Goal: Information Seeking & Learning: Learn about a topic

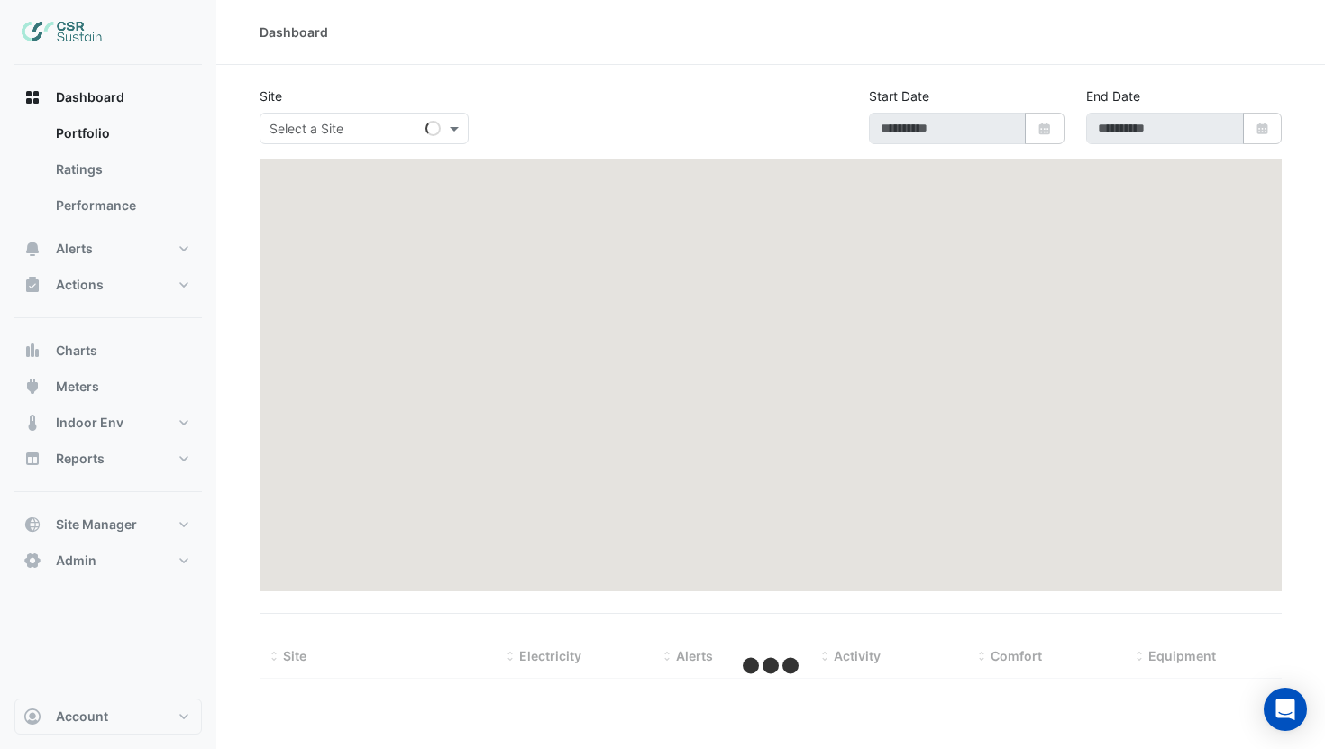
type input "**********"
select select "***"
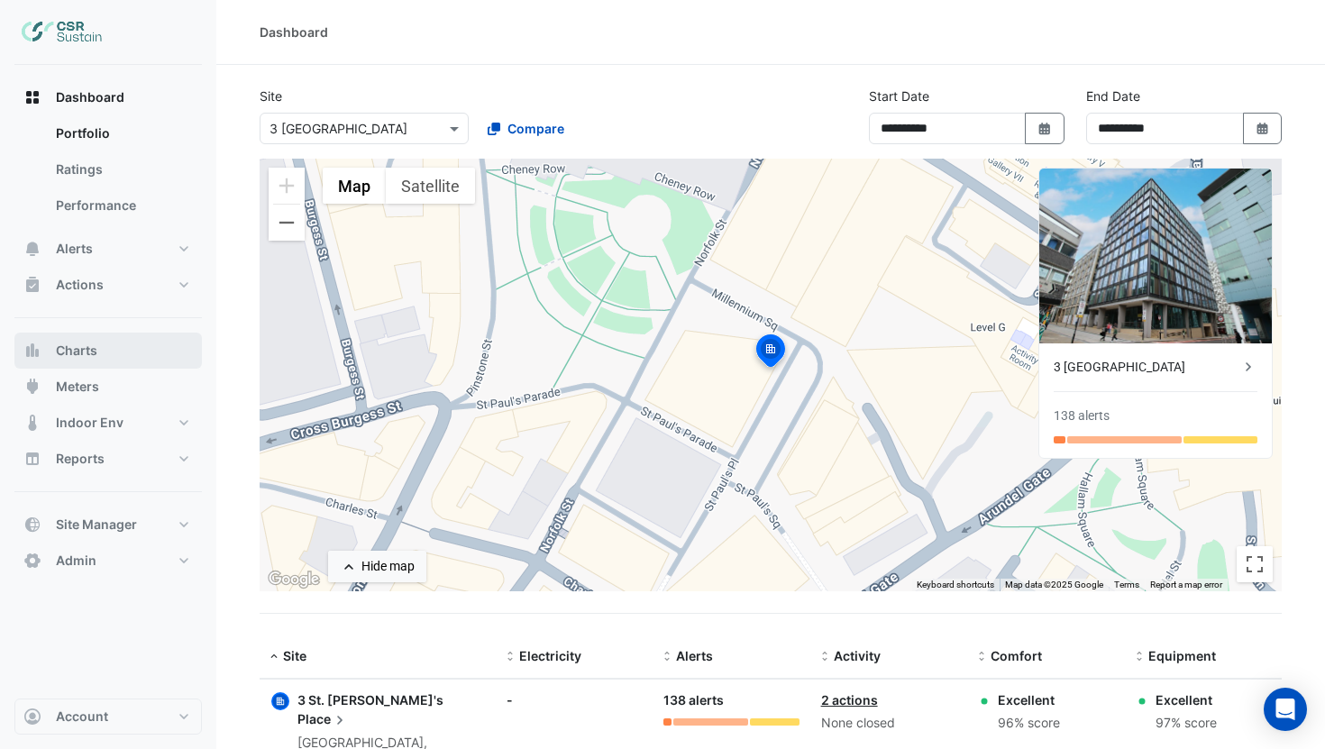
click at [84, 350] on span "Charts" at bounding box center [76, 351] width 41 height 18
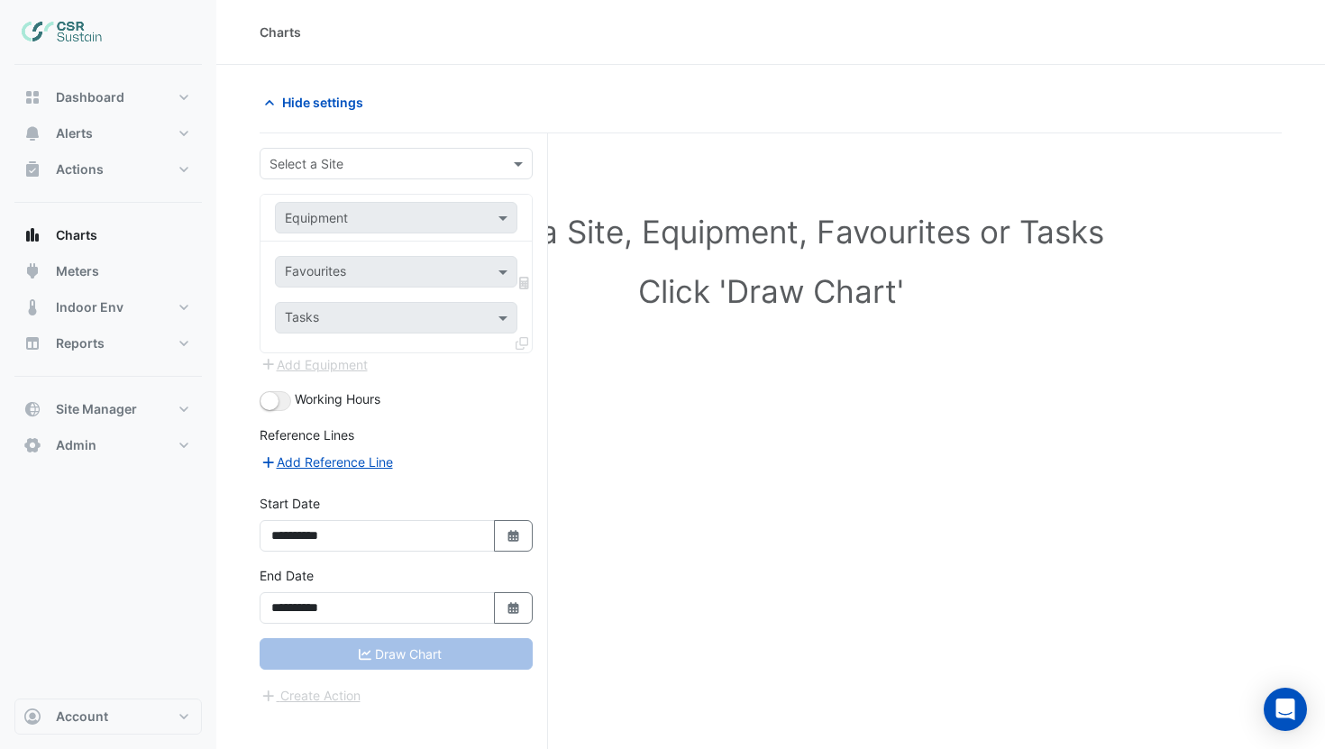
click at [306, 173] on div "Select a Site" at bounding box center [396, 164] width 273 height 32
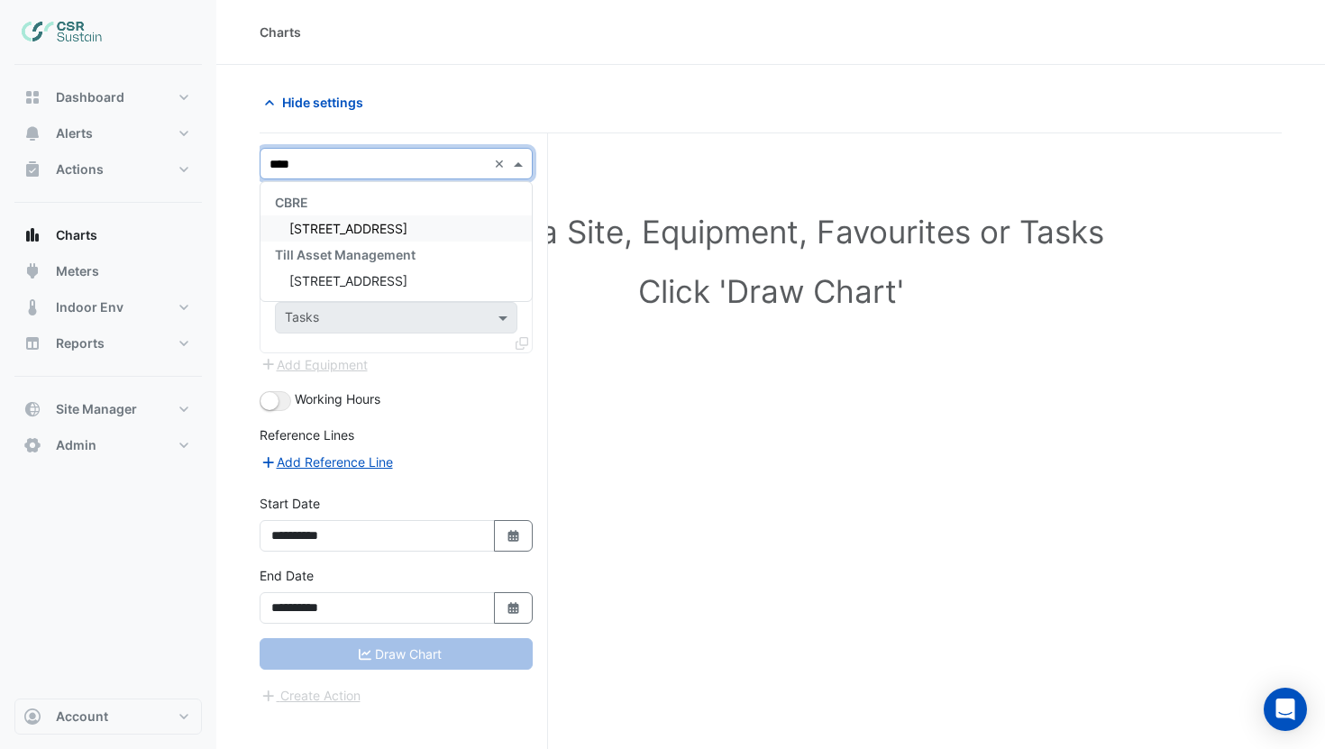
type input "*****"
click at [330, 220] on div "8 Exchange Quay" at bounding box center [396, 228] width 271 height 26
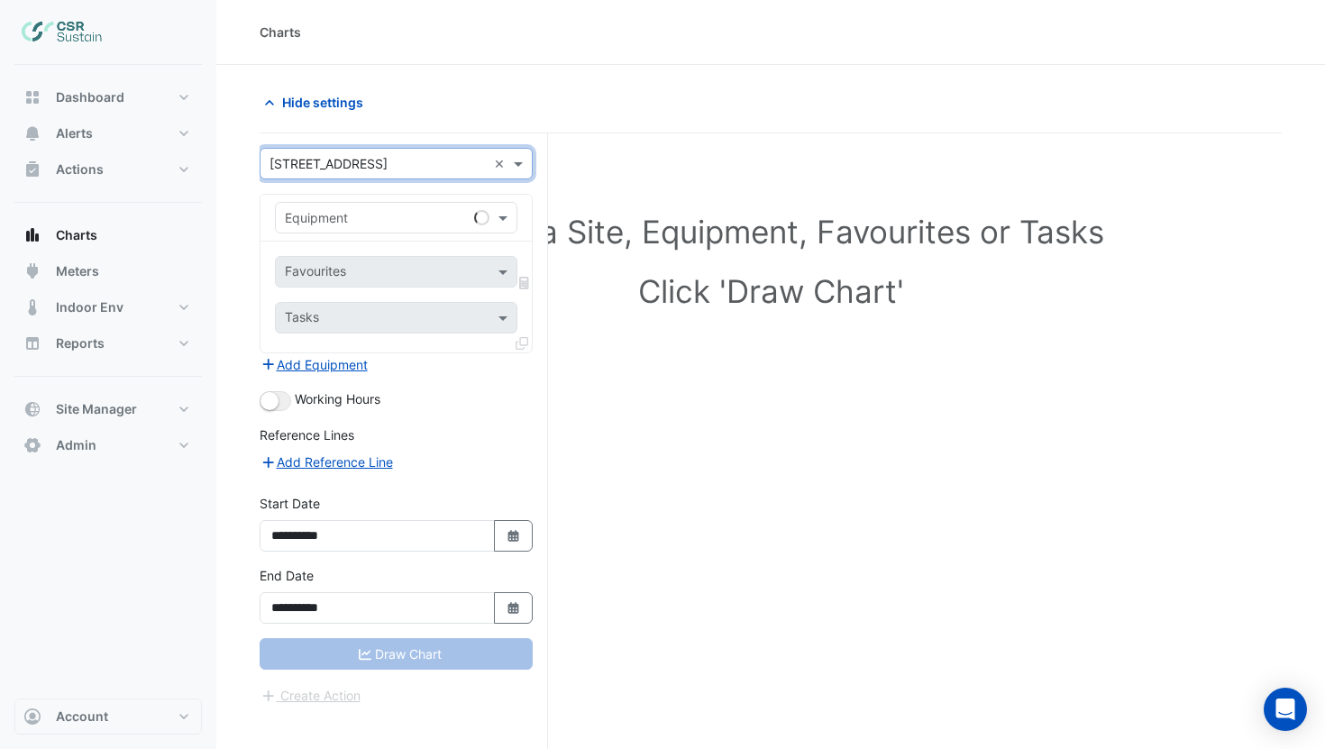
click at [358, 219] on input "text" at bounding box center [378, 218] width 187 height 19
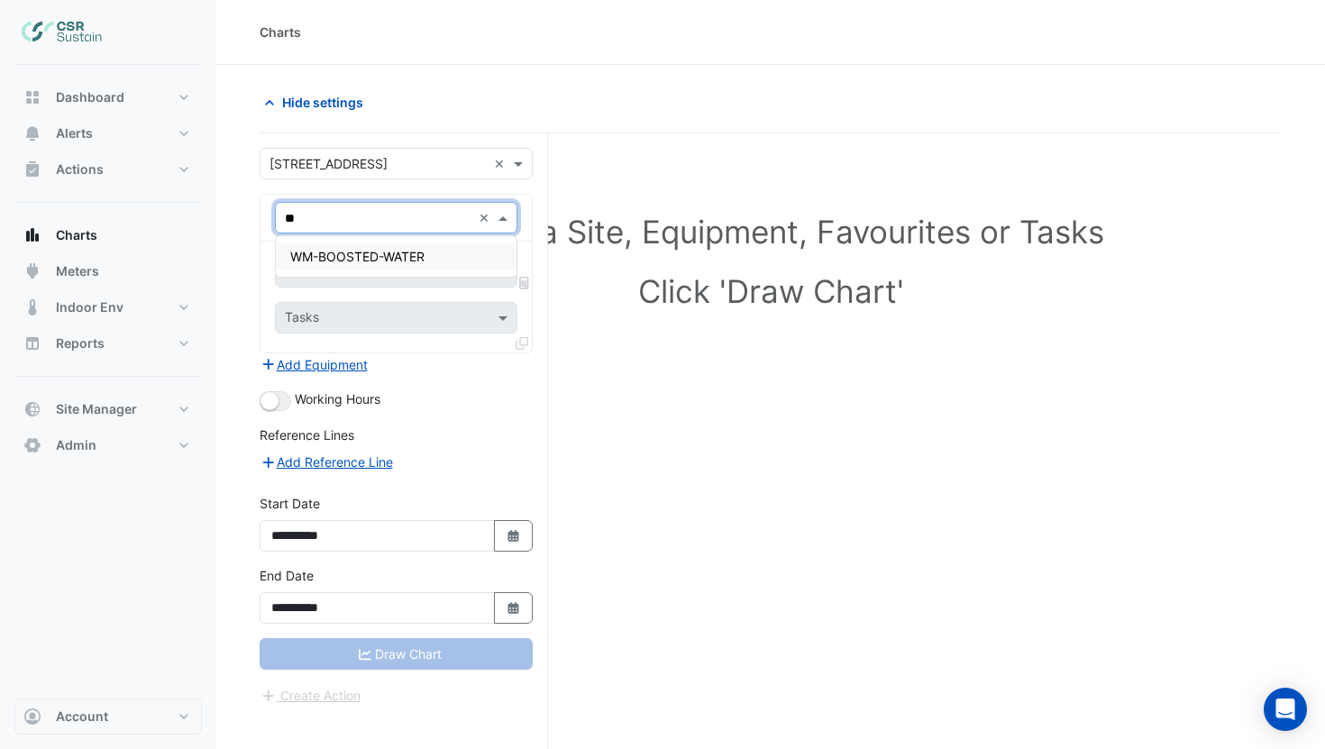
type input "*"
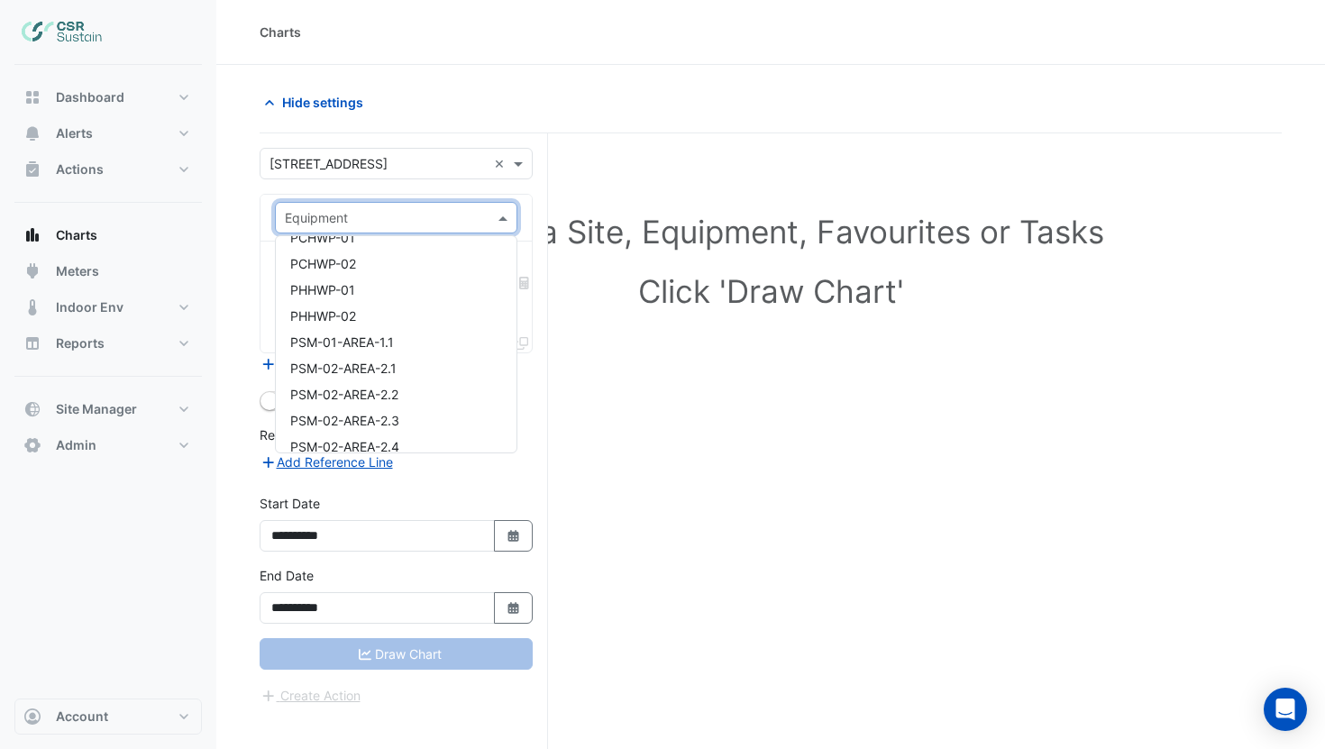
scroll to position [11704, 0]
click at [445, 270] on div "PCHWP-01" at bounding box center [396, 265] width 241 height 26
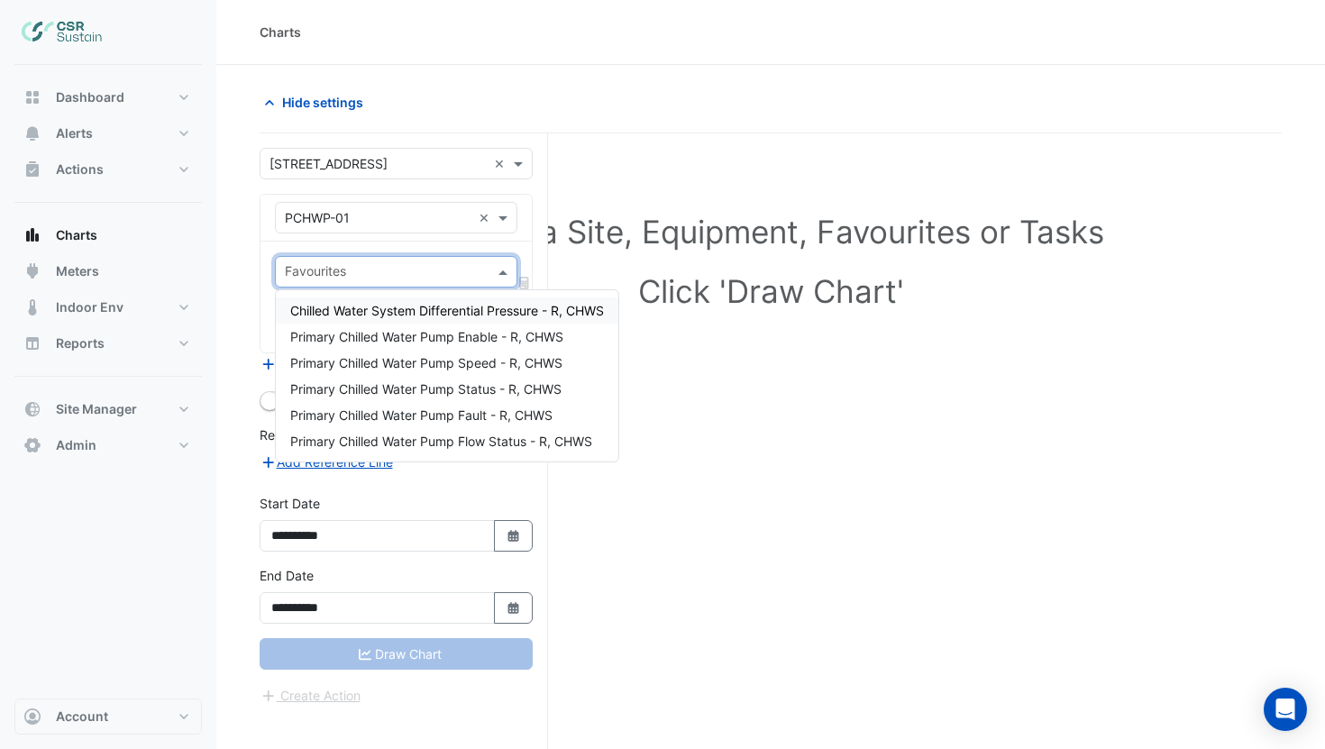
click at [419, 265] on input "text" at bounding box center [386, 273] width 202 height 19
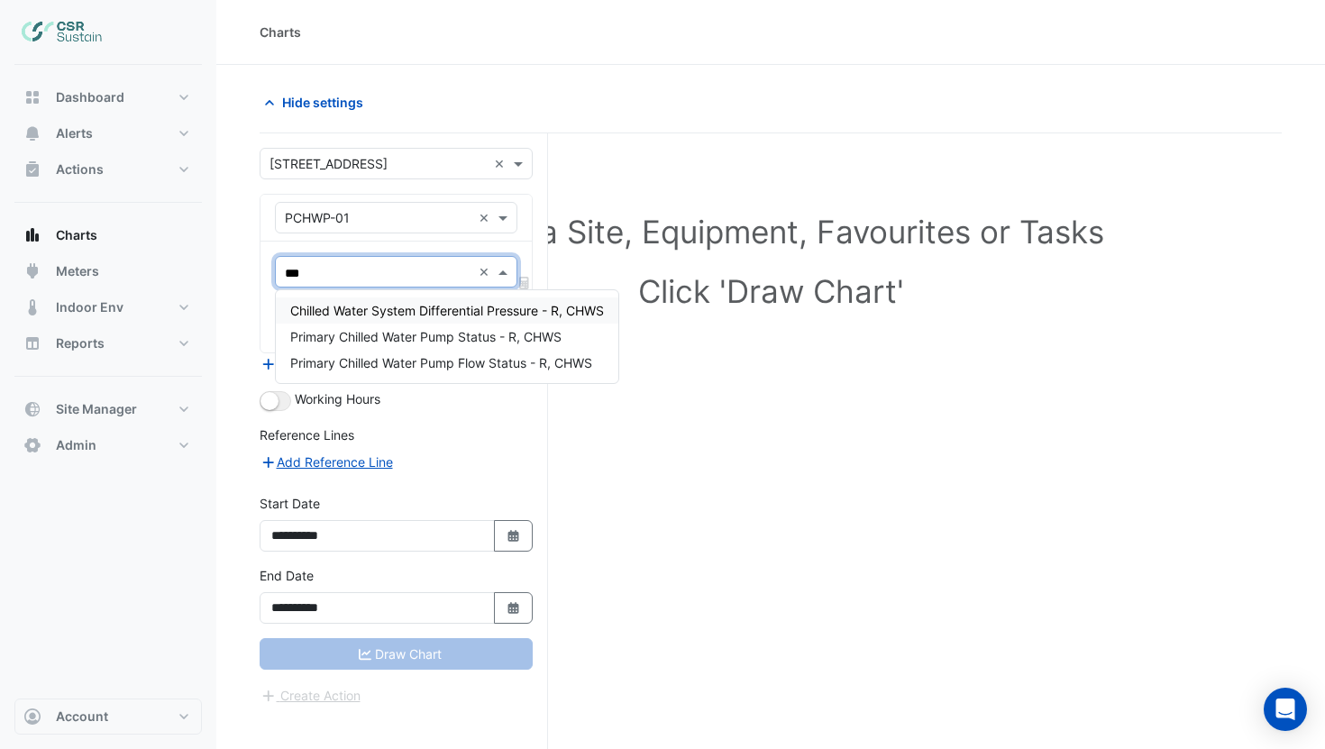
type input "****"
click at [387, 305] on span "Primary Chilled Water Pump Status - R, CHWS" at bounding box center [425, 310] width 271 height 15
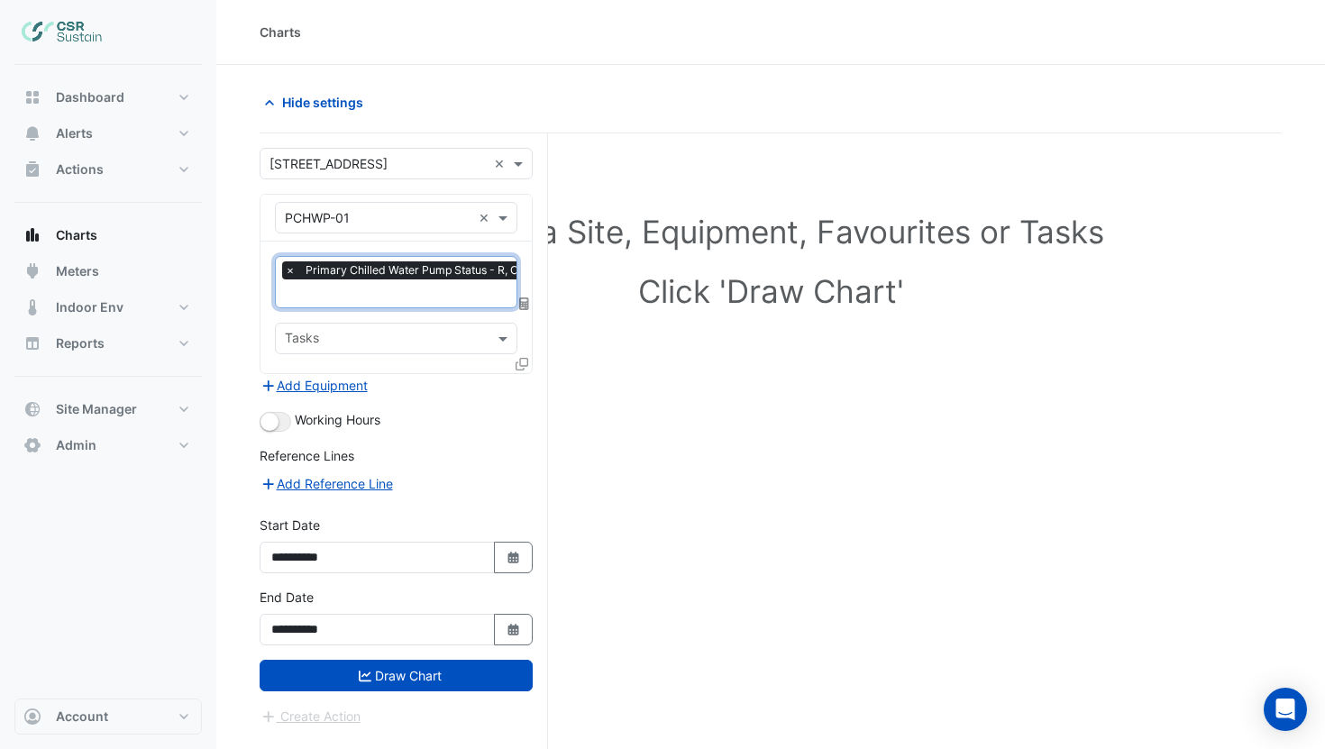
click at [289, 425] on ui-switch at bounding box center [276, 419] width 32 height 15
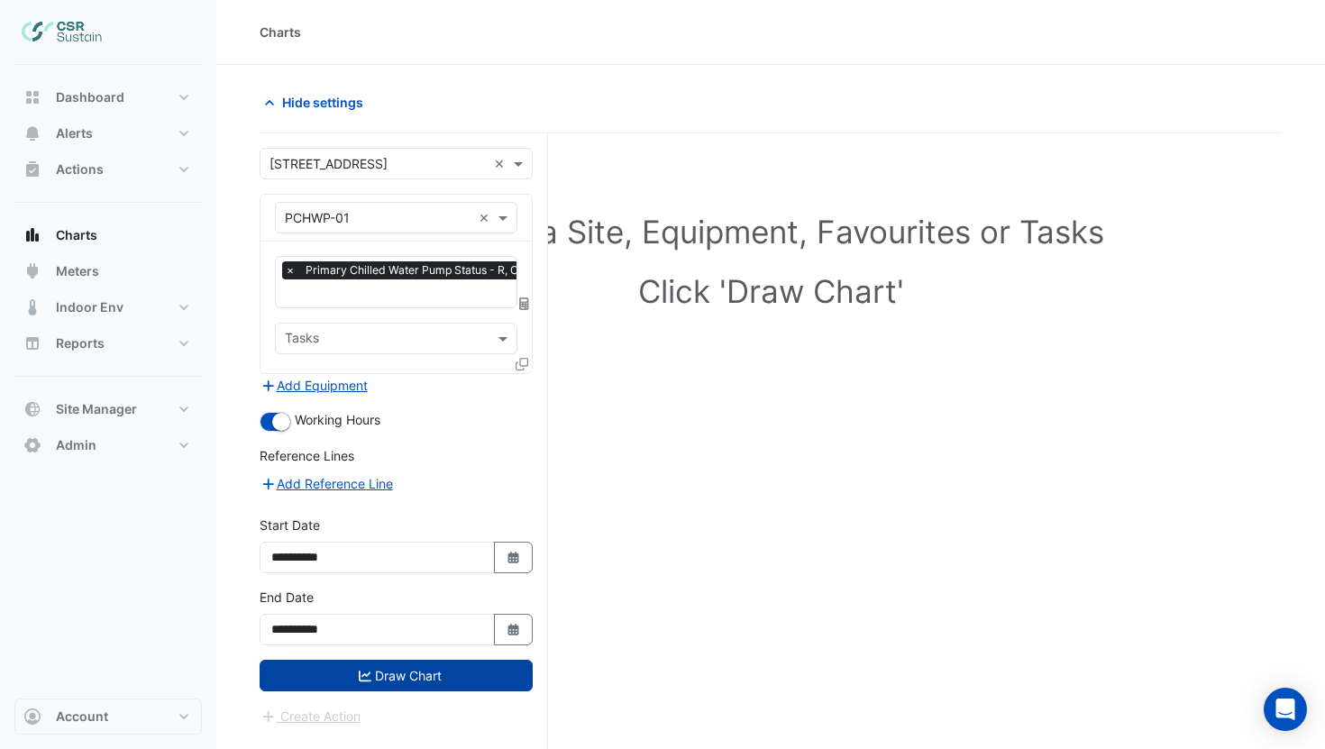
click at [350, 664] on button "Draw Chart" at bounding box center [396, 676] width 273 height 32
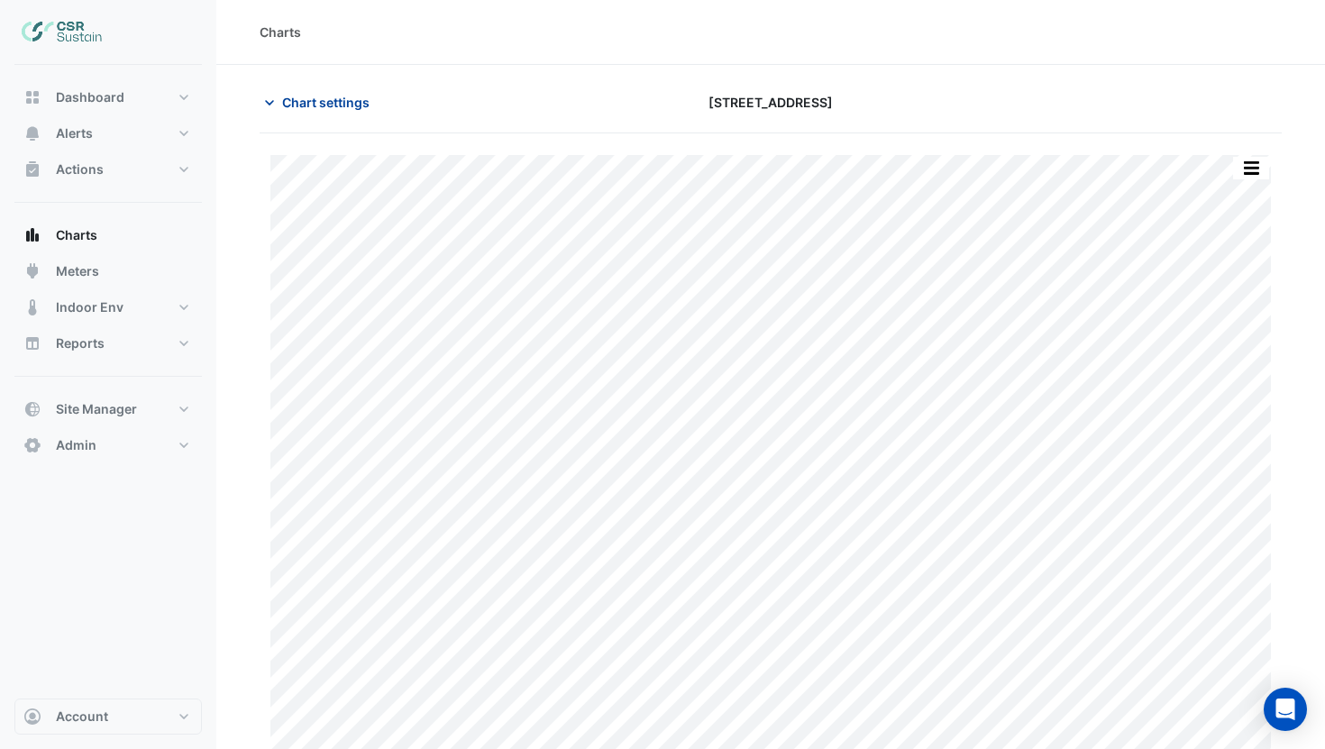
click at [309, 111] on span "Chart settings" at bounding box center [325, 102] width 87 height 19
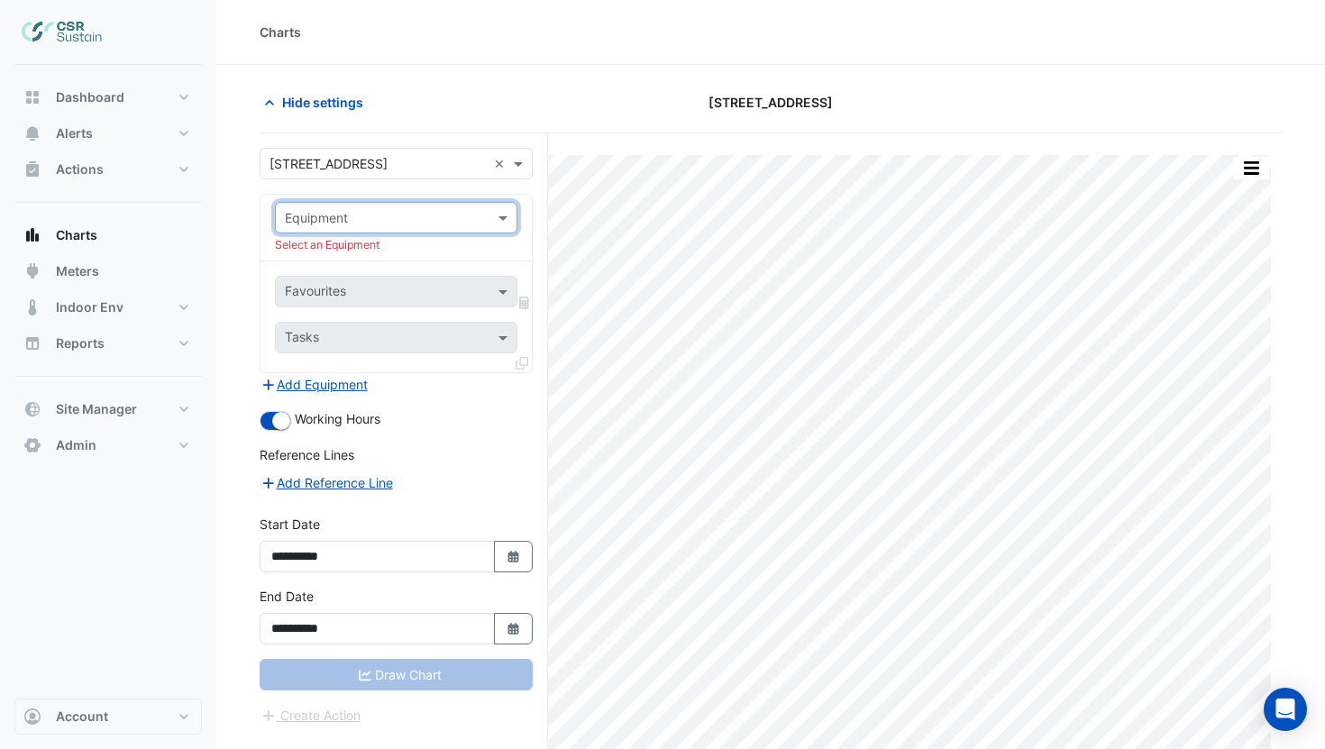
click at [442, 221] on input "text" at bounding box center [378, 218] width 187 height 19
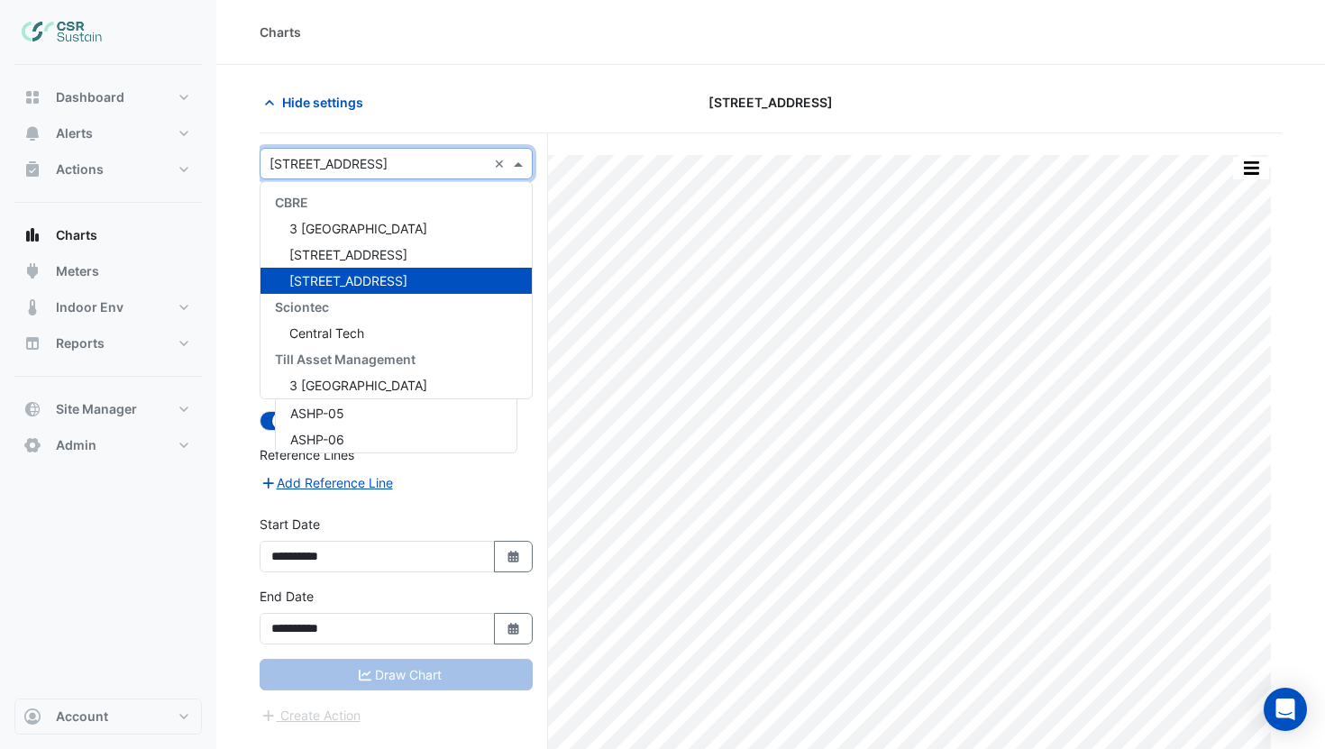
click at [343, 169] on input "text" at bounding box center [378, 164] width 217 height 19
click at [333, 256] on span "5 Exchange Quay" at bounding box center [348, 254] width 118 height 15
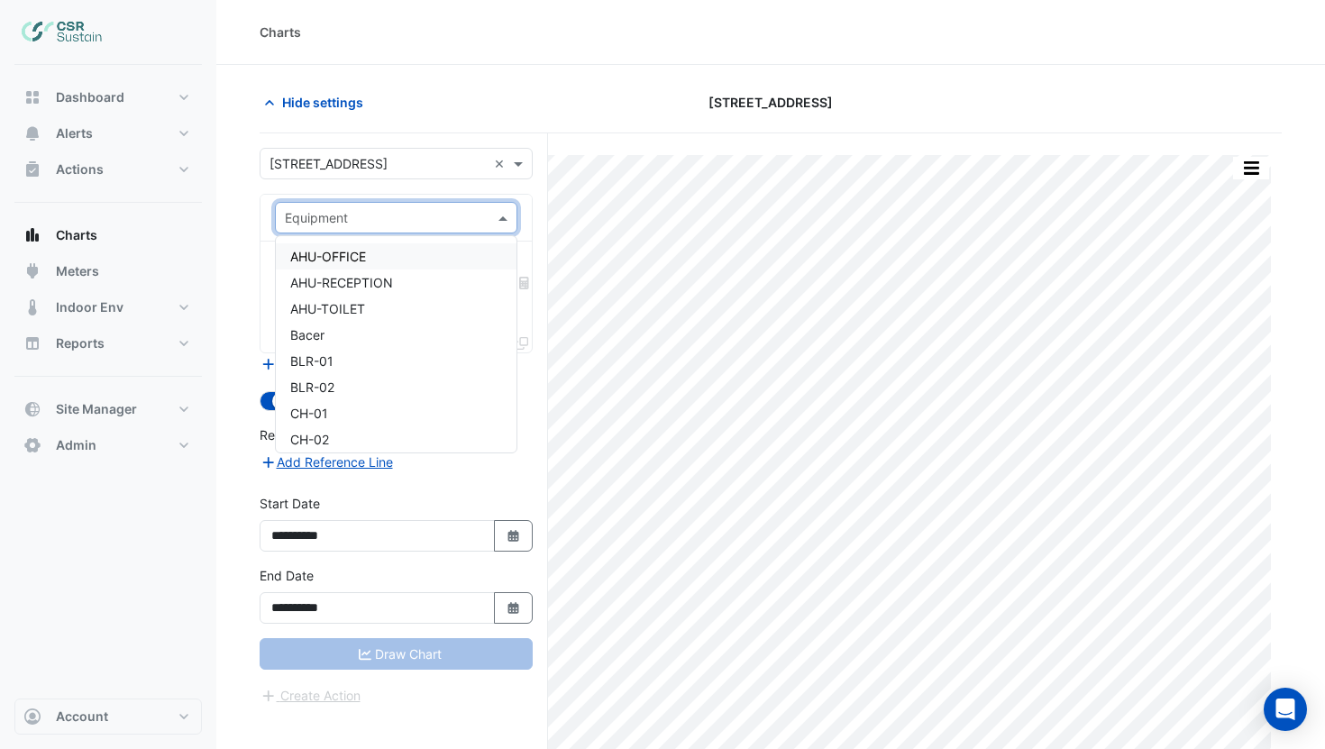
click at [374, 204] on div "Equipment" at bounding box center [396, 218] width 243 height 32
click at [352, 357] on div "BLR-01" at bounding box center [396, 361] width 241 height 26
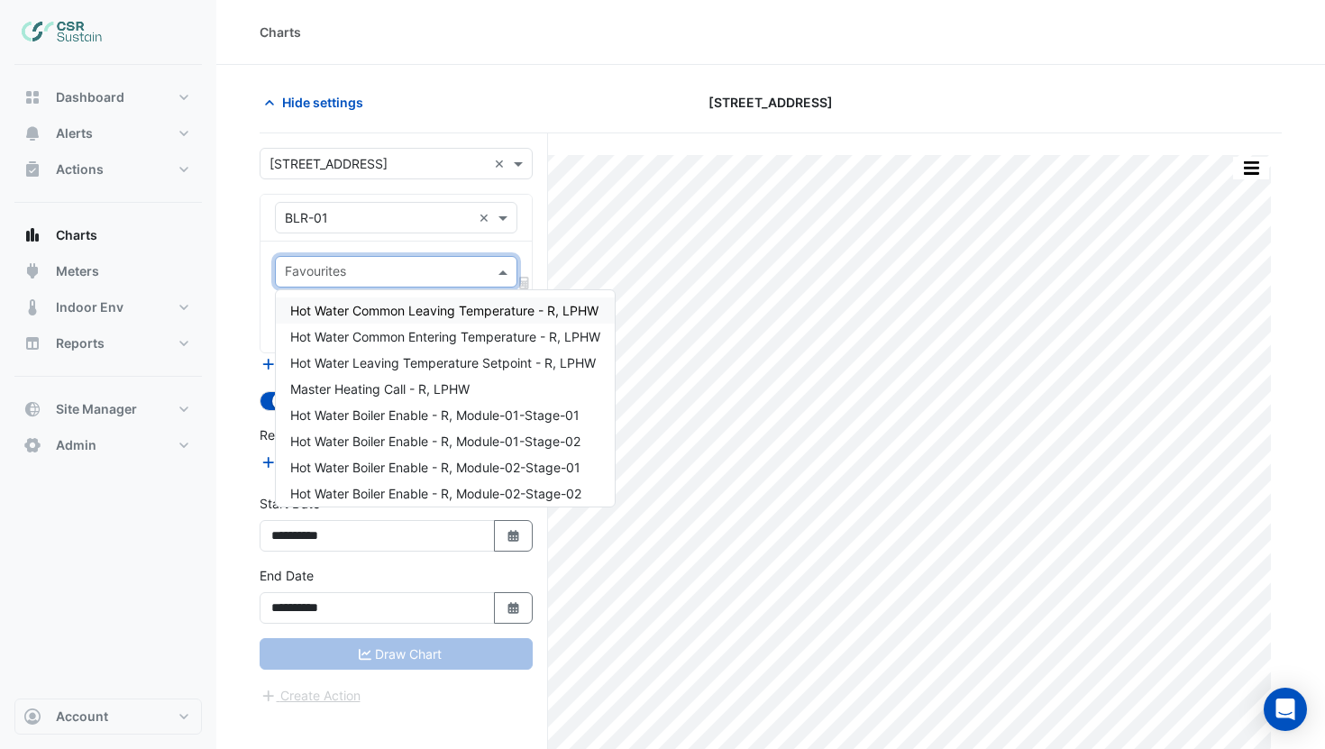
click at [345, 268] on input "text" at bounding box center [386, 273] width 202 height 19
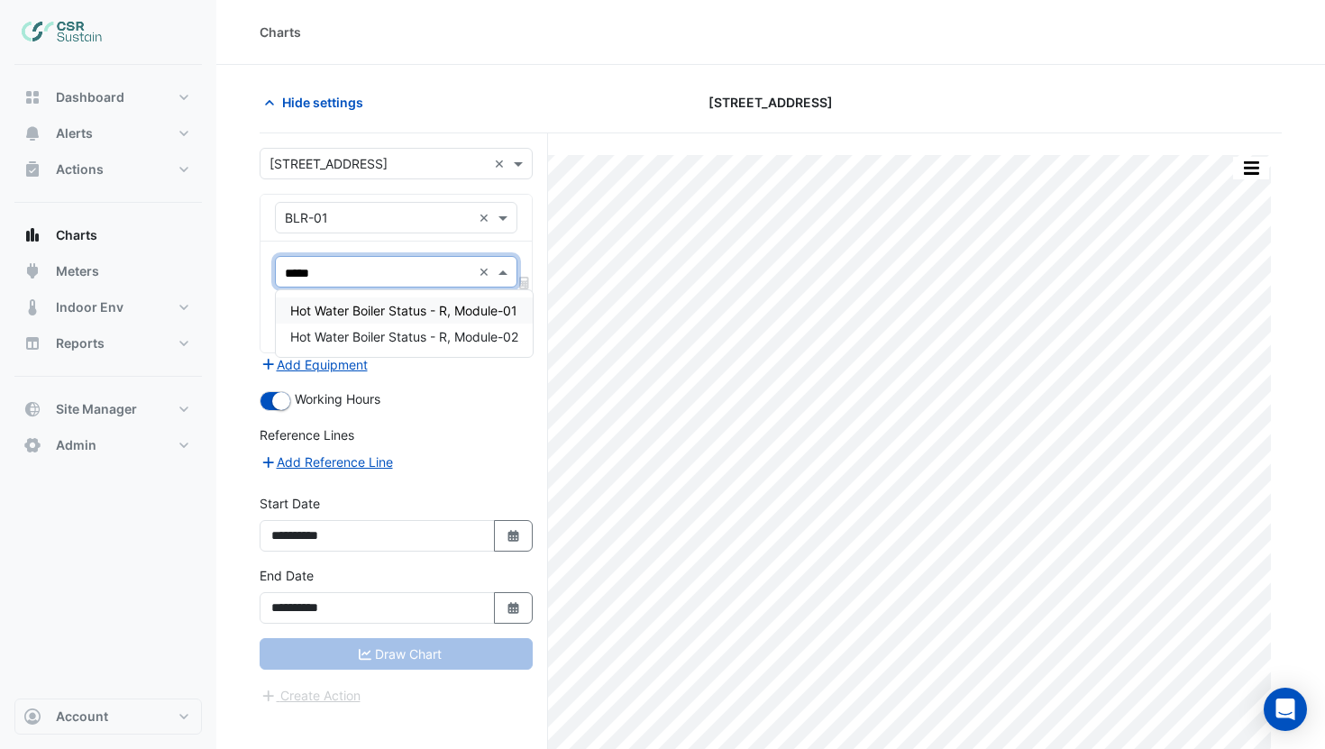
type input "******"
click at [328, 311] on span "Hot Water Boiler Status - R, Module-01" at bounding box center [403, 310] width 227 height 15
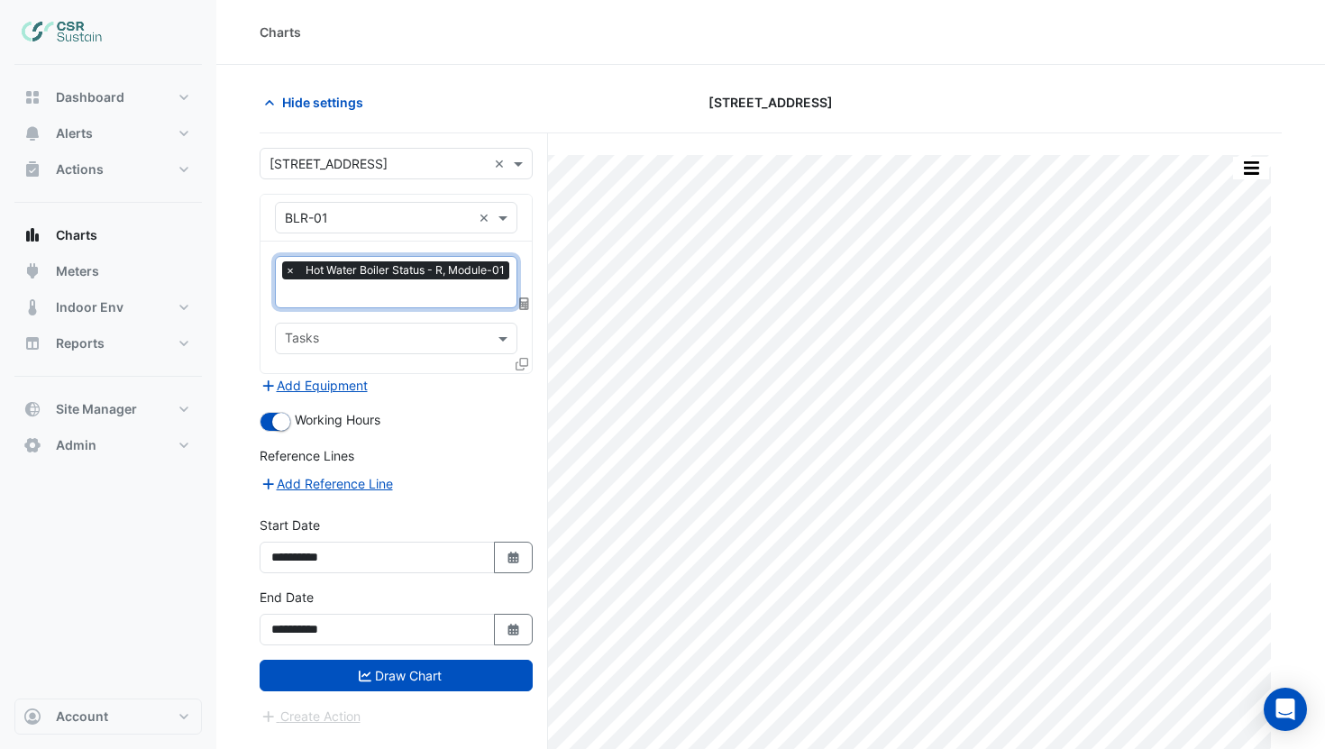
click at [327, 302] on input "text" at bounding box center [399, 295] width 229 height 19
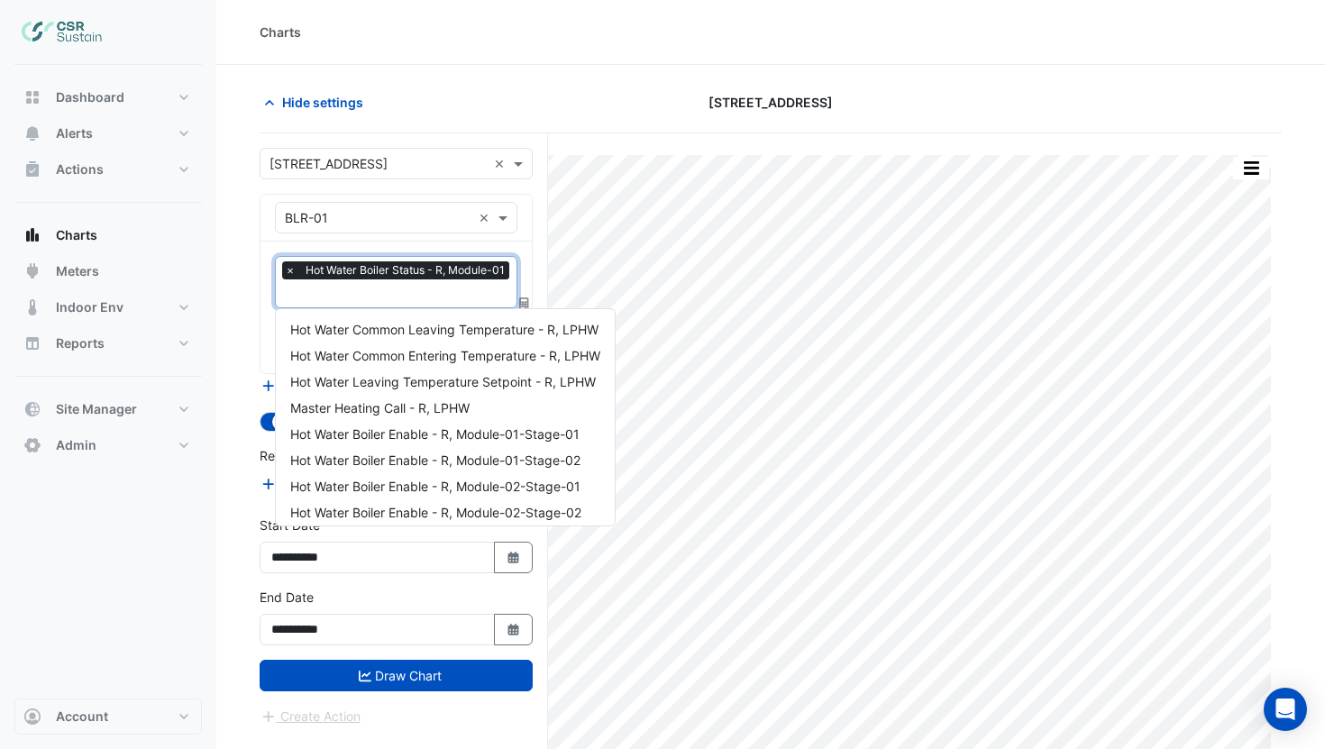
scroll to position [216, 0]
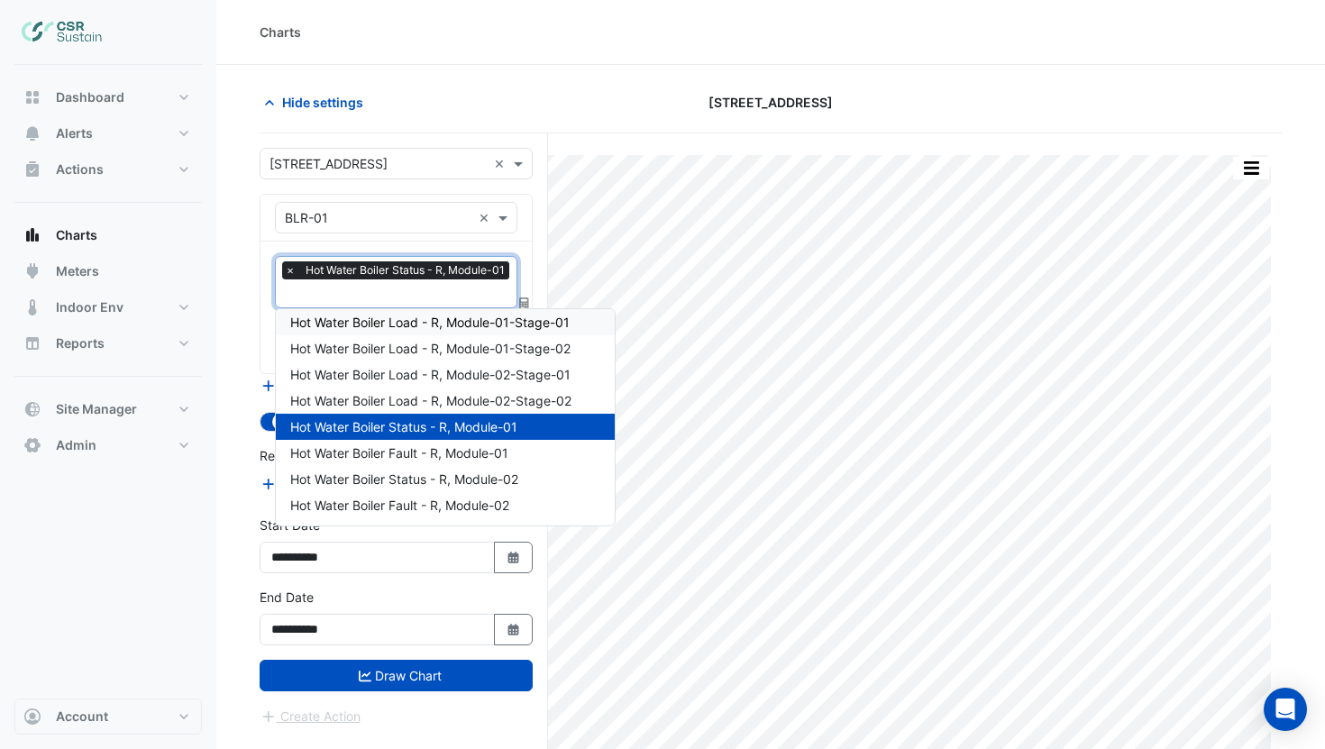
click at [242, 291] on section "Hide settings 8 Exchange Quay Print Save as JPEG Save as PNG Pivot Data Table E…" at bounding box center [770, 441] width 1109 height 753
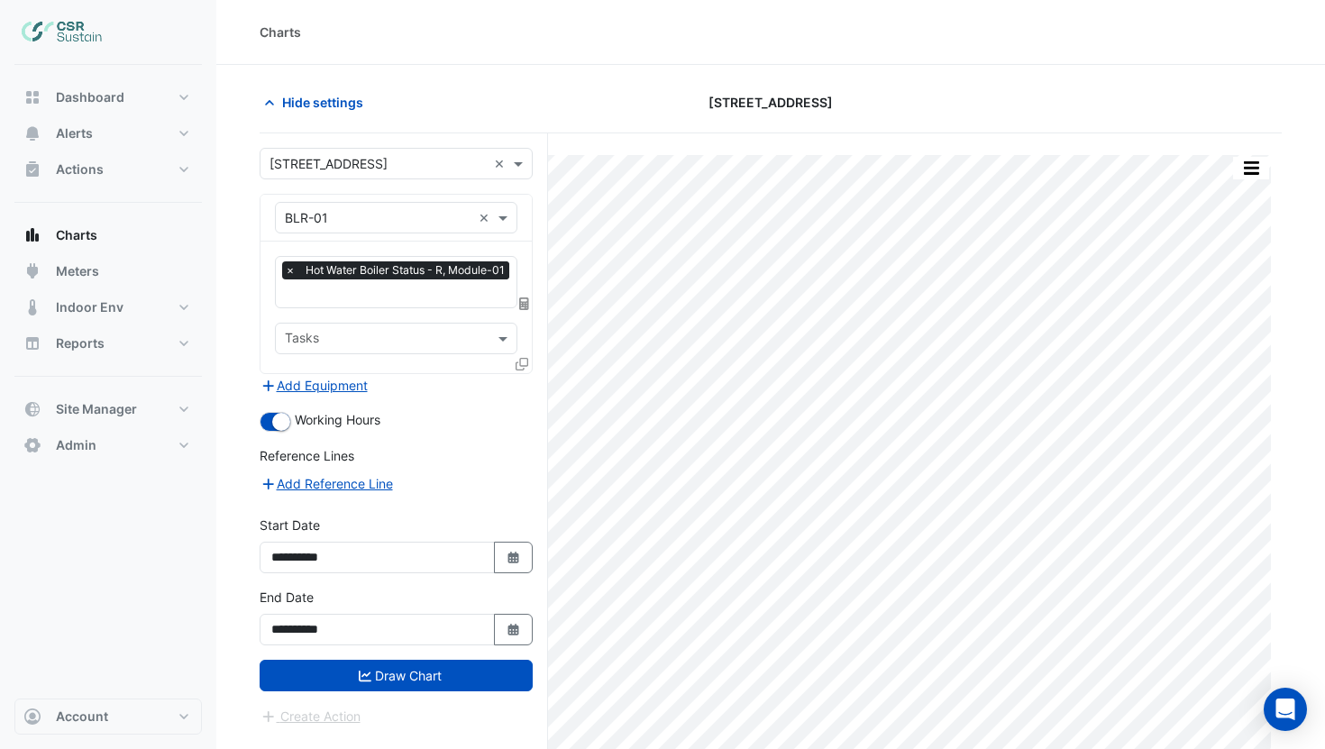
click at [520, 365] on icon at bounding box center [522, 364] width 13 height 13
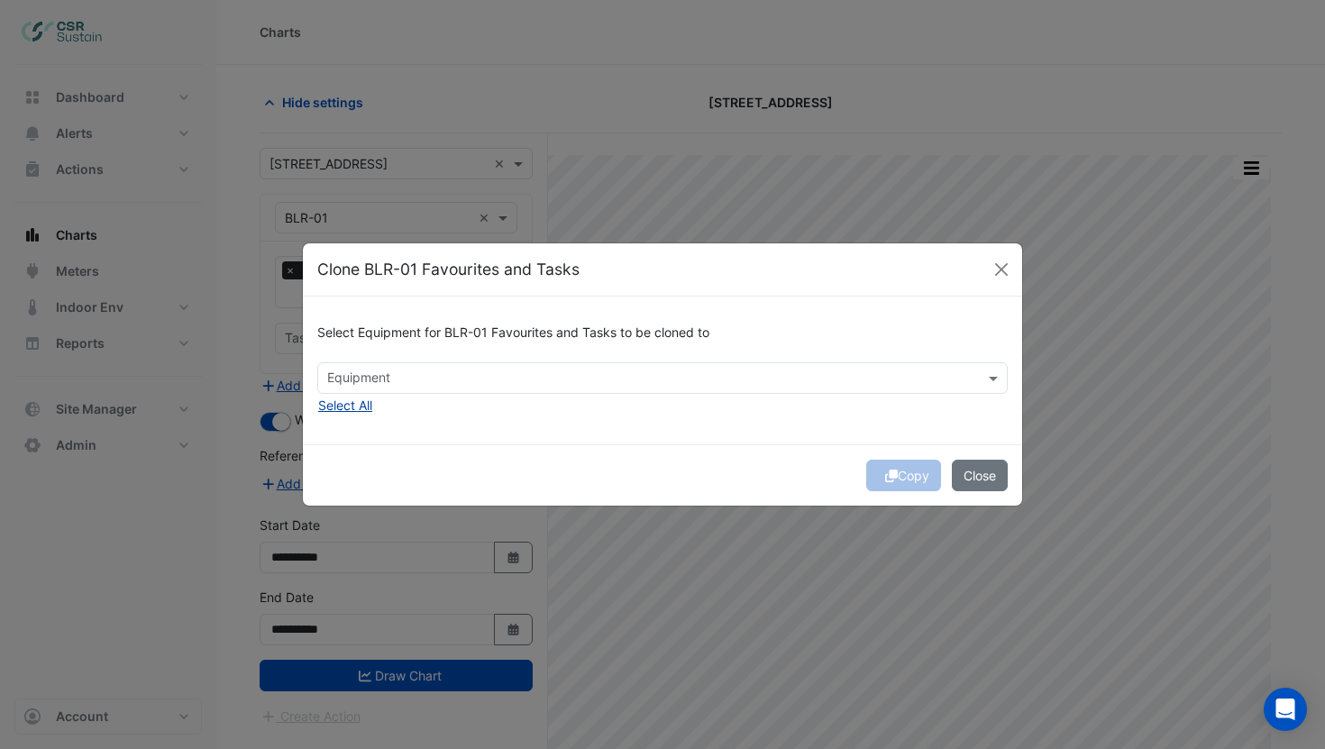
click at [350, 411] on button "Select All" at bounding box center [345, 405] width 56 height 21
click at [915, 480] on button "Copy" at bounding box center [903, 476] width 75 height 32
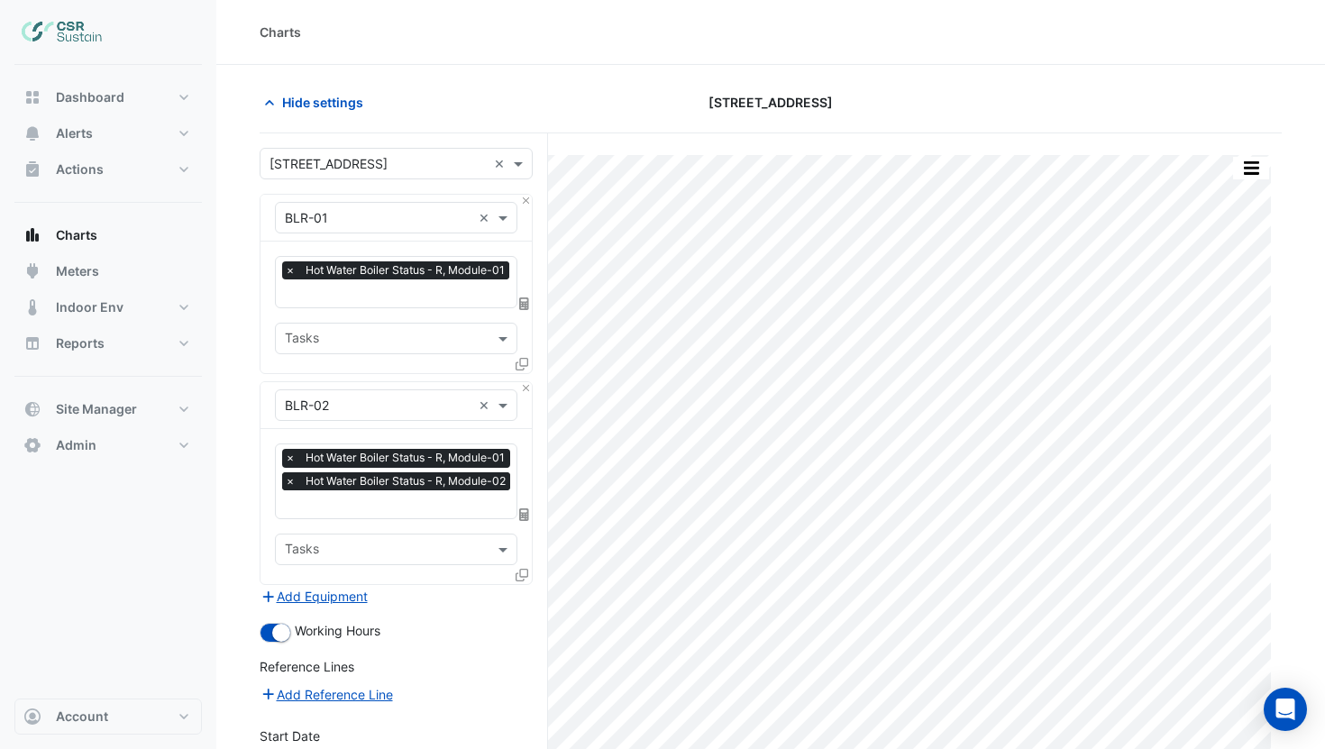
click at [290, 480] on span "×" at bounding box center [290, 481] width 16 height 18
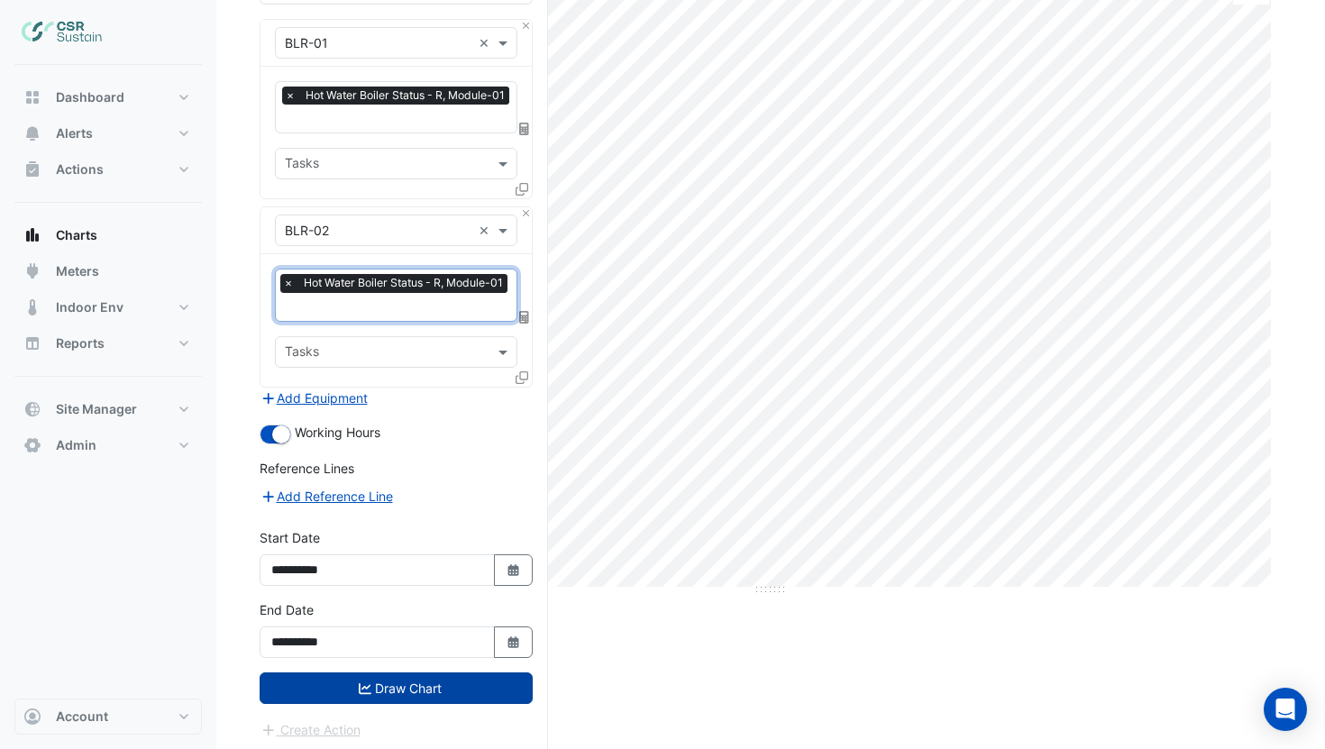
click at [372, 674] on button "Draw Chart" at bounding box center [396, 689] width 273 height 32
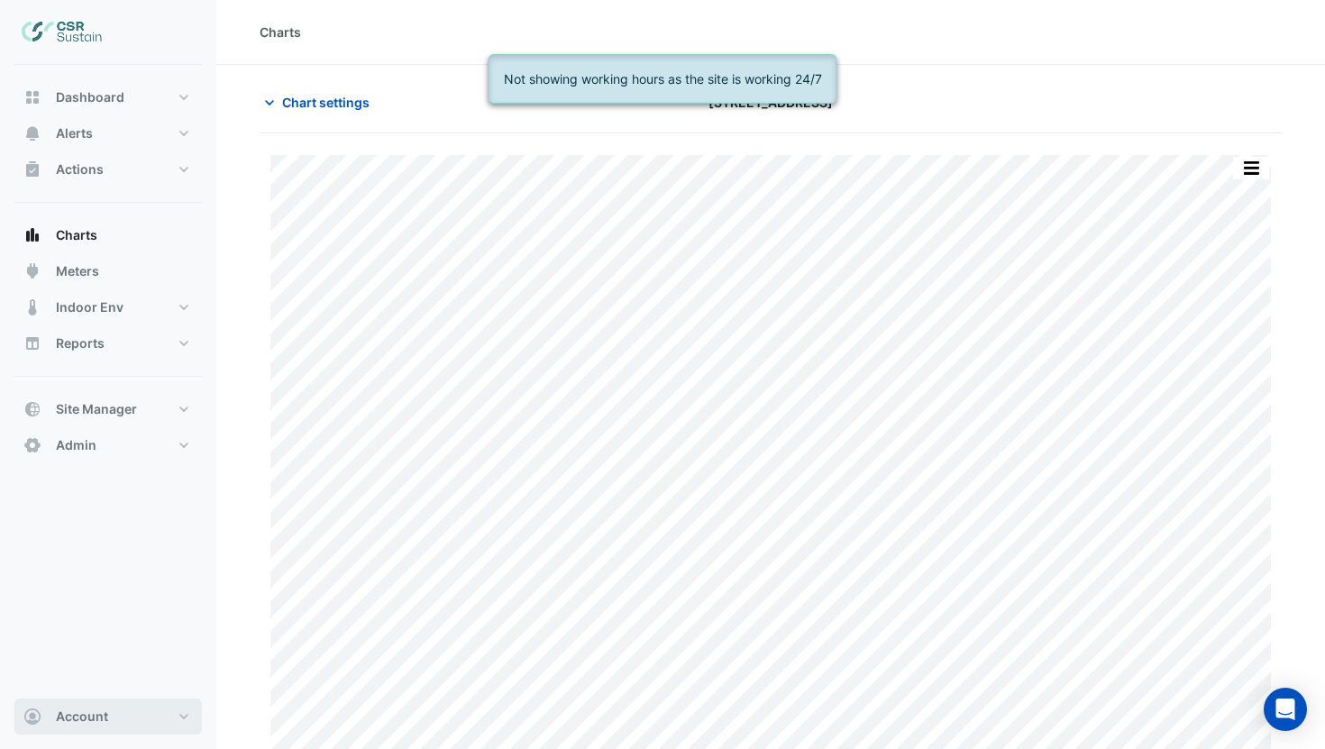
click at [103, 709] on span "Account" at bounding box center [82, 717] width 52 height 18
click at [91, 669] on link "Sign Out" at bounding box center [108, 671] width 171 height 36
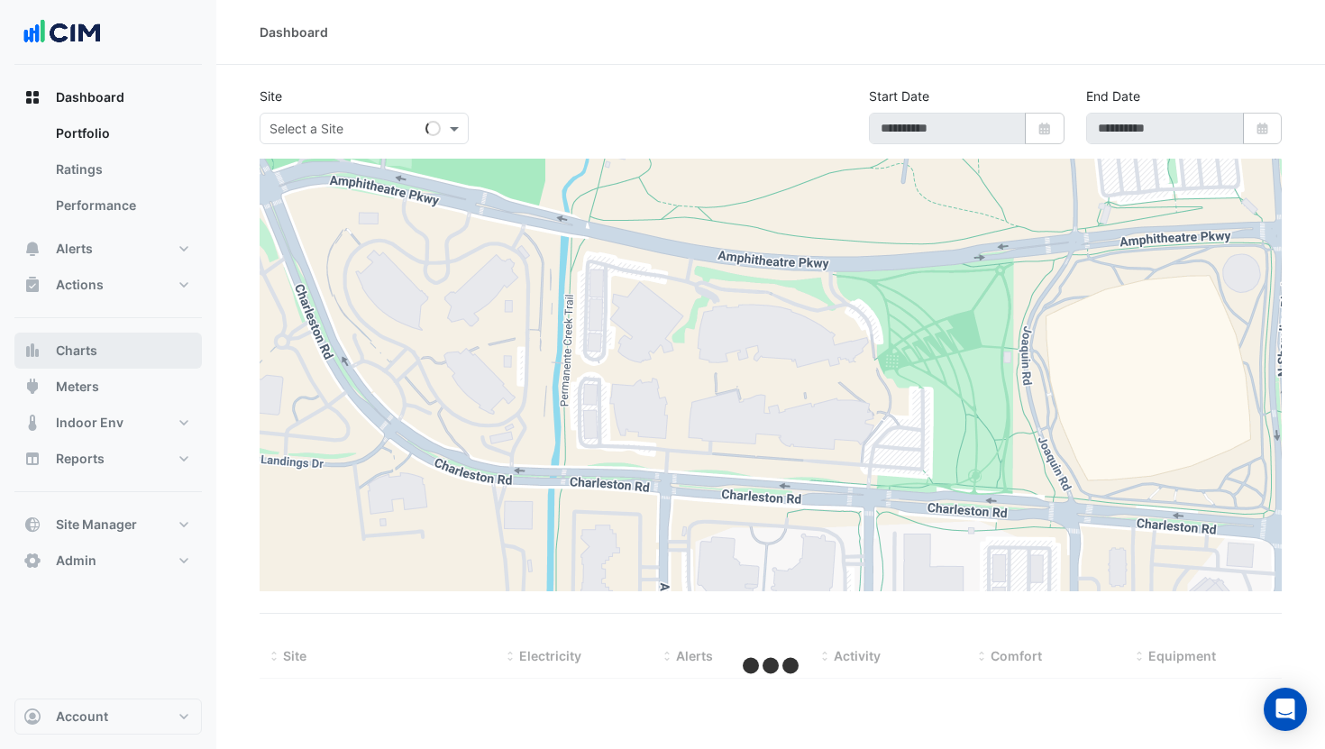
click at [98, 359] on button "Charts" at bounding box center [108, 351] width 188 height 36
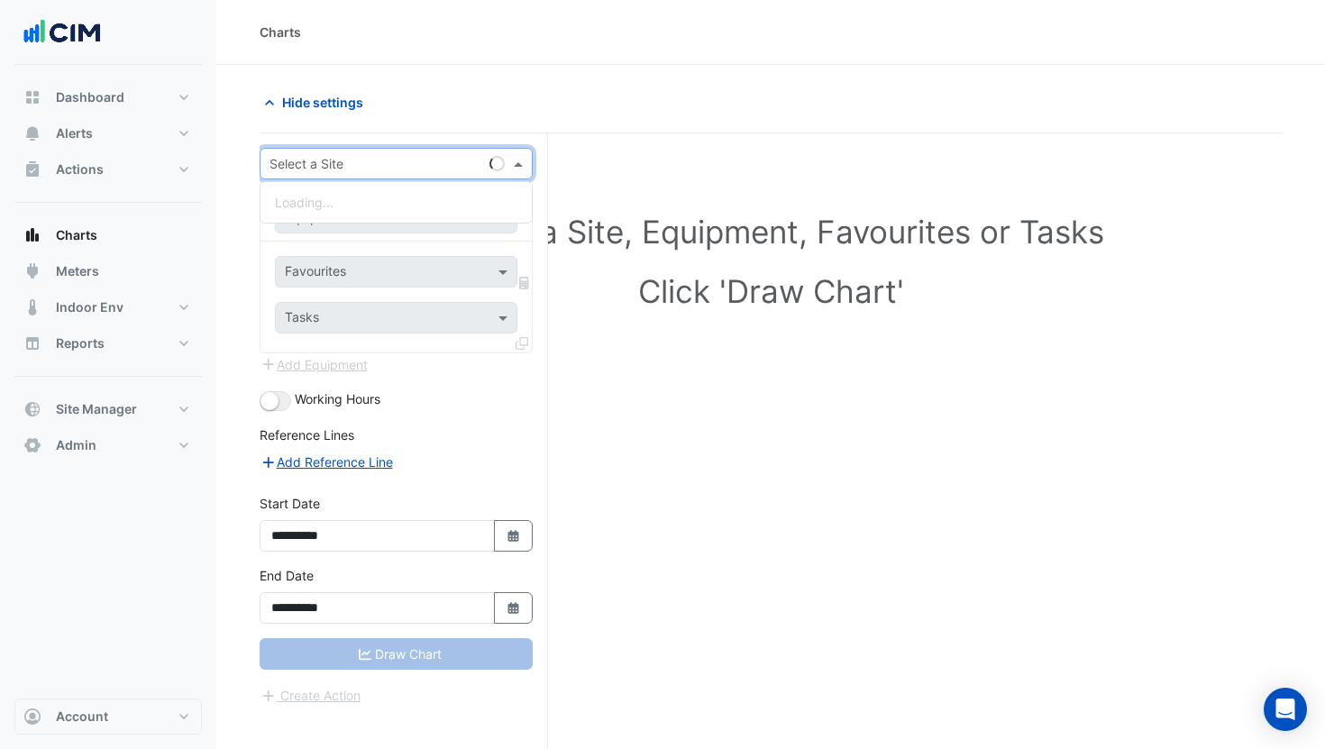
click at [398, 160] on input "text" at bounding box center [378, 164] width 217 height 19
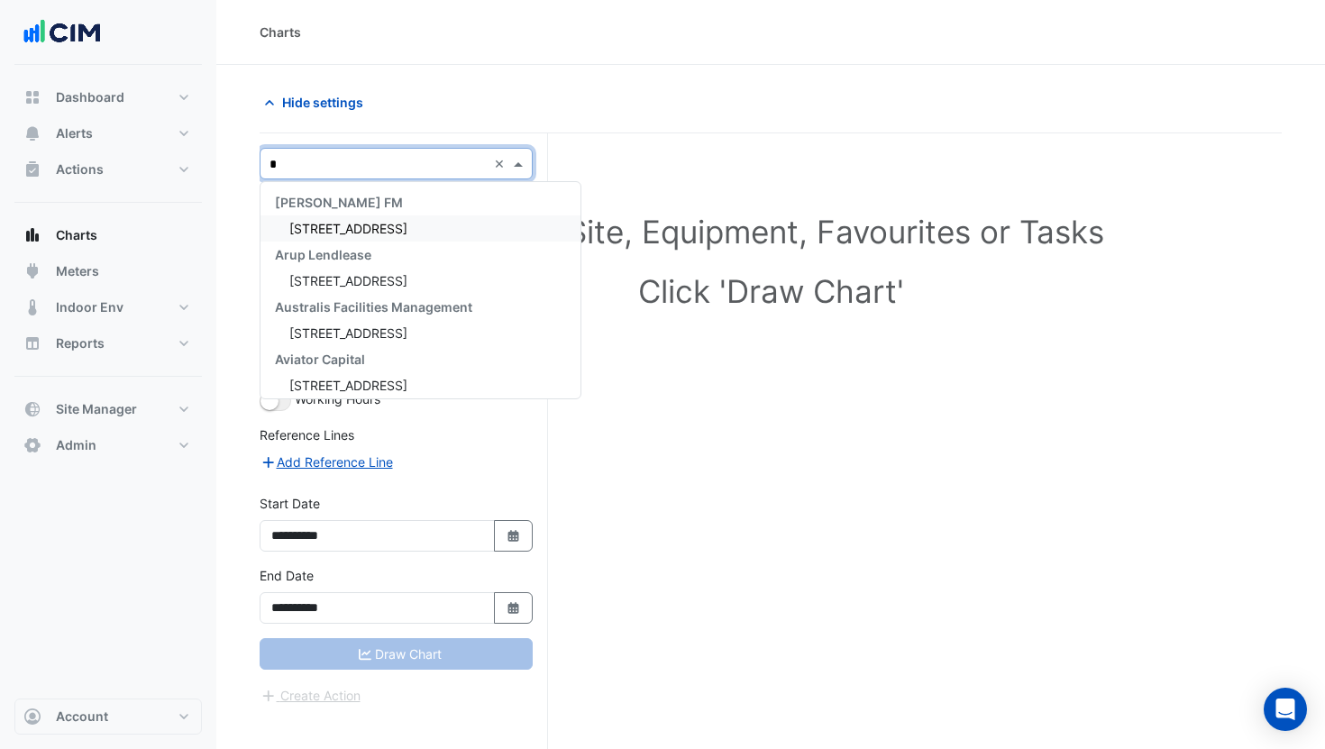
type input "**"
click at [336, 270] on div "[STREET_ADDRESS][PERSON_NAME]" at bounding box center [421, 281] width 320 height 26
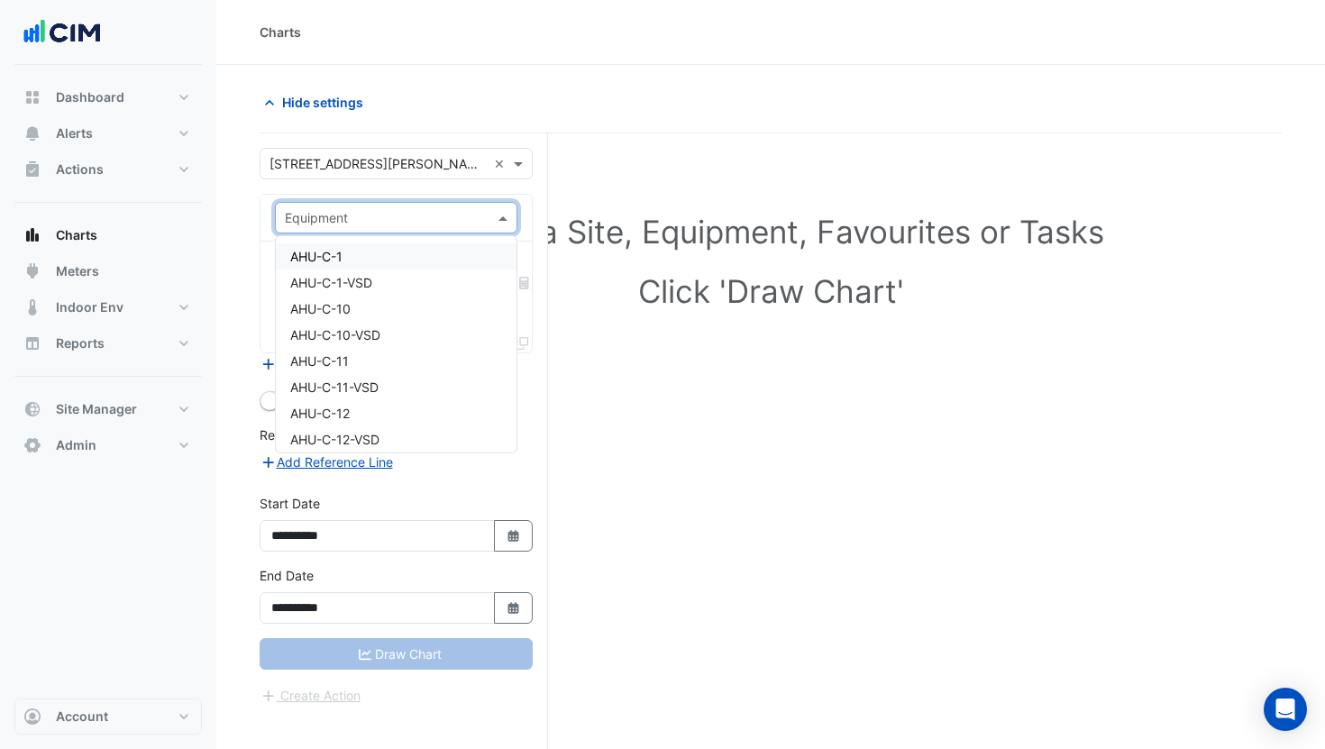
click at [334, 219] on input "text" at bounding box center [378, 218] width 187 height 19
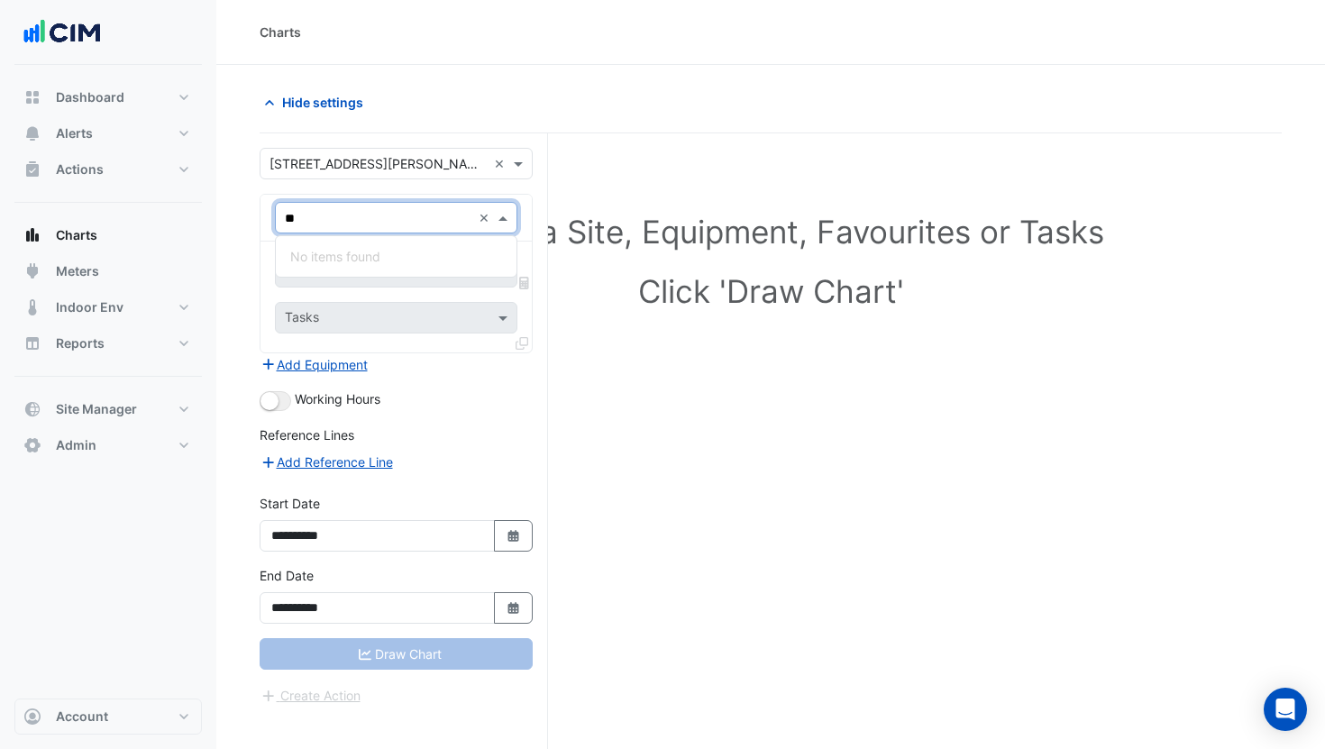
type input "*"
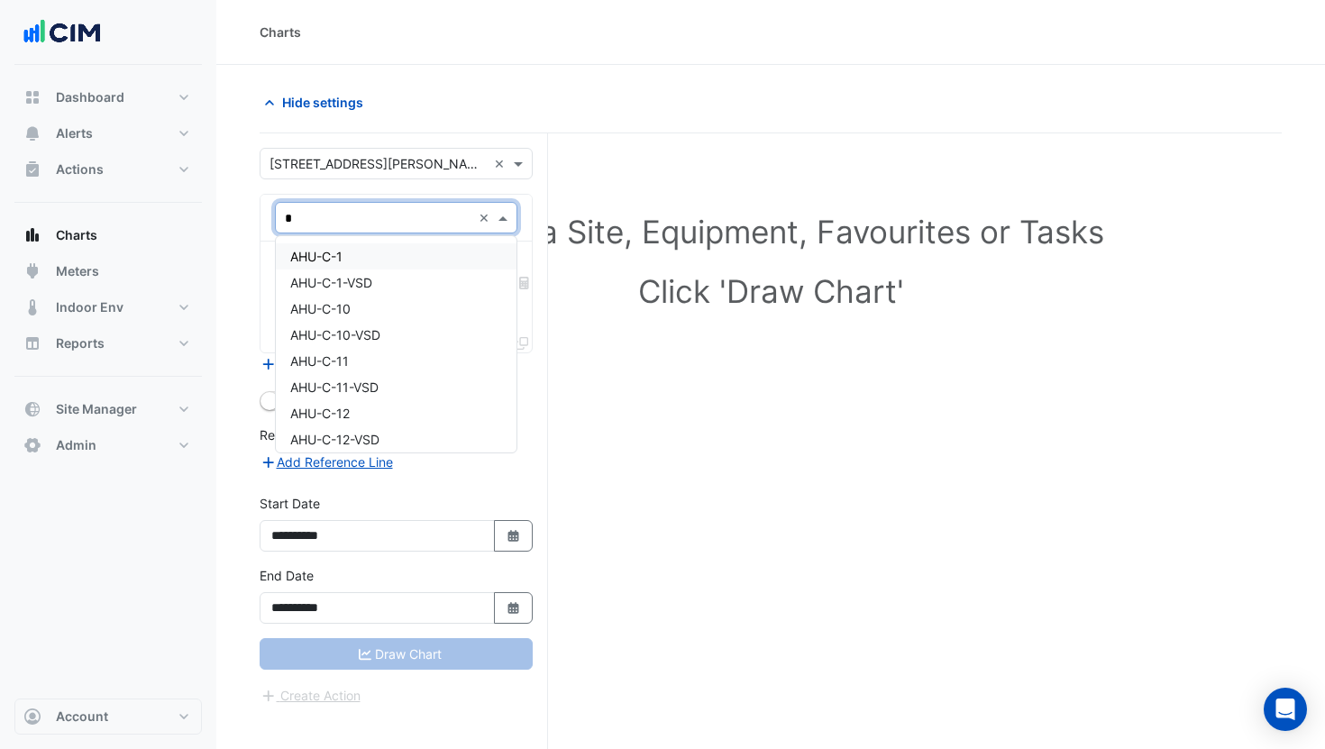
type input "**"
click at [341, 251] on div "CH-01" at bounding box center [396, 256] width 241 height 26
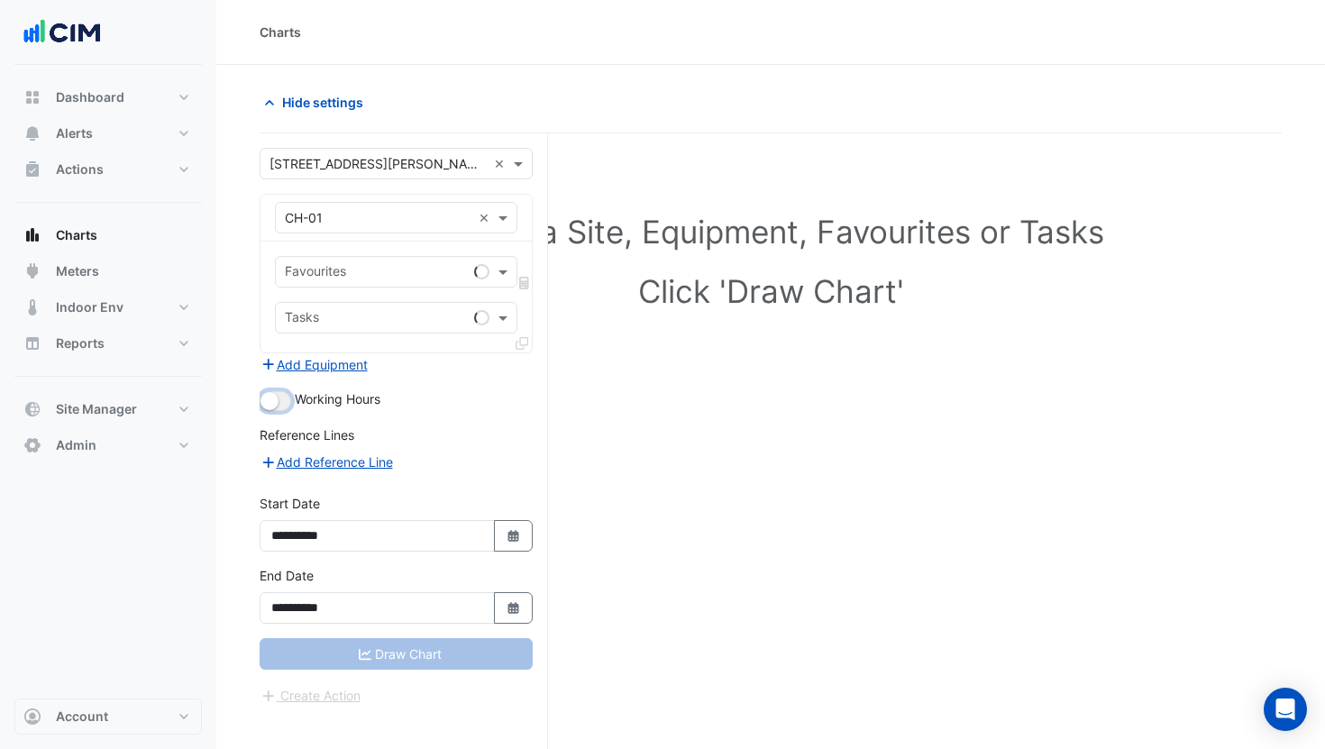
click at [275, 402] on small "button" at bounding box center [270, 401] width 18 height 18
click at [355, 273] on input "text" at bounding box center [376, 273] width 182 height 19
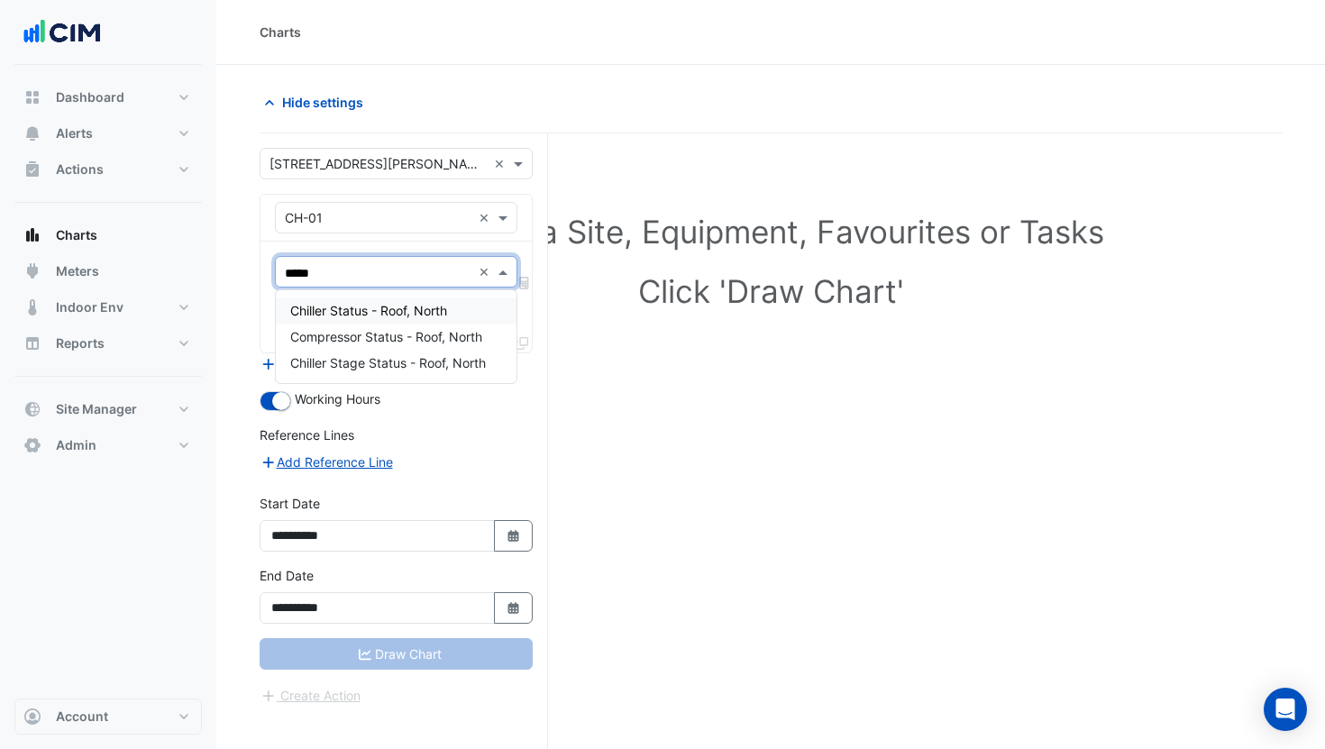
type input "******"
click at [342, 305] on span "Chiller Status - Roof, North" at bounding box center [368, 310] width 157 height 15
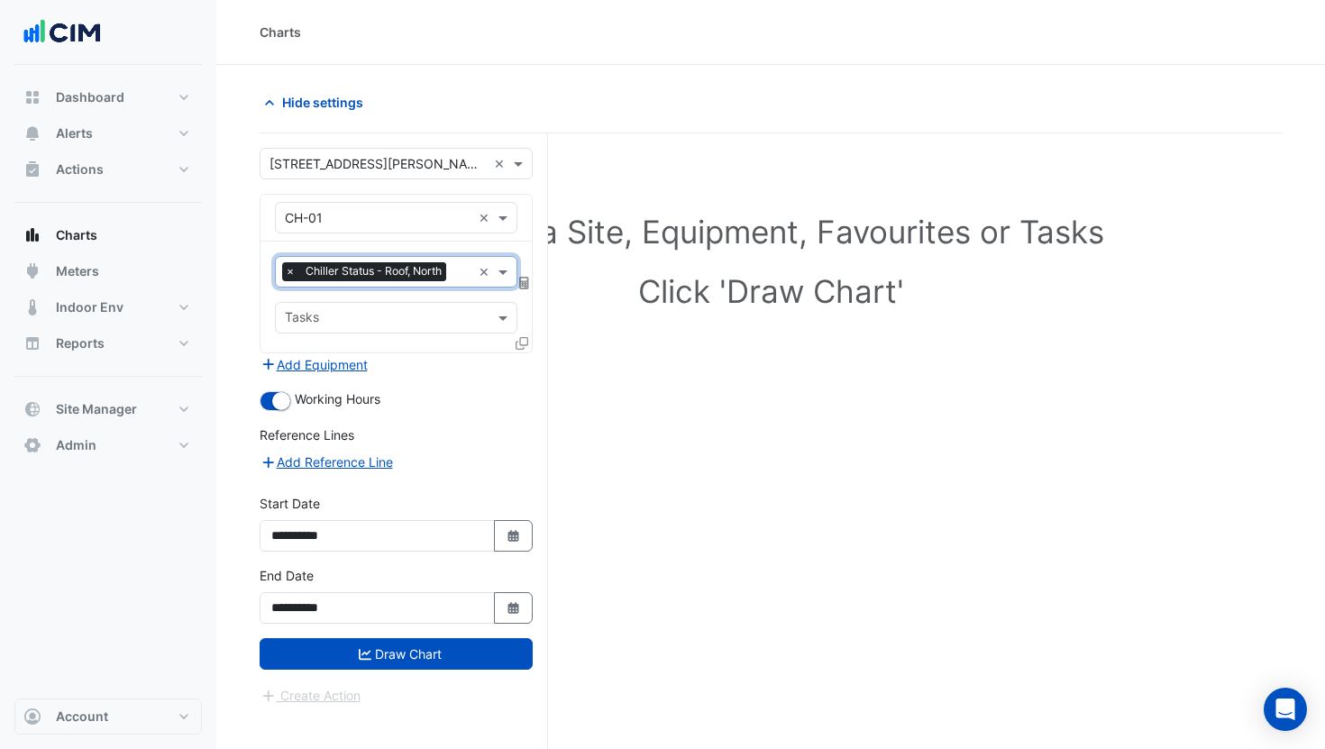
click at [525, 343] on icon at bounding box center [522, 343] width 13 height 13
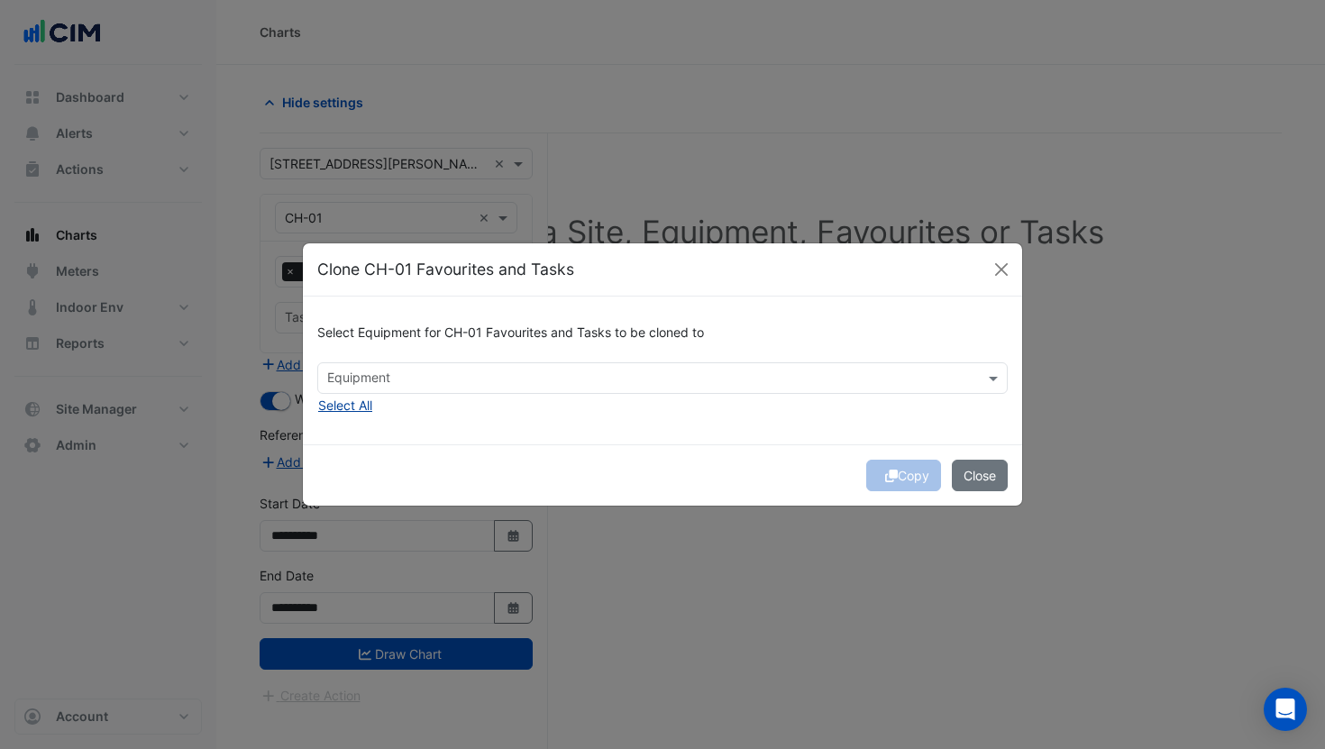
click at [360, 401] on button "Select All" at bounding box center [345, 405] width 56 height 21
click at [334, 377] on span "×" at bounding box center [333, 378] width 16 height 18
click at [962, 468] on button "Close" at bounding box center [980, 476] width 56 height 32
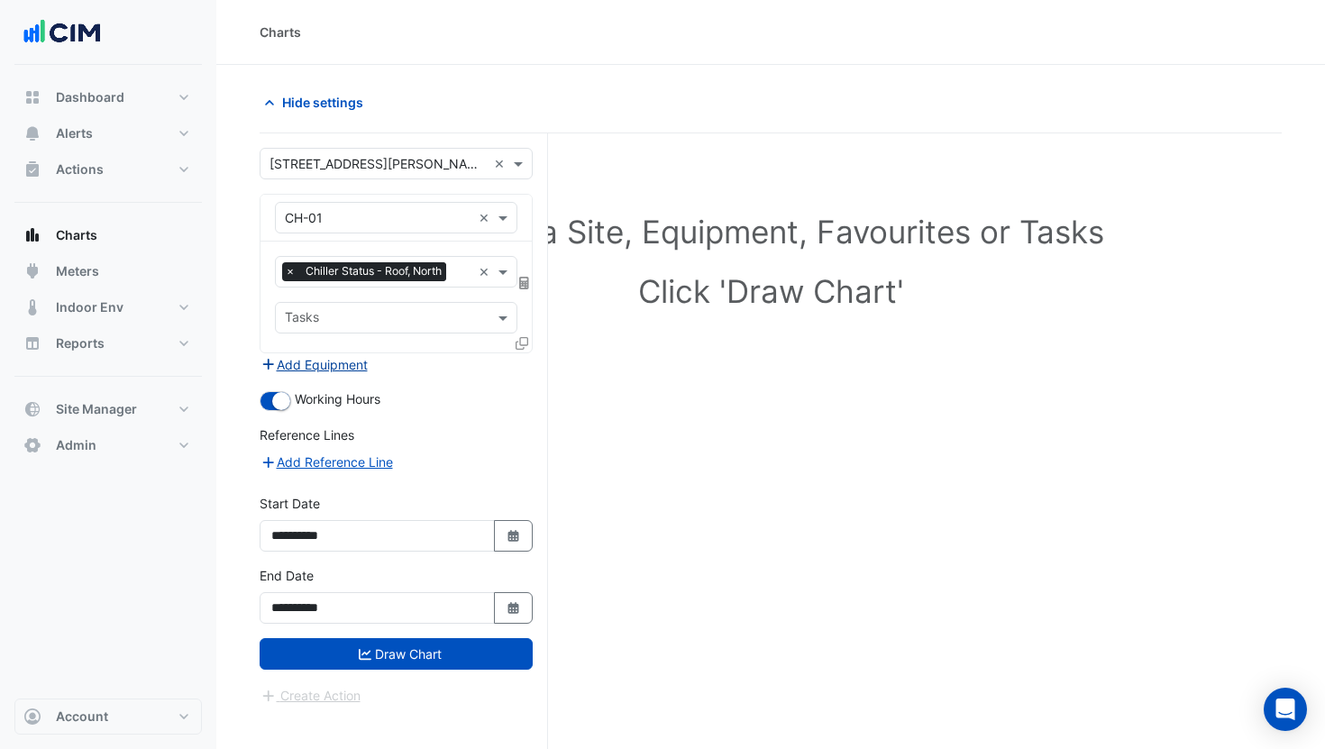
click at [362, 361] on button "Add Equipment" at bounding box center [314, 364] width 109 height 21
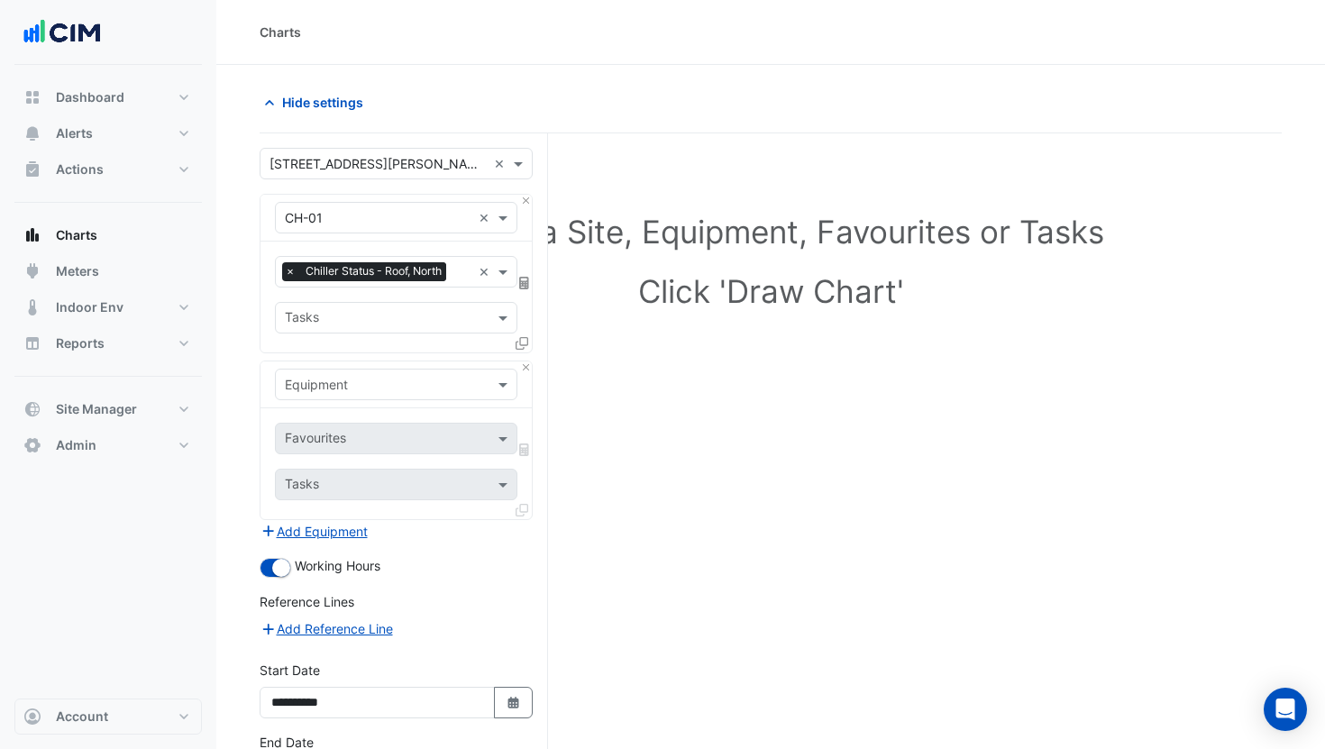
click at [362, 387] on input "text" at bounding box center [378, 385] width 187 height 19
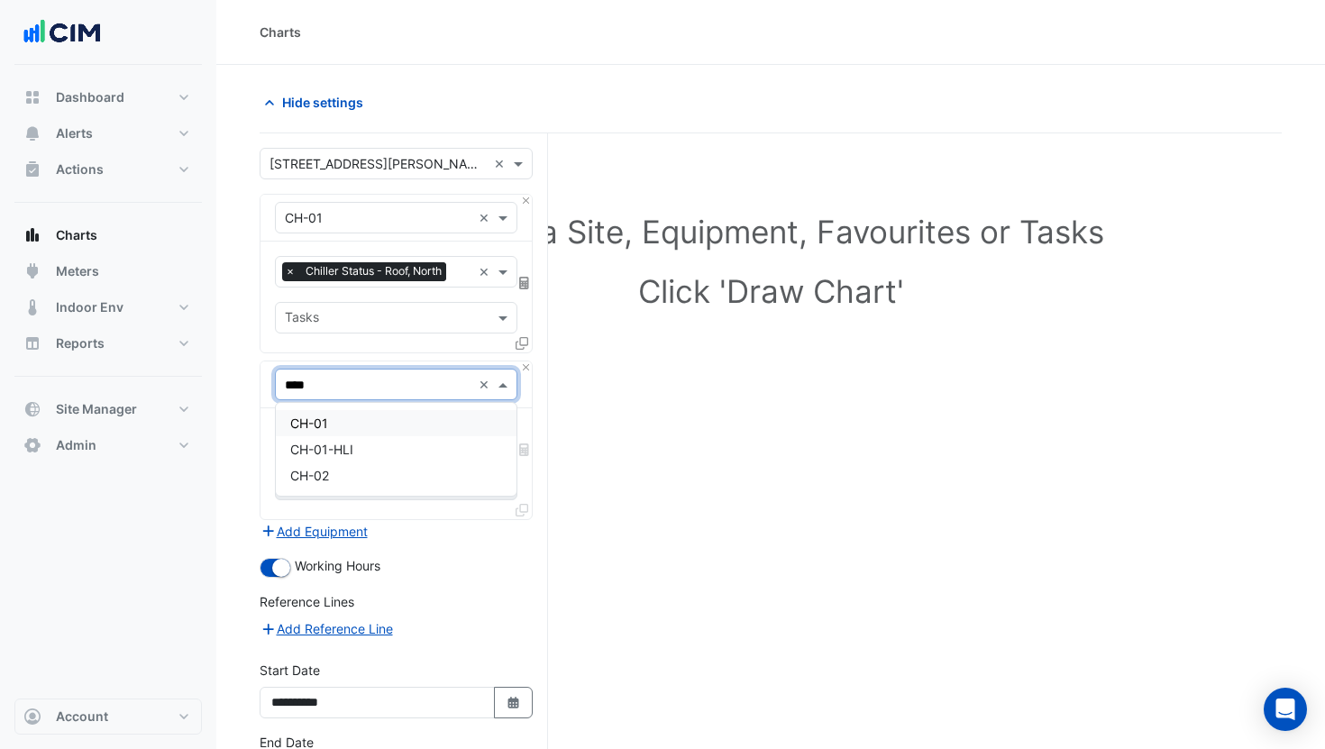
type input "*****"
click at [367, 421] on div "CH-02" at bounding box center [396, 423] width 241 height 26
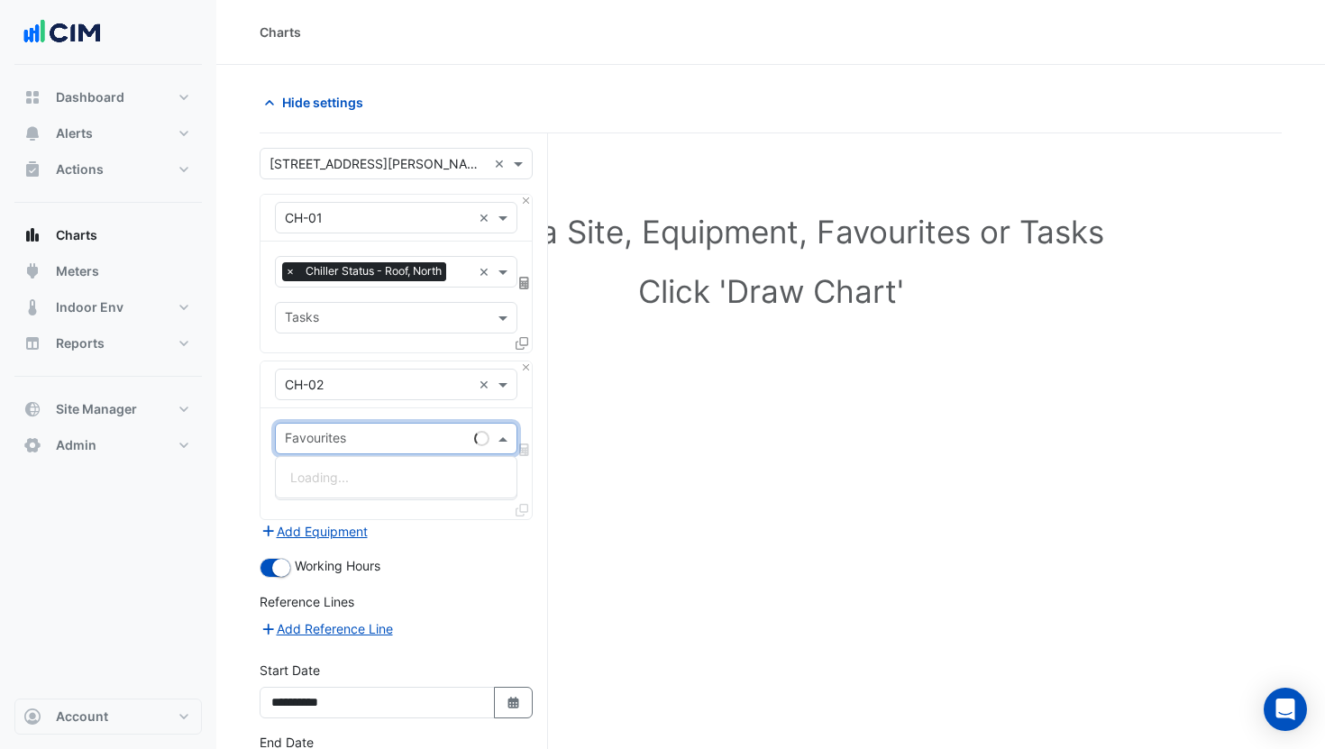
click at [400, 435] on input "text" at bounding box center [376, 440] width 182 height 19
type input "******"
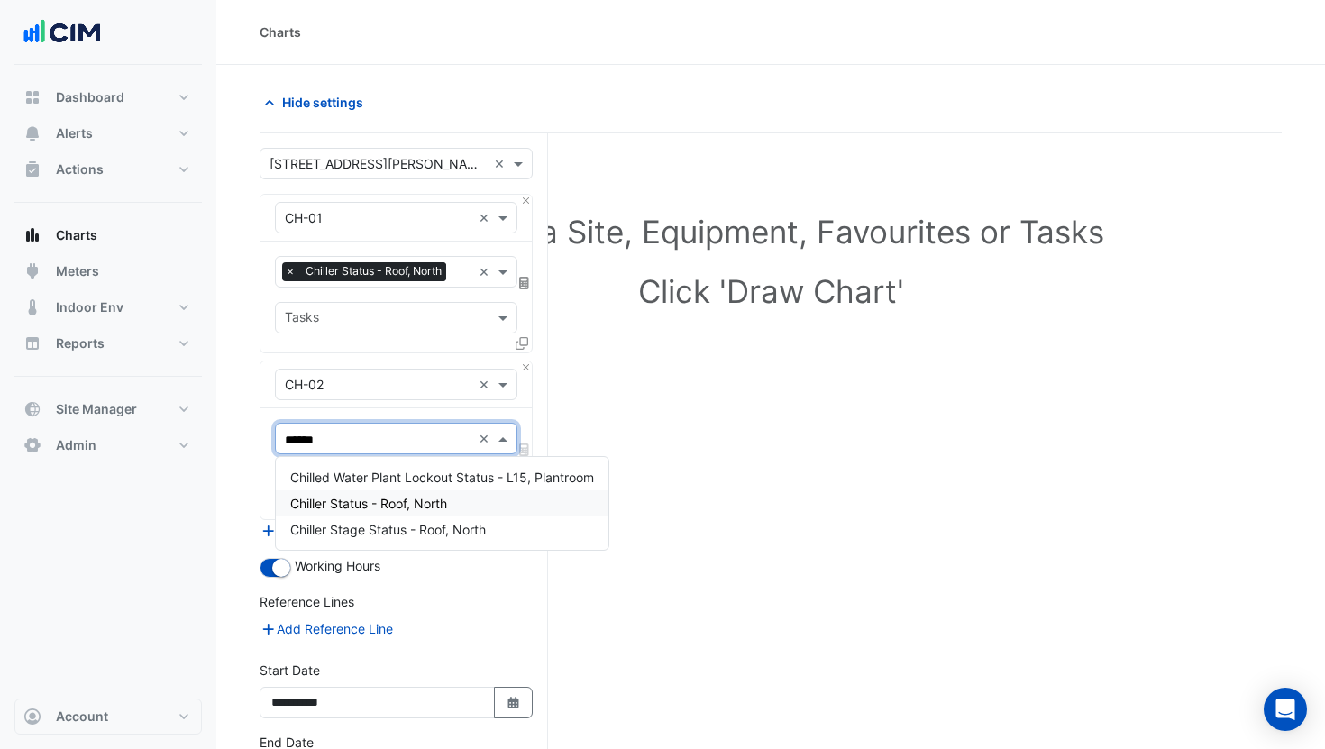
click at [390, 494] on div "Chiller Status - Roof, North" at bounding box center [442, 503] width 333 height 26
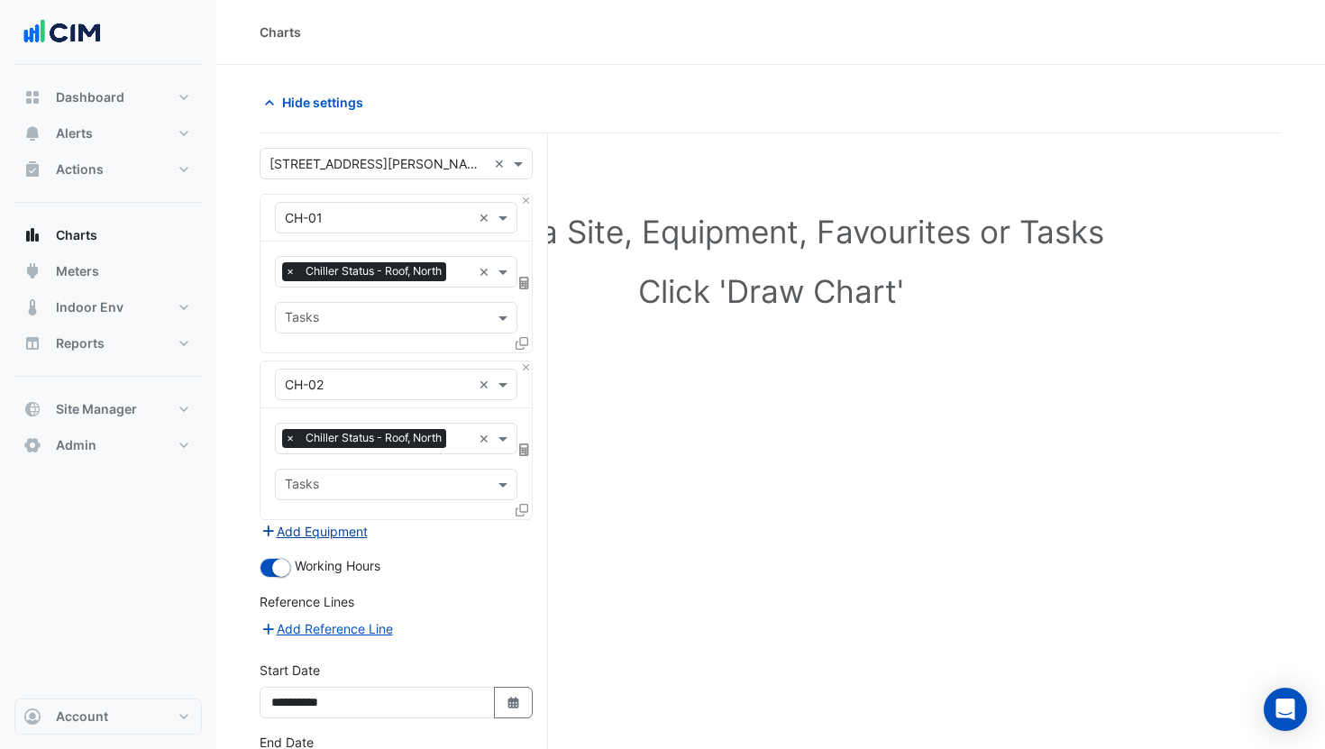
click at [361, 530] on button "Add Equipment" at bounding box center [314, 531] width 109 height 21
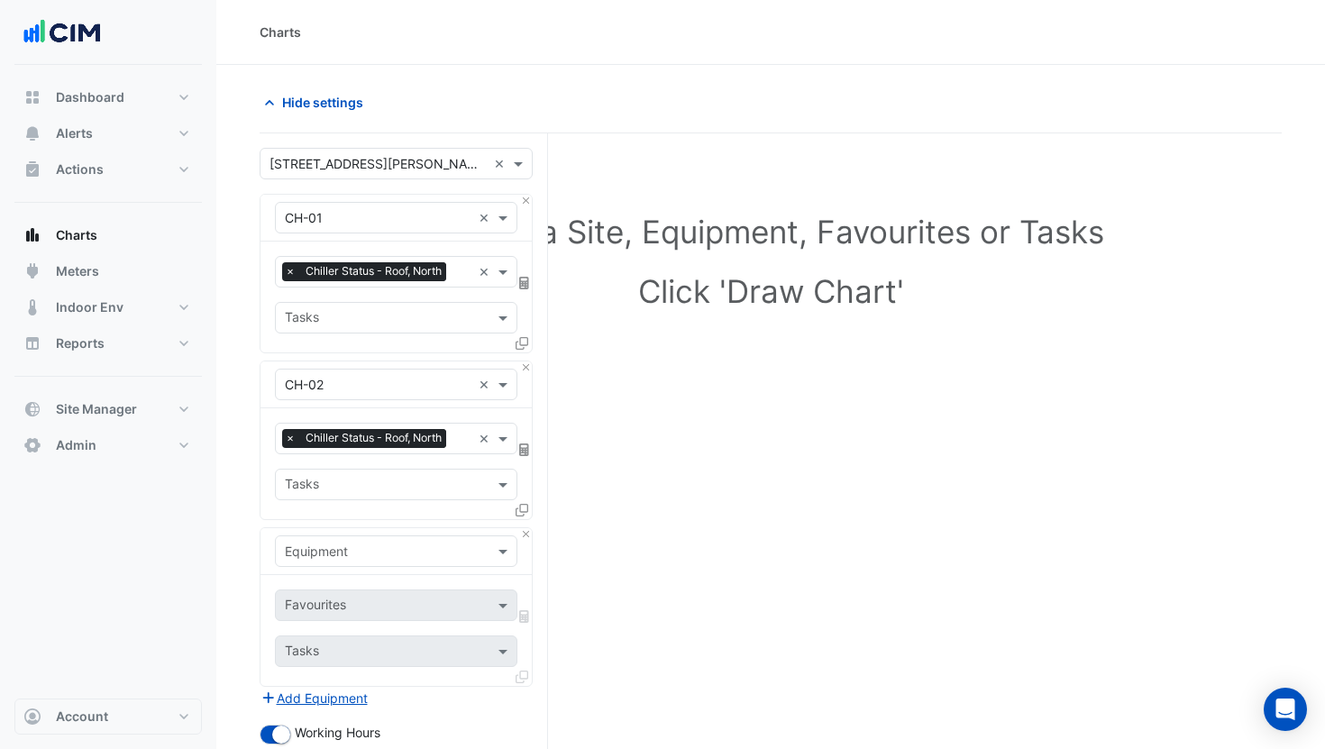
click at [379, 548] on input "text" at bounding box center [378, 552] width 187 height 19
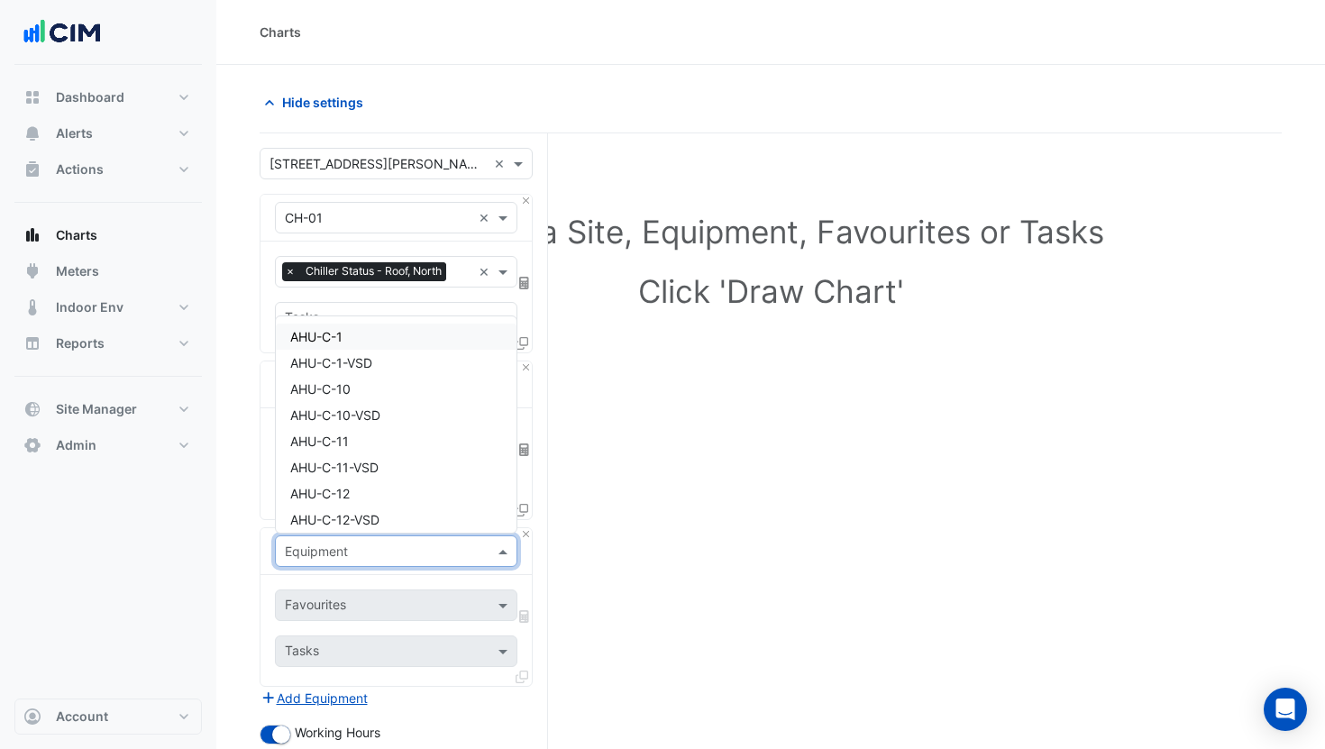
type input "*"
type input "***"
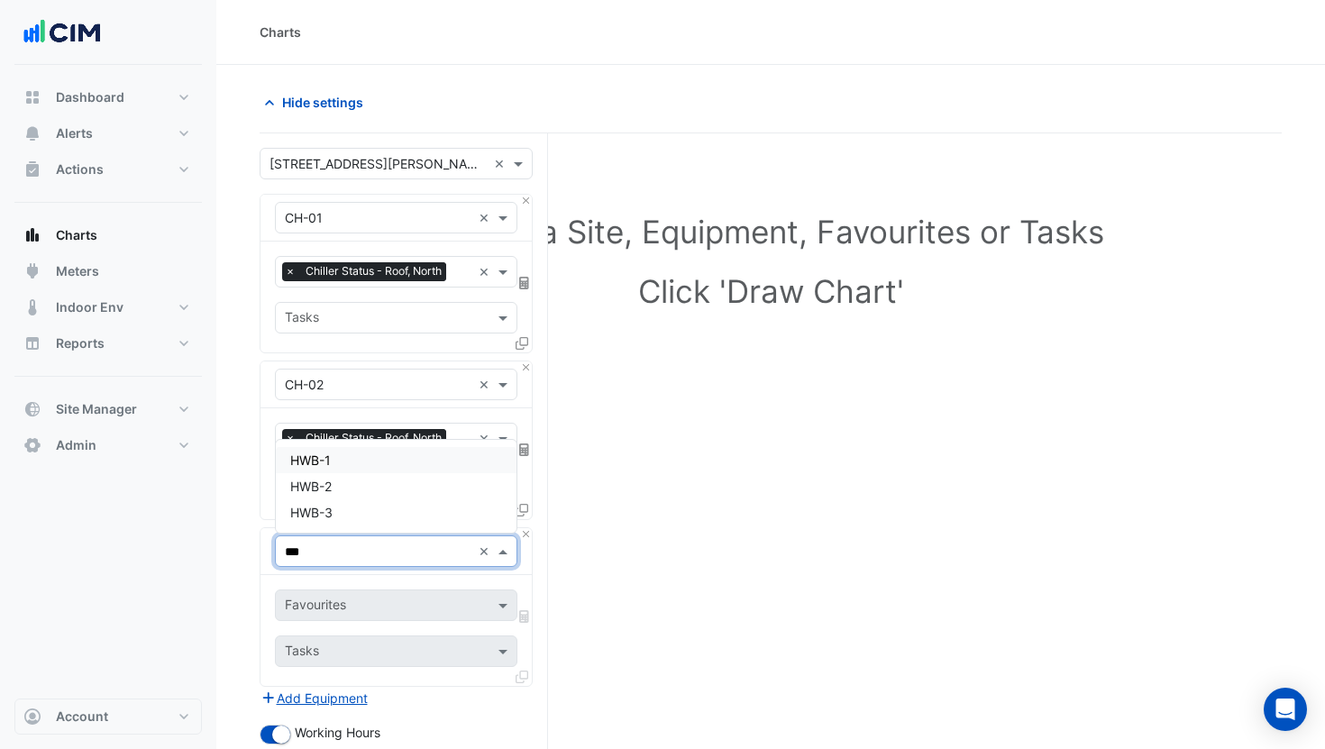
click at [352, 466] on div "HWB-1" at bounding box center [396, 460] width 241 height 26
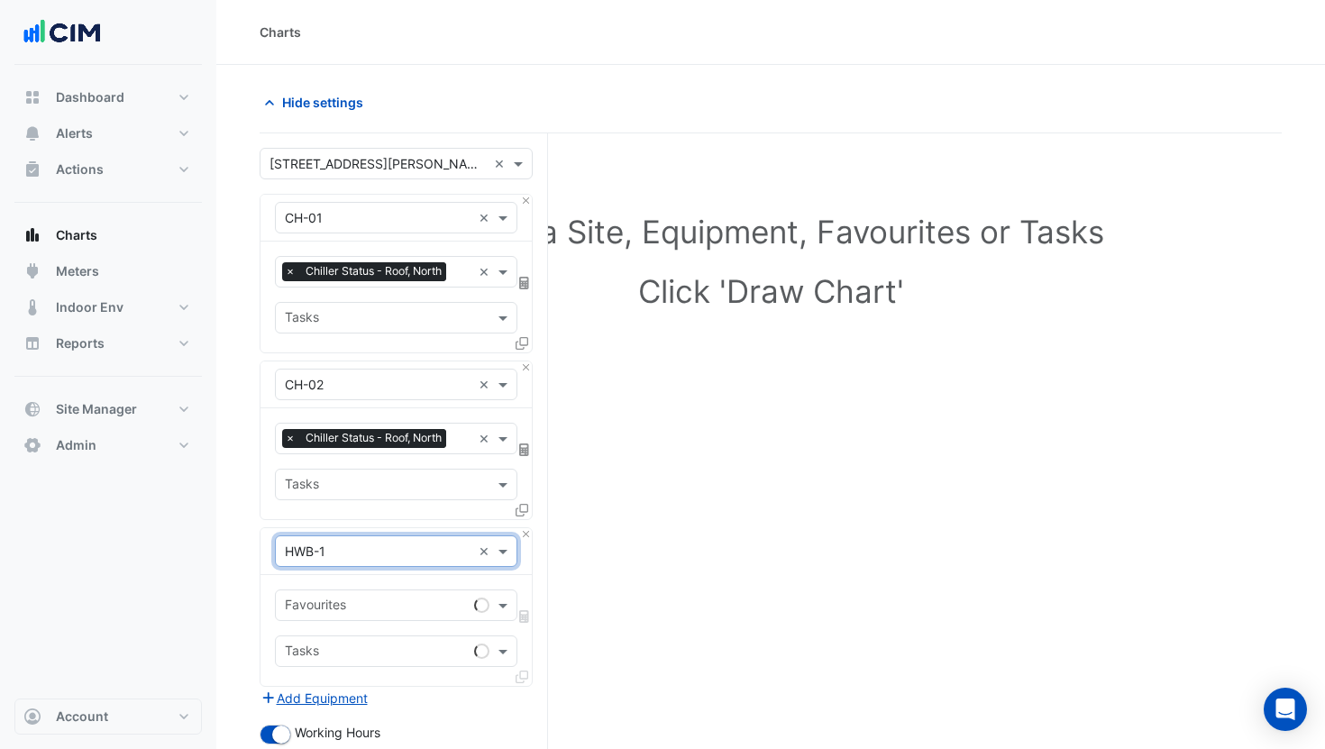
click at [352, 604] on input "text" at bounding box center [376, 607] width 182 height 19
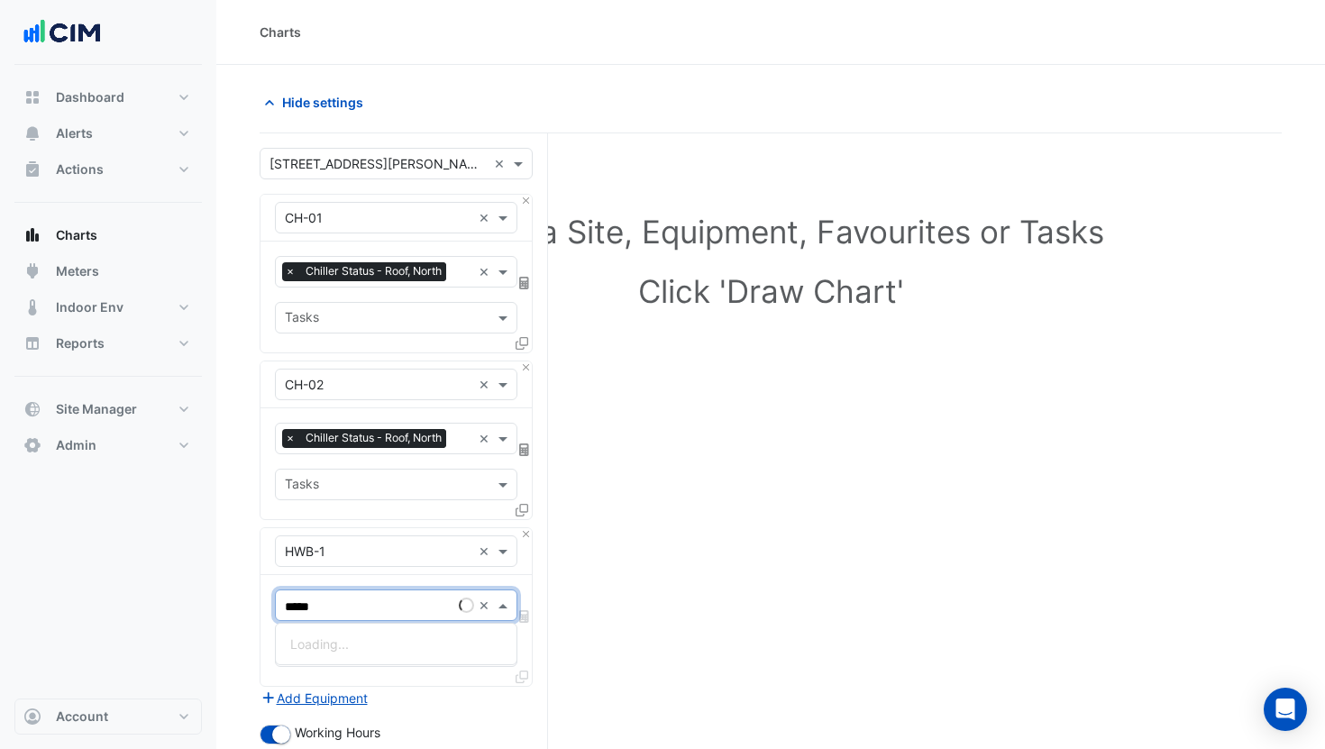
type input "******"
click at [371, 640] on span "Hot Water Boiler Status - Plantroom, Plantroom" at bounding box center [427, 643] width 275 height 15
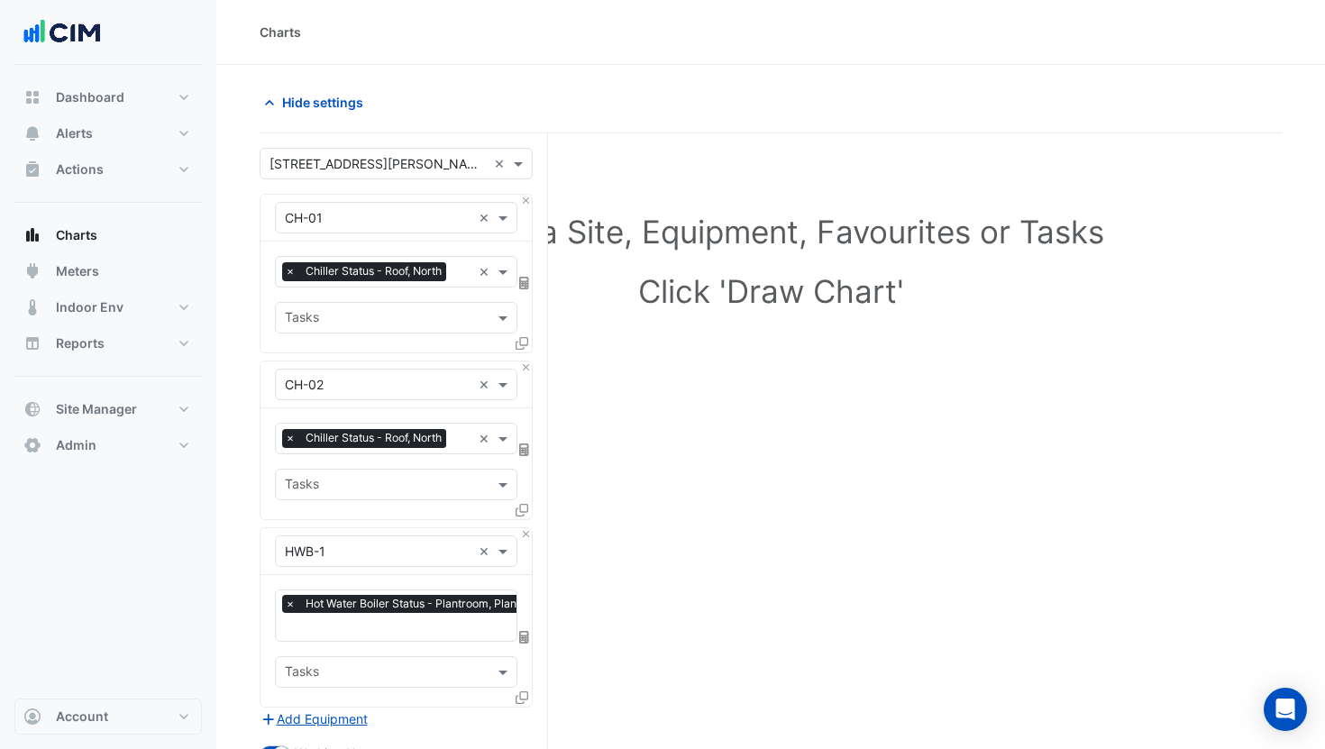
click at [517, 692] on icon at bounding box center [522, 697] width 13 height 13
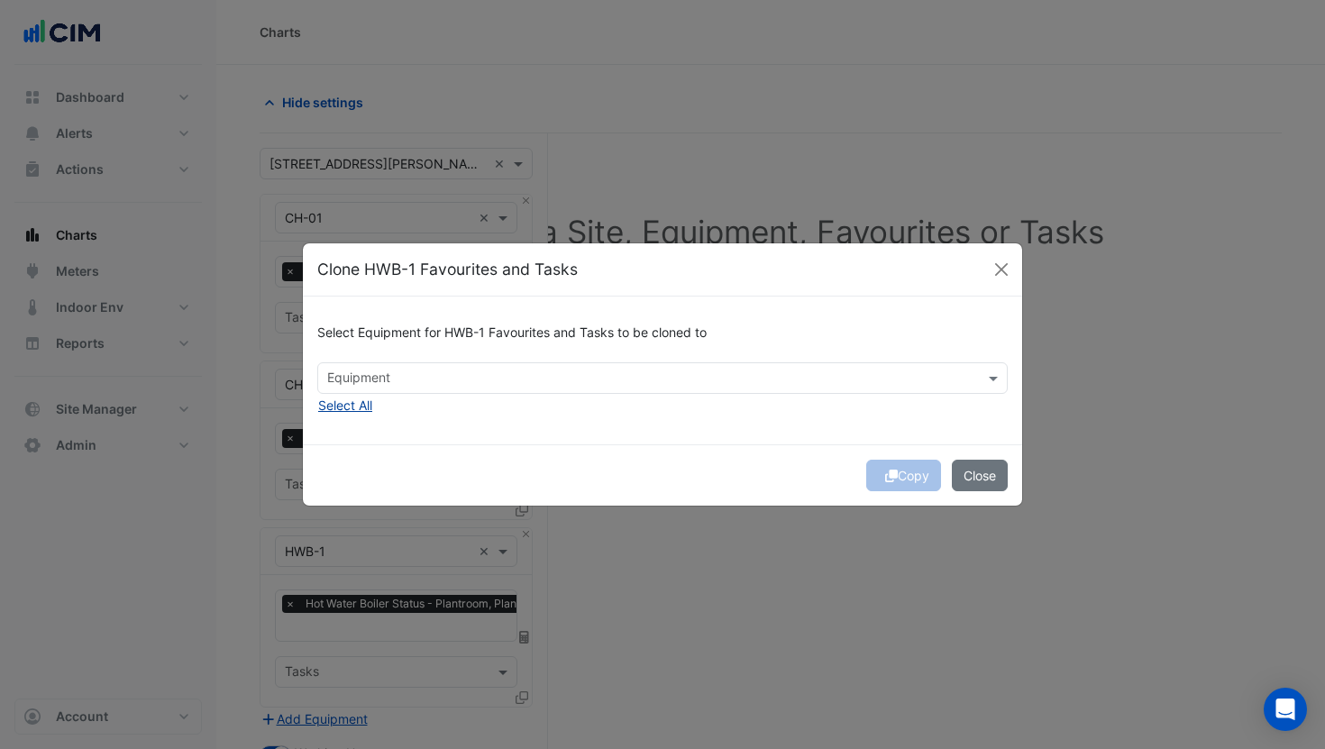
click at [356, 407] on button "Select All" at bounding box center [345, 405] width 56 height 21
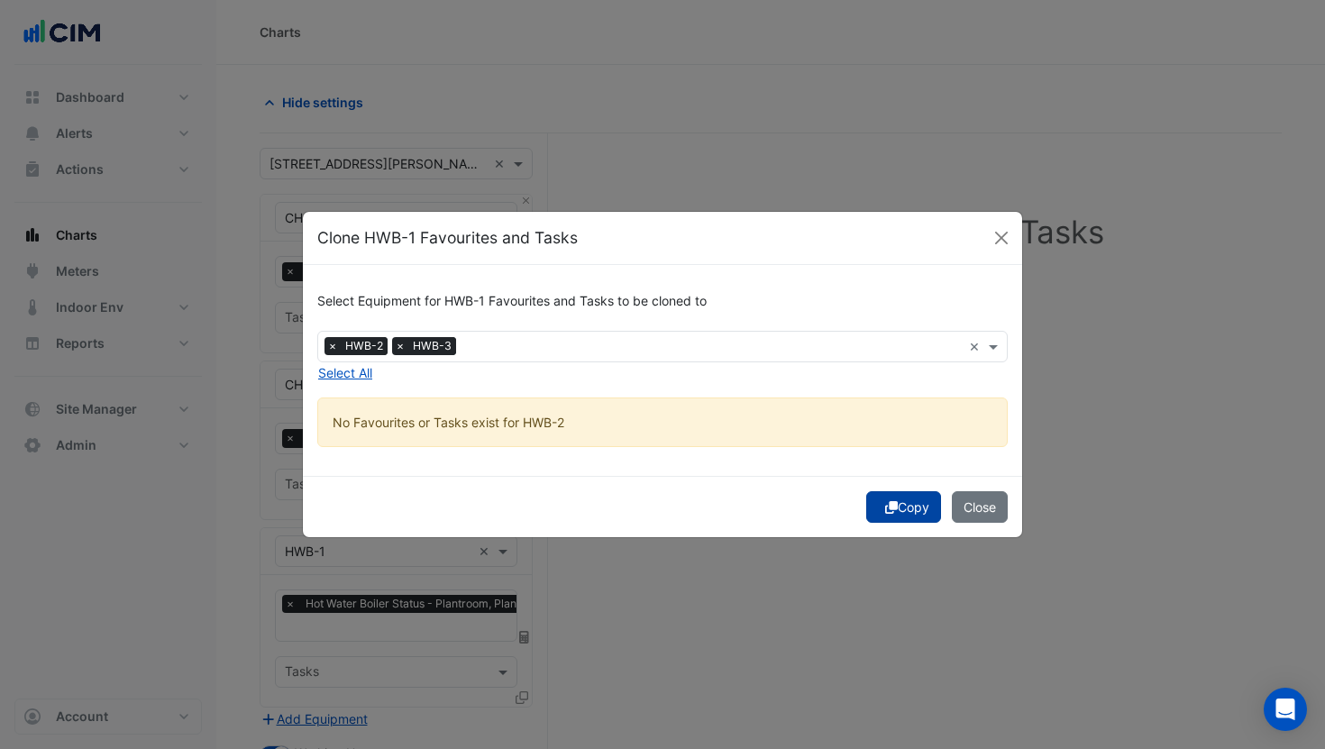
click at [899, 494] on button "Copy" at bounding box center [903, 507] width 75 height 32
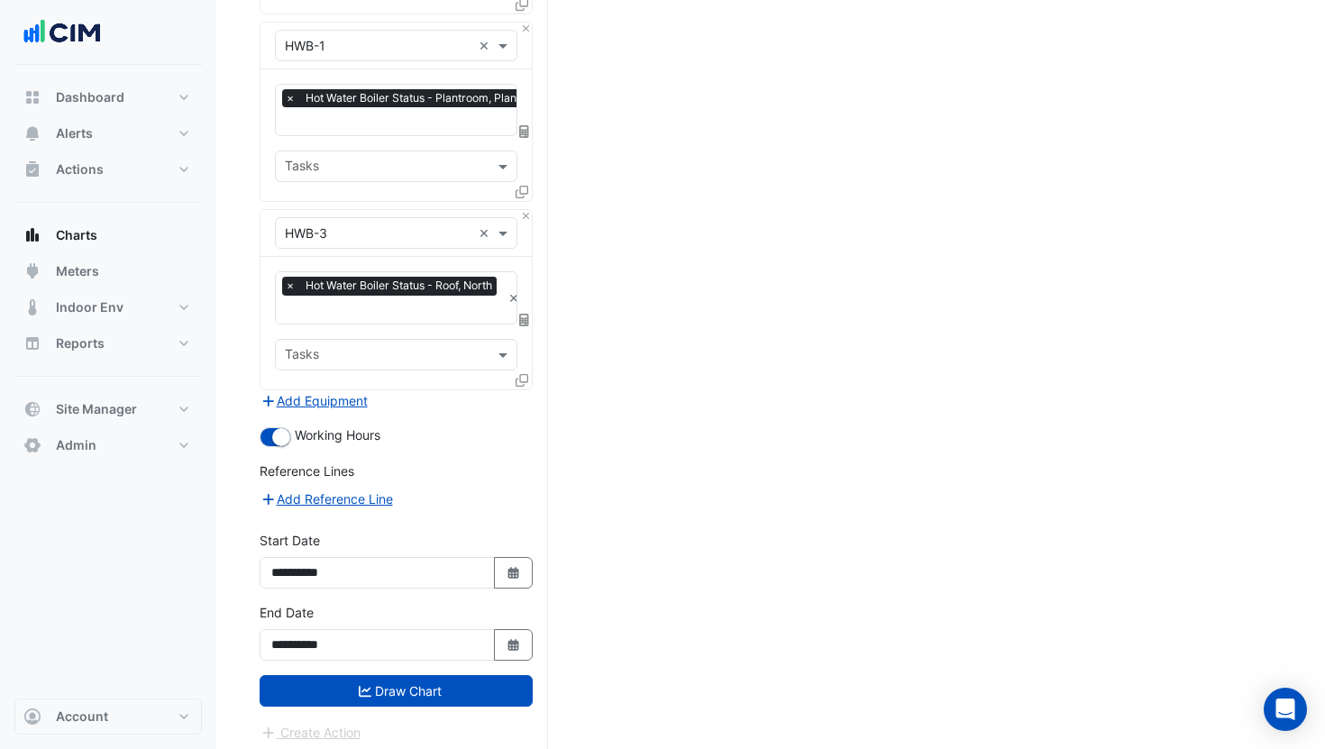
scroll to position [508, 0]
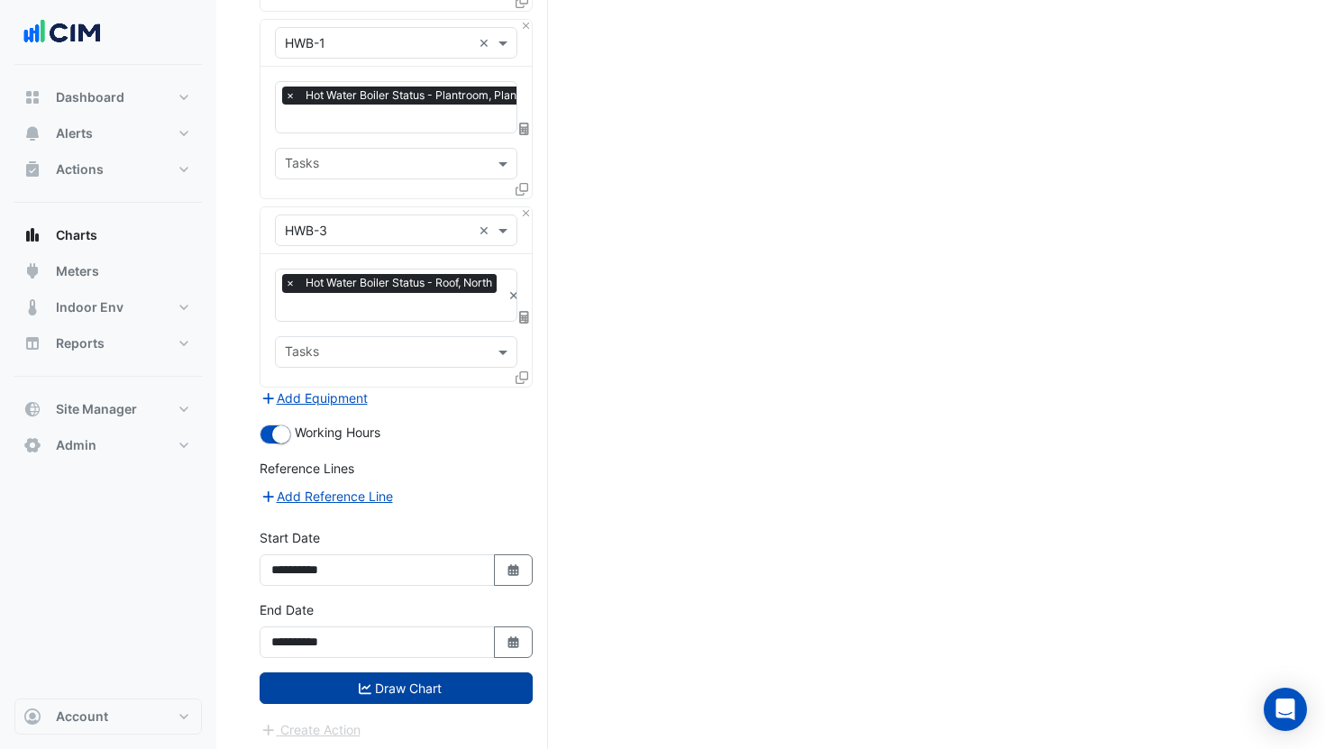
click at [373, 673] on button "Draw Chart" at bounding box center [396, 689] width 273 height 32
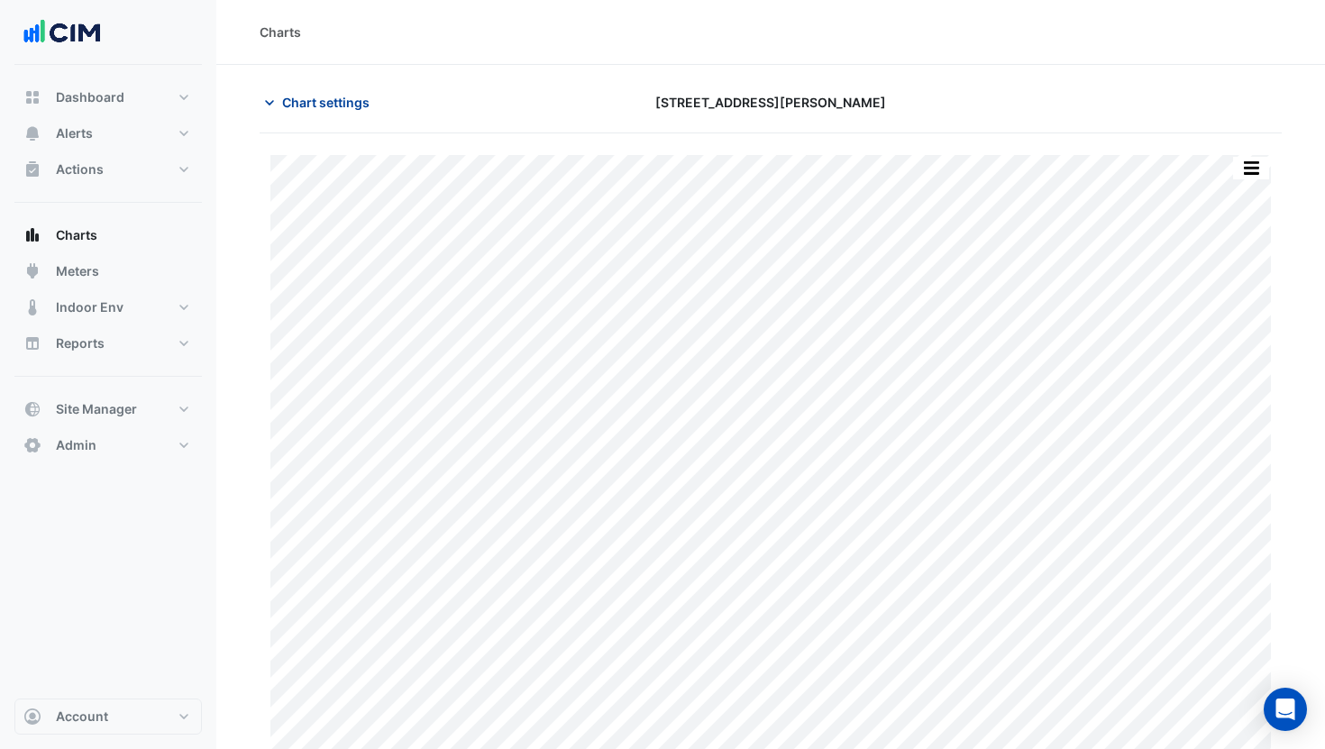
click at [317, 102] on span "Chart settings" at bounding box center [325, 102] width 87 height 19
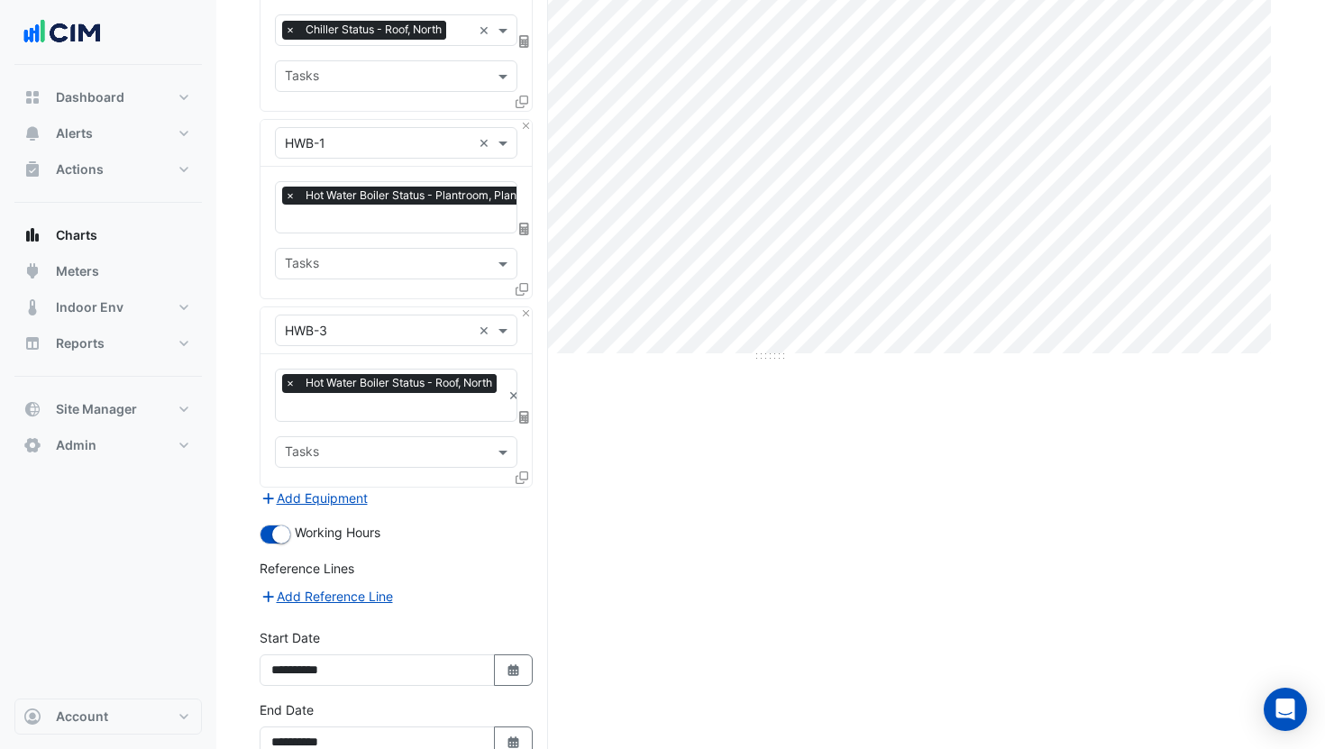
scroll to position [508, 0]
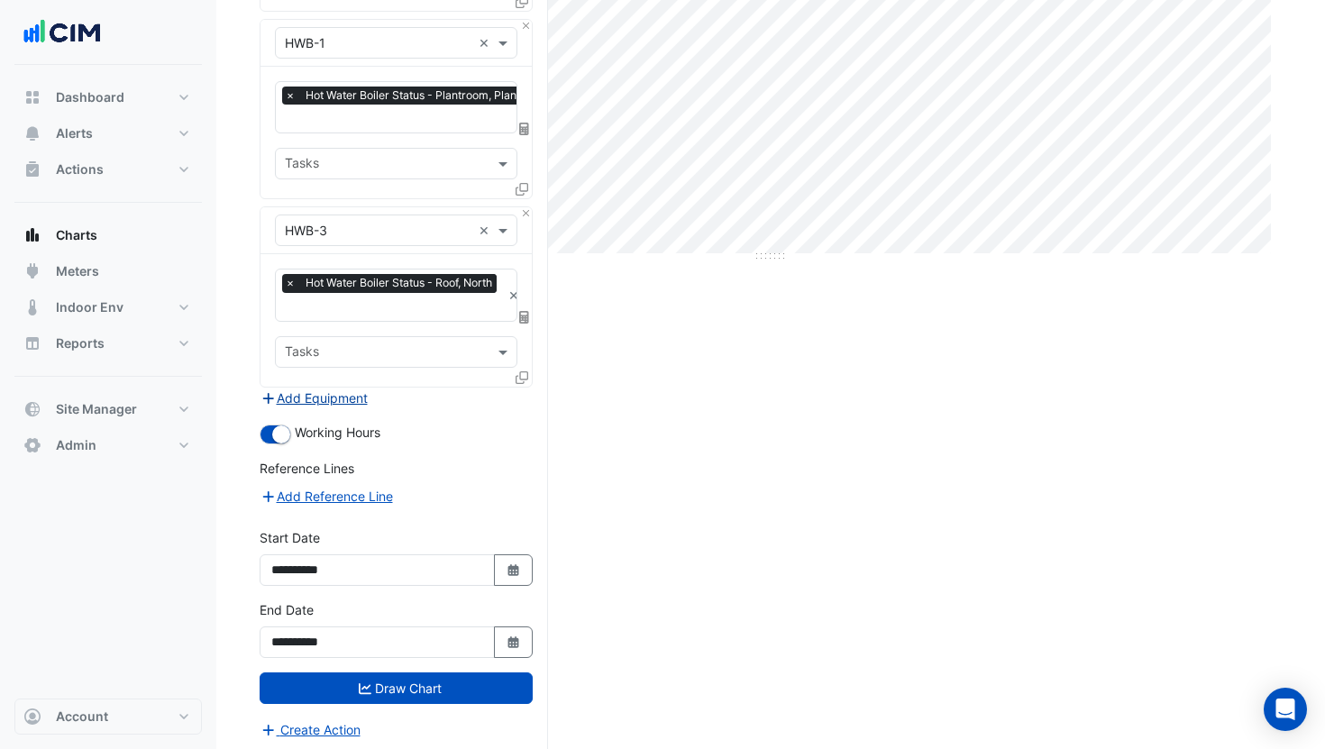
click at [351, 394] on button "Add Equipment" at bounding box center [314, 398] width 109 height 21
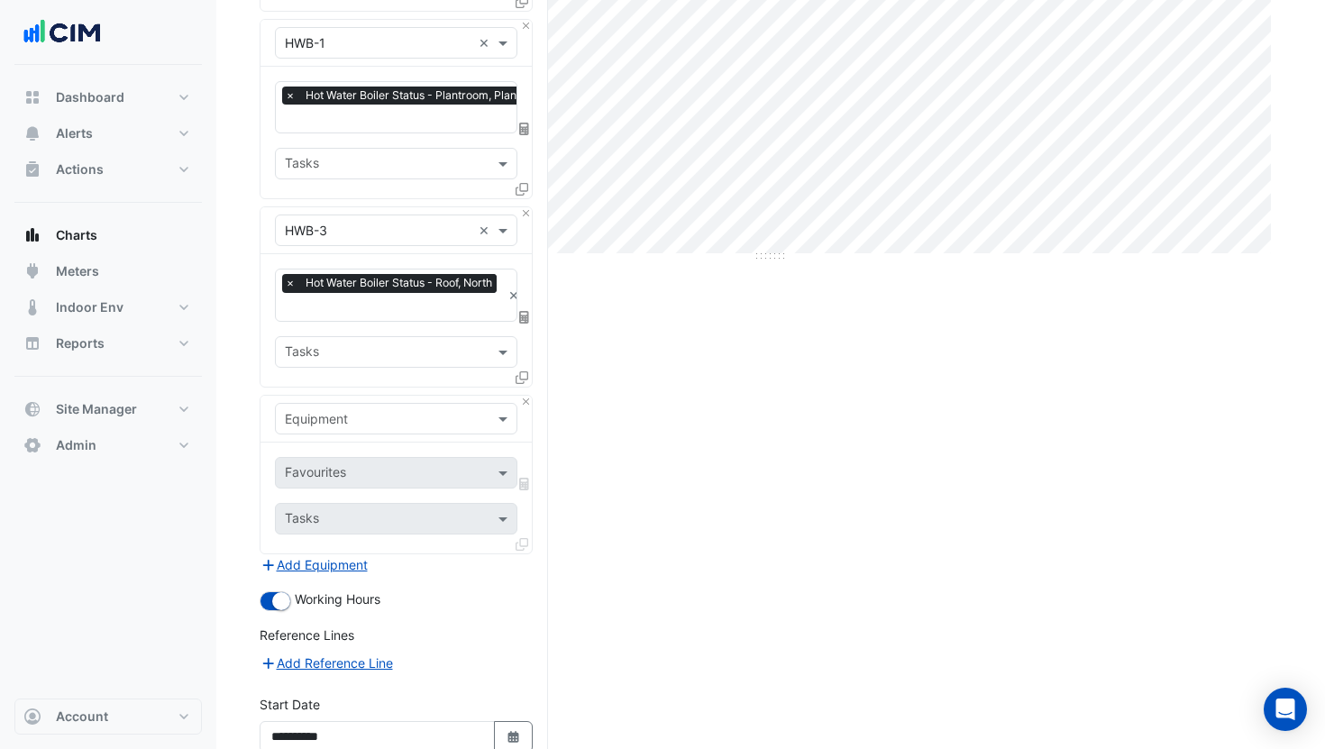
click at [362, 412] on input "text" at bounding box center [378, 419] width 187 height 19
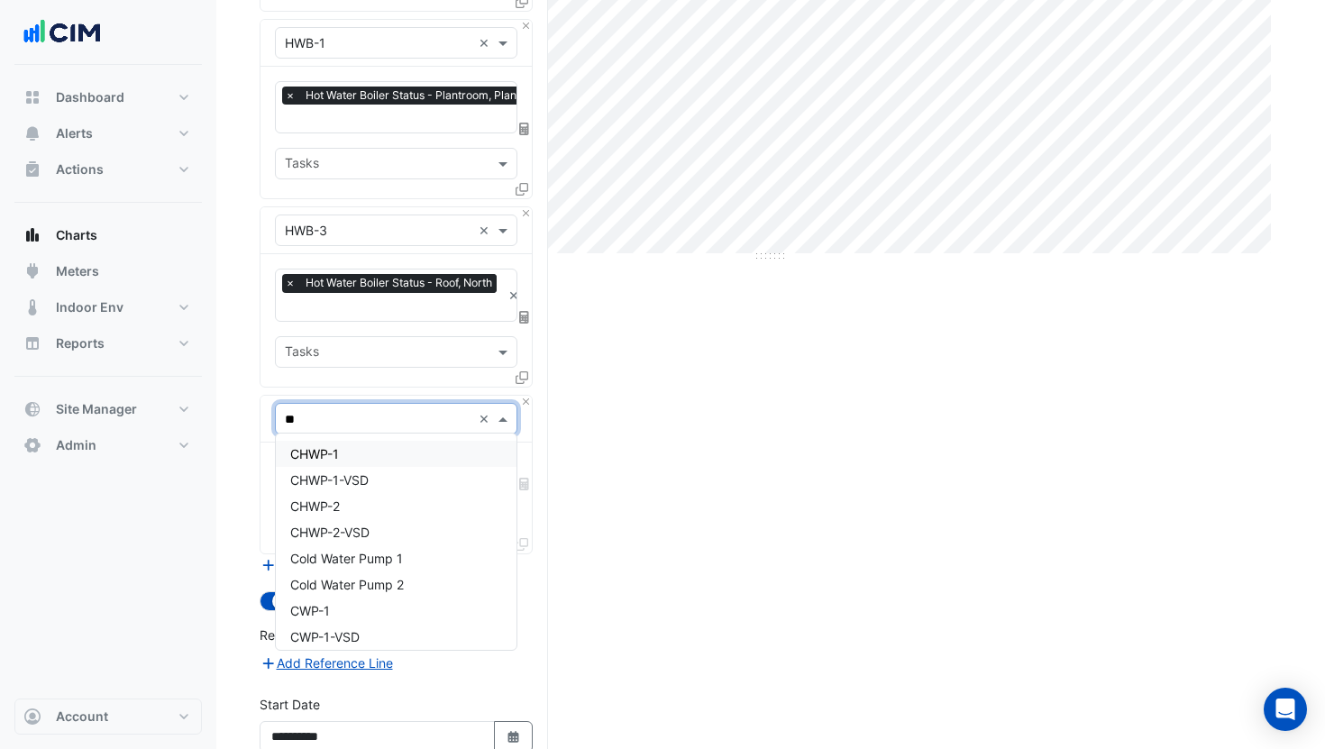
type input "***"
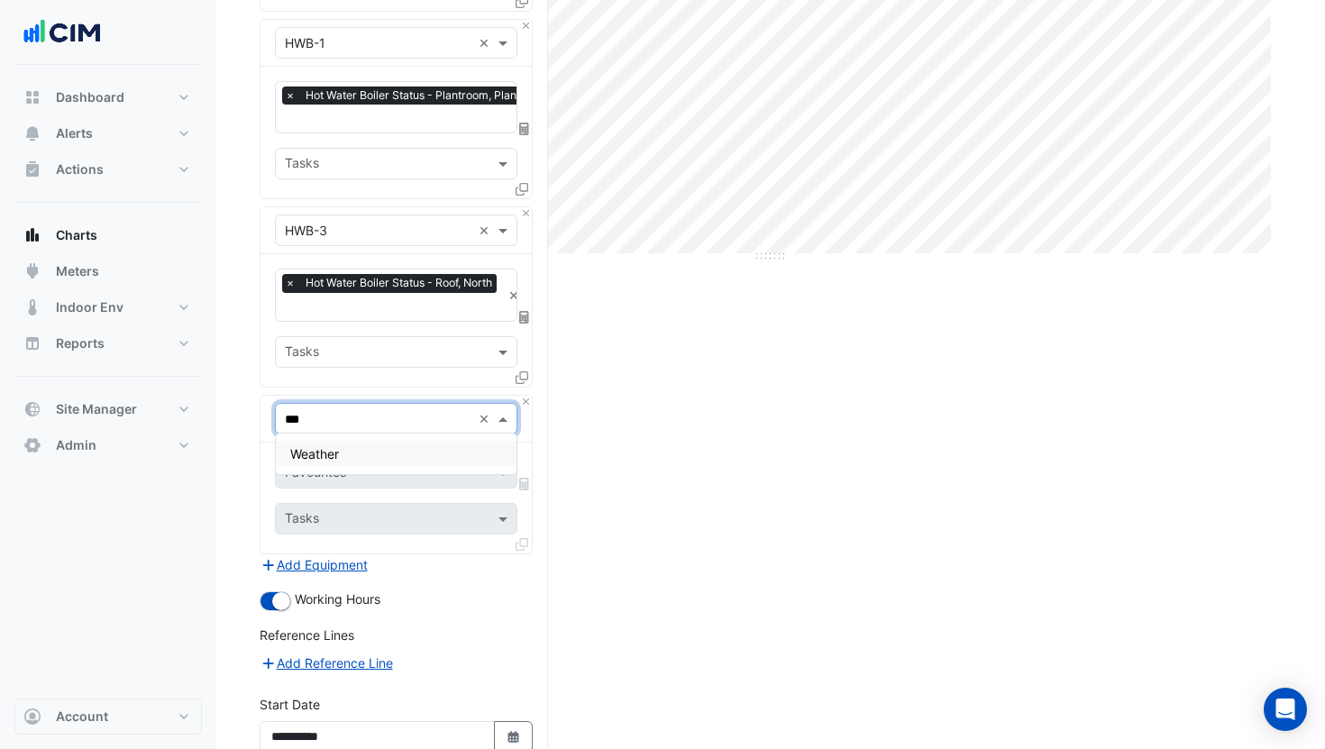
click at [349, 451] on div "Weather" at bounding box center [396, 454] width 241 height 26
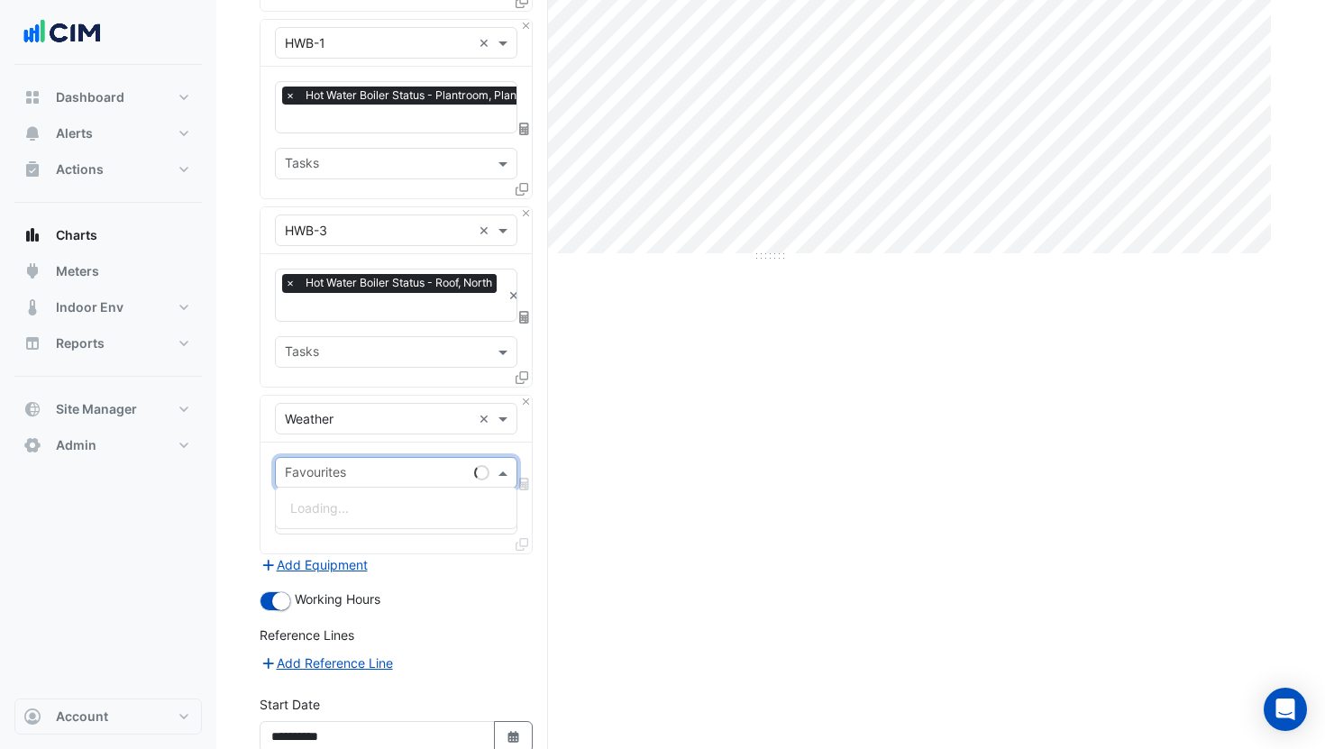
click at [358, 459] on div "Favourites" at bounding box center [371, 473] width 191 height 28
type input "****"
click at [349, 505] on span "Temperature ([PERSON_NAME])" at bounding box center [385, 507] width 190 height 15
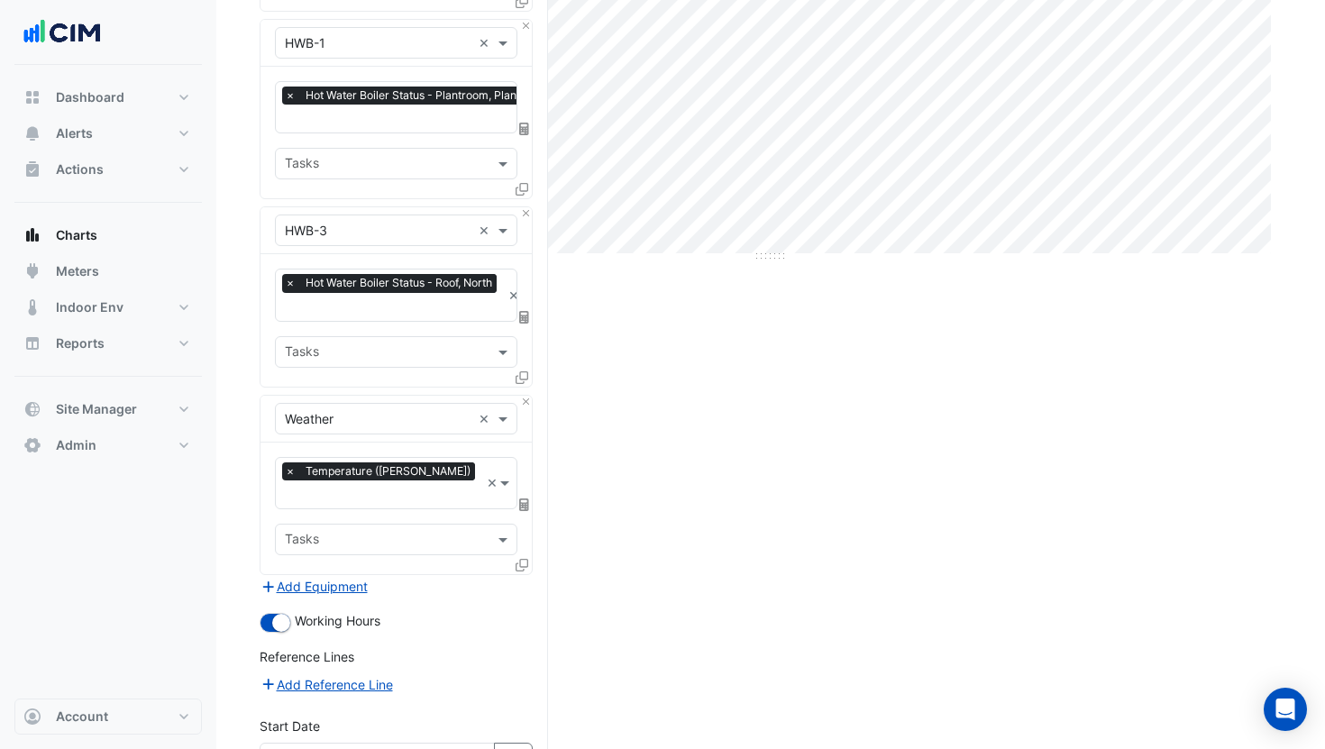
click at [522, 499] on icon at bounding box center [524, 505] width 10 height 13
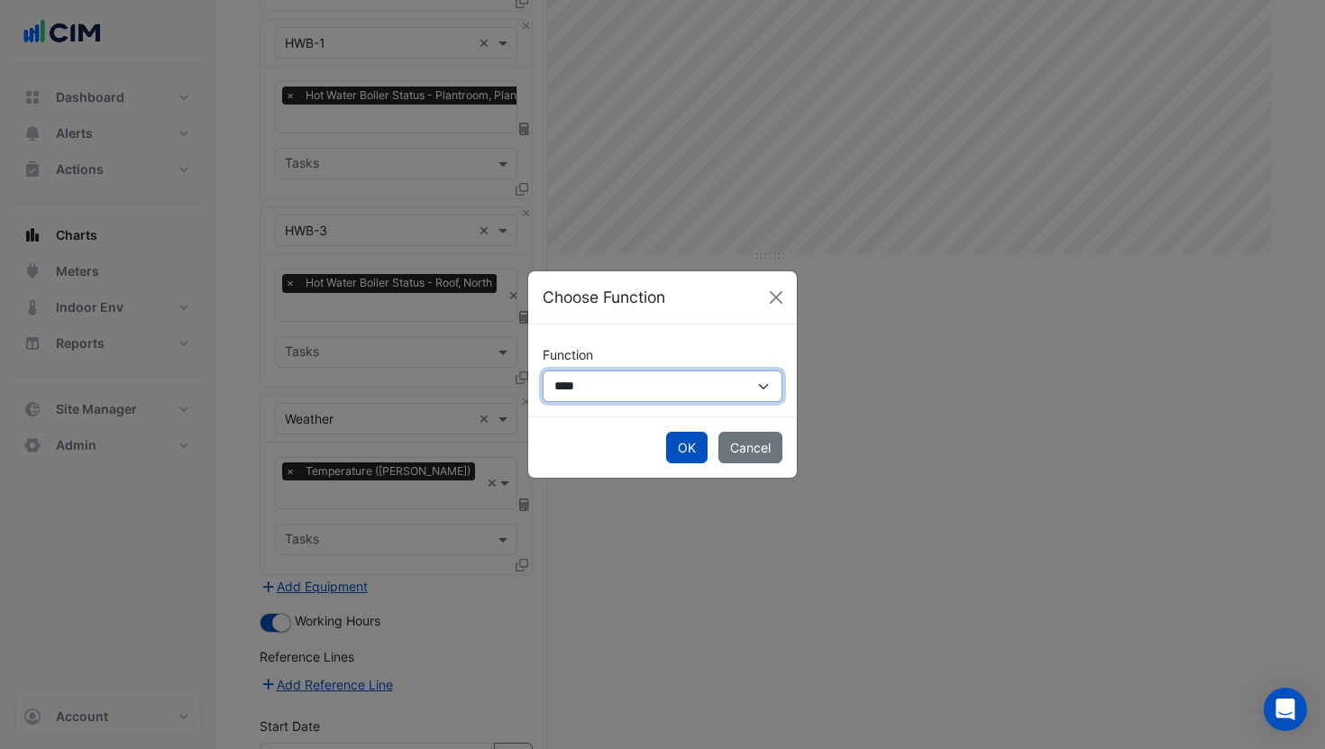
click at [582, 393] on select "**********" at bounding box center [663, 387] width 240 height 32
select select "******"
click at [543, 371] on select "**********" at bounding box center [663, 387] width 240 height 32
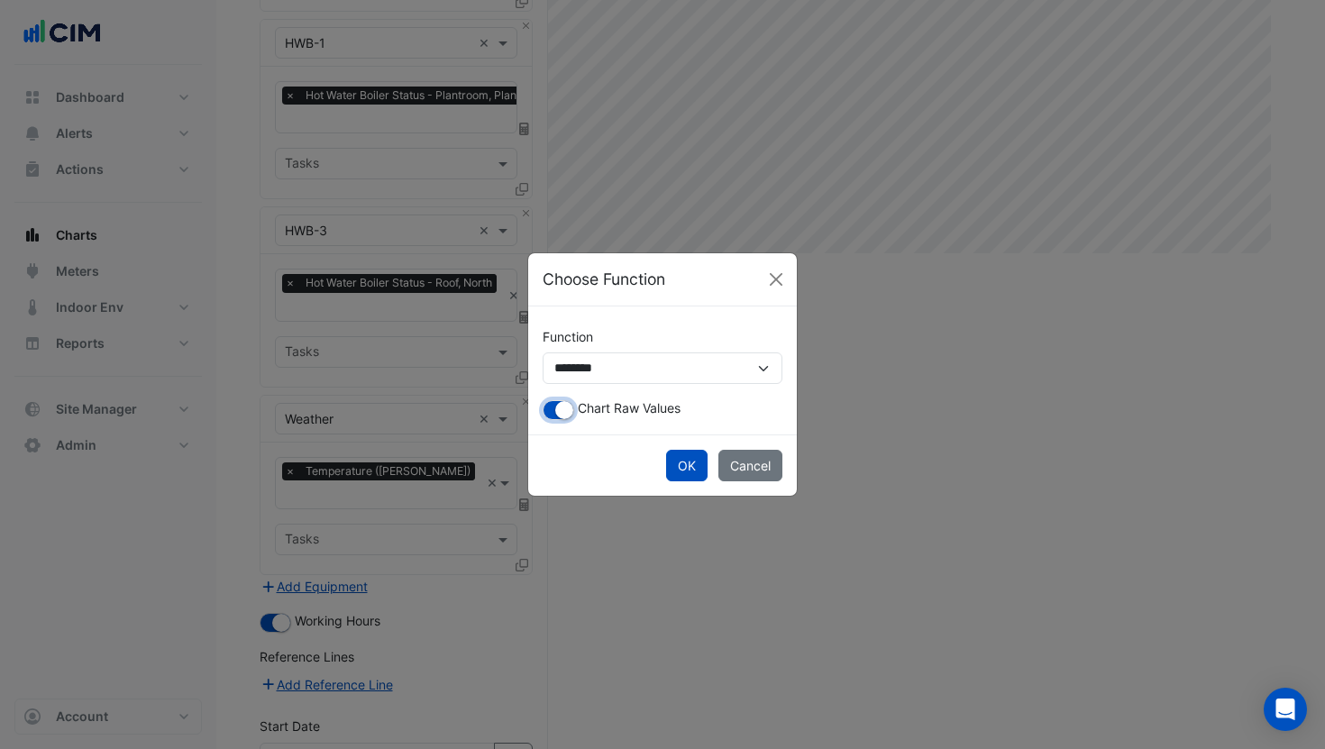
click at [567, 413] on small "button" at bounding box center [564, 410] width 18 height 18
click at [682, 471] on button "OK" at bounding box center [686, 466] width 41 height 32
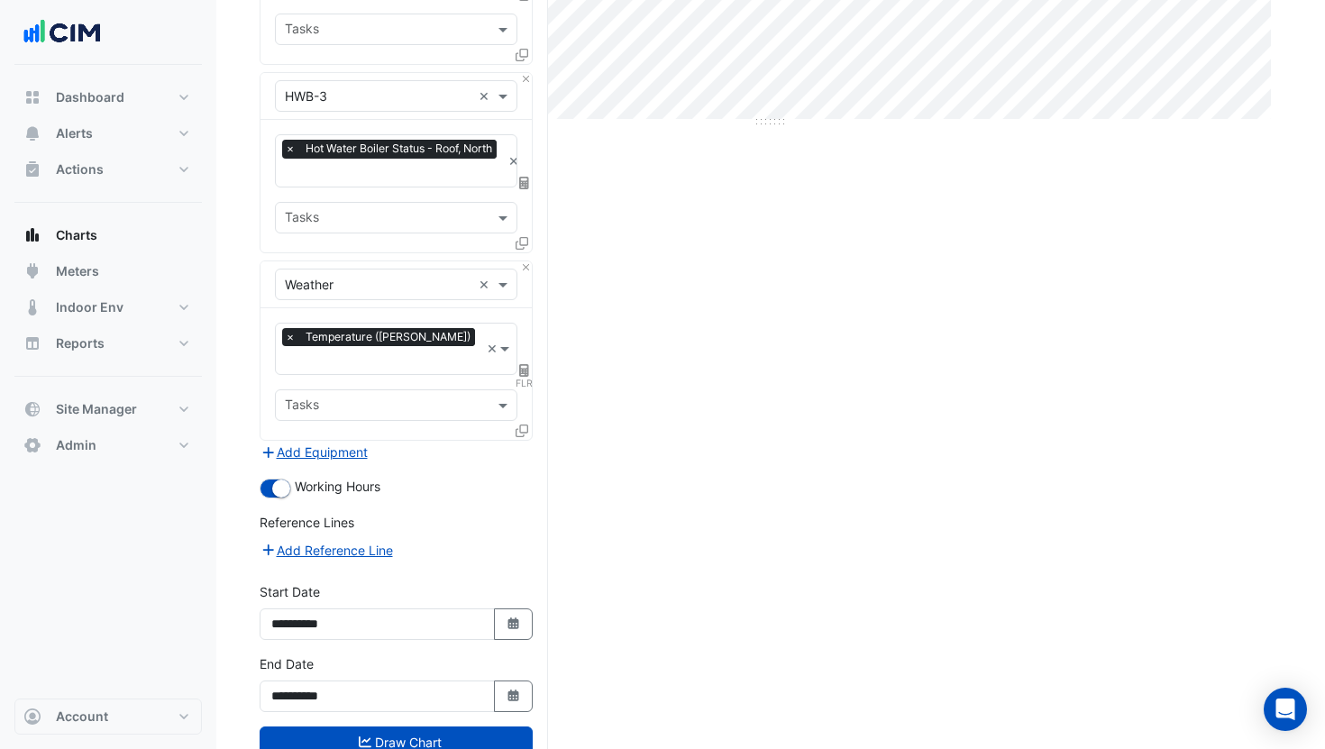
scroll to position [675, 0]
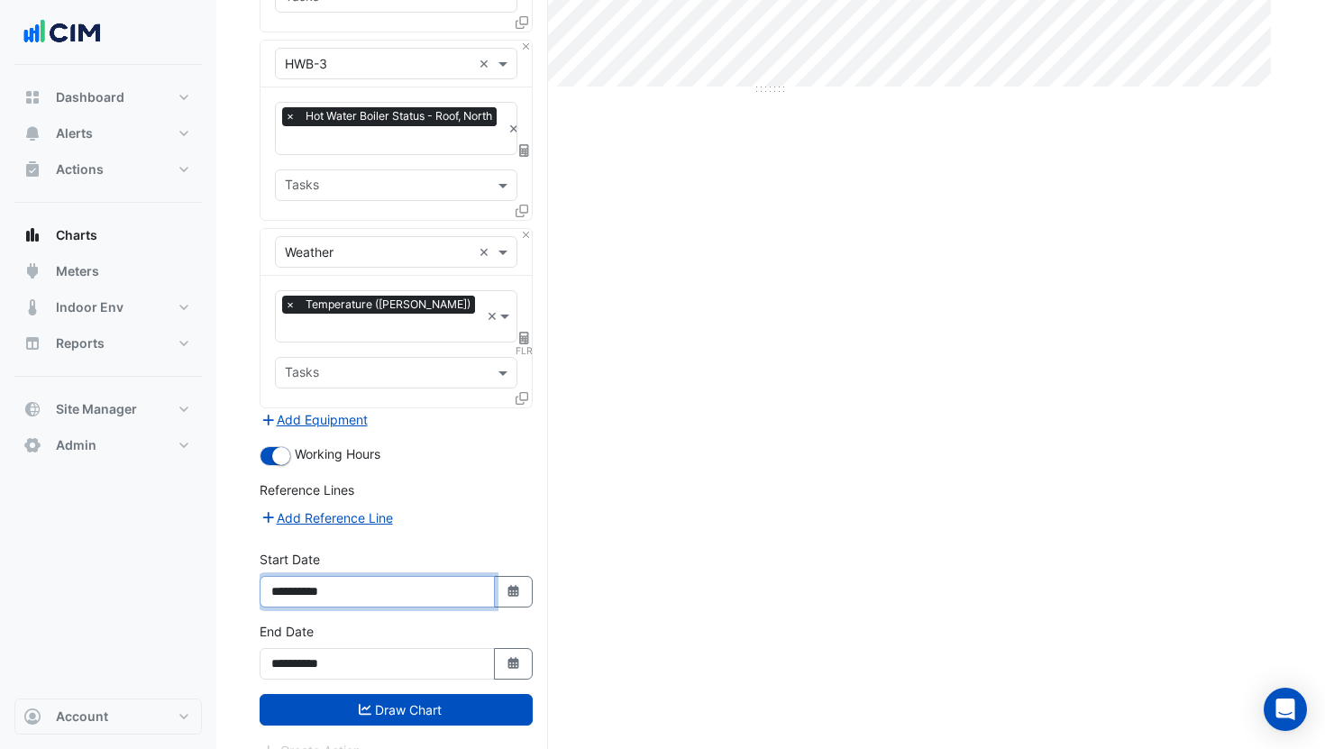
click at [318, 576] on input "**********" at bounding box center [377, 592] width 235 height 32
type input "**********"
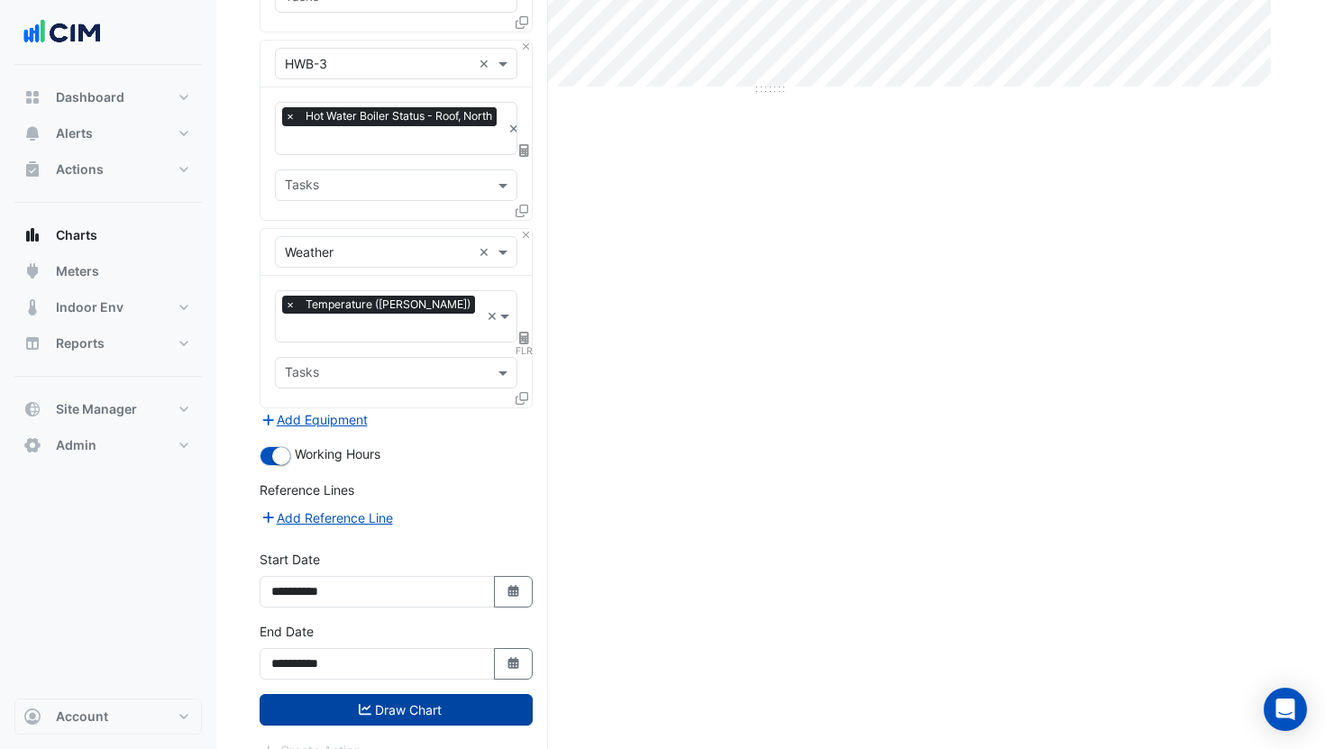
click at [375, 694] on button "Draw Chart" at bounding box center [396, 710] width 273 height 32
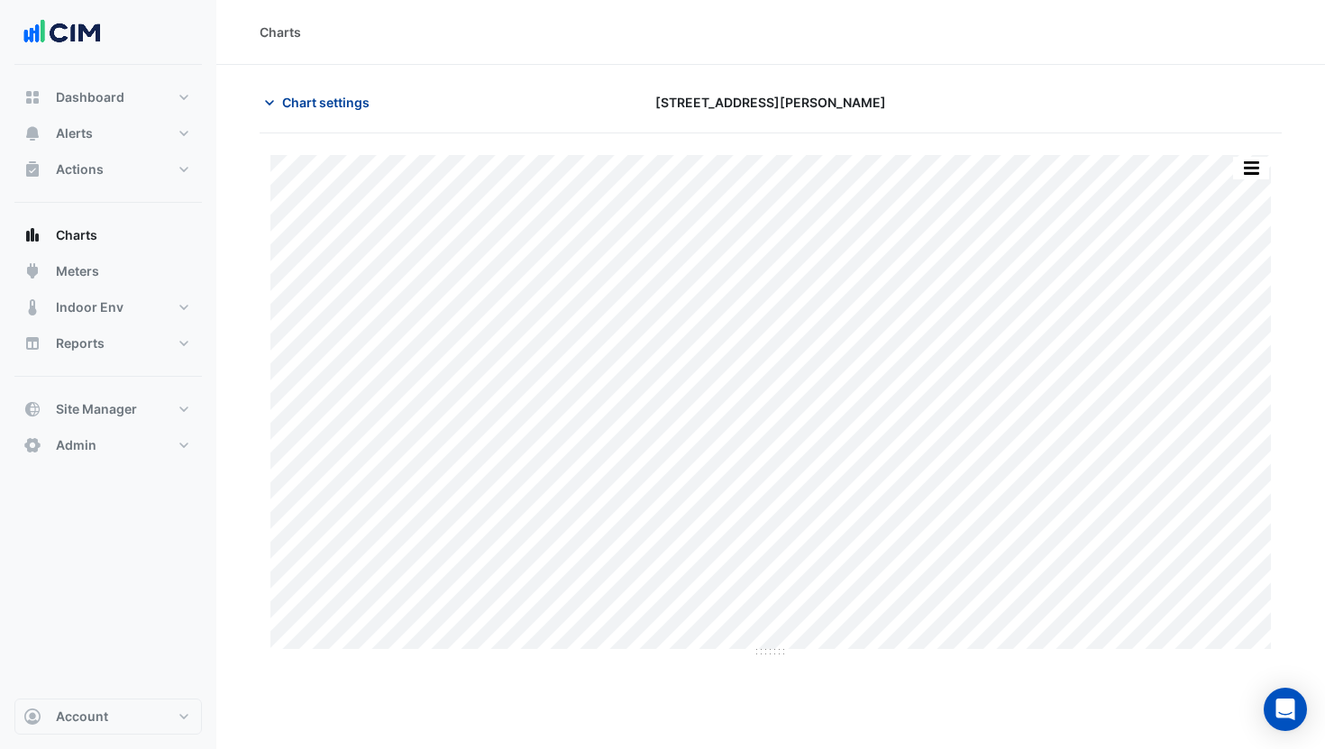
click at [305, 98] on span "Chart settings" at bounding box center [325, 102] width 87 height 19
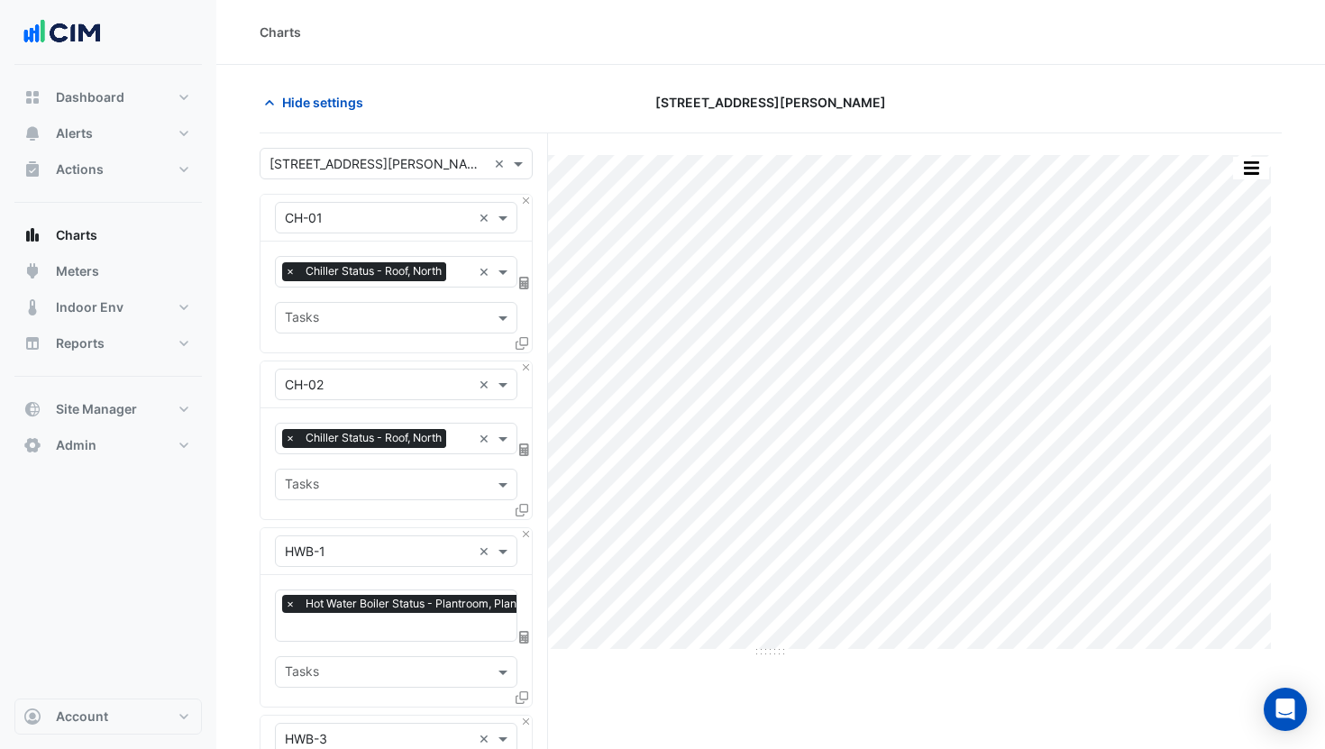
click at [324, 152] on div "× [STREET_ADDRESS][PERSON_NAME] ×" at bounding box center [396, 164] width 273 height 32
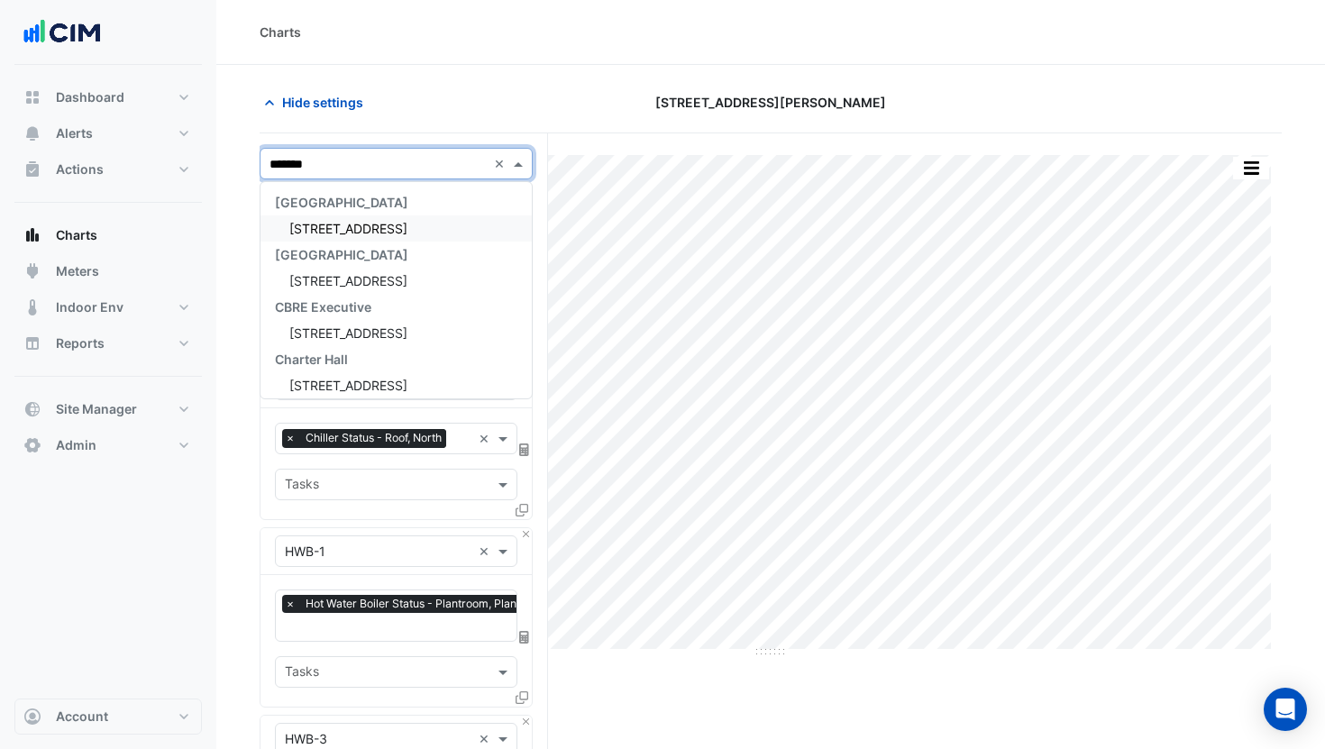
type input "********"
click at [334, 228] on span "[STREET_ADDRESS]" at bounding box center [348, 228] width 118 height 15
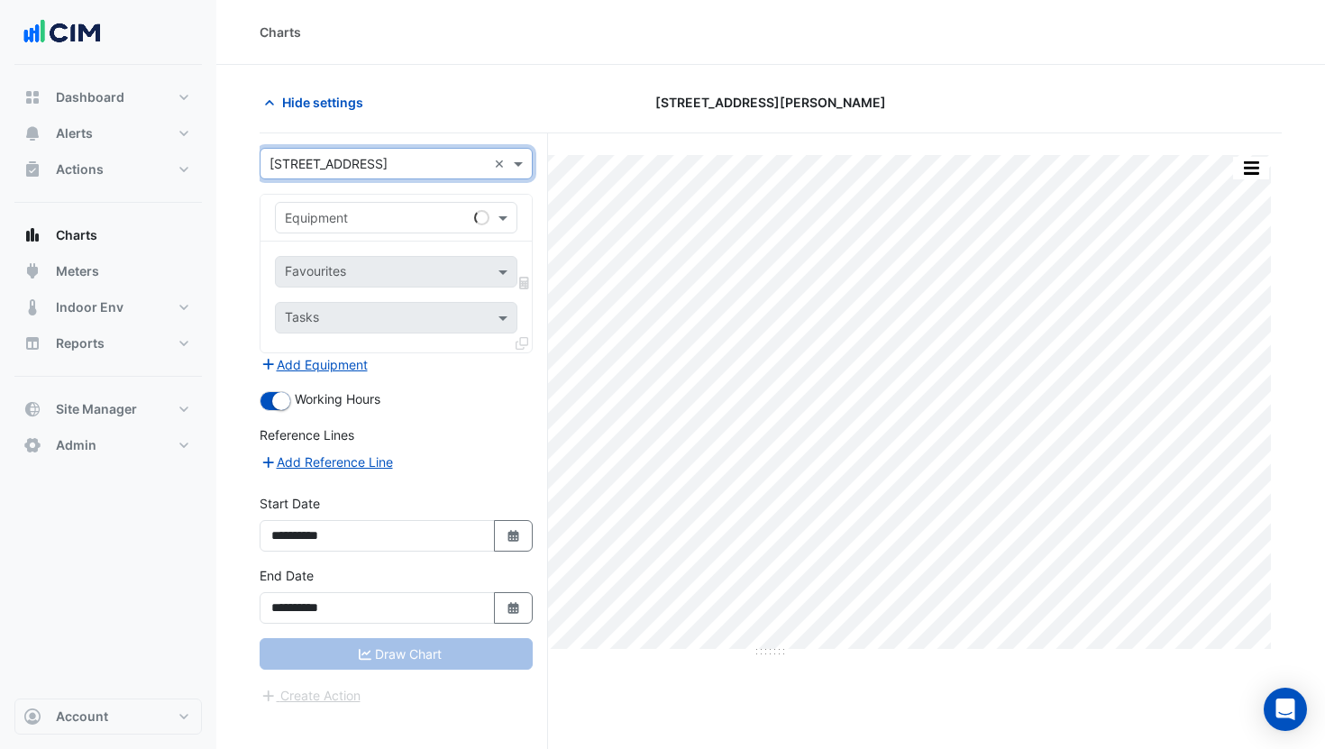
click at [360, 215] on input "text" at bounding box center [378, 218] width 187 height 19
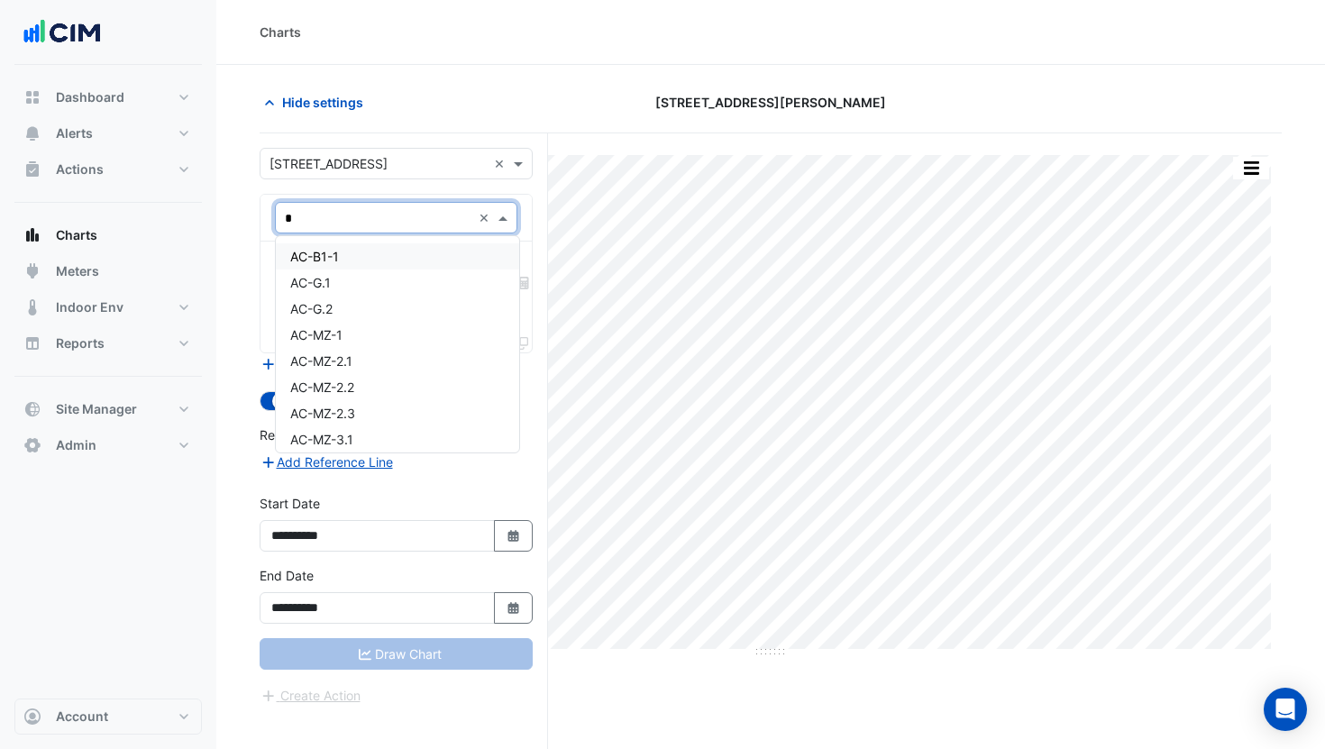
type input "**"
click at [341, 262] on div "CH-1" at bounding box center [396, 256] width 241 height 26
click at [361, 279] on input "text" at bounding box center [376, 273] width 182 height 19
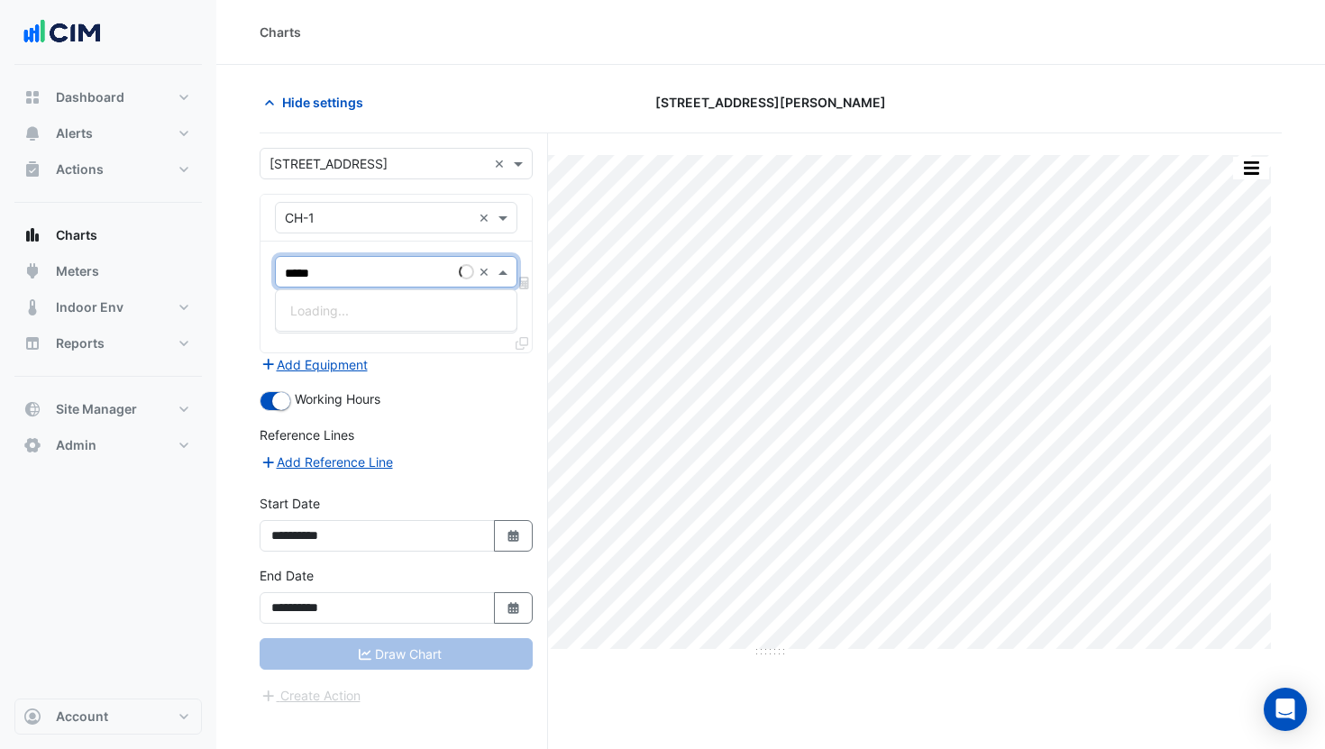
type input "******"
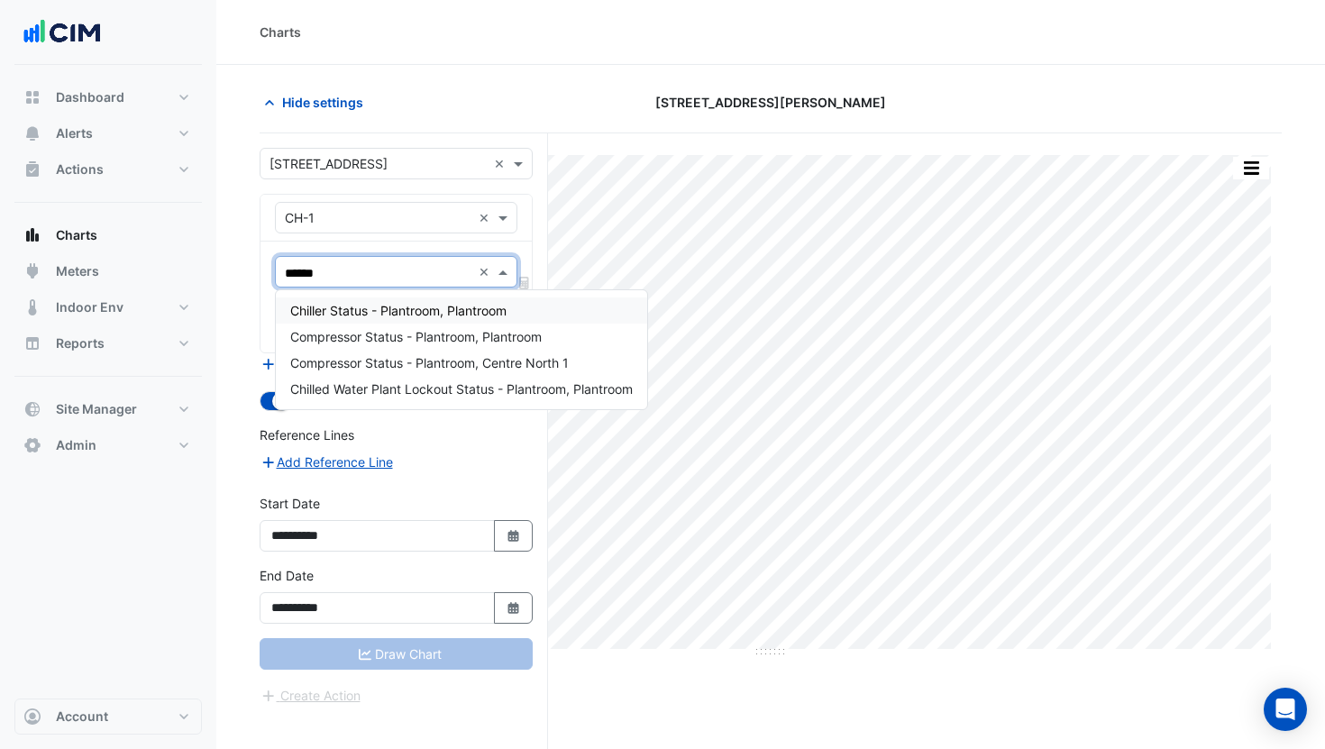
click at [363, 306] on span "Chiller Status - Plantroom, Plantroom" at bounding box center [398, 310] width 216 height 15
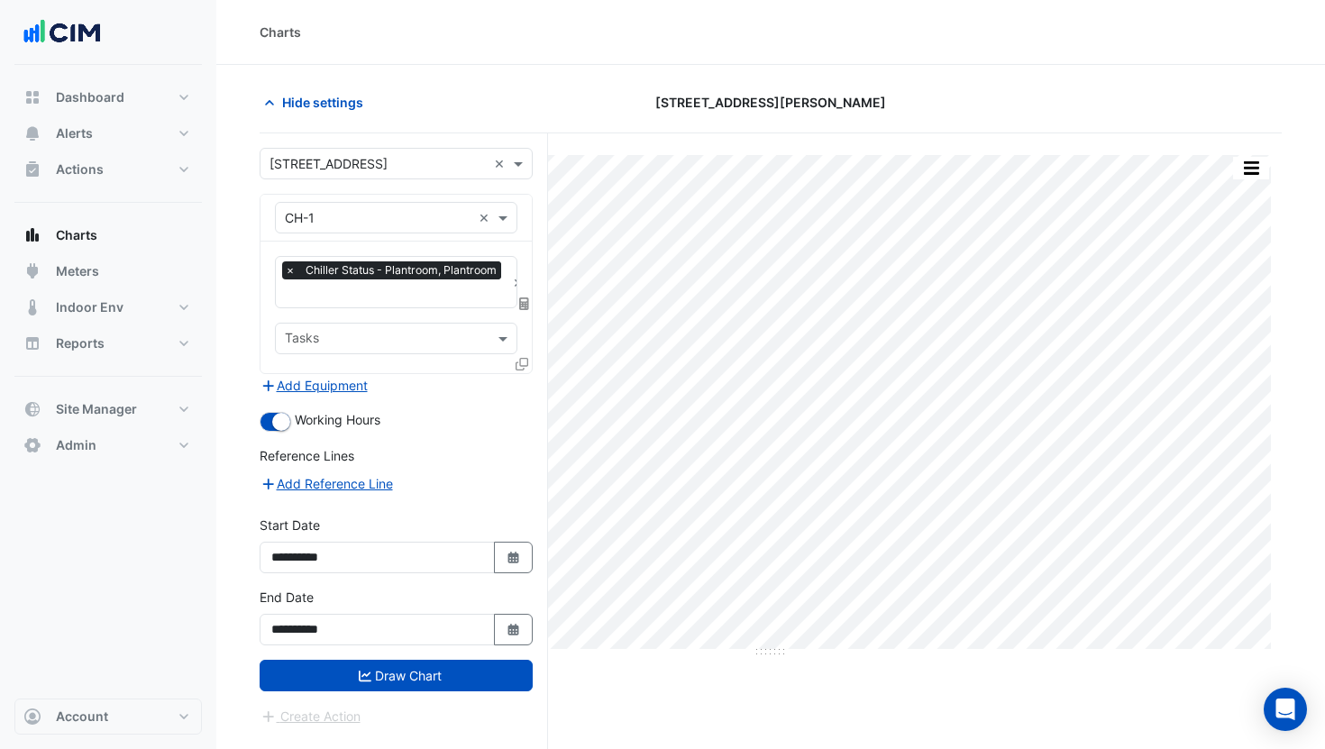
click at [529, 358] on div at bounding box center [524, 367] width 16 height 26
click at [518, 364] on icon at bounding box center [522, 364] width 13 height 13
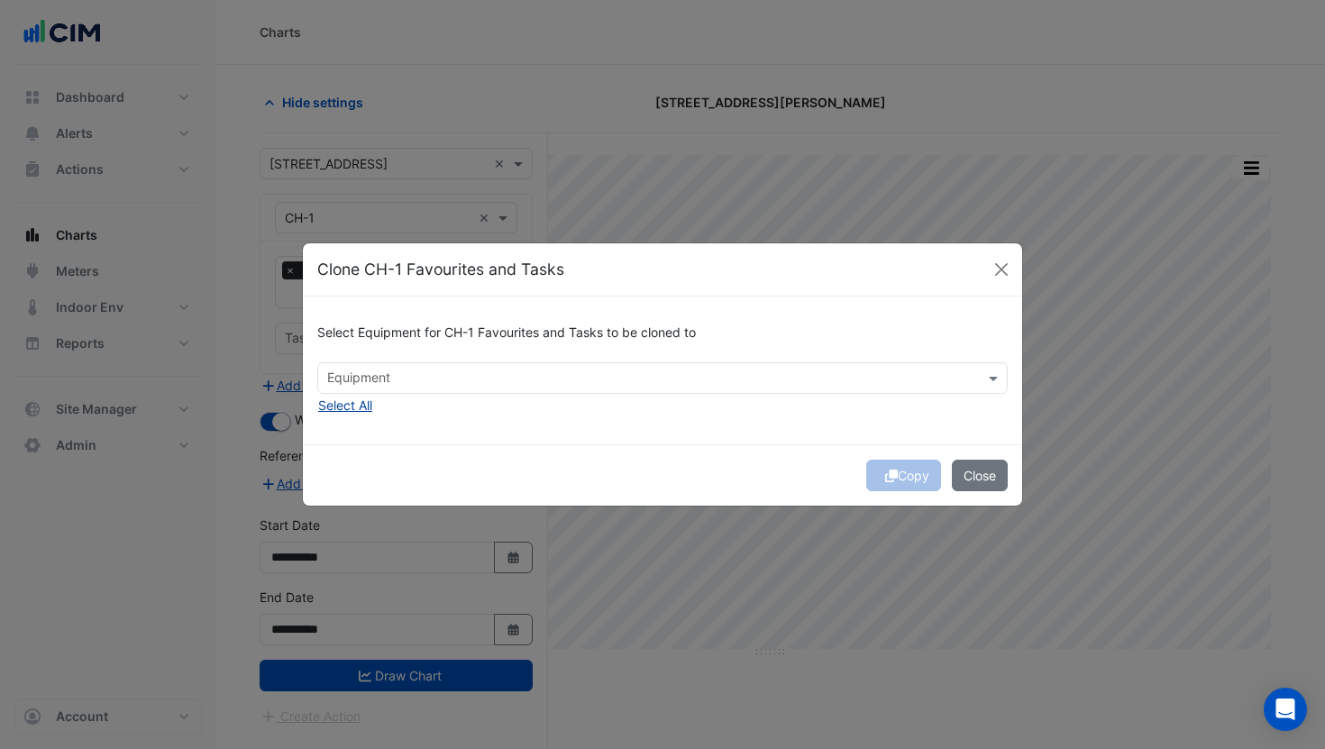
click at [356, 403] on button "Select All" at bounding box center [345, 405] width 56 height 21
click at [895, 476] on button "Copy" at bounding box center [903, 476] width 75 height 32
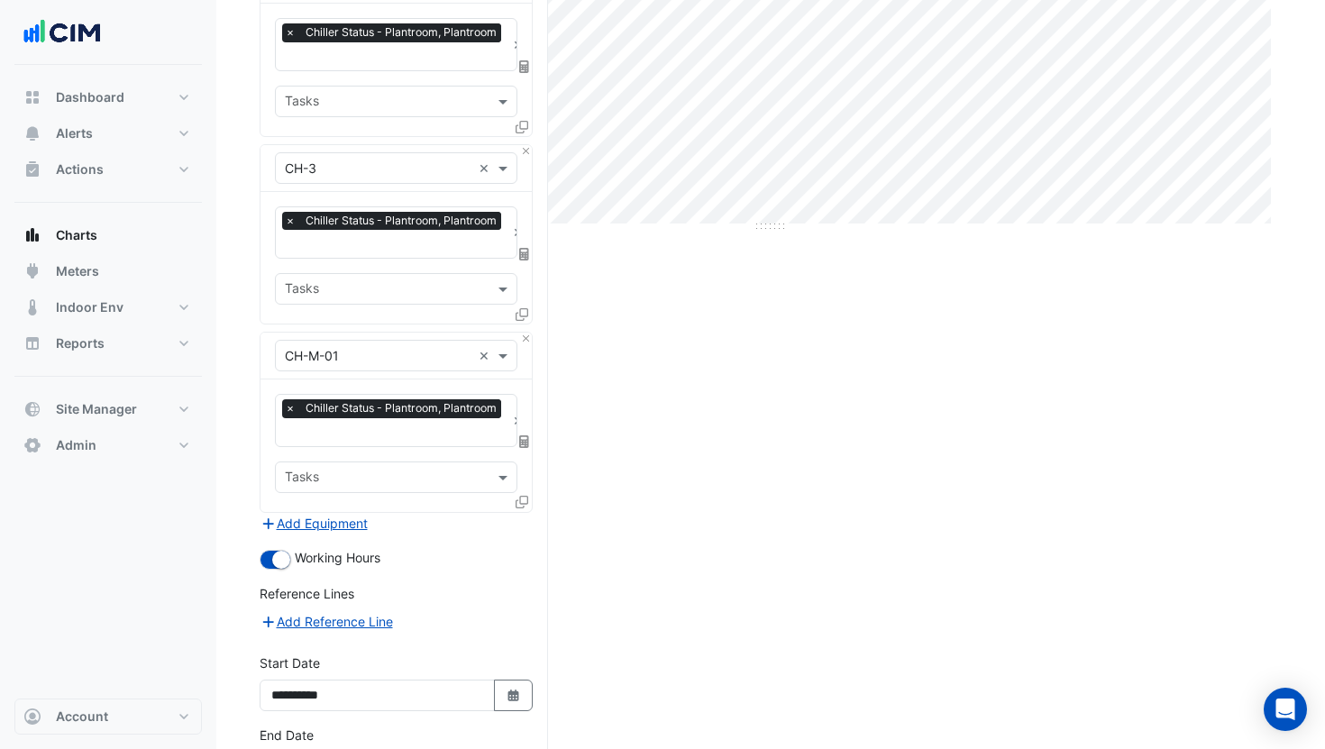
scroll to position [440, 0]
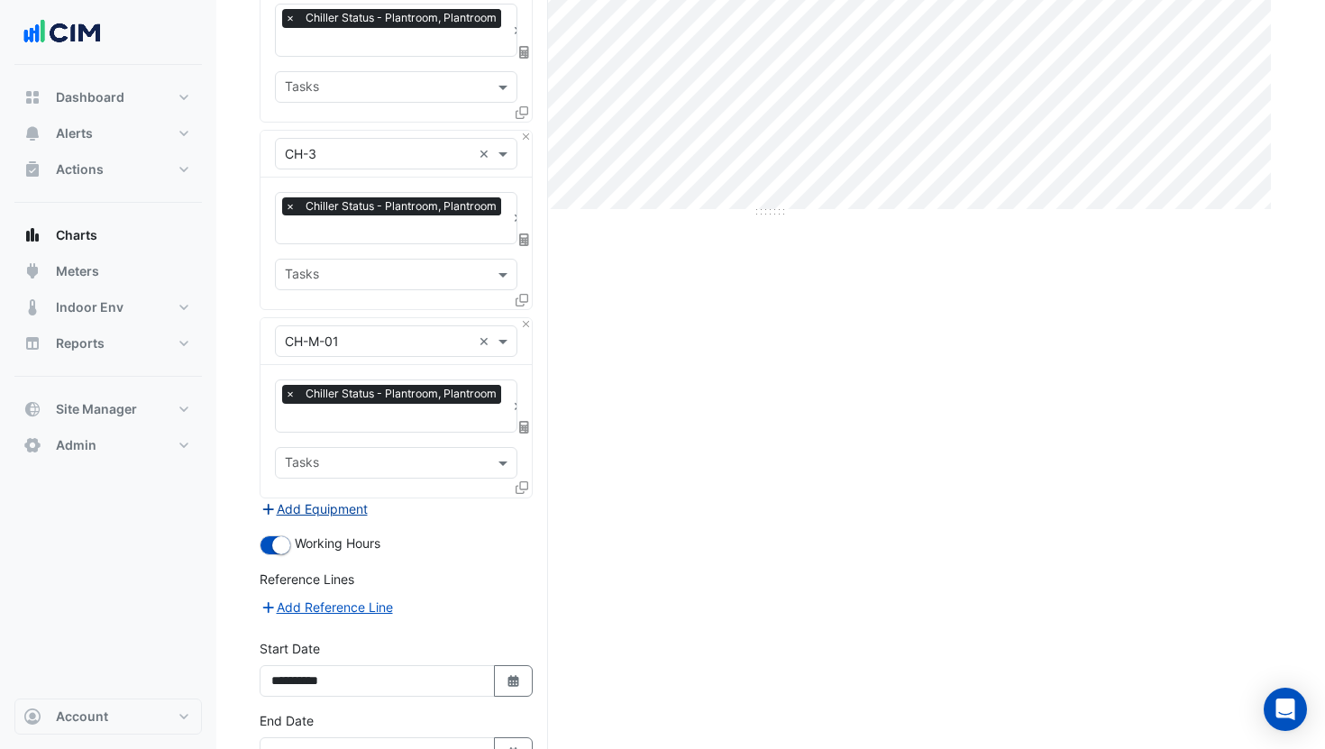
click at [343, 501] on button "Add Equipment" at bounding box center [314, 509] width 109 height 21
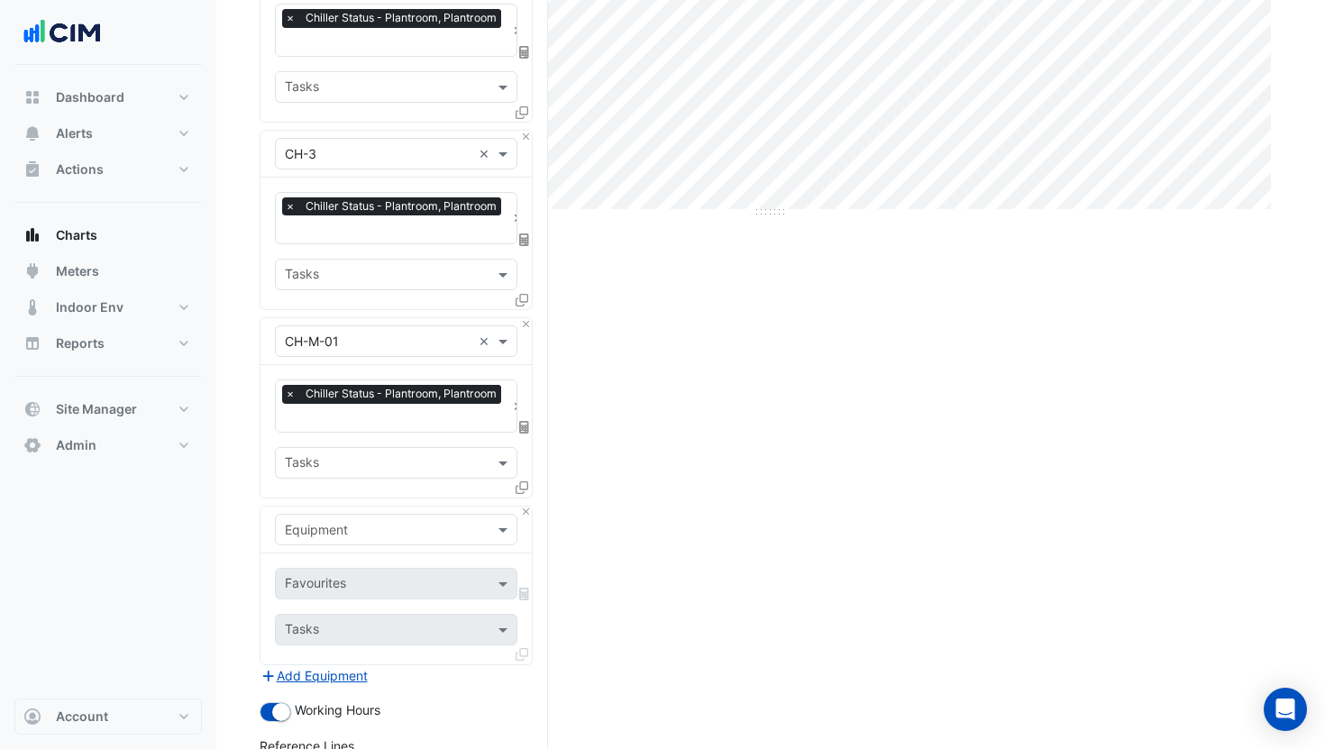
click at [362, 523] on input "text" at bounding box center [378, 530] width 187 height 19
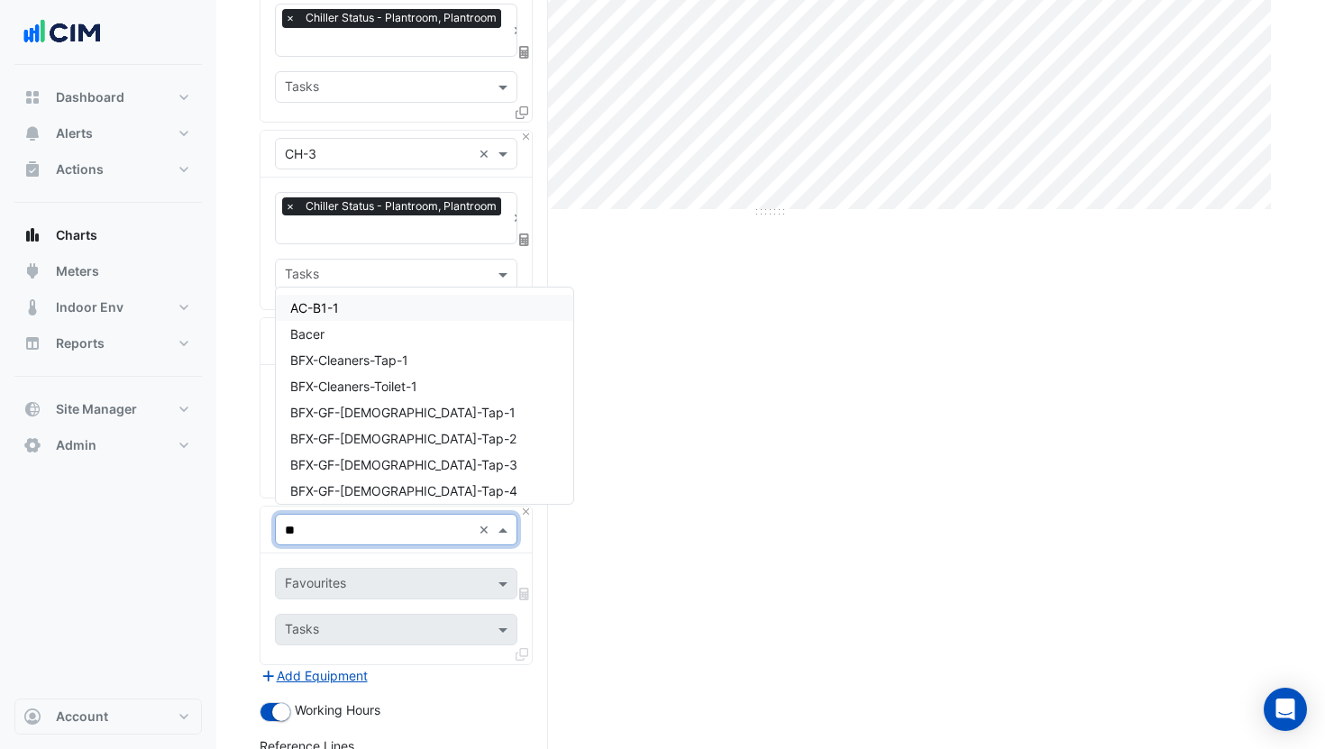
type input "***"
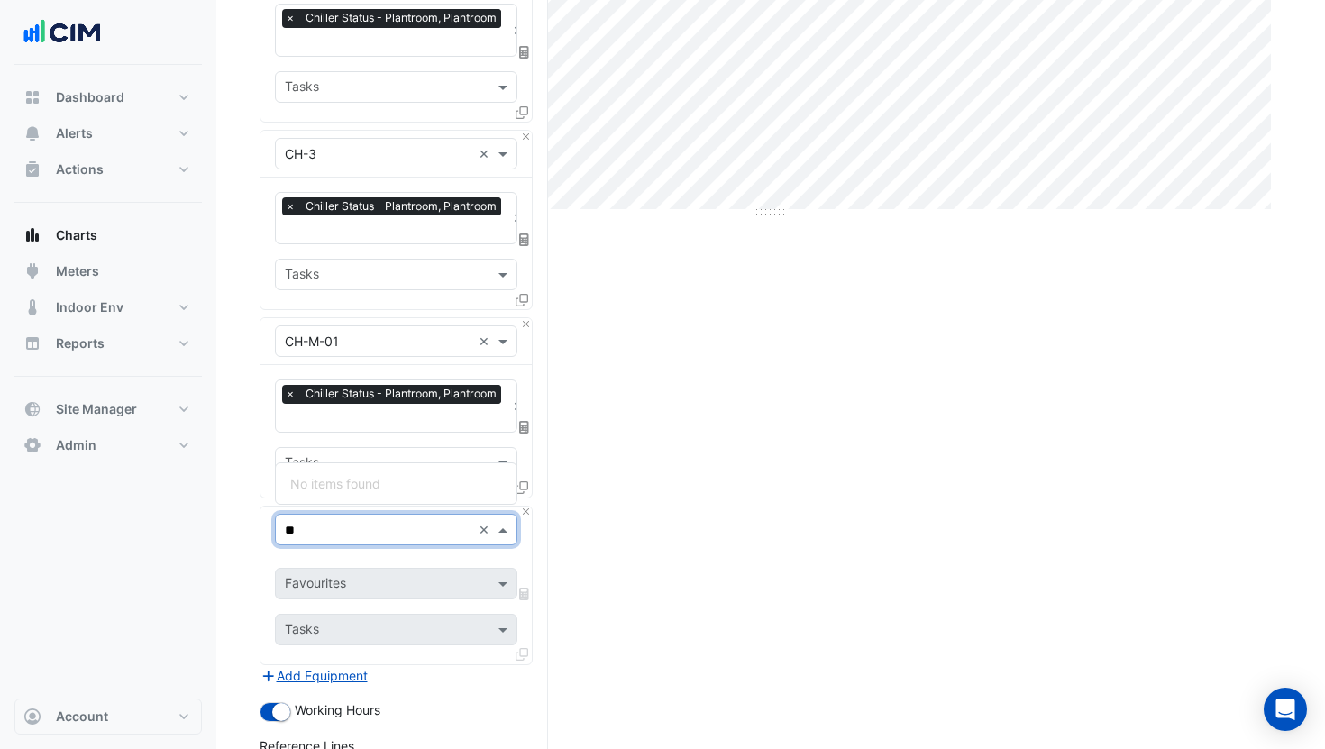
type input "*"
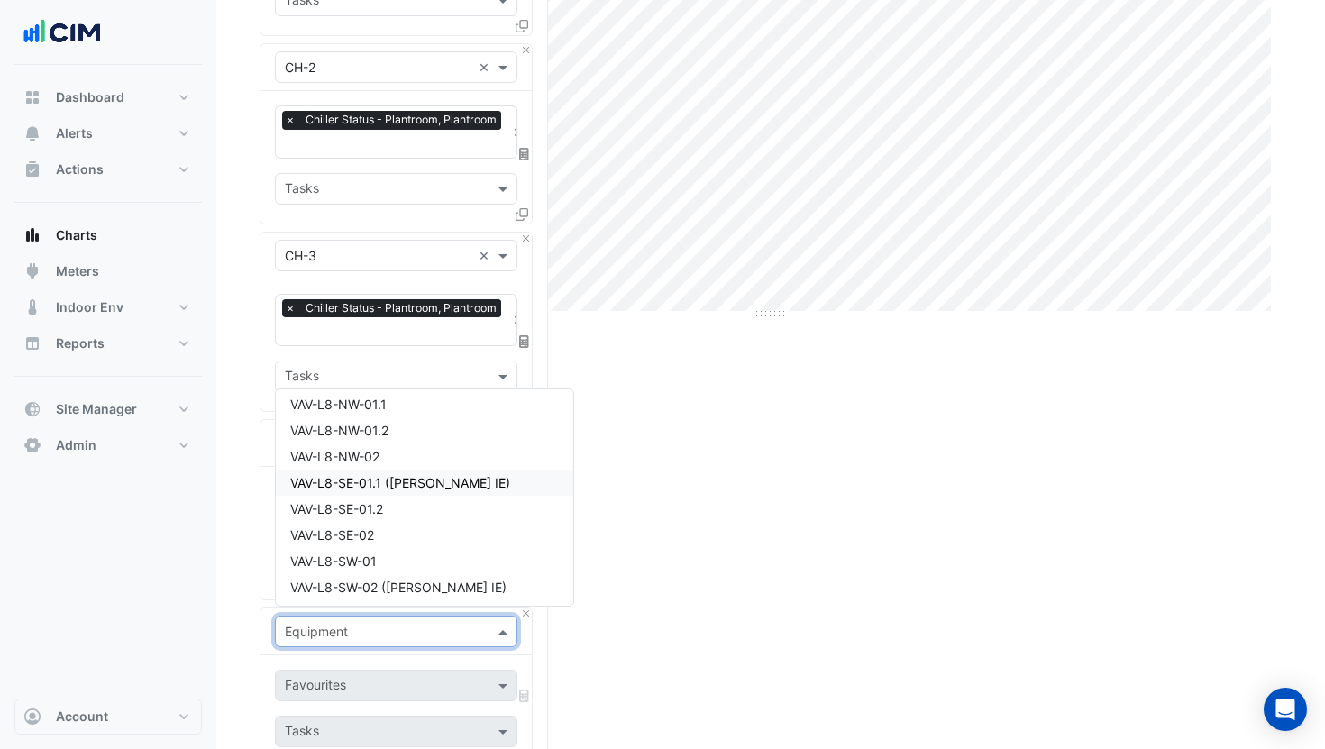
scroll to position [373, 0]
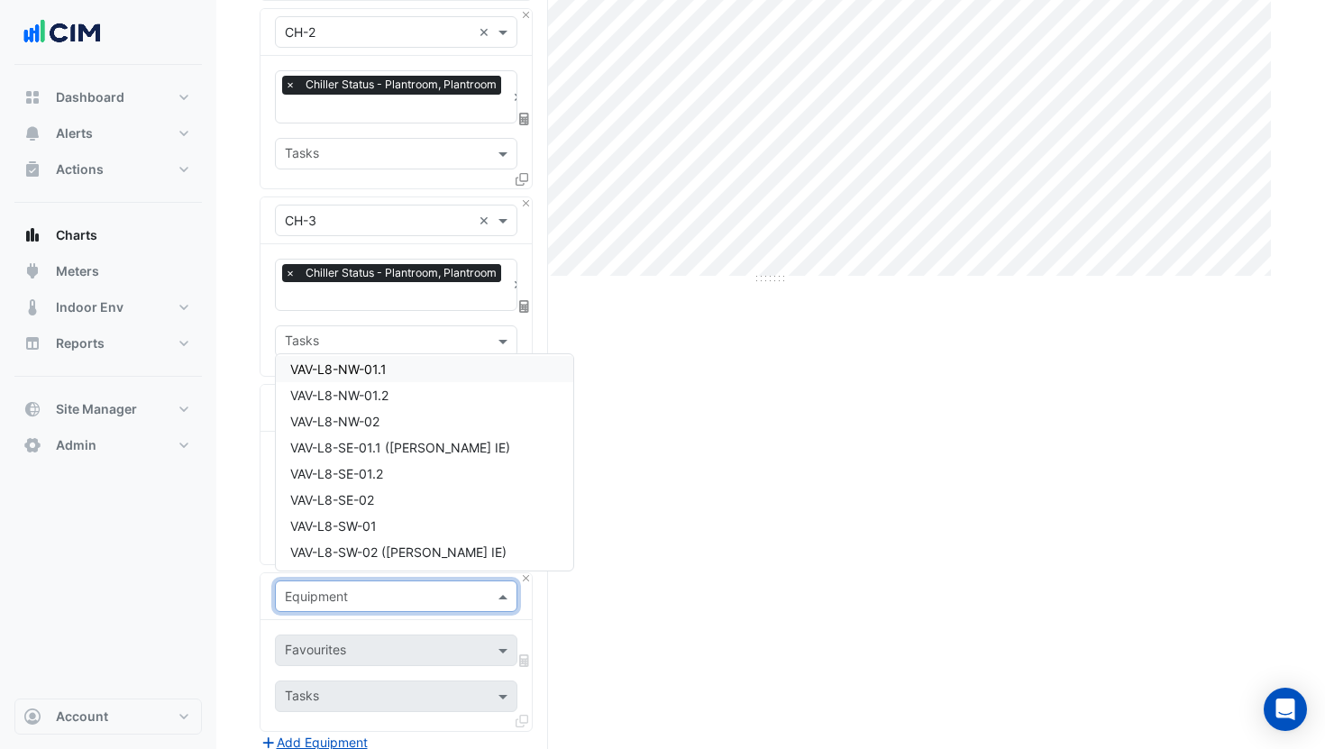
click at [347, 350] on div "Tasks" at bounding box center [396, 341] width 243 height 32
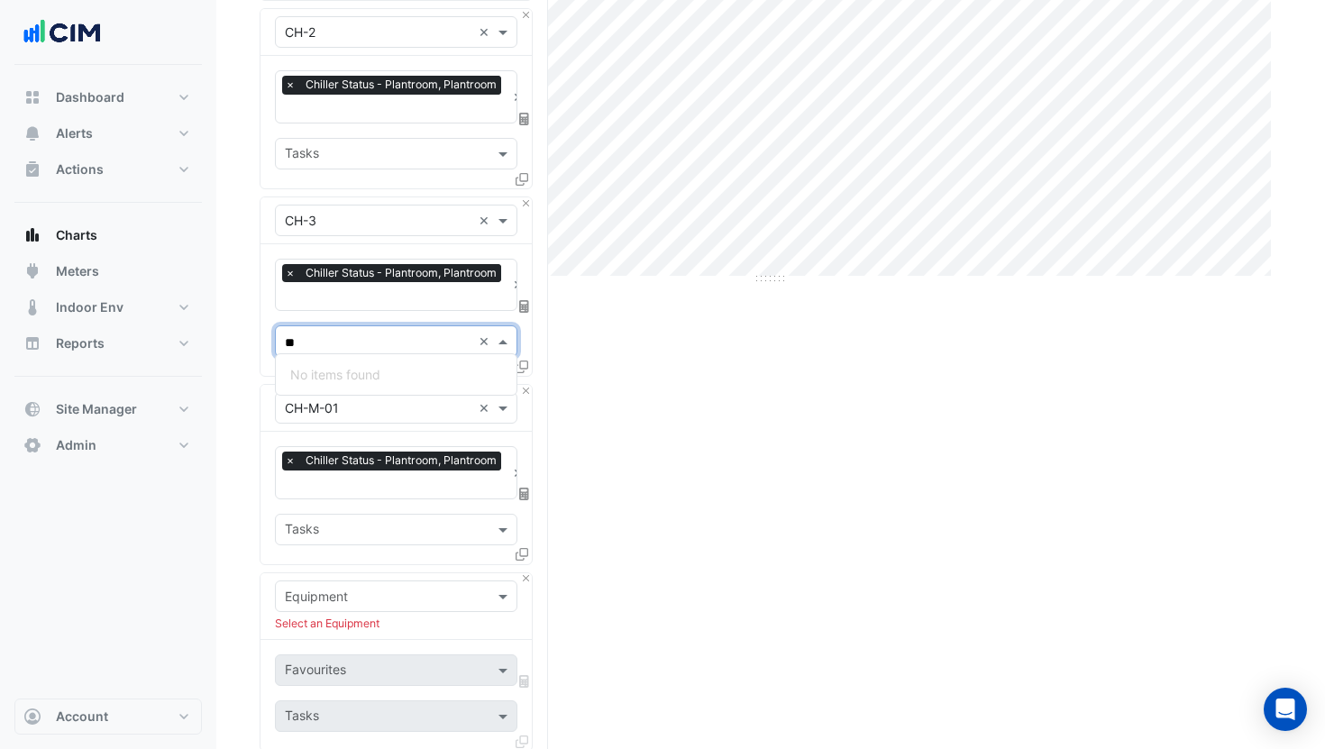
type input "*"
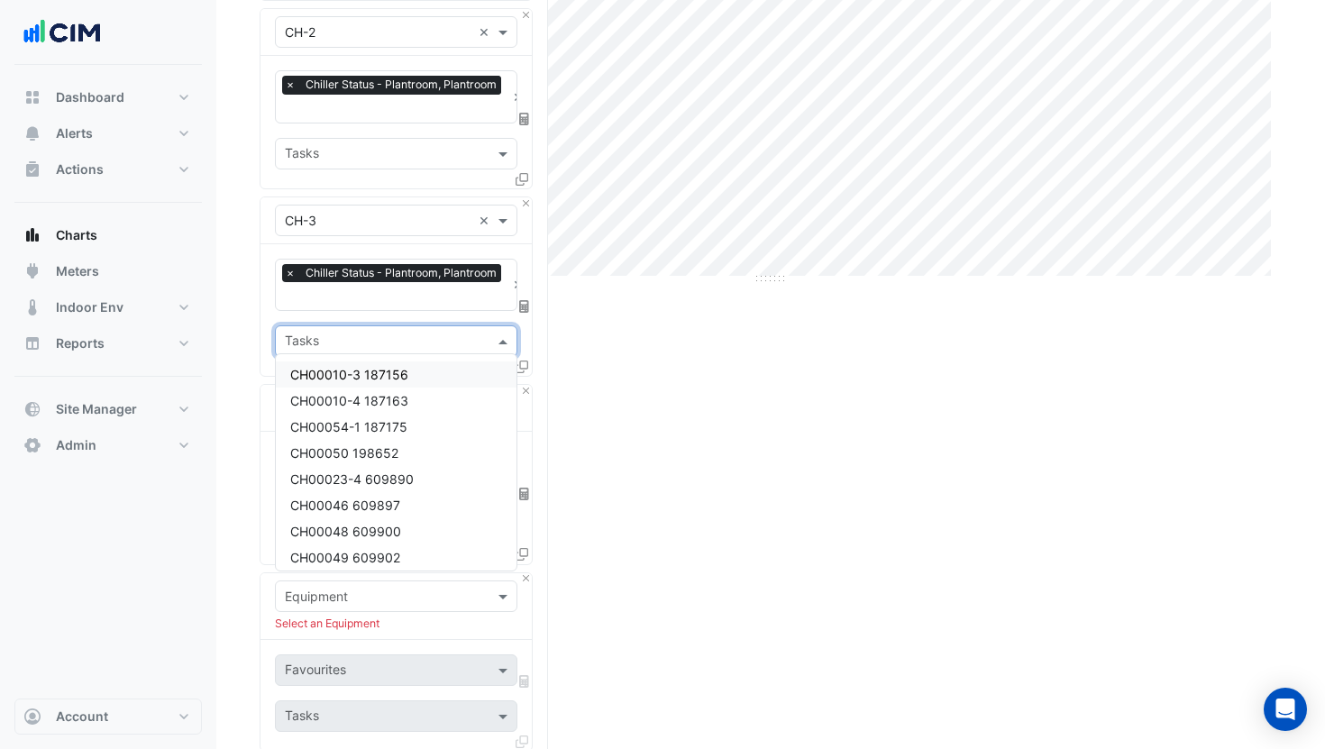
click at [258, 339] on section "Hide settings [STREET_ADDRESS][PERSON_NAME] Split by Equip Split by Unit Split …" at bounding box center [770, 405] width 1109 height 1427
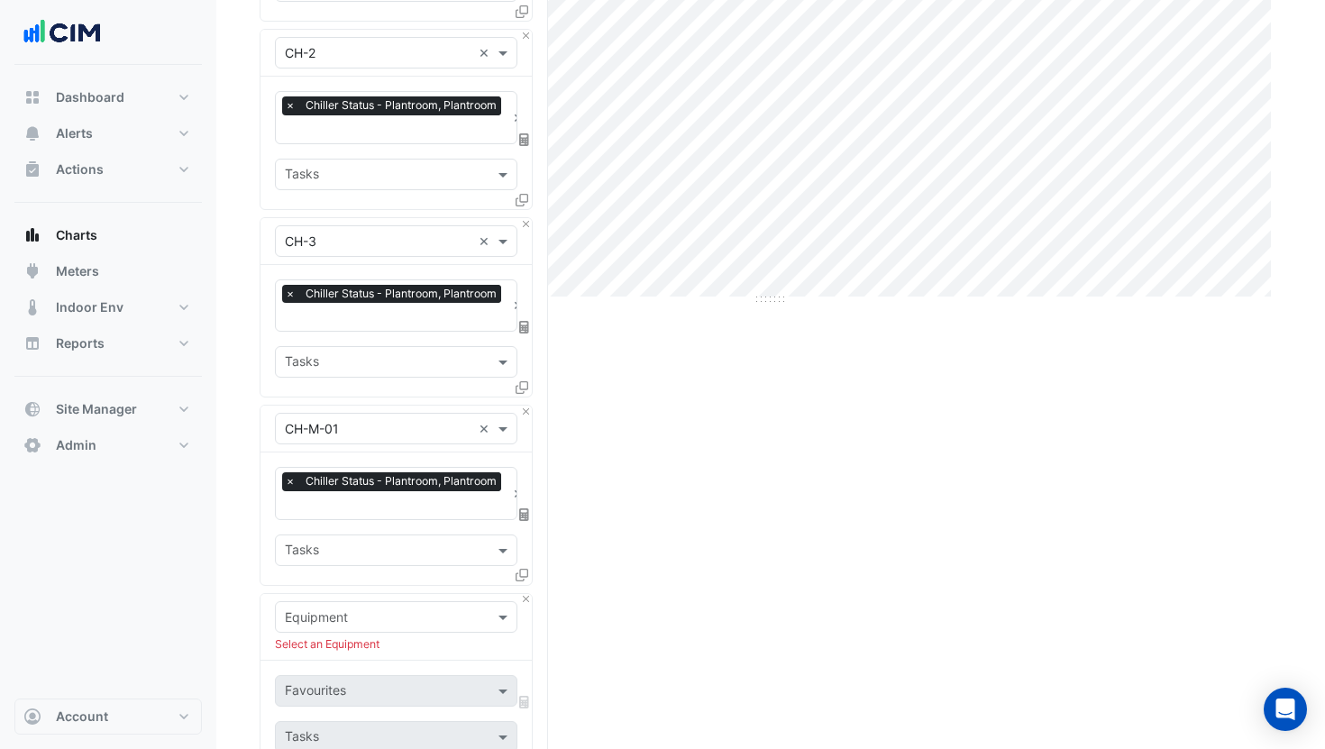
scroll to position [354, 0]
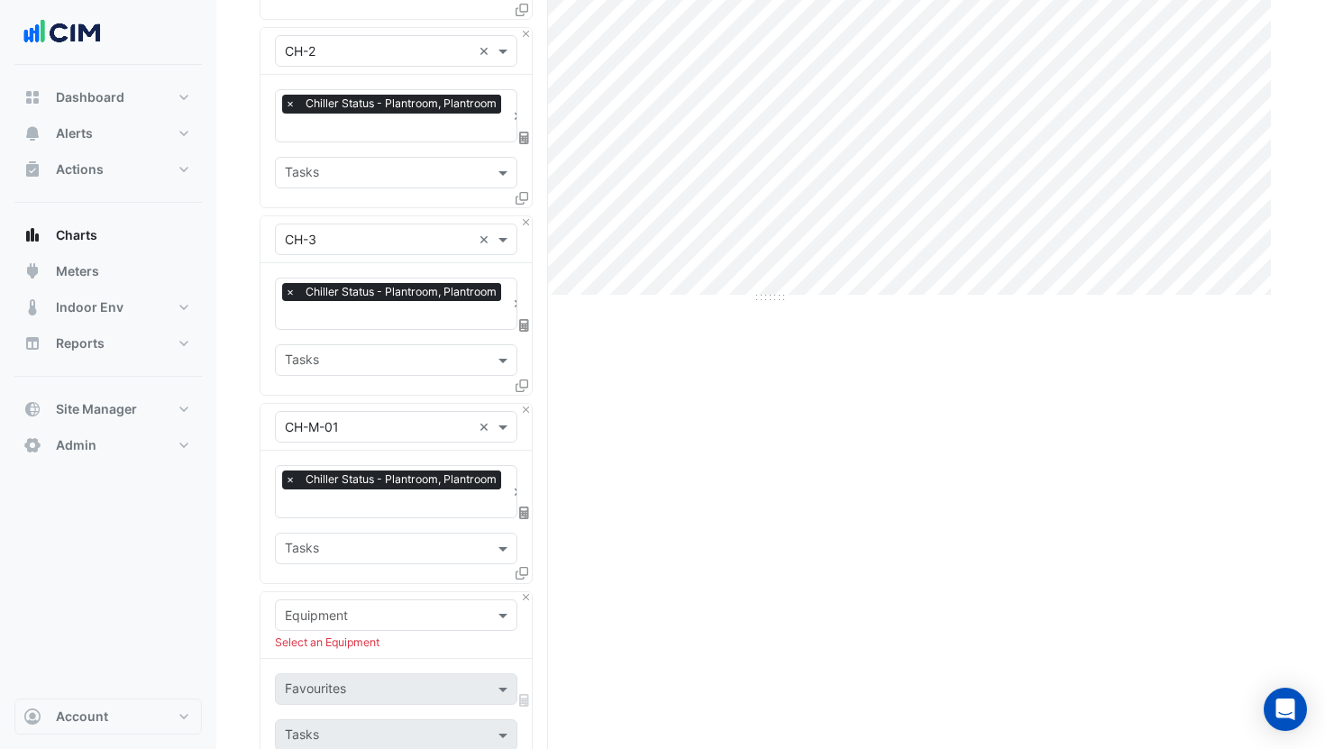
click at [341, 607] on input "text" at bounding box center [378, 616] width 187 height 19
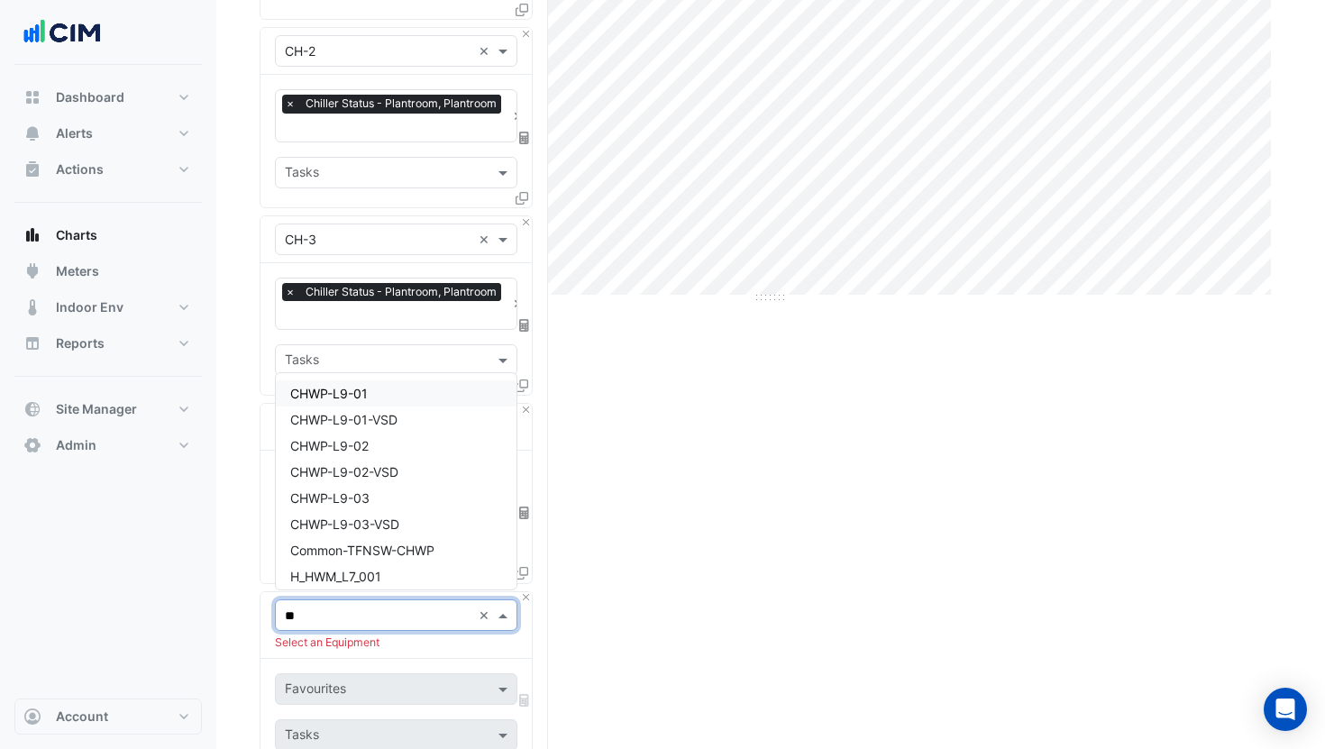
type input "***"
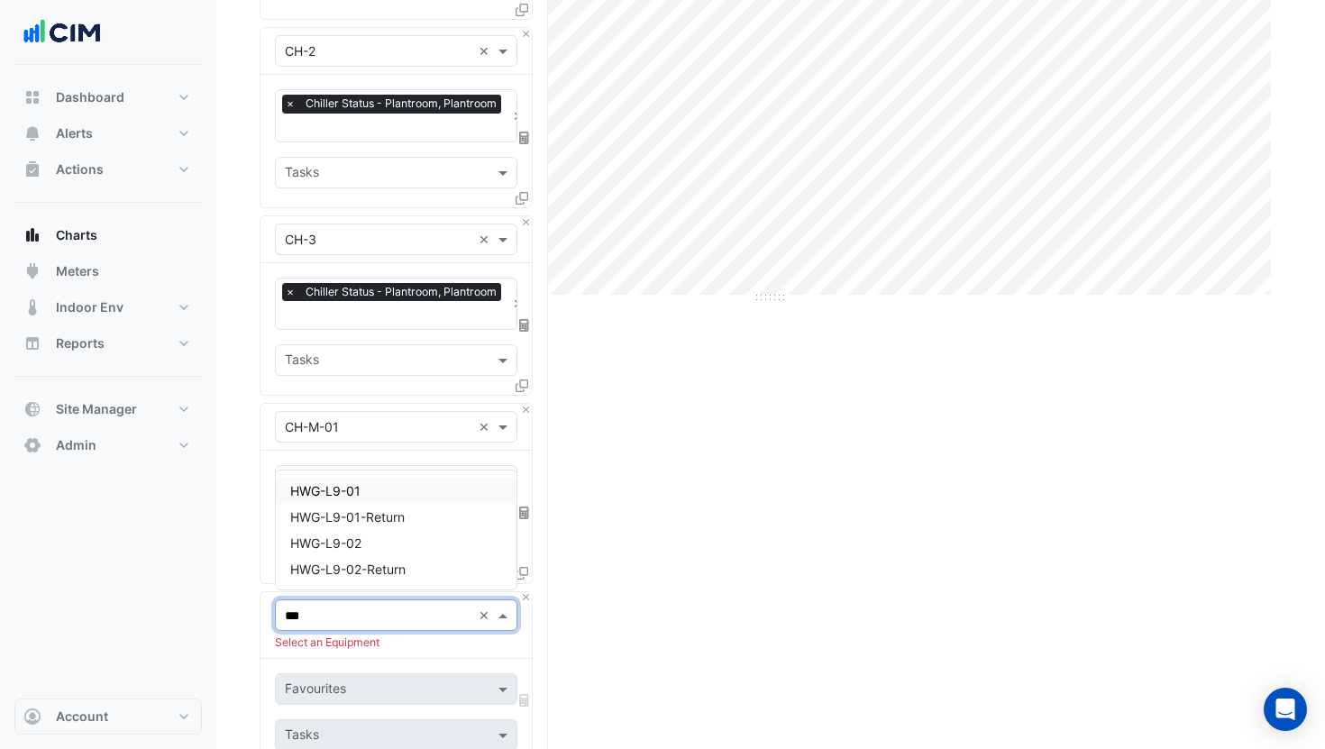
click at [334, 495] on span "HWG-L9-01" at bounding box center [325, 490] width 70 height 15
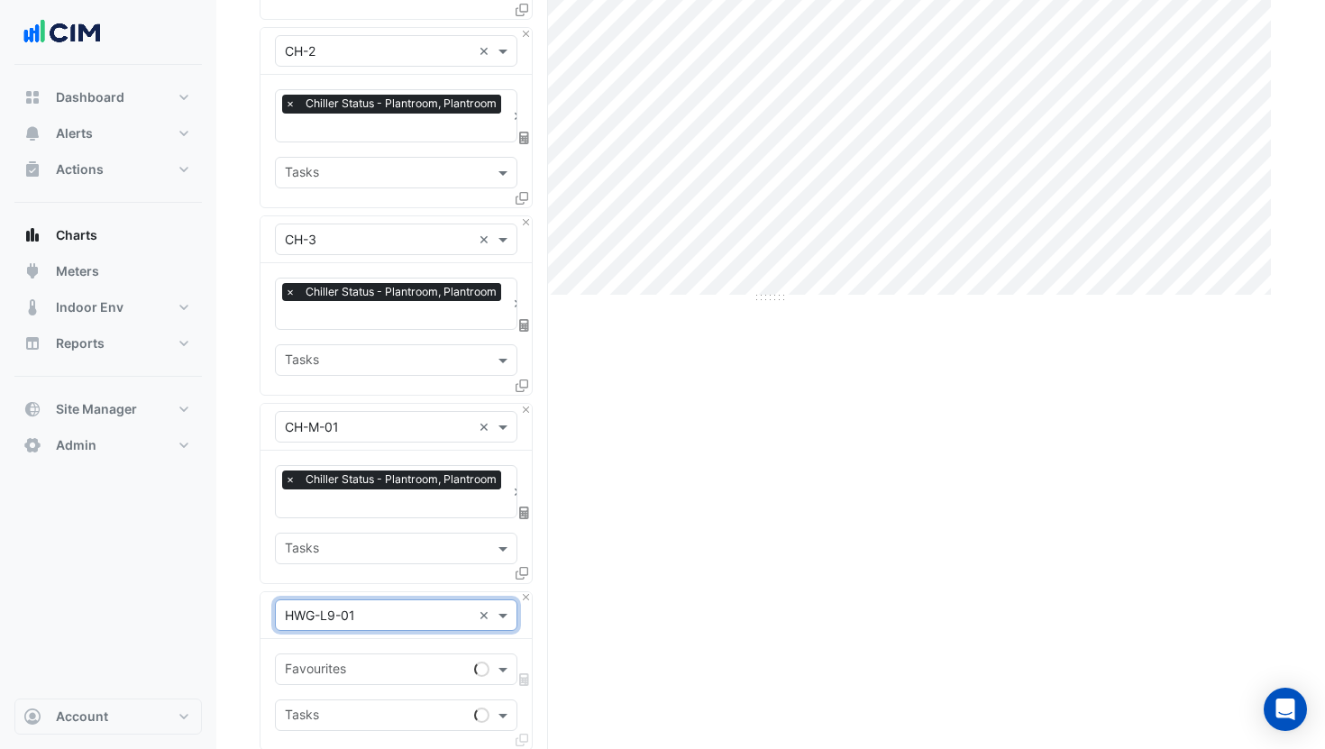
scroll to position [471, 0]
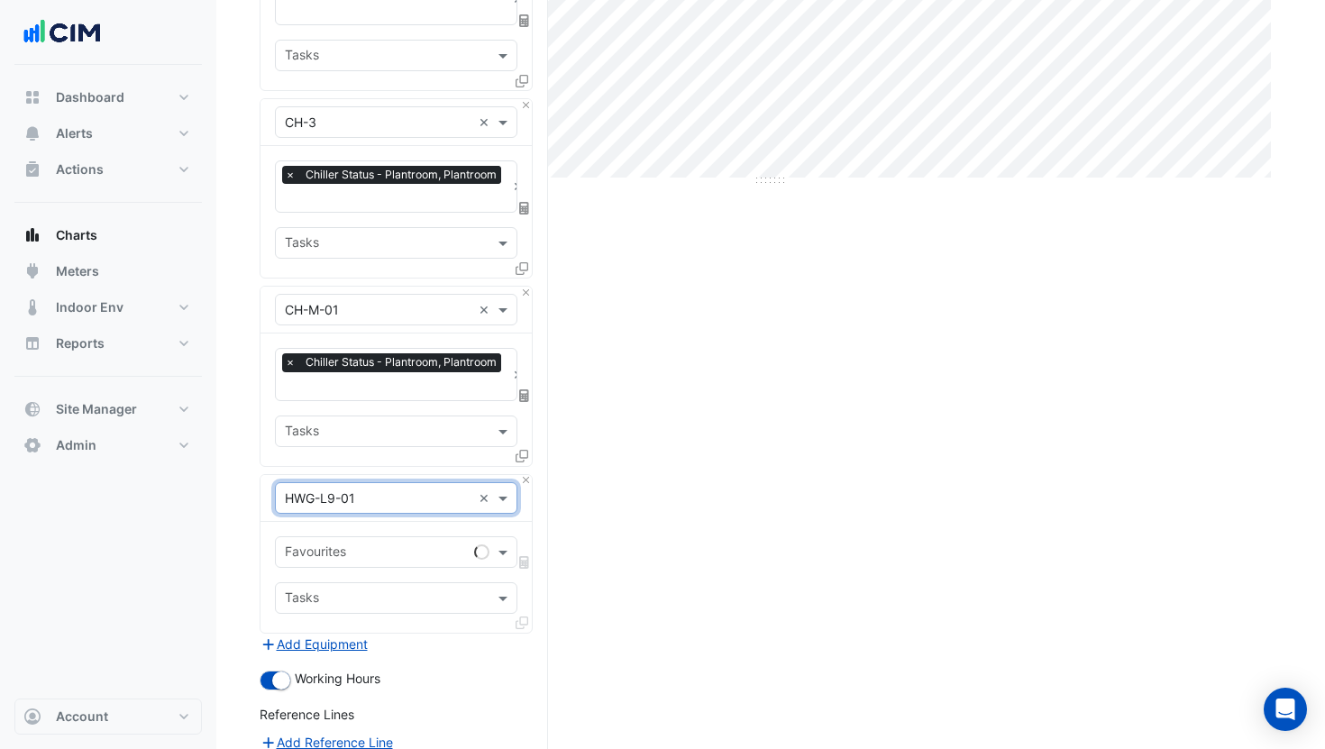
click at [352, 547] on input "text" at bounding box center [376, 554] width 182 height 19
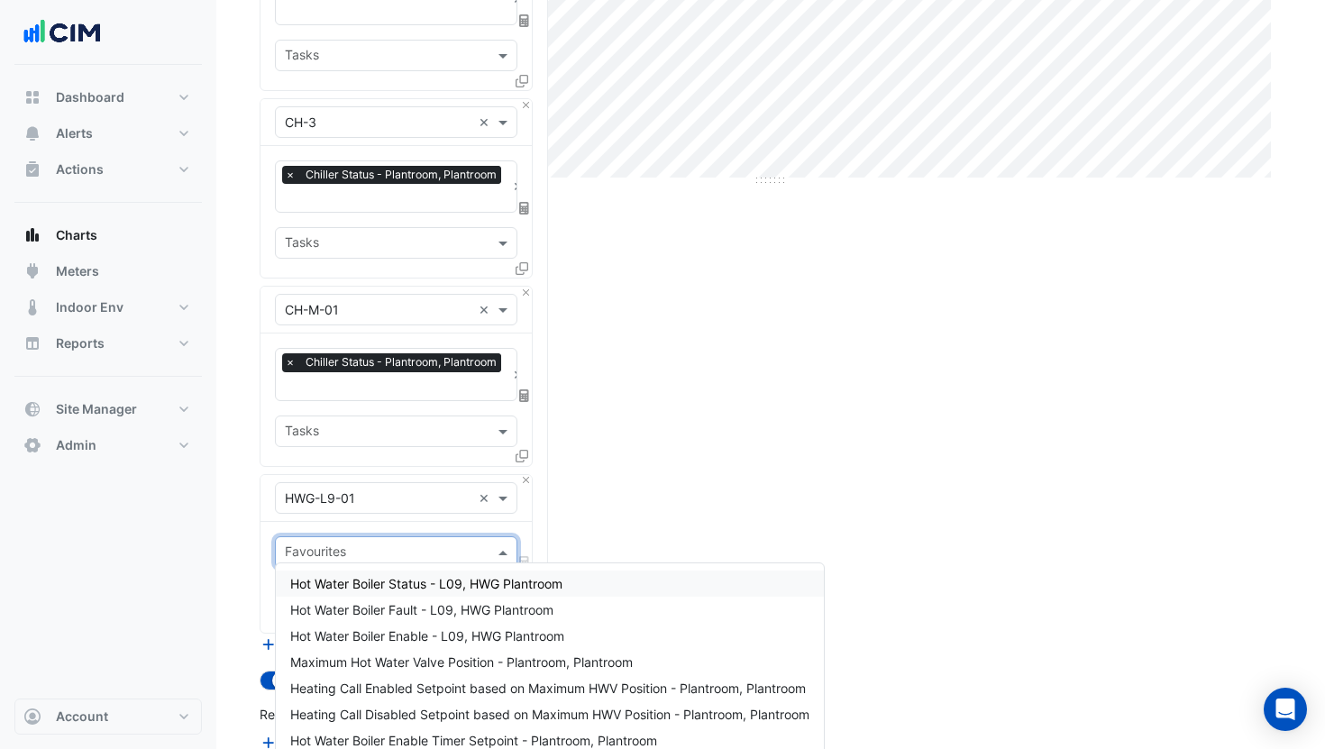
click at [350, 581] on span "Hot Water Boiler Status - L09, HWG Plantroom" at bounding box center [426, 583] width 272 height 15
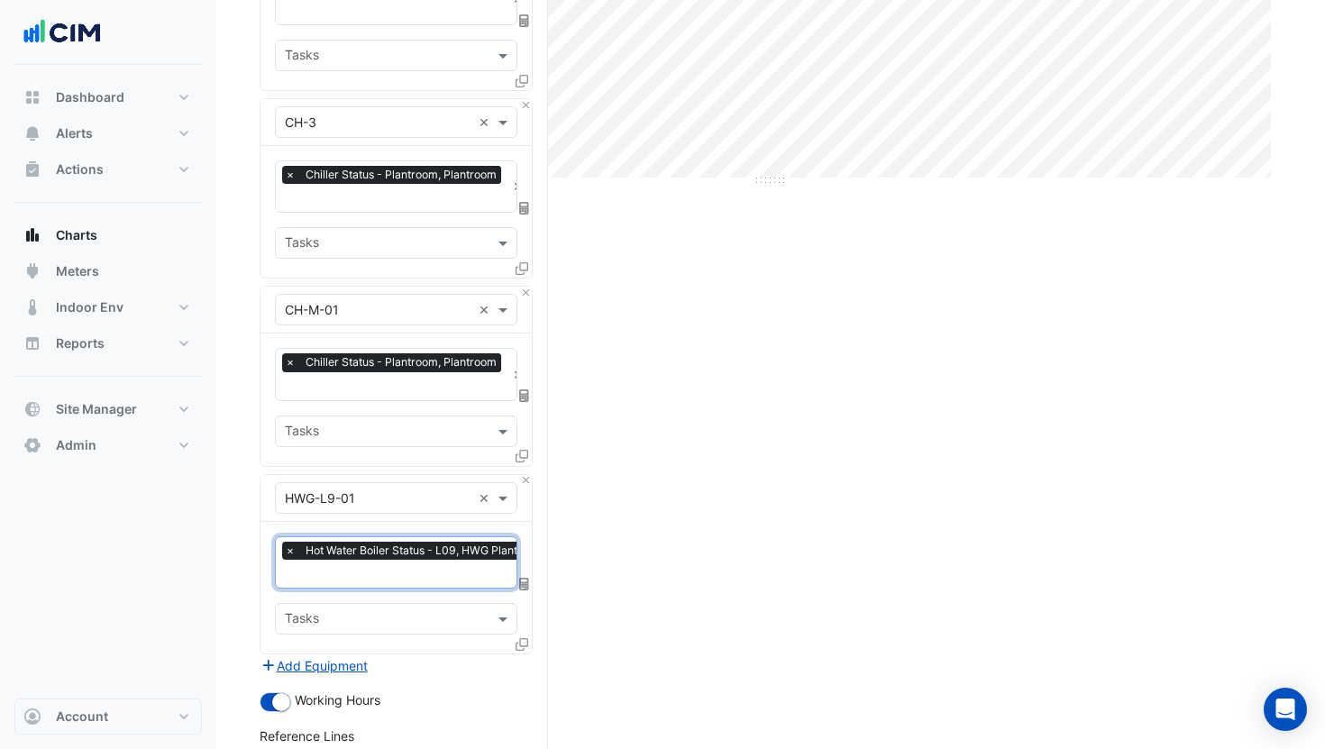
click at [524, 638] on icon at bounding box center [522, 644] width 13 height 13
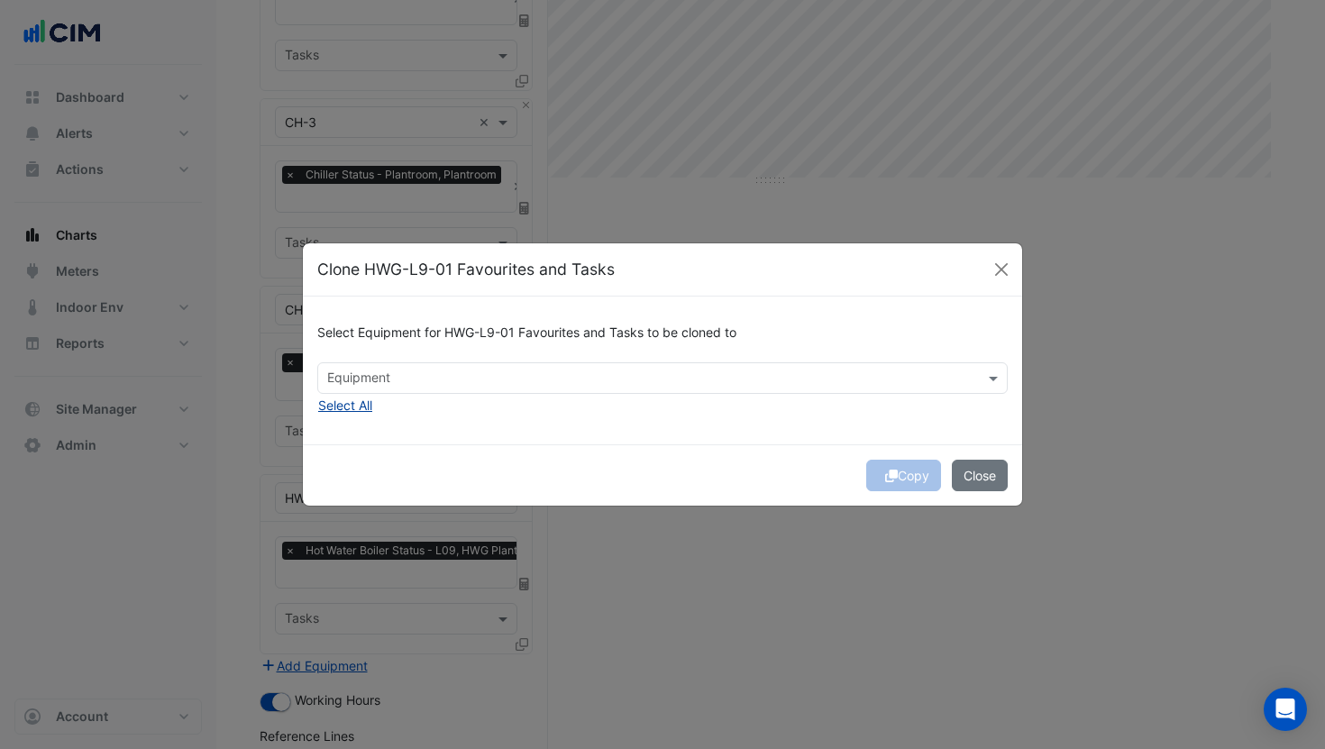
click at [362, 405] on button "Select All" at bounding box center [345, 405] width 56 height 21
click at [331, 380] on span "×" at bounding box center [333, 378] width 16 height 18
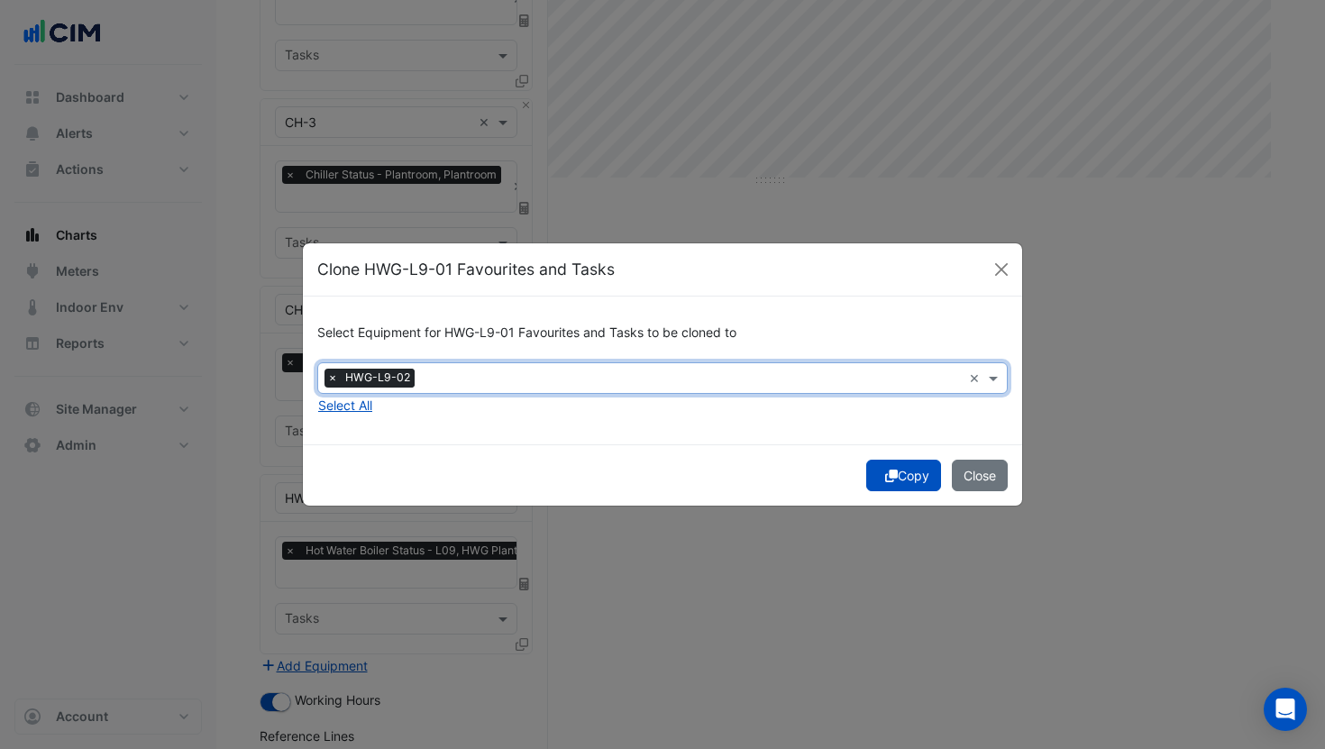
click at [895, 481] on button "Copy" at bounding box center [903, 476] width 75 height 32
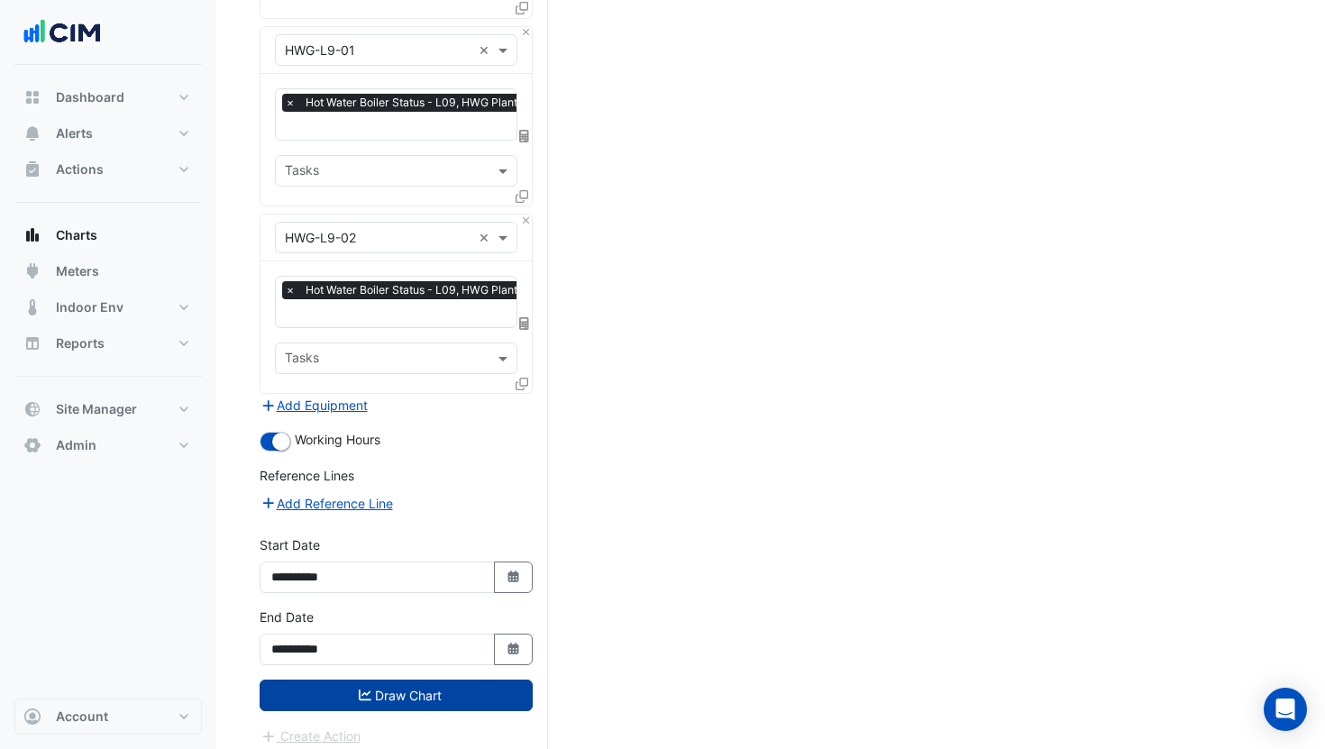
click at [444, 690] on button "Draw Chart" at bounding box center [396, 696] width 273 height 32
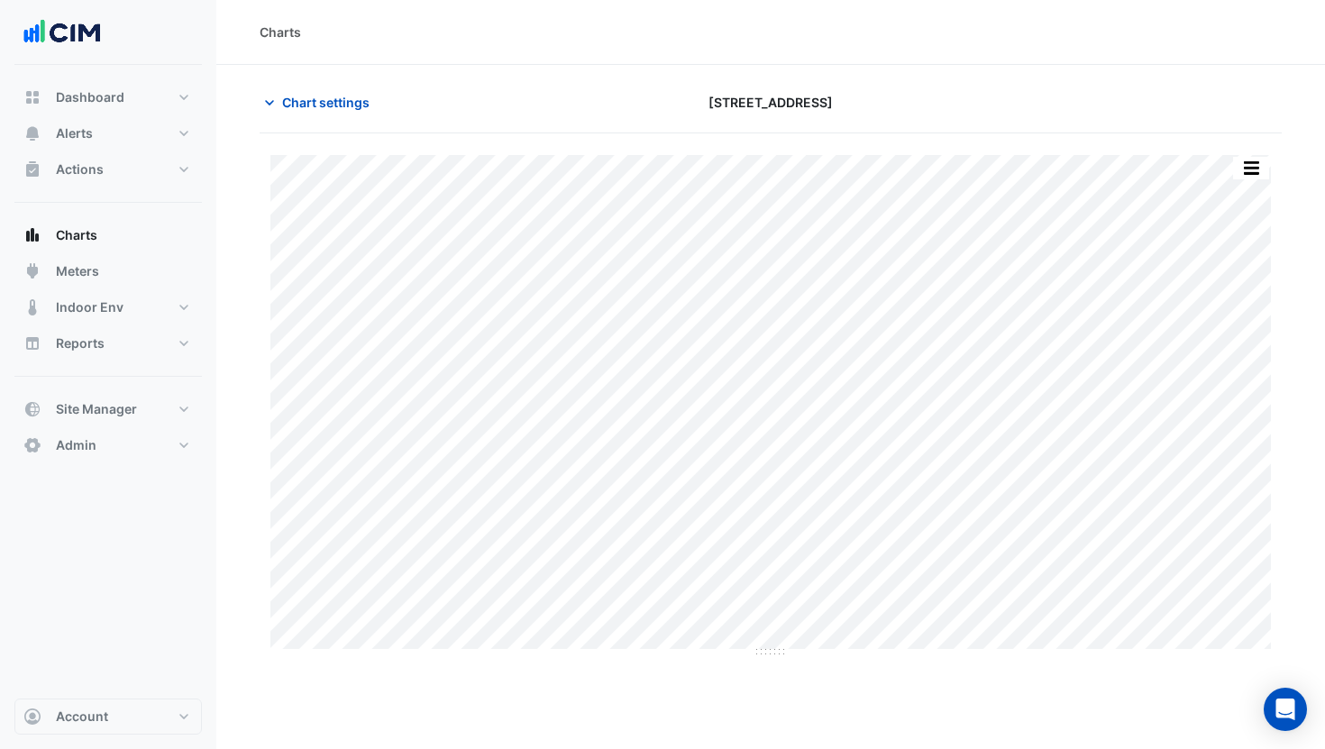
click at [1252, 169] on button "button" at bounding box center [1251, 168] width 36 height 23
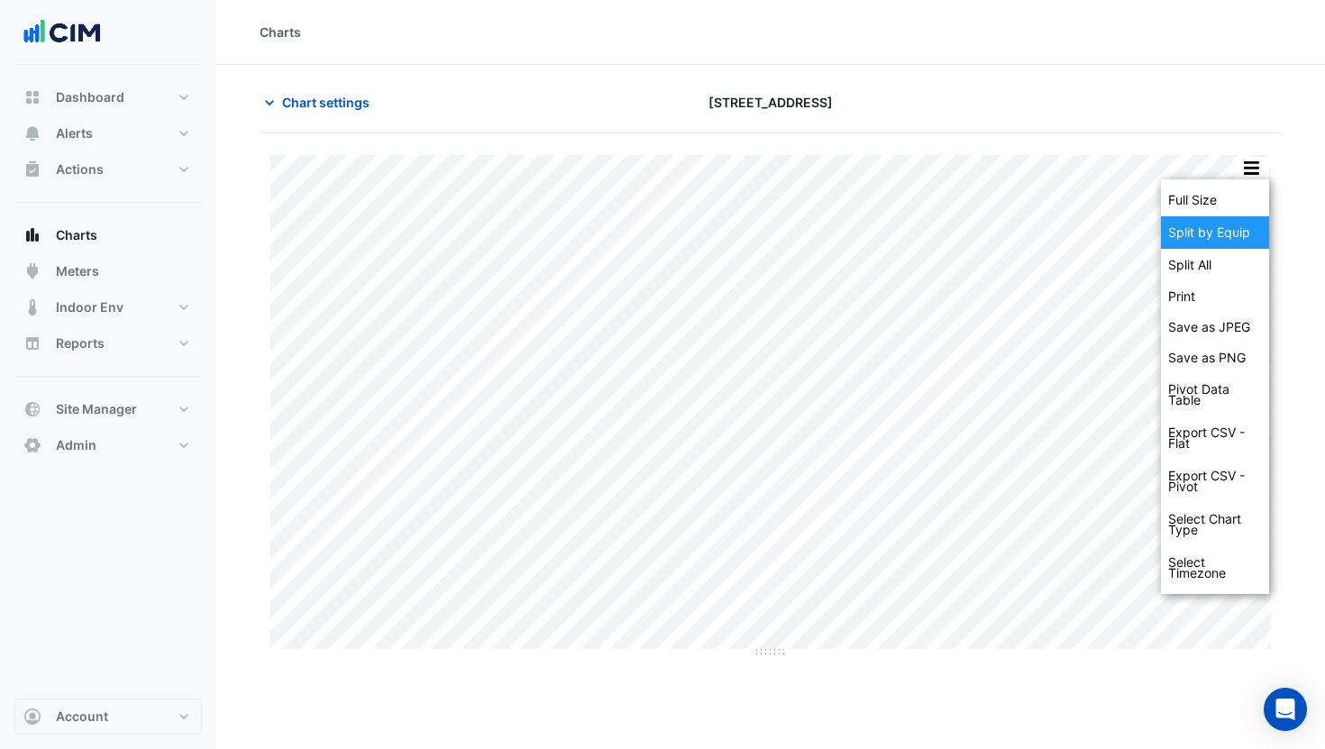
click at [1219, 233] on div "Split by Equip" at bounding box center [1215, 232] width 108 height 32
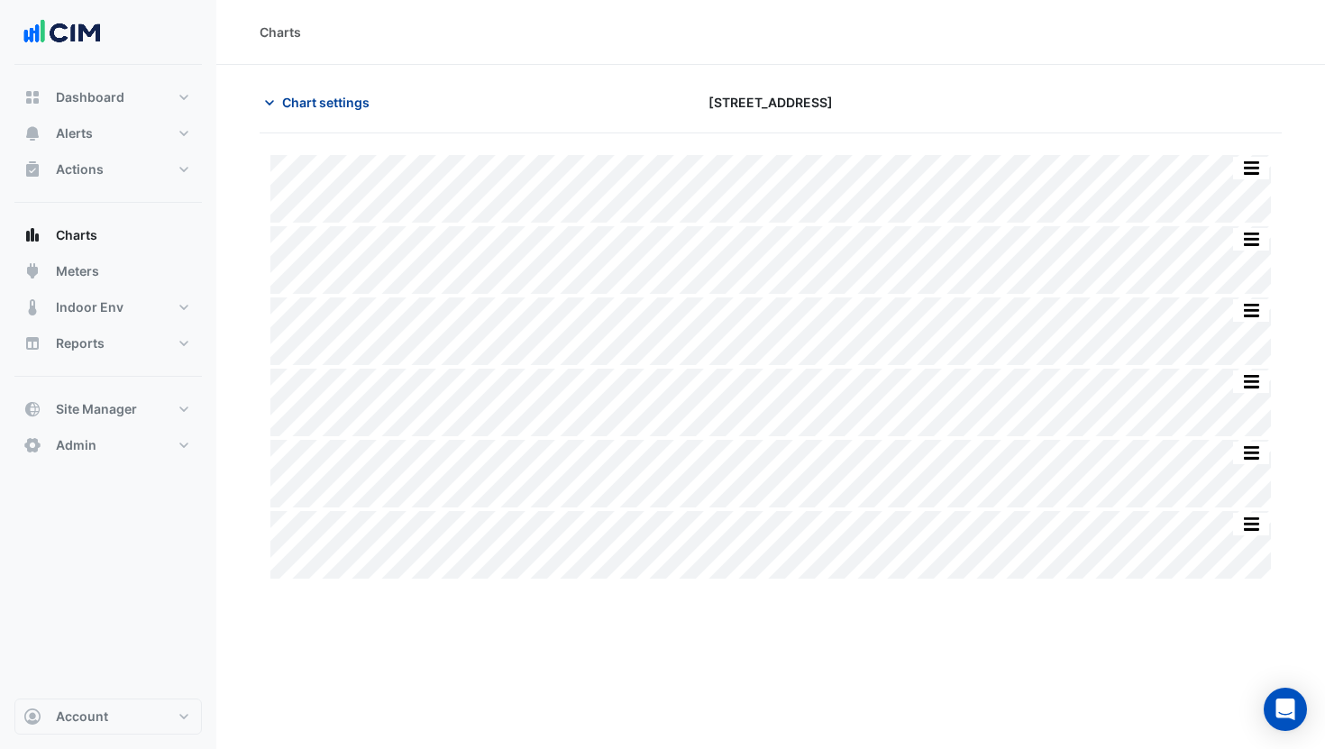
click at [337, 105] on span "Chart settings" at bounding box center [325, 102] width 87 height 19
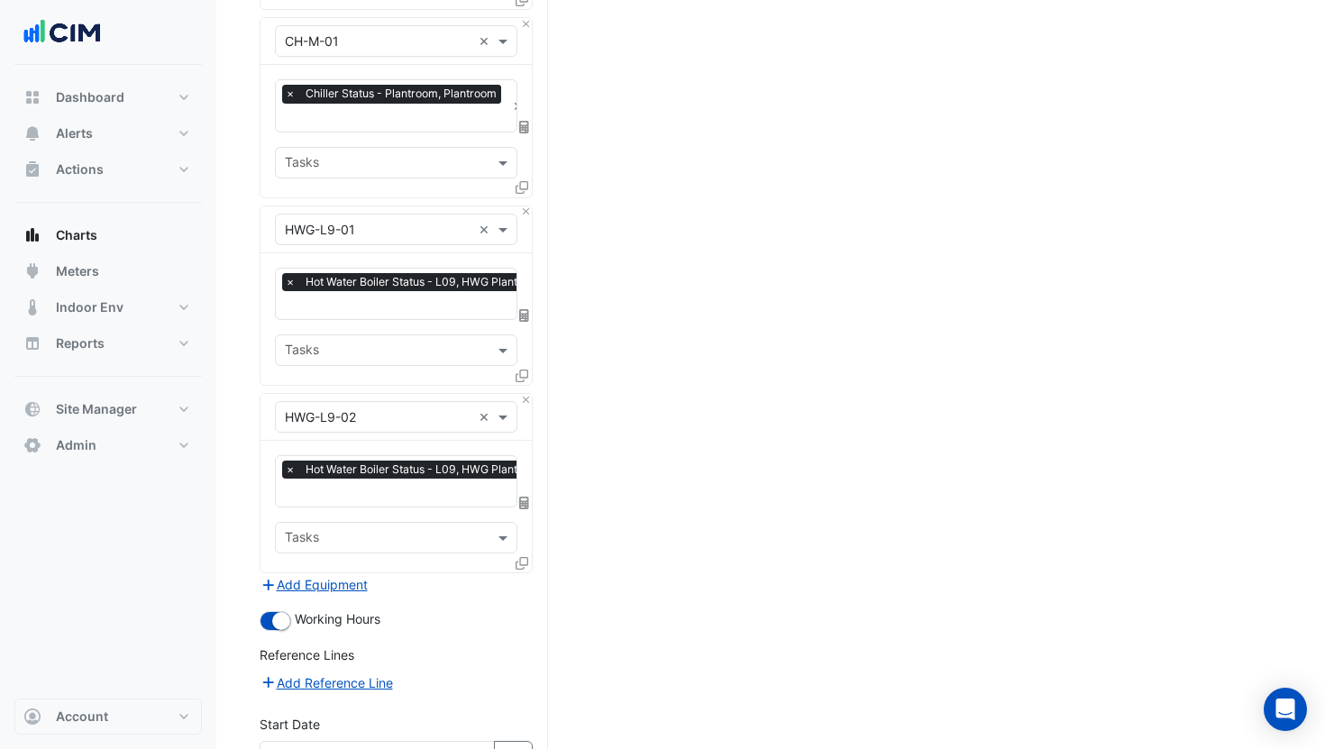
scroll to position [847, 0]
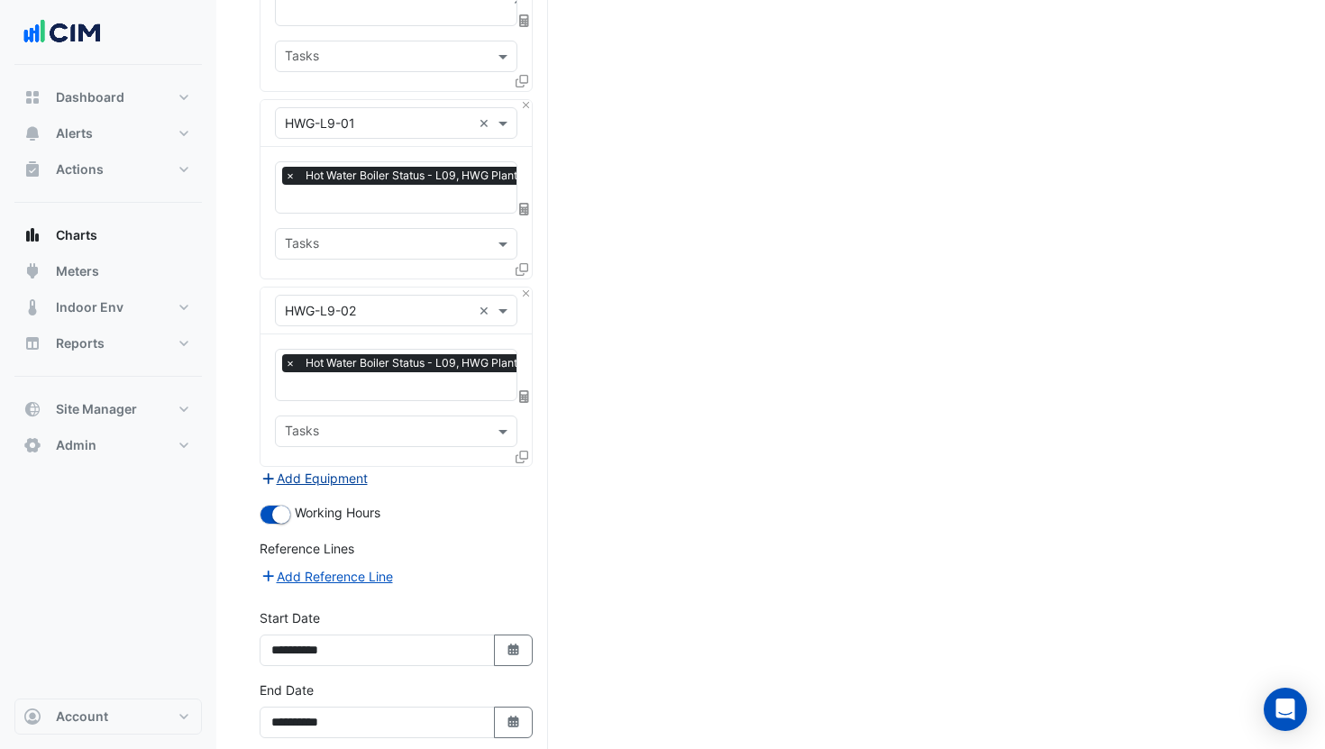
click at [325, 468] on button "Add Equipment" at bounding box center [314, 478] width 109 height 21
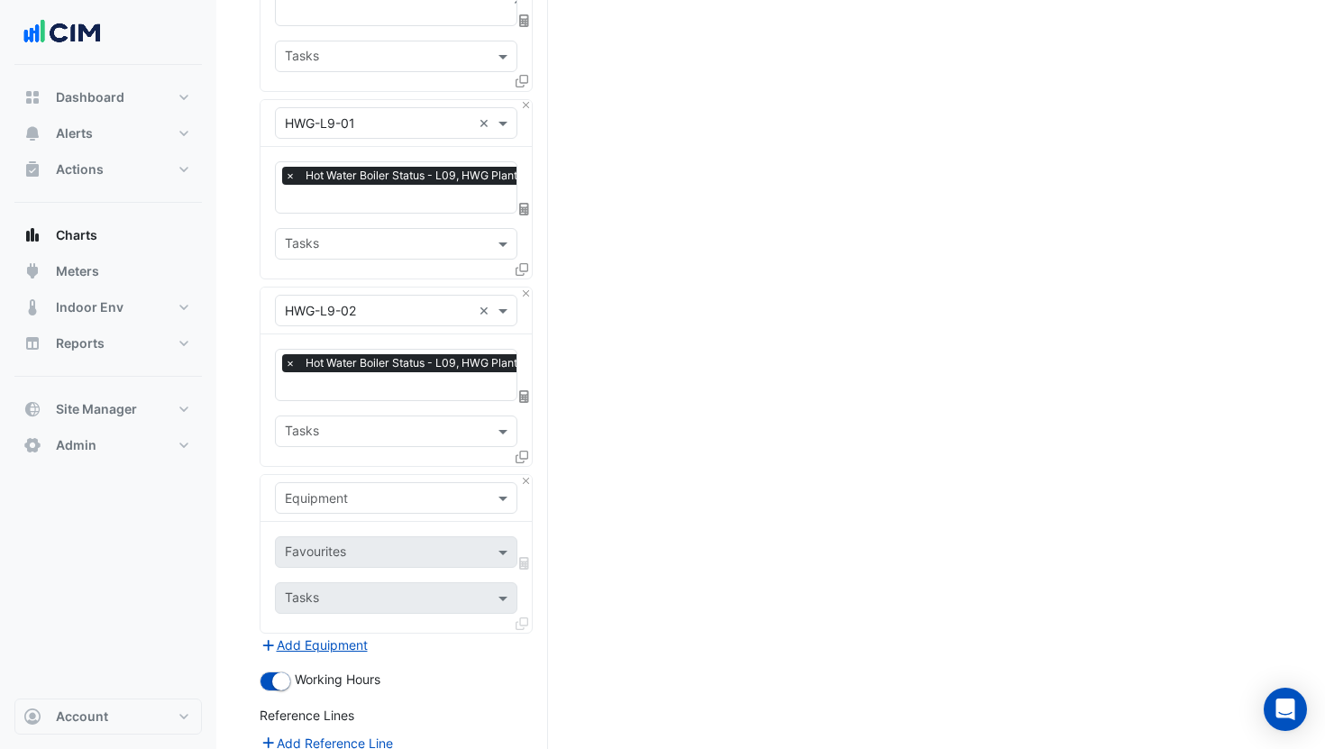
click at [338, 490] on input "text" at bounding box center [378, 499] width 187 height 19
type input "***"
click at [339, 521] on span "Weather" at bounding box center [314, 525] width 49 height 15
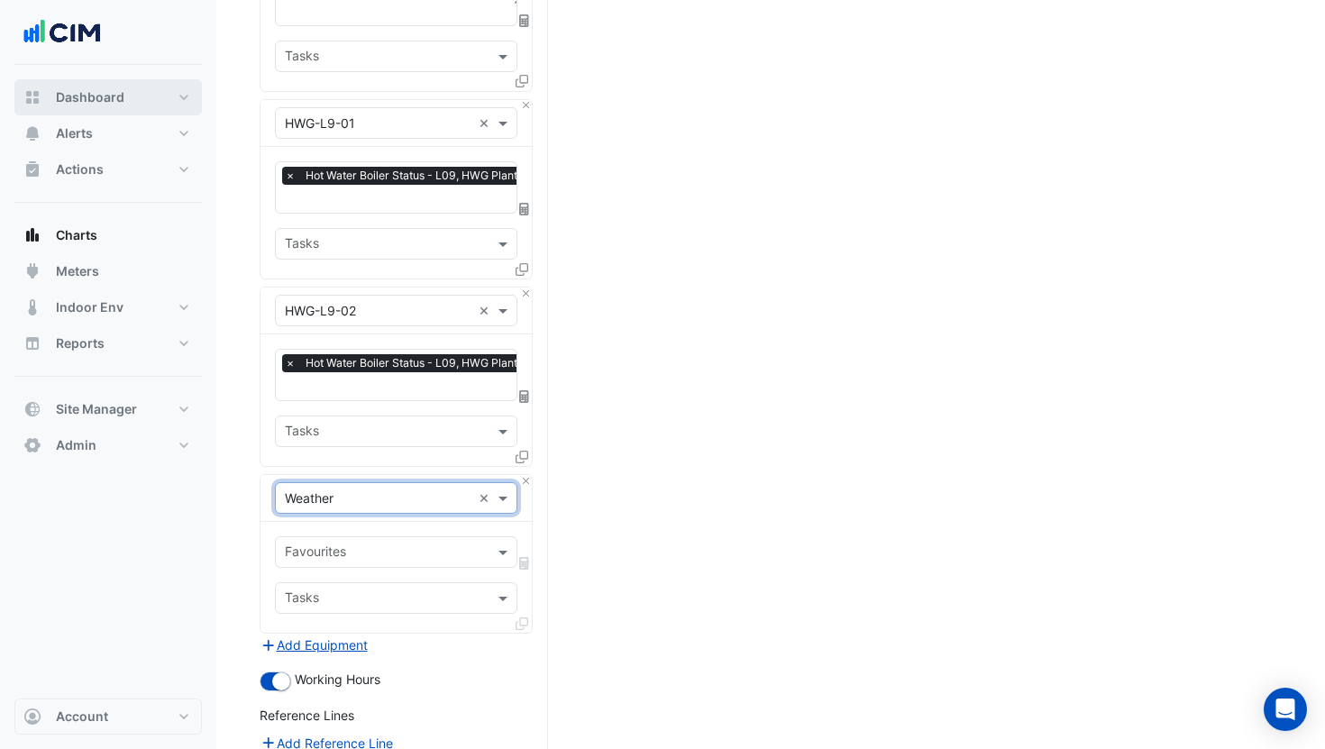
click at [111, 114] on button "Dashboard" at bounding box center [108, 97] width 188 height 36
select select "***"
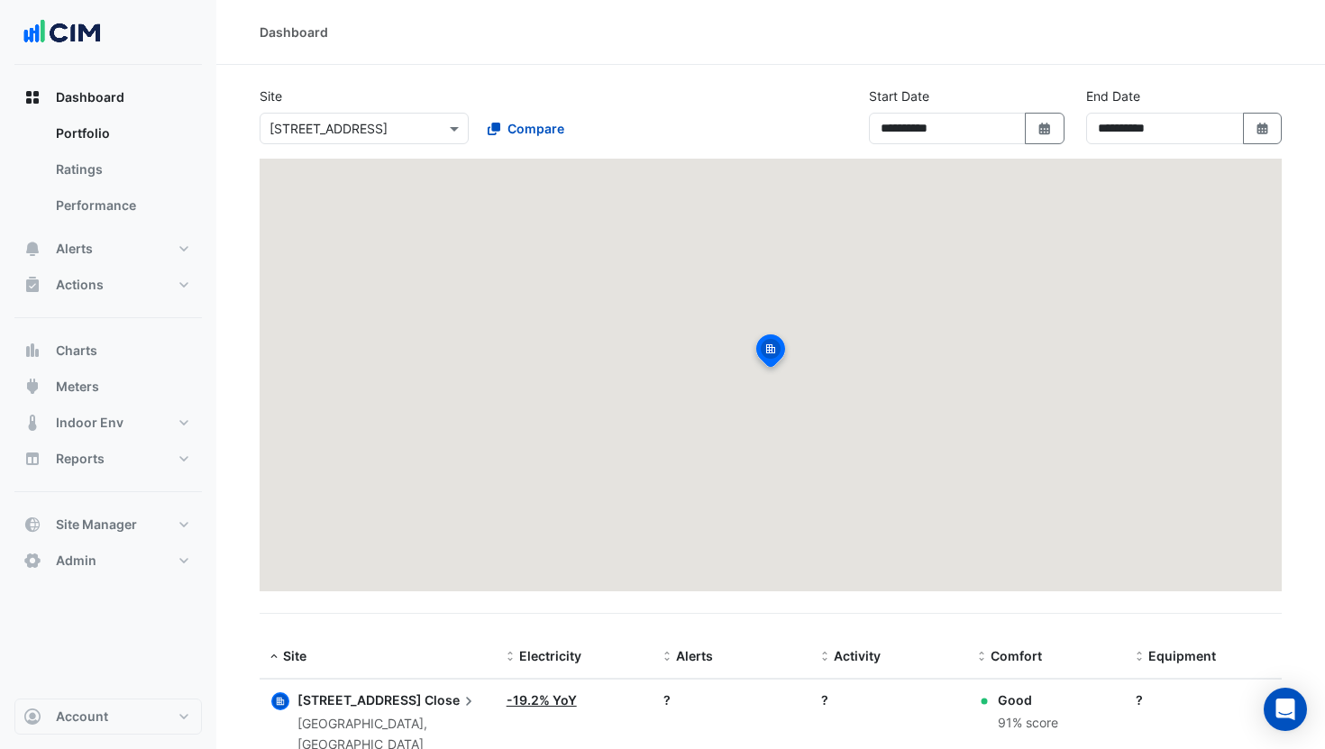
click at [336, 123] on input "text" at bounding box center [346, 129] width 153 height 19
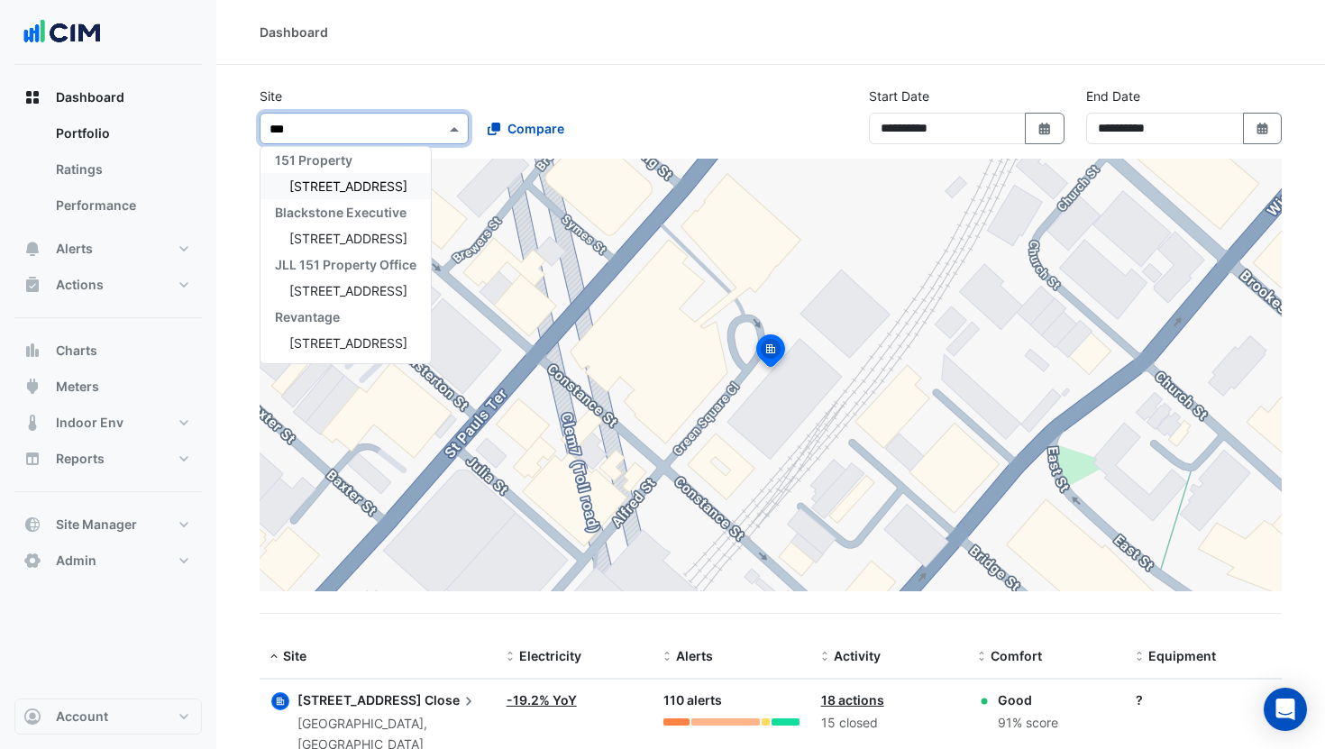
scroll to position [7, 0]
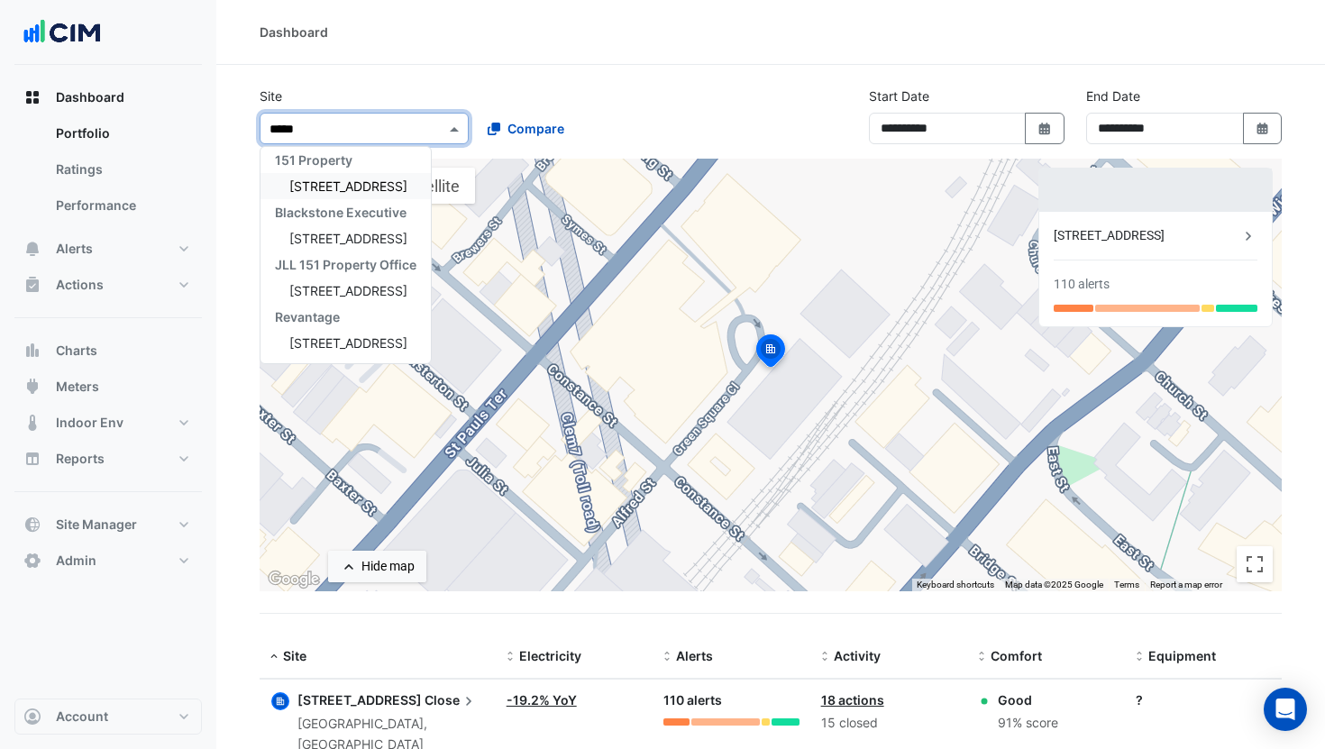
type input "******"
click at [317, 194] on div "[STREET_ADDRESS]" at bounding box center [346, 186] width 170 height 26
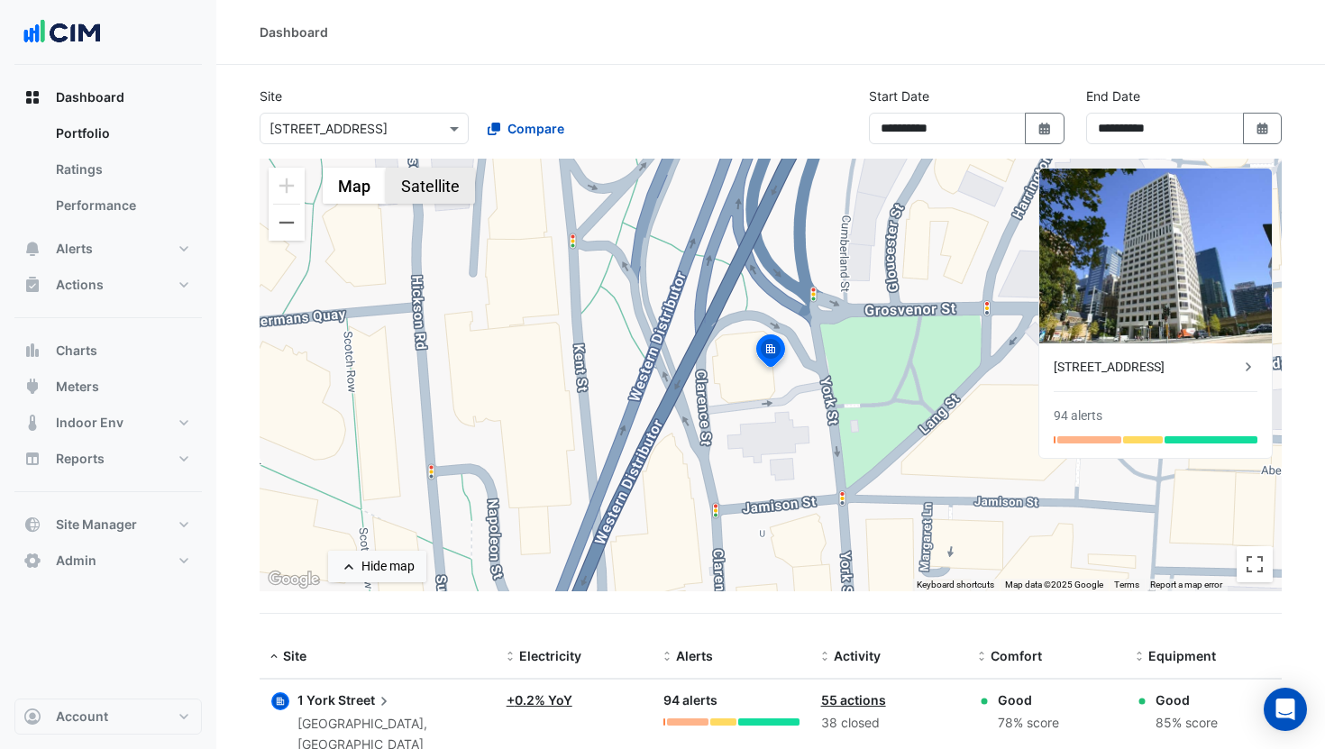
click at [421, 196] on button "Satellite" at bounding box center [430, 186] width 89 height 36
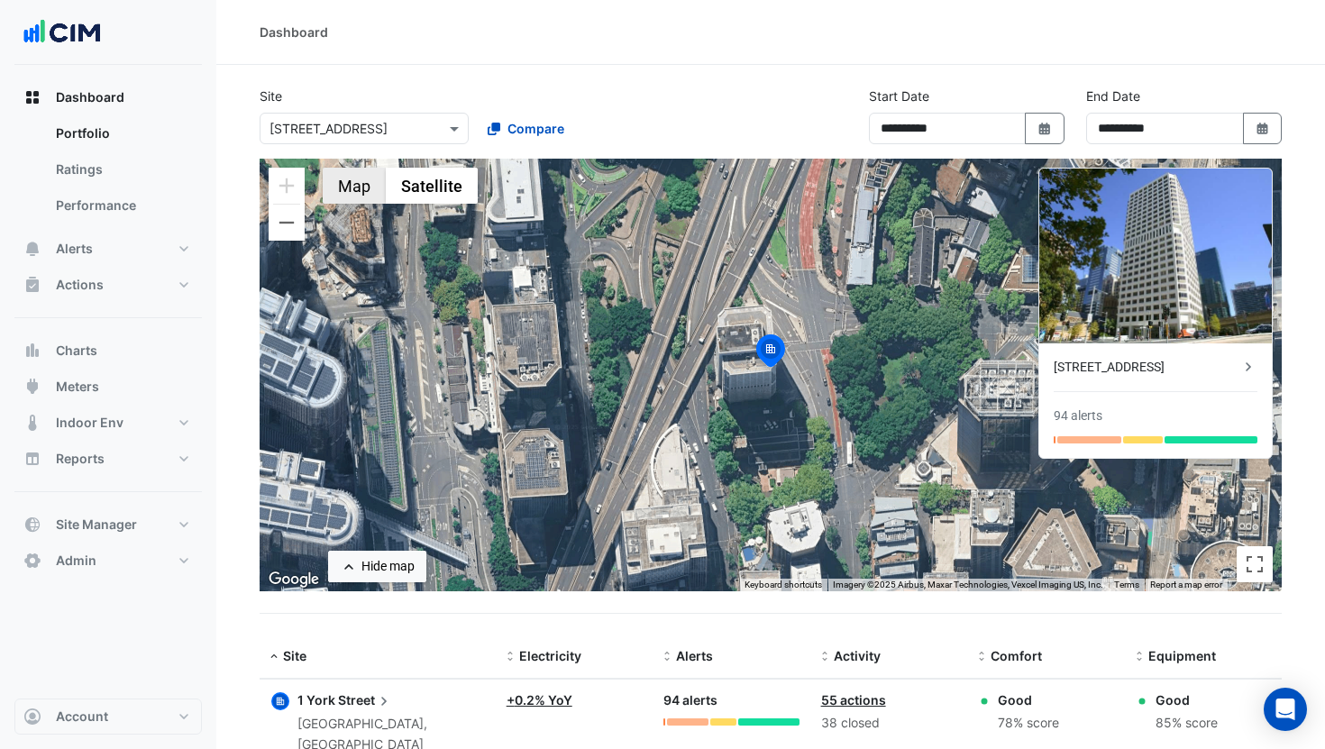
click at [369, 194] on button "Map" at bounding box center [354, 186] width 63 height 36
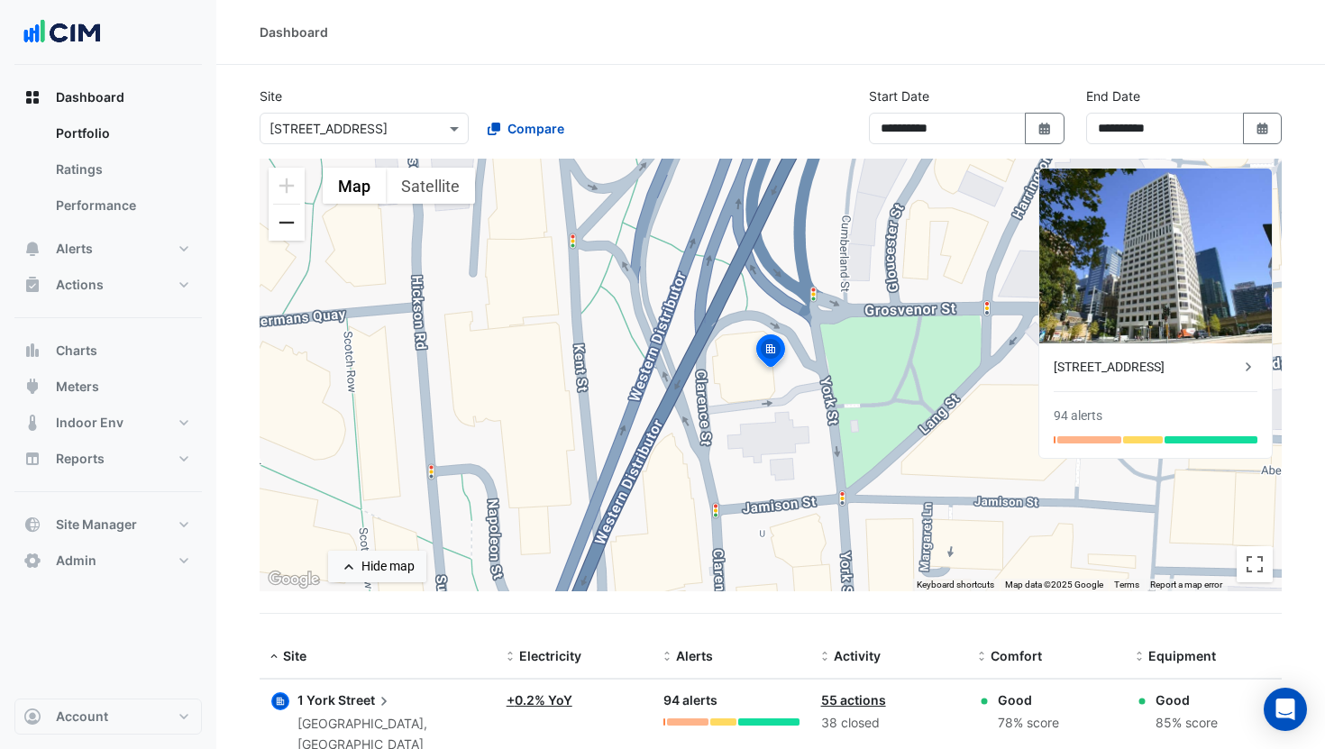
click at [290, 233] on button "Zoom out" at bounding box center [287, 223] width 36 height 36
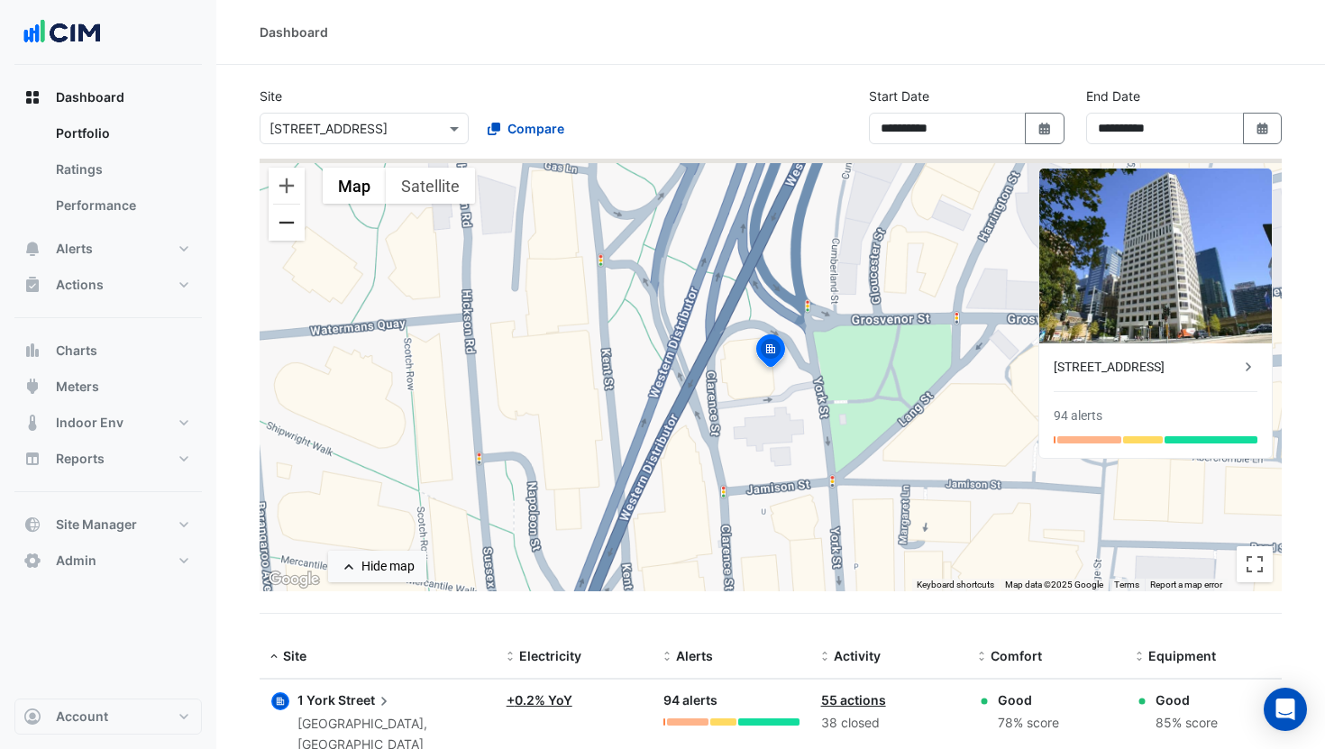
click at [290, 233] on button "Zoom out" at bounding box center [287, 223] width 36 height 36
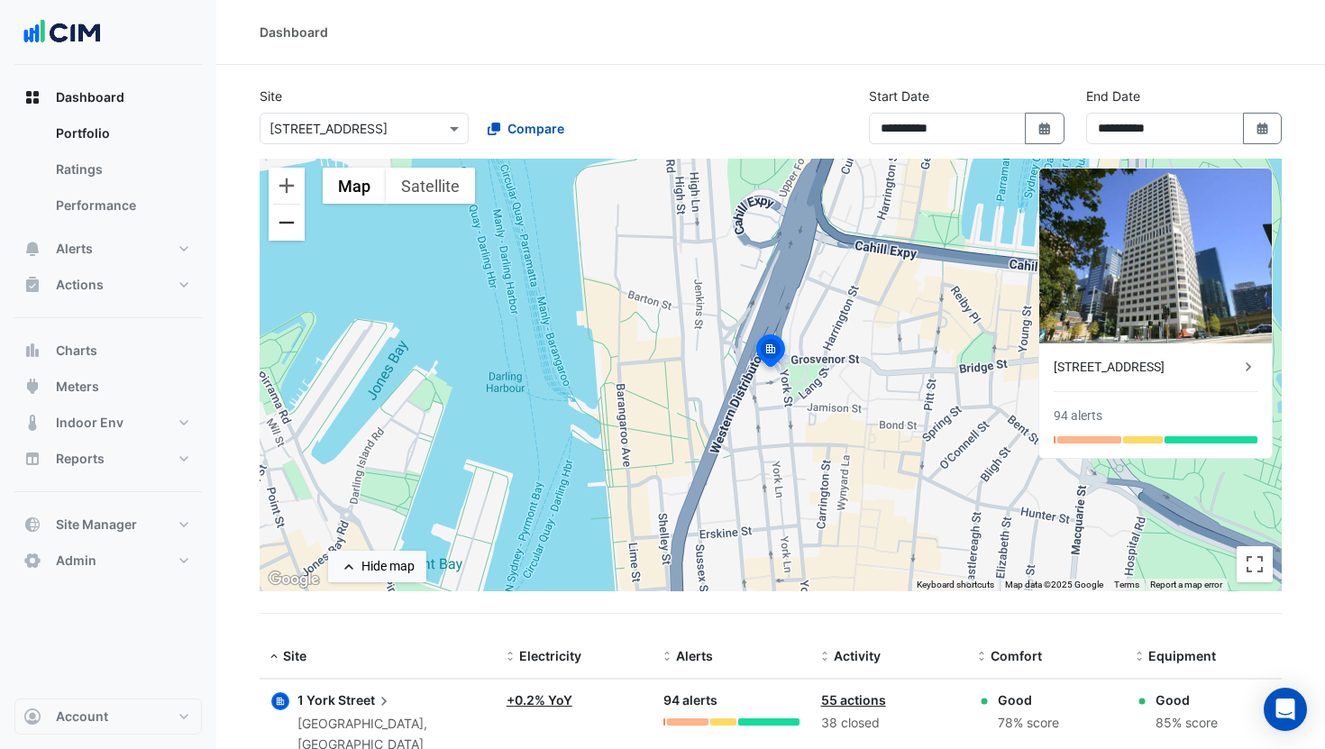
click at [290, 233] on button "Zoom out" at bounding box center [287, 223] width 36 height 36
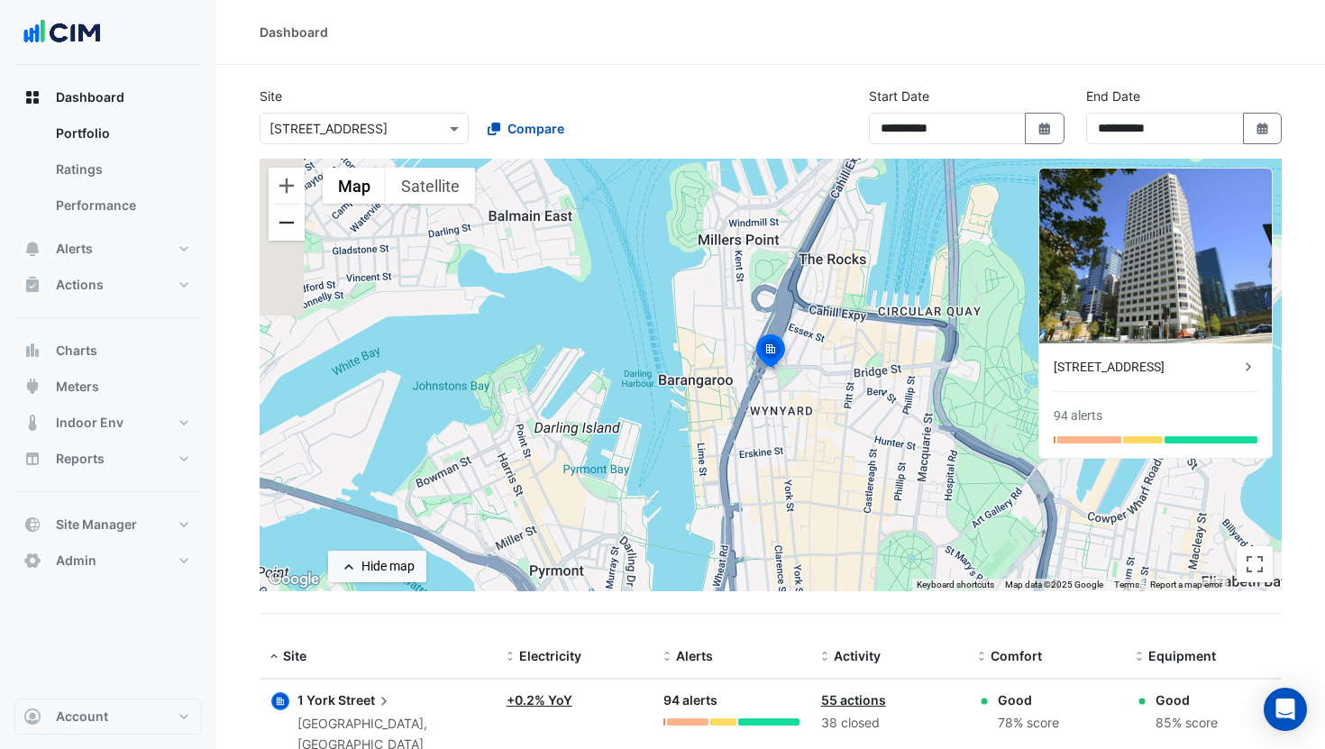
click at [290, 233] on button "Zoom out" at bounding box center [287, 223] width 36 height 36
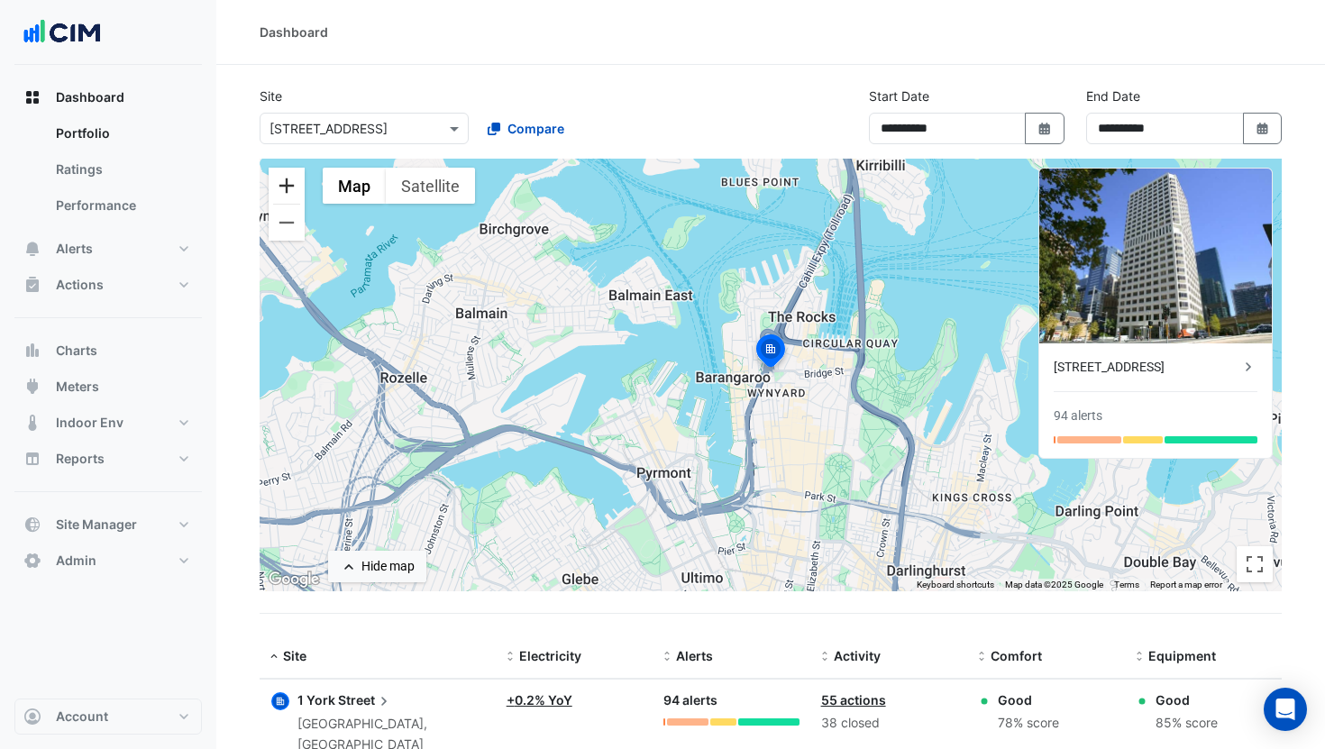
click at [286, 182] on button "Zoom in" at bounding box center [287, 186] width 36 height 36
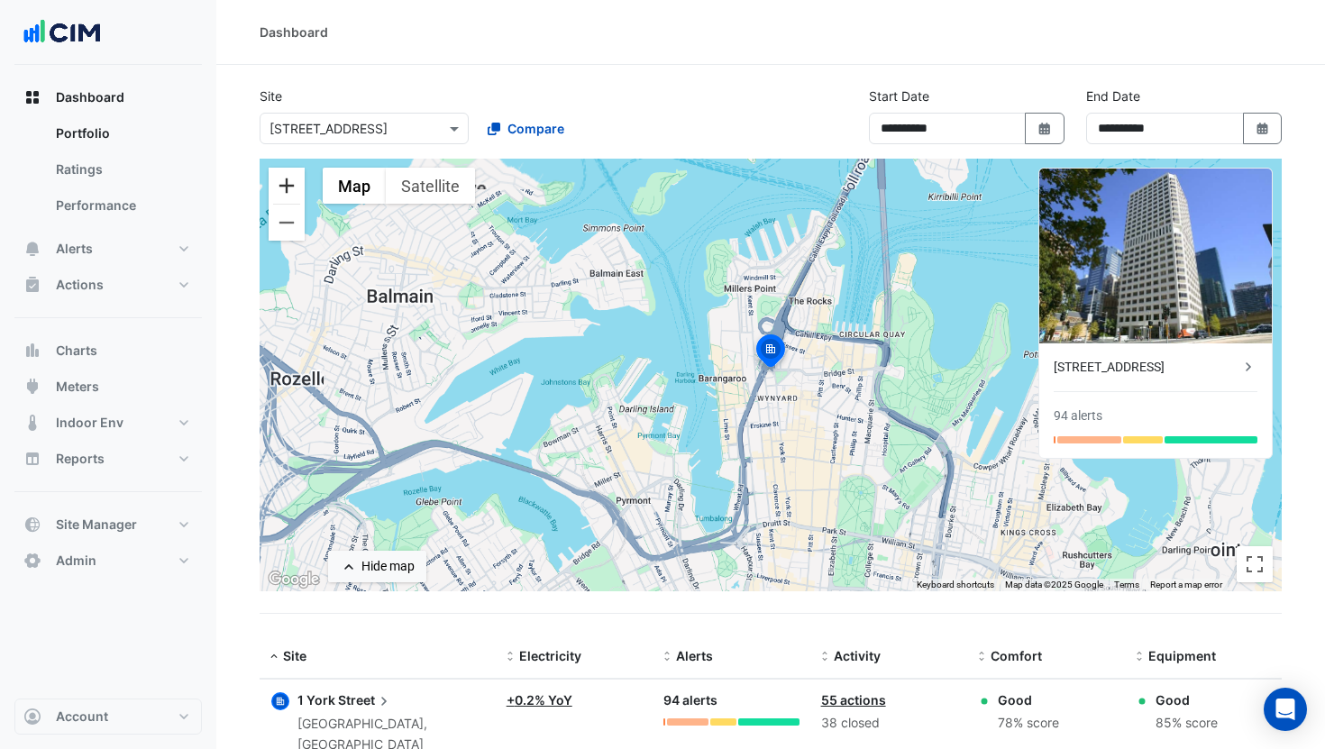
click at [286, 182] on button "Zoom in" at bounding box center [287, 186] width 36 height 36
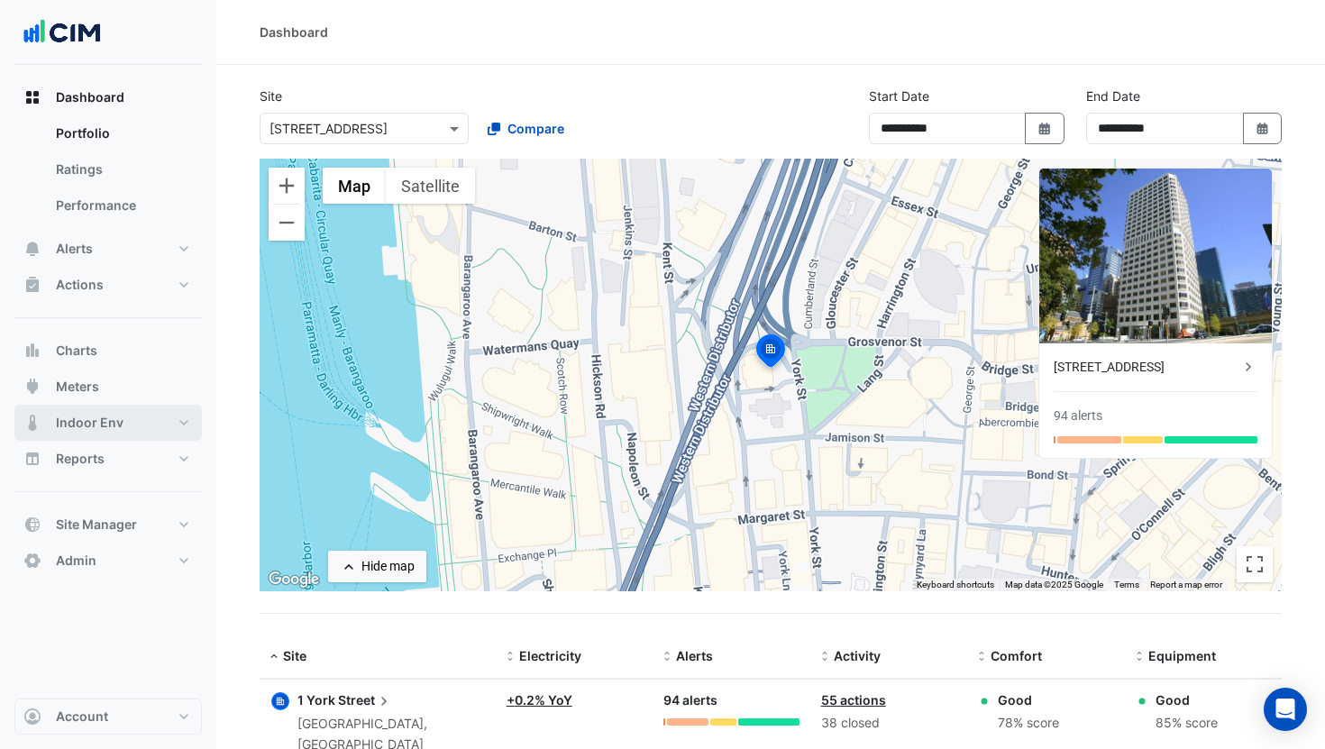
click at [122, 422] on button "Indoor Env" at bounding box center [108, 423] width 188 height 36
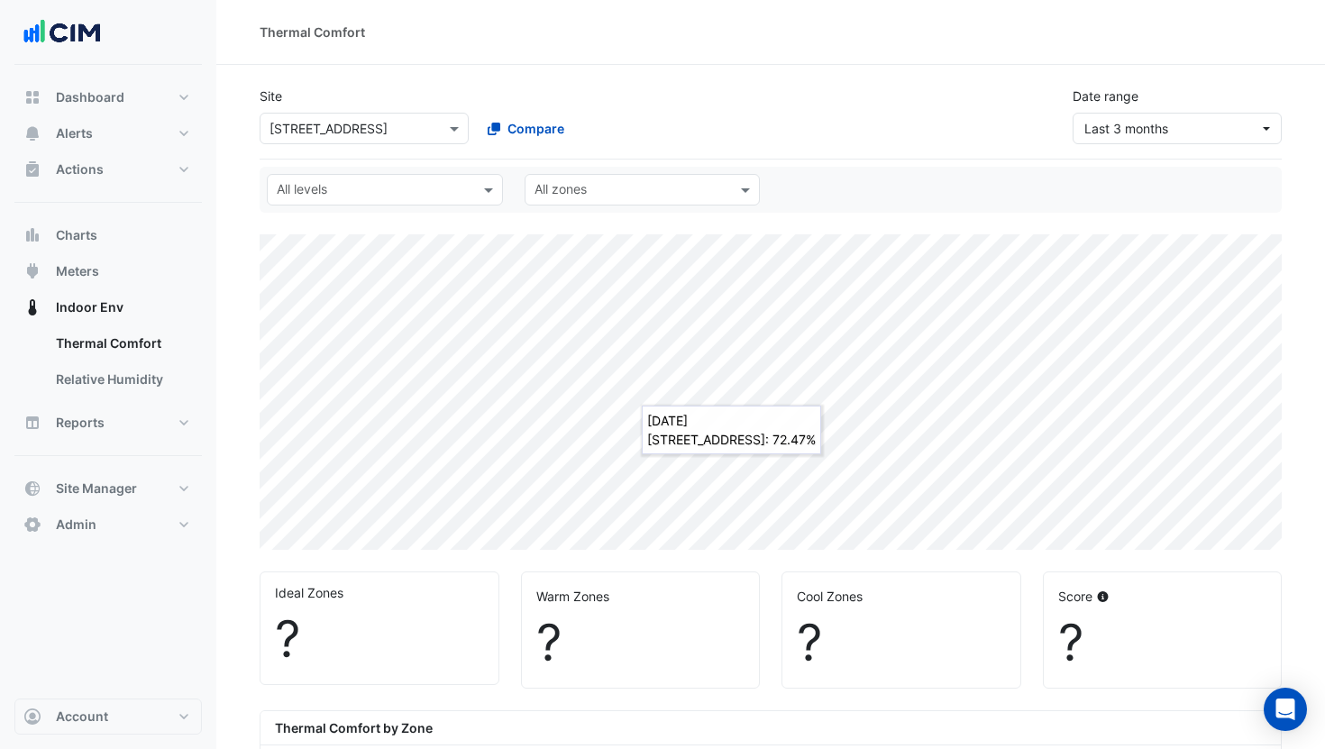
select select "***"
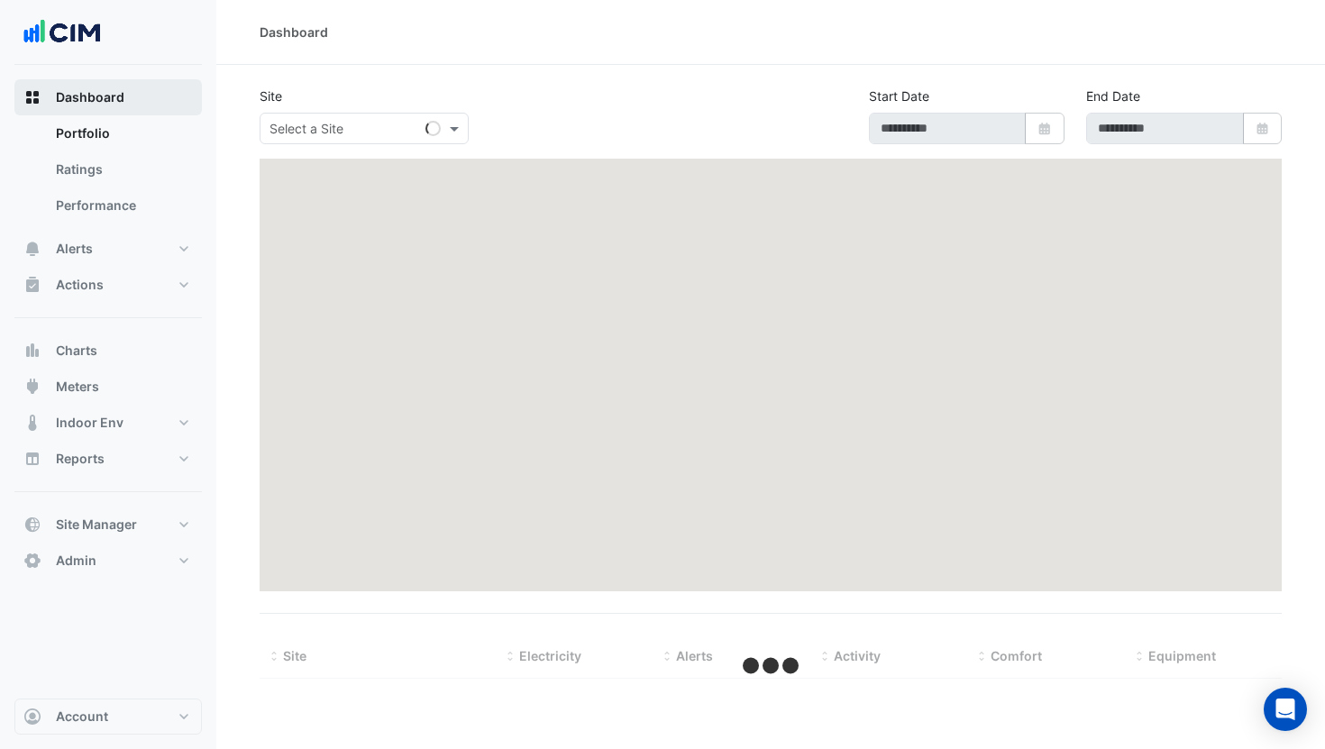
click at [112, 93] on span "Dashboard" at bounding box center [90, 97] width 69 height 18
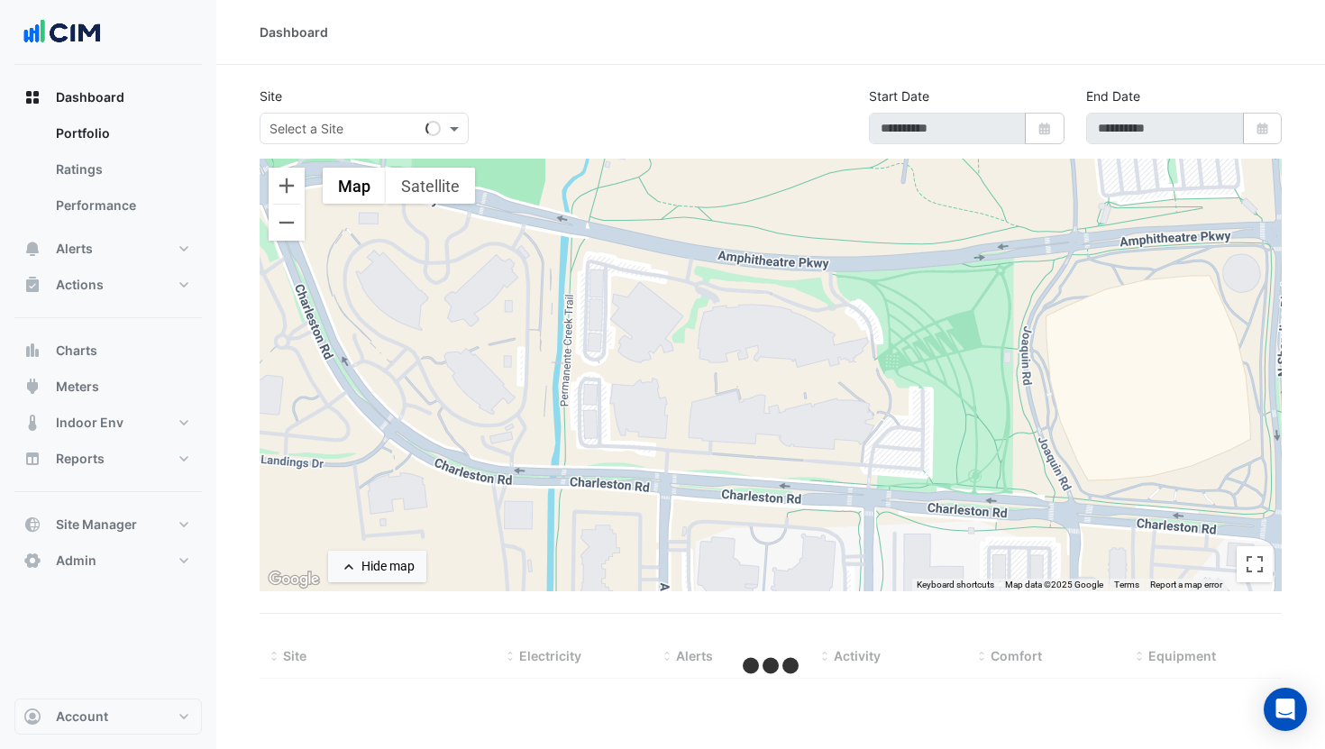
type input "**********"
select select "***"
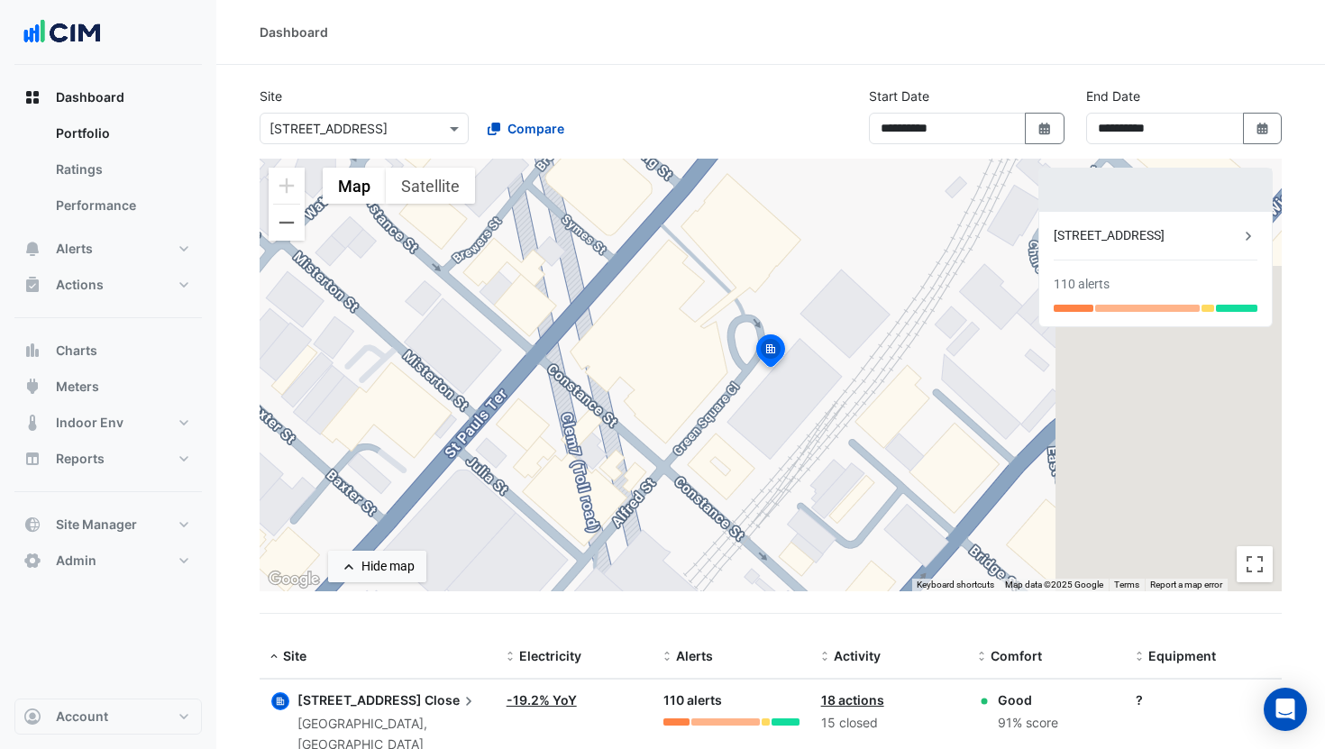
click at [408, 125] on input "text" at bounding box center [346, 129] width 153 height 19
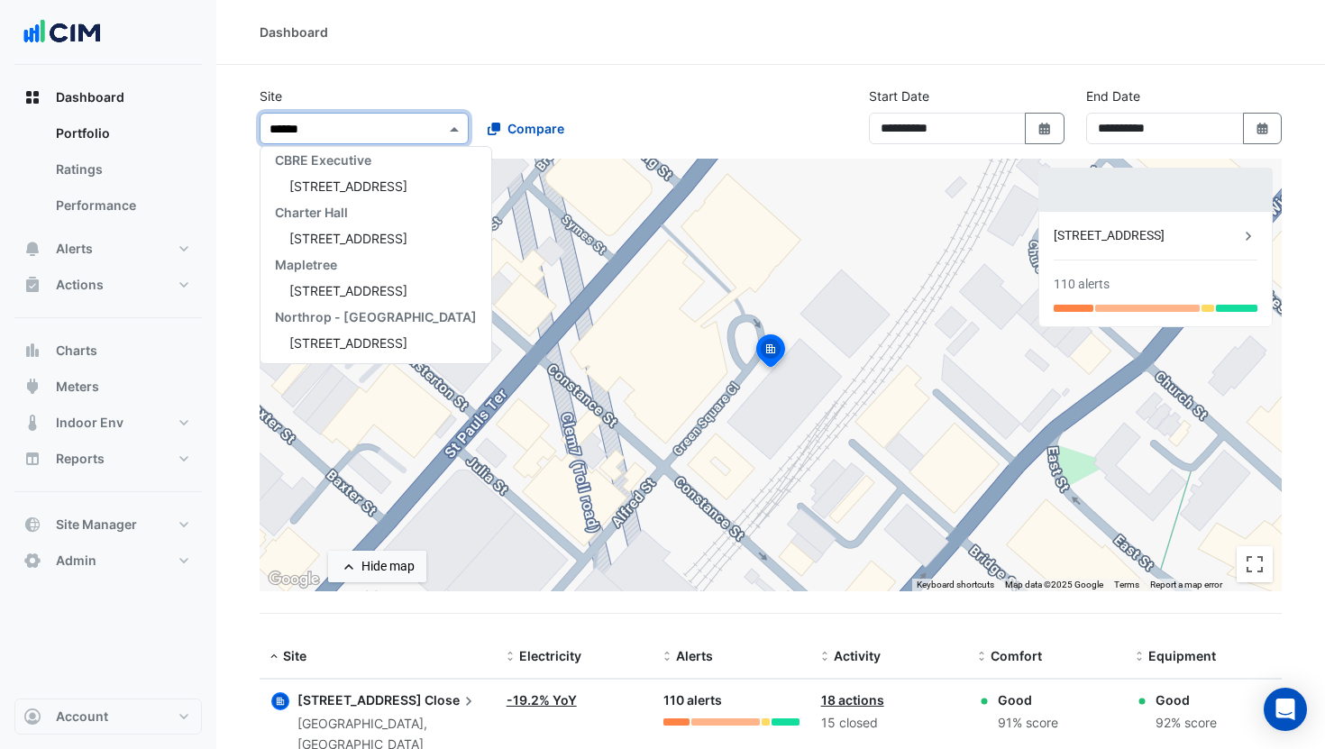
scroll to position [112, 0]
type input "********"
click at [367, 180] on span "[STREET_ADDRESS]" at bounding box center [348, 185] width 118 height 15
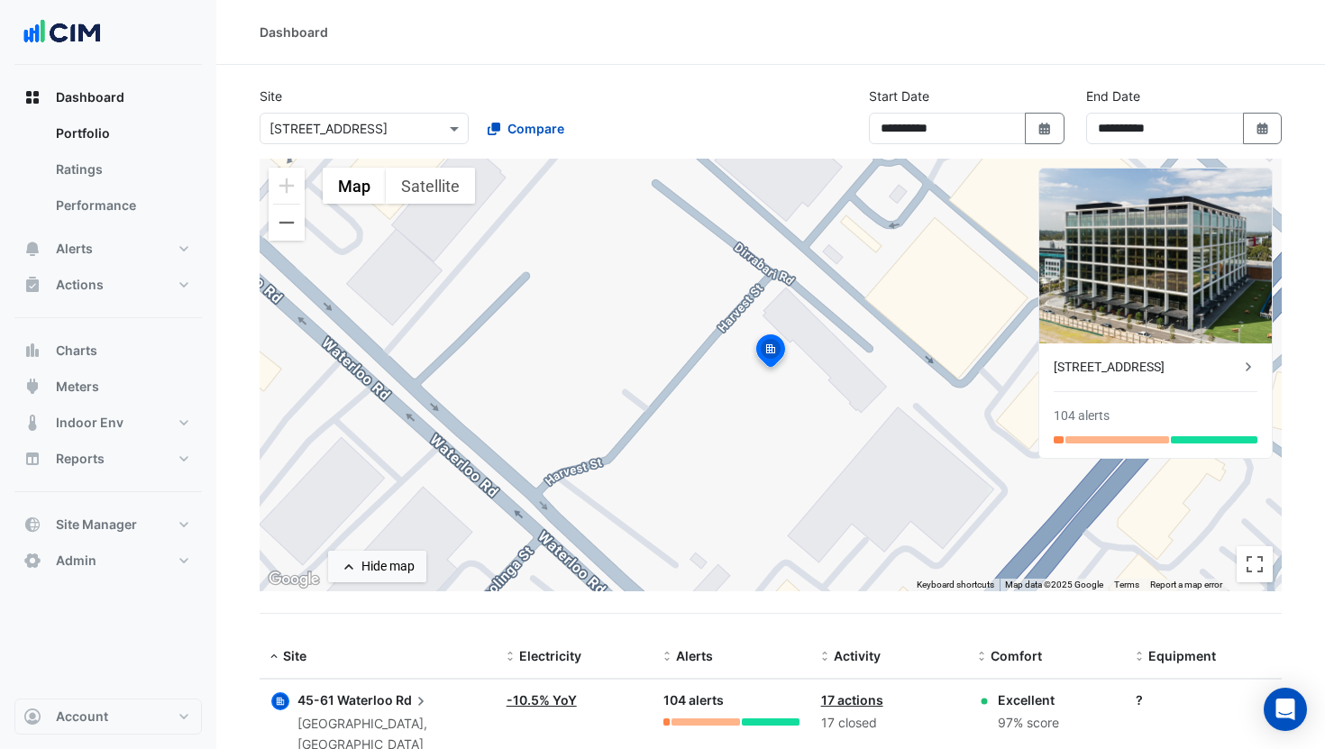
click at [1108, 371] on div "[STREET_ADDRESS]" at bounding box center [1147, 367] width 186 height 19
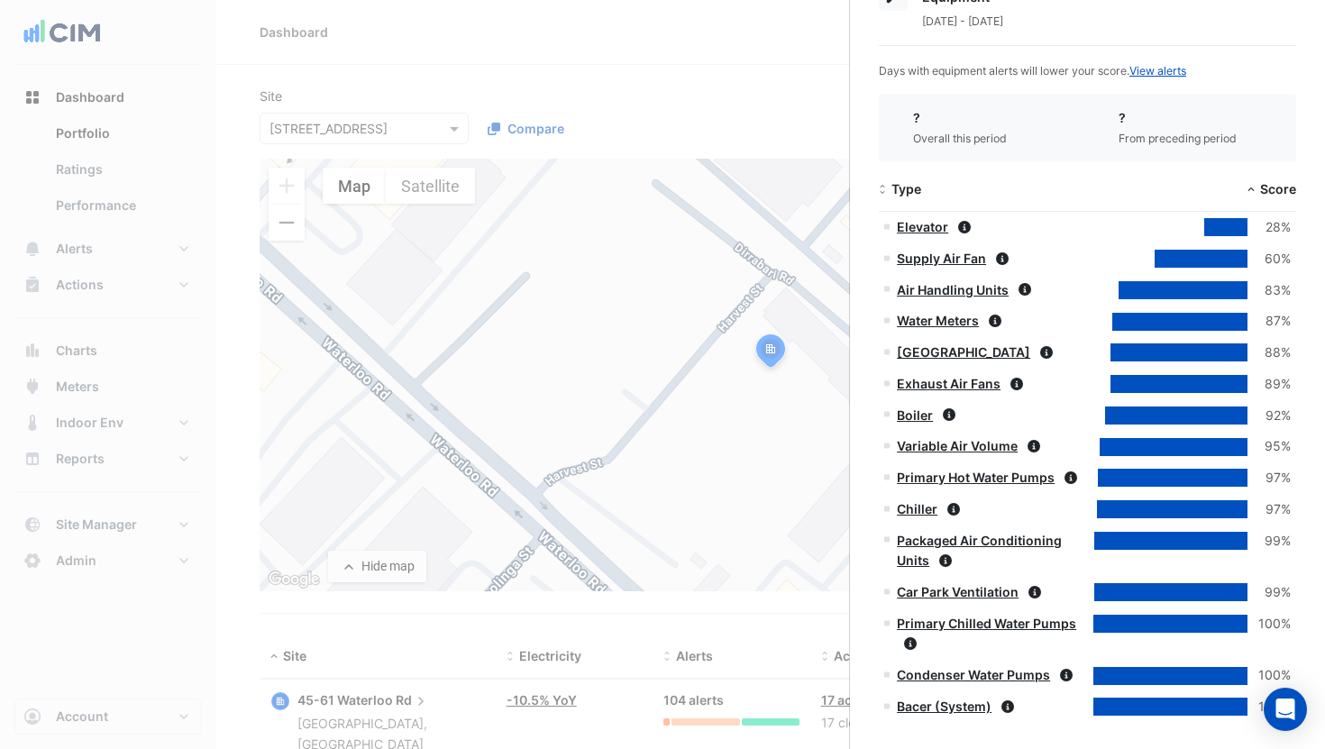
scroll to position [994, 0]
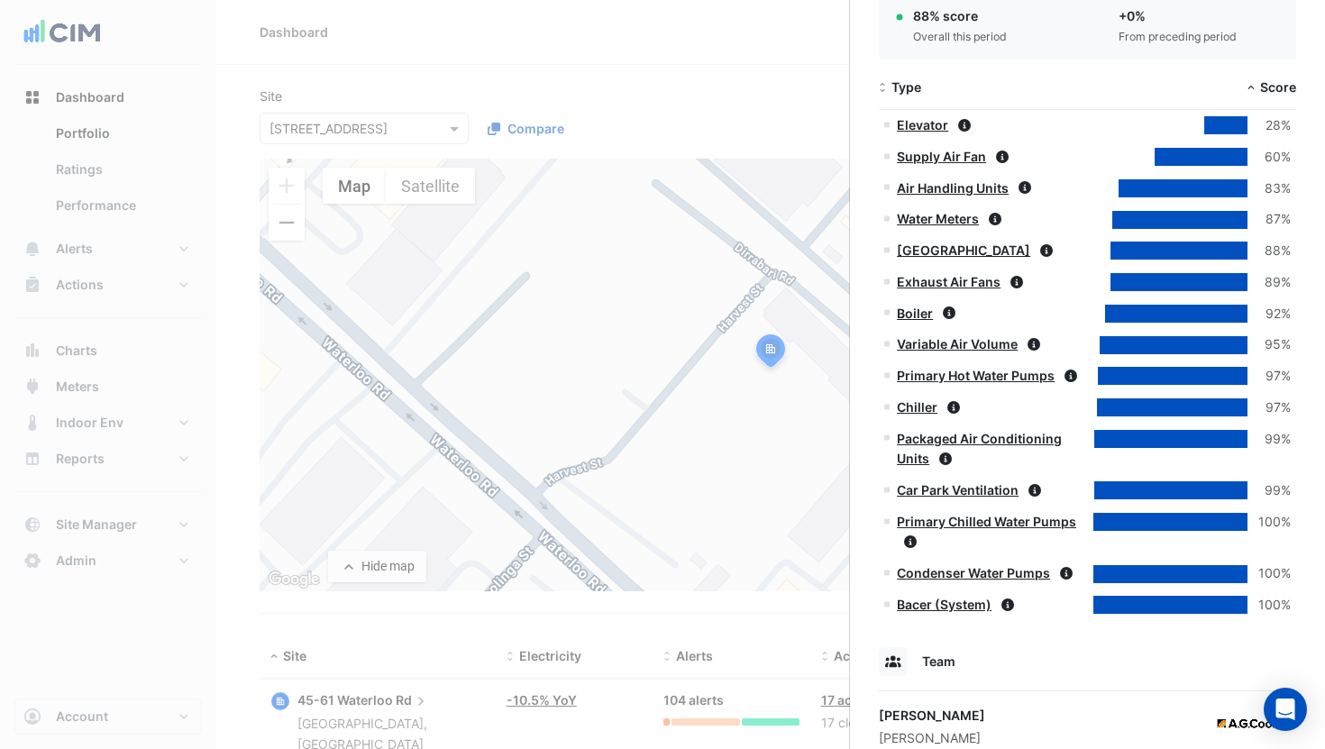
click at [927, 315] on link "Boiler" at bounding box center [915, 313] width 36 height 15
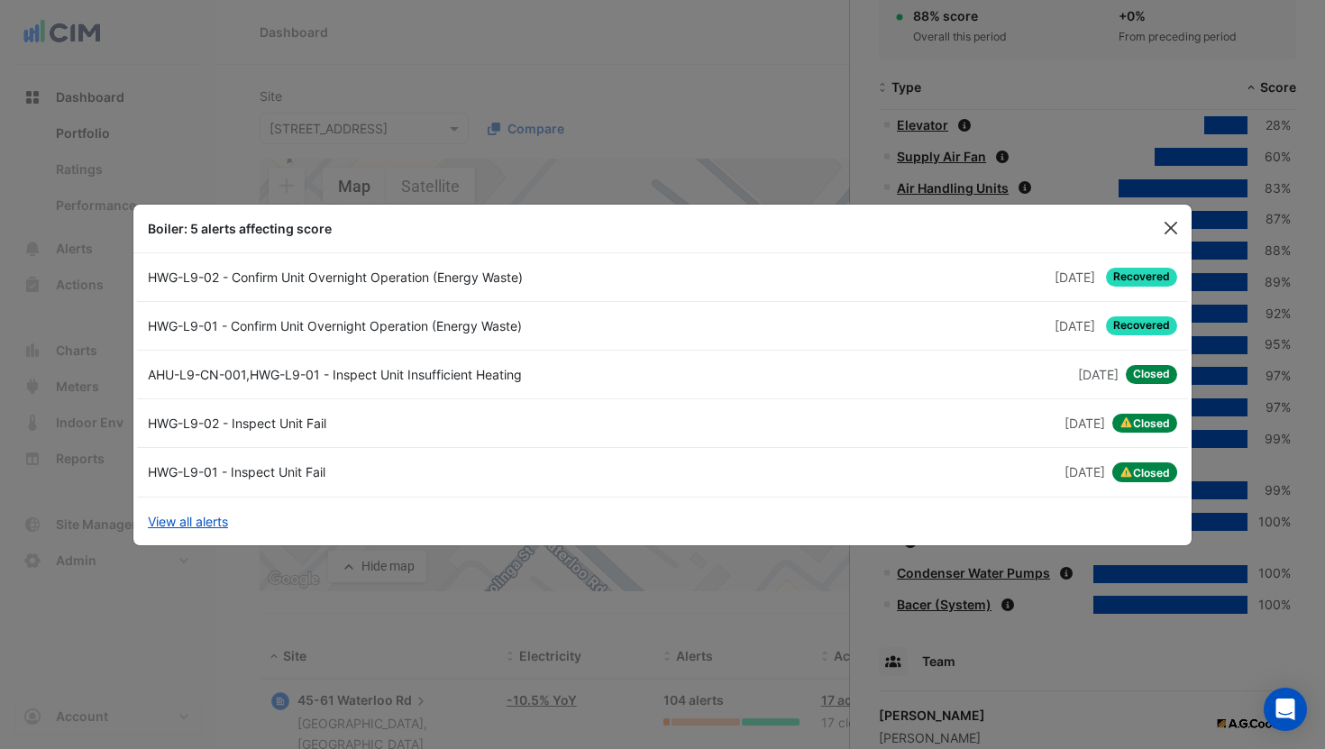
click at [1177, 231] on button "Close" at bounding box center [1171, 228] width 27 height 27
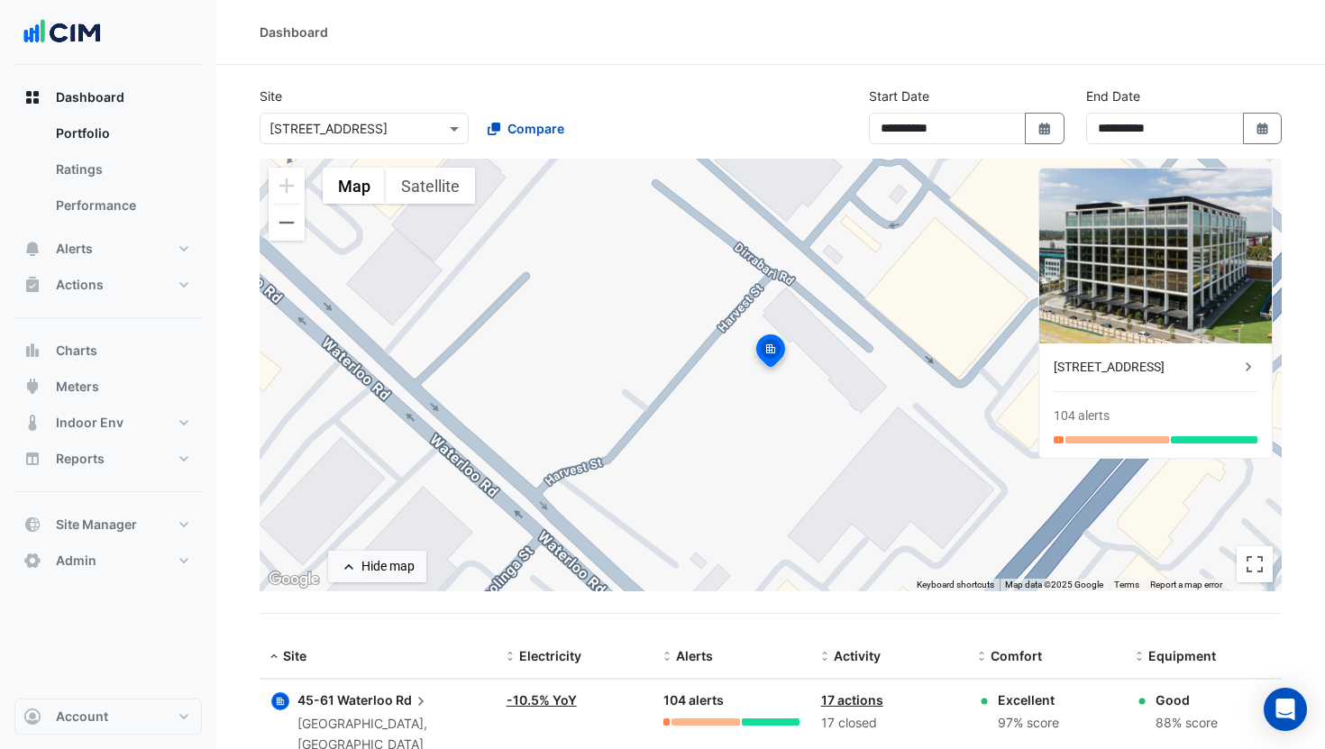
click at [289, 87] on ngb-offcanvas-backdrop at bounding box center [662, 374] width 1325 height 749
click at [348, 122] on input "text" at bounding box center [346, 129] width 153 height 19
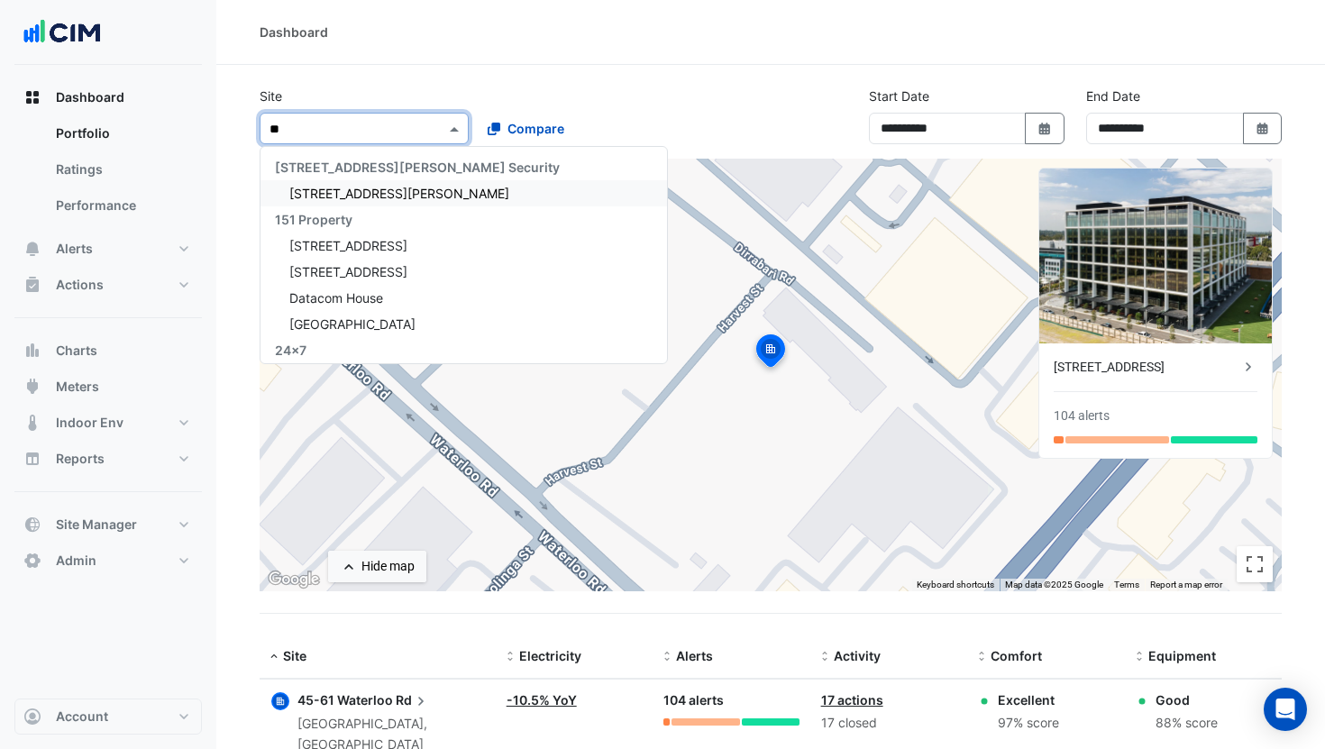
type input "***"
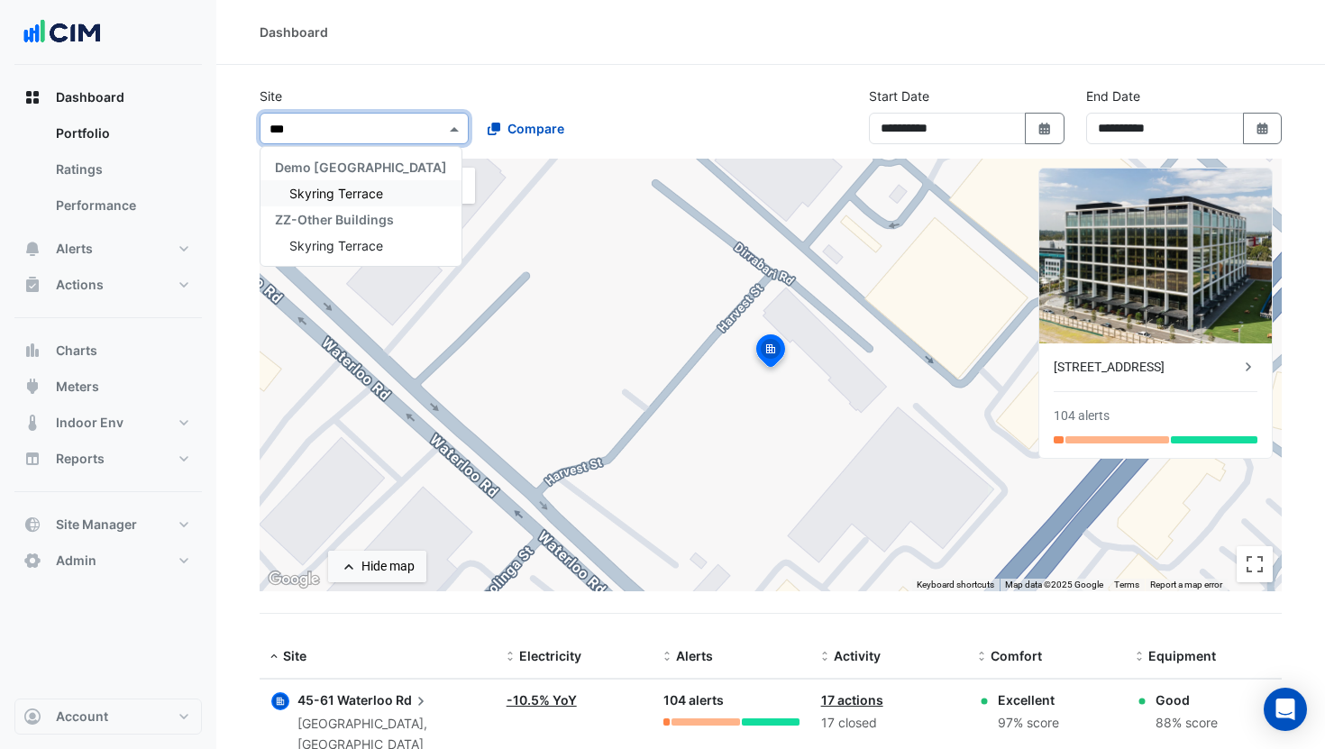
click at [317, 186] on span "Skyring Terrace" at bounding box center [336, 193] width 94 height 15
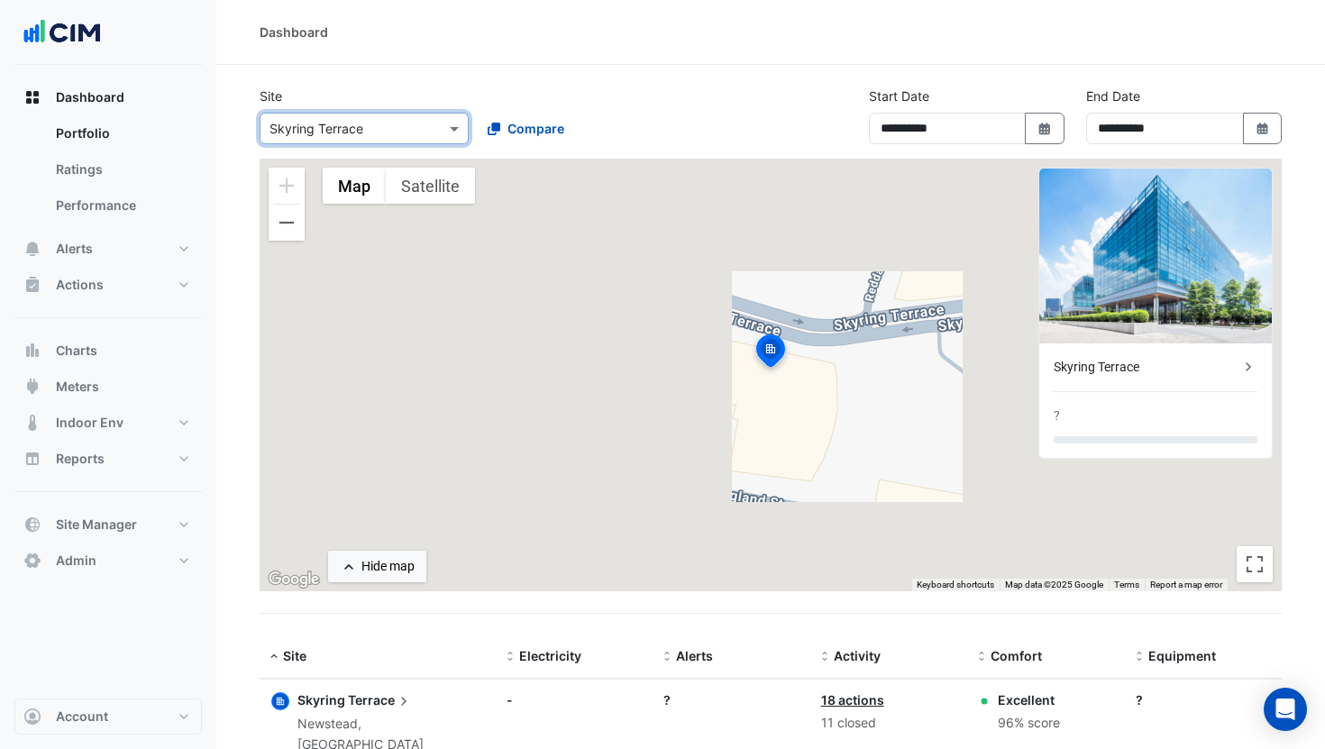
click at [1114, 380] on div "Skyring Terrace ?" at bounding box center [1155, 400] width 233 height 114
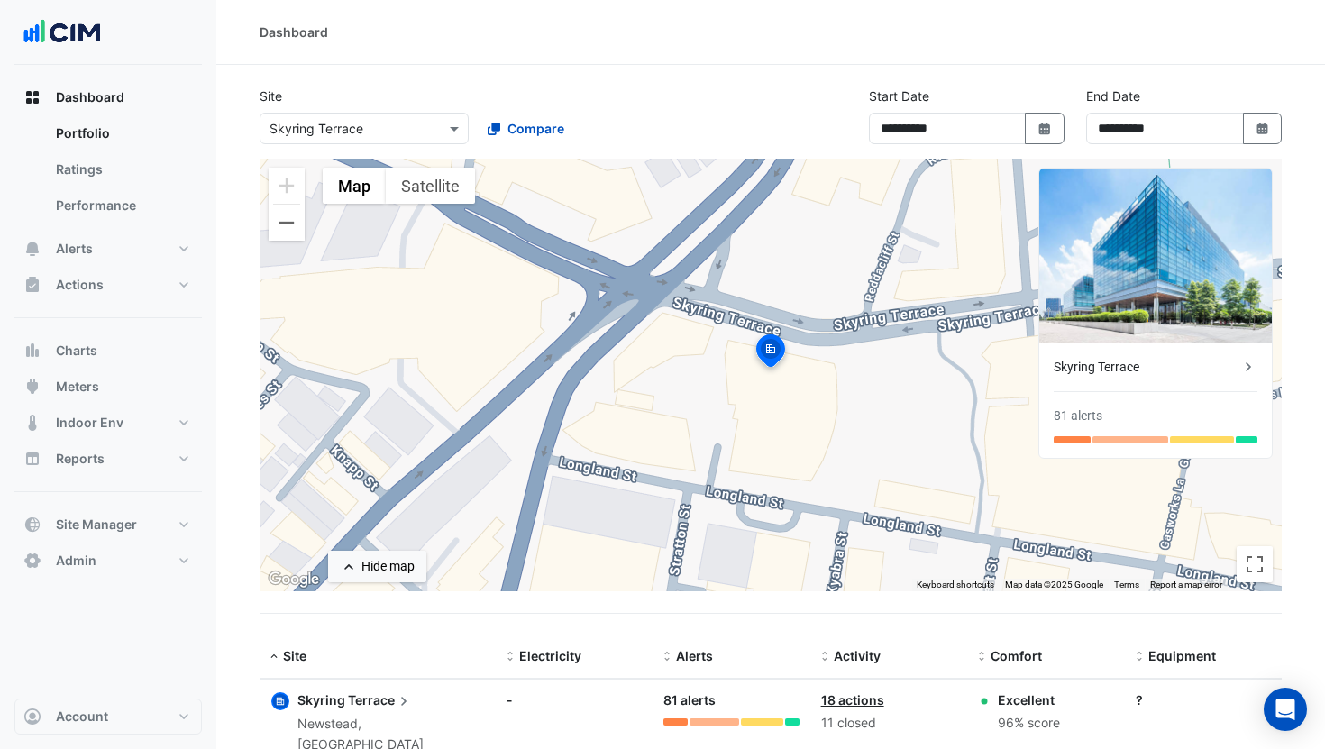
click at [1085, 371] on div "Skyring Terrace" at bounding box center [1147, 367] width 186 height 19
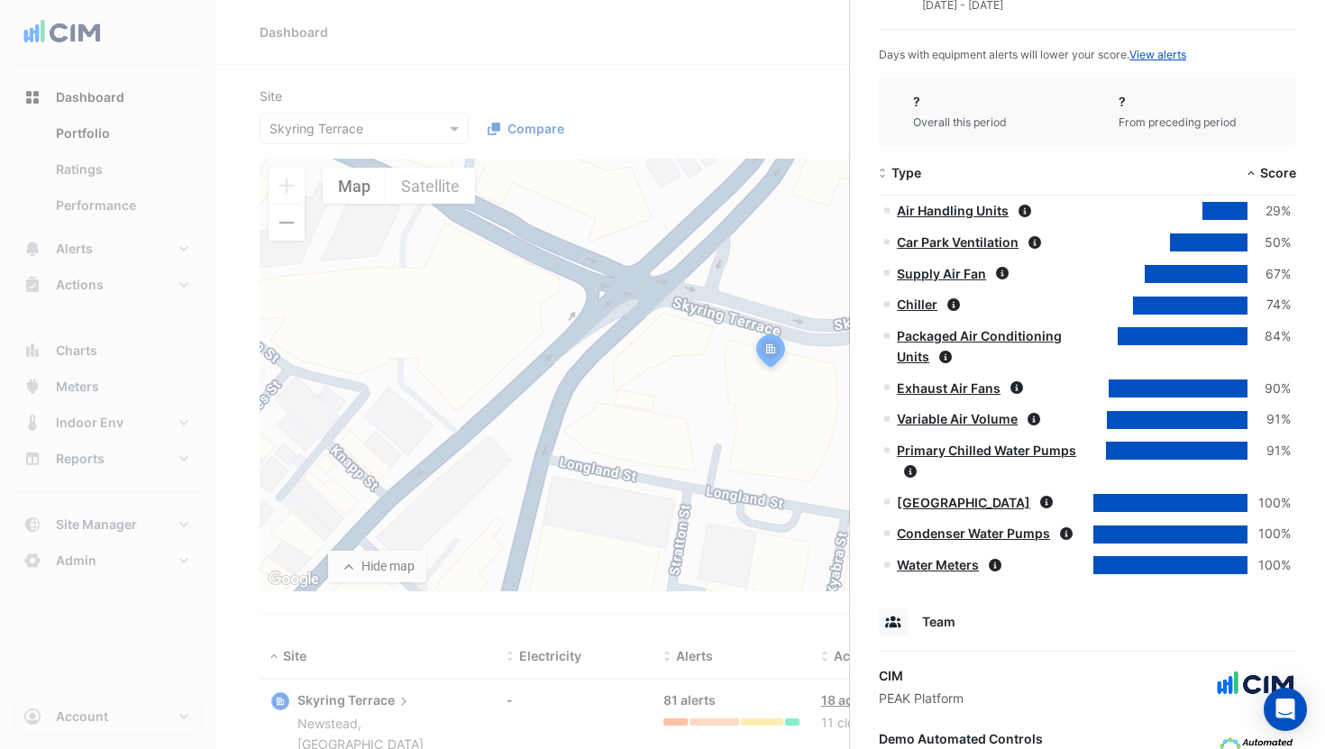
scroll to position [927, 0]
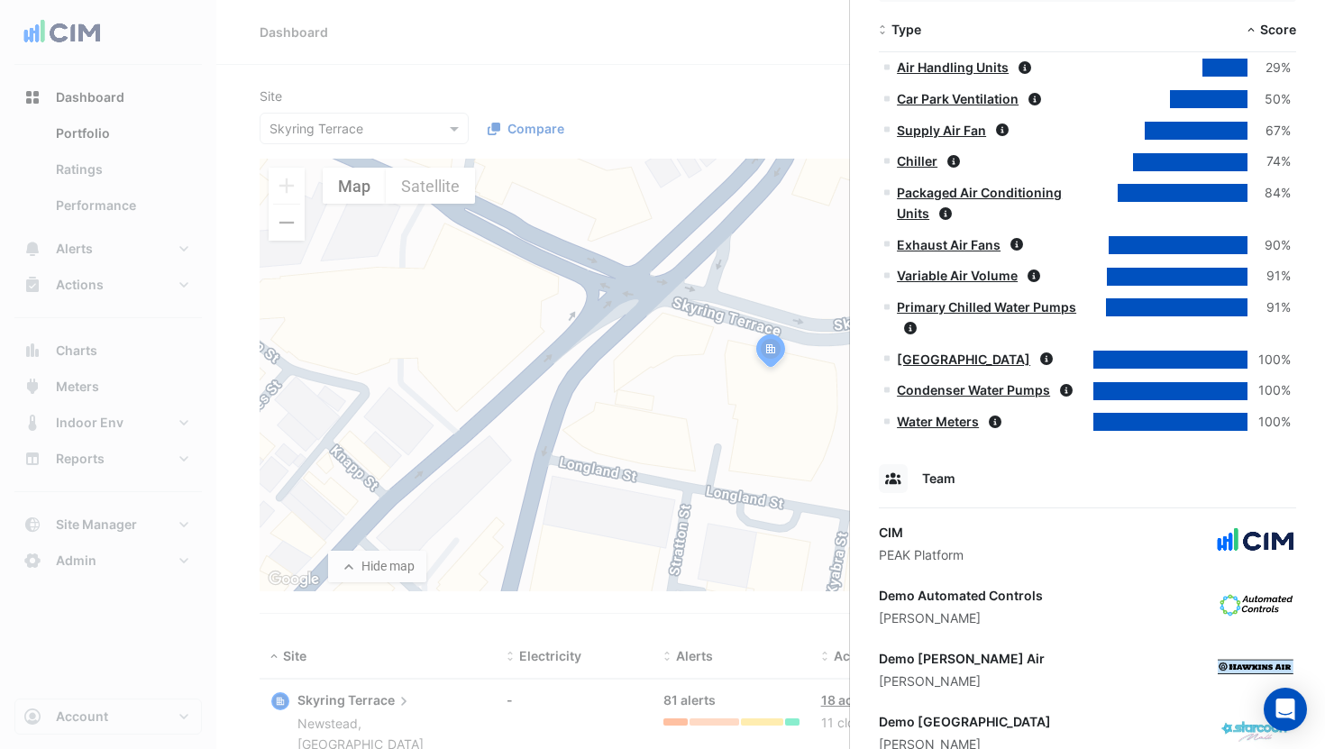
click at [680, 95] on ngb-offcanvas-backdrop at bounding box center [662, 374] width 1325 height 749
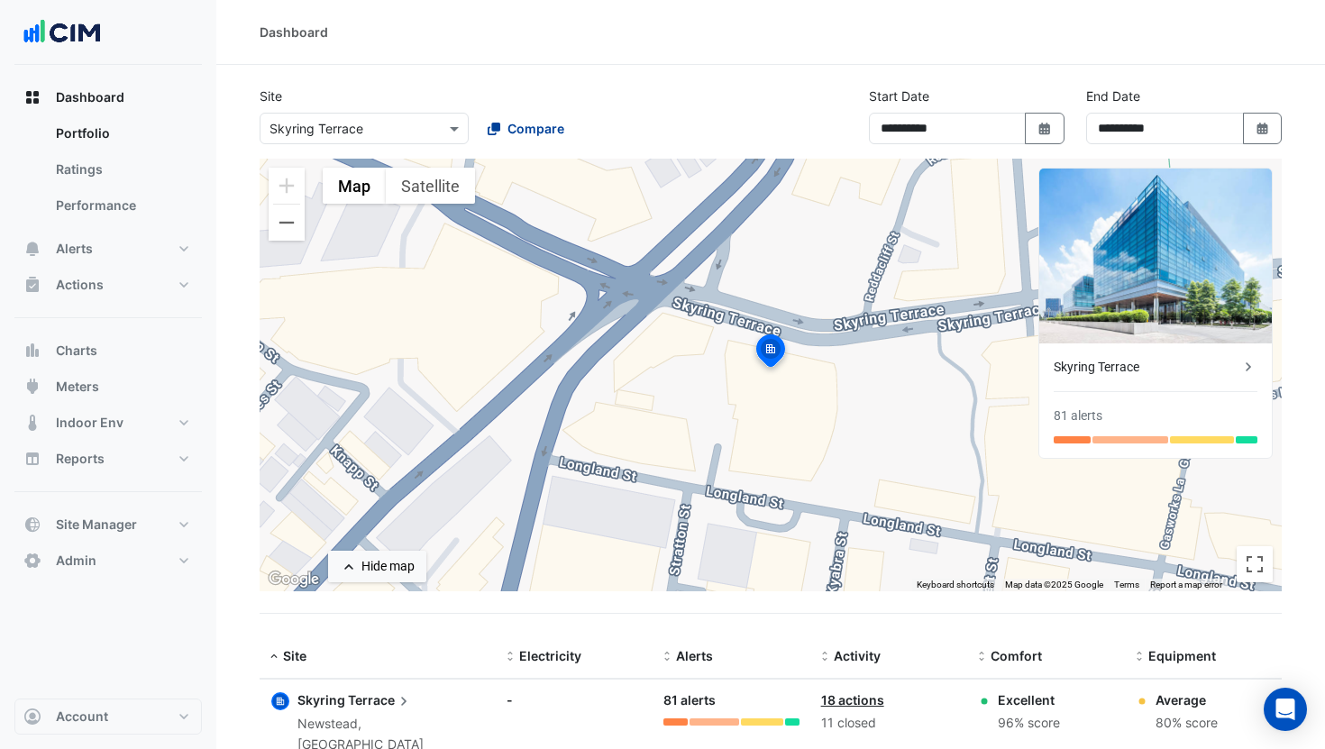
click at [542, 120] on span "Compare" at bounding box center [536, 128] width 57 height 19
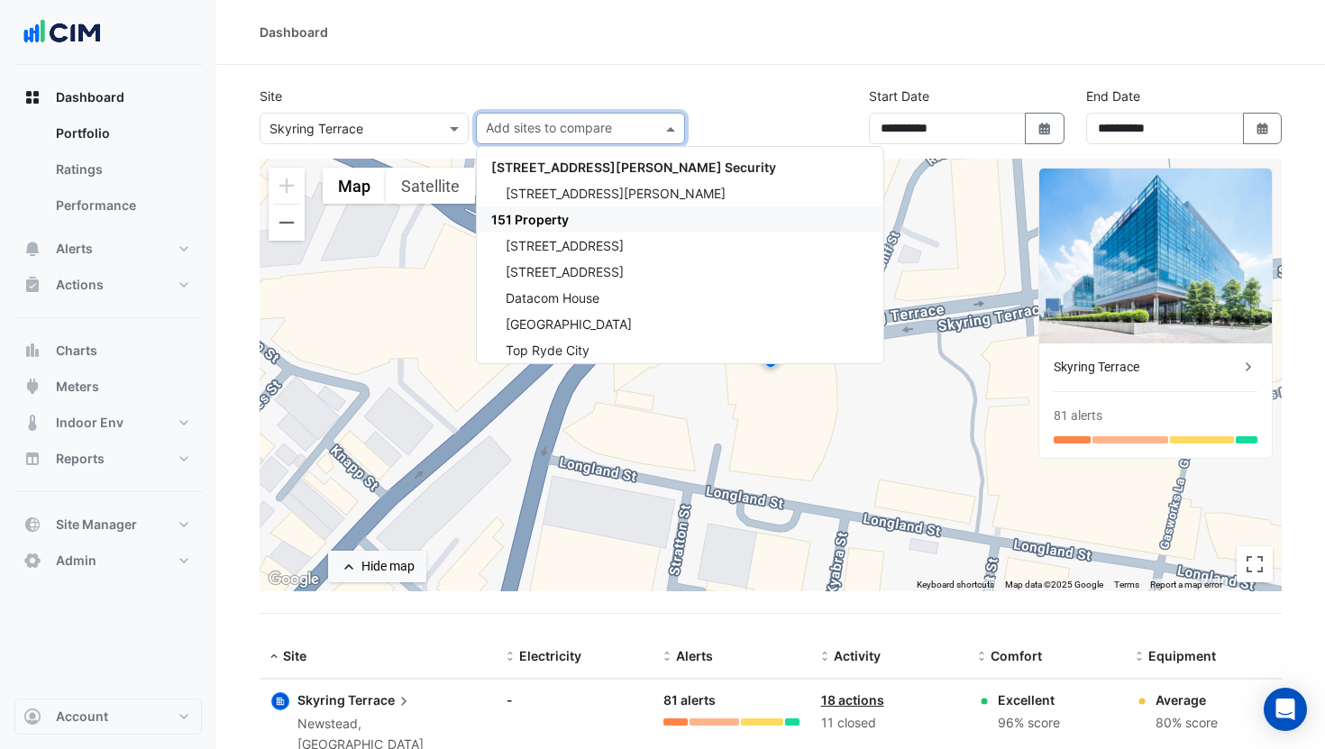
click at [555, 218] on span "151 Property" at bounding box center [530, 219] width 78 height 15
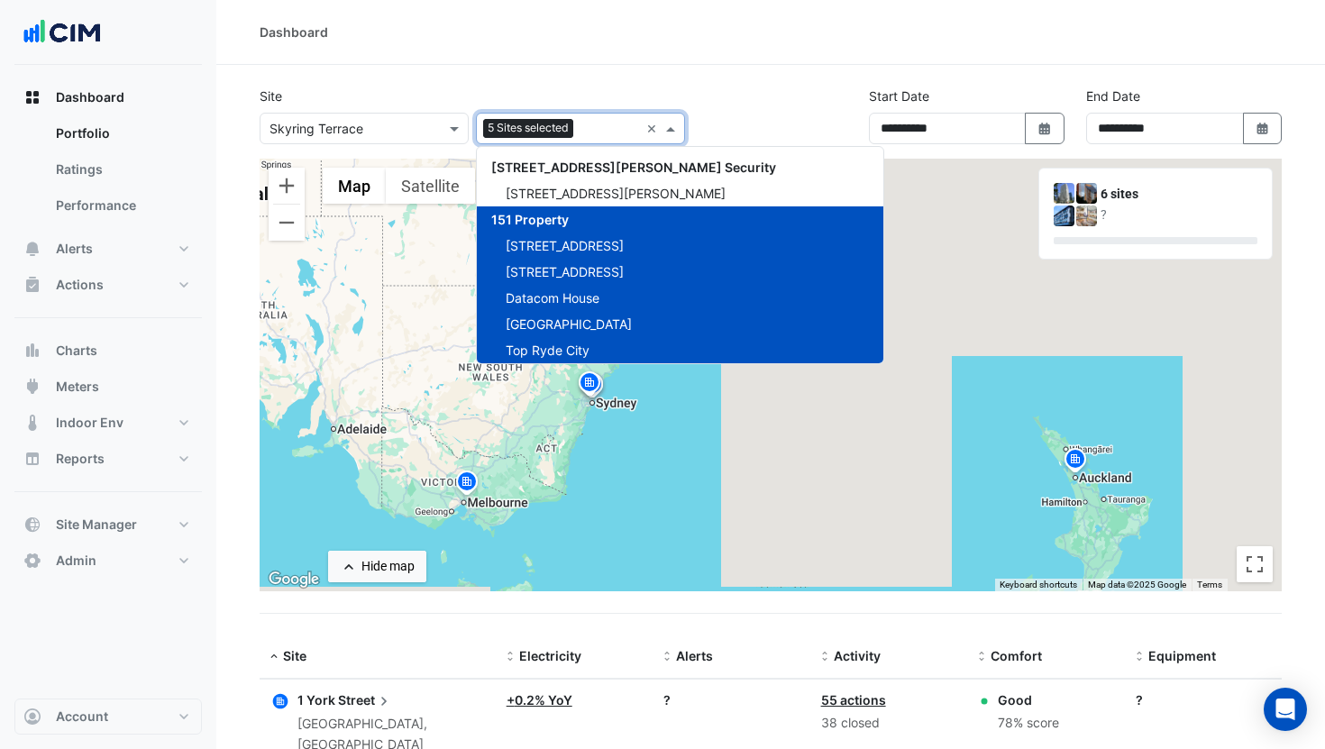
click at [592, 385] on img at bounding box center [589, 386] width 29 height 32
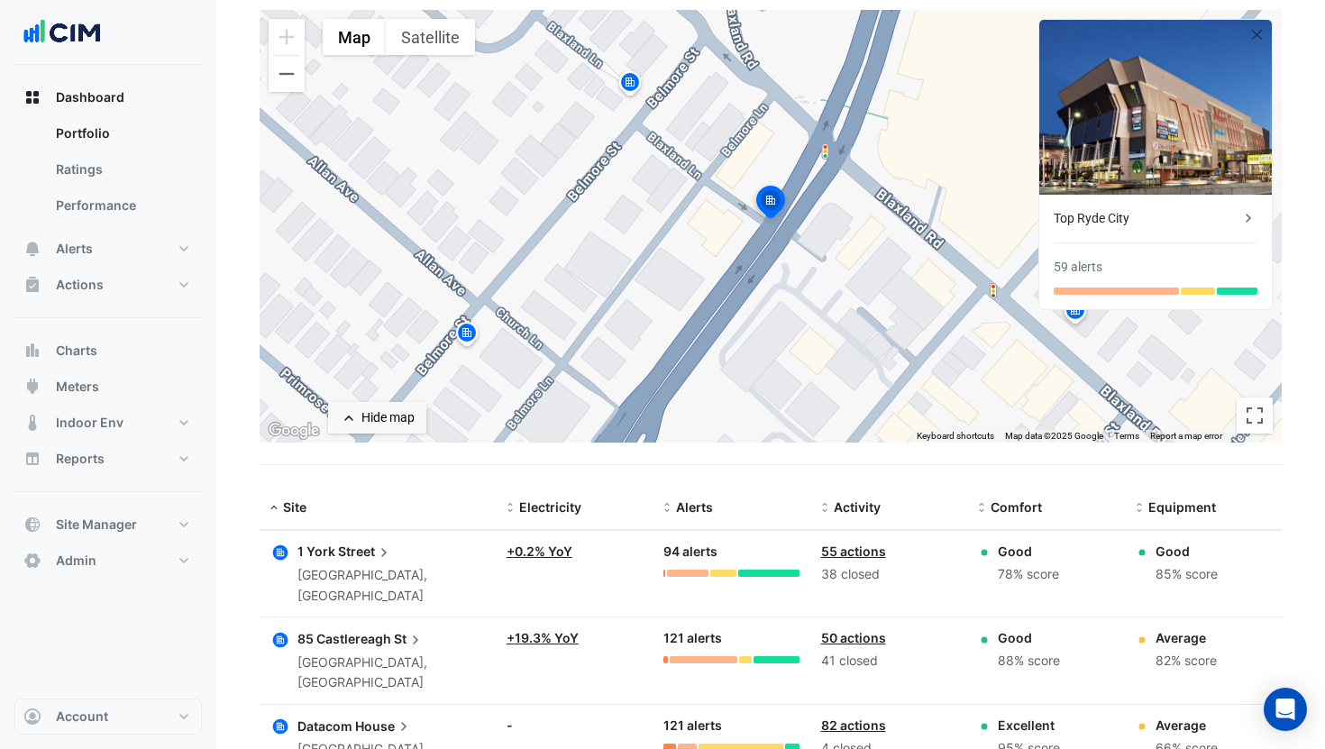
scroll to position [261, 0]
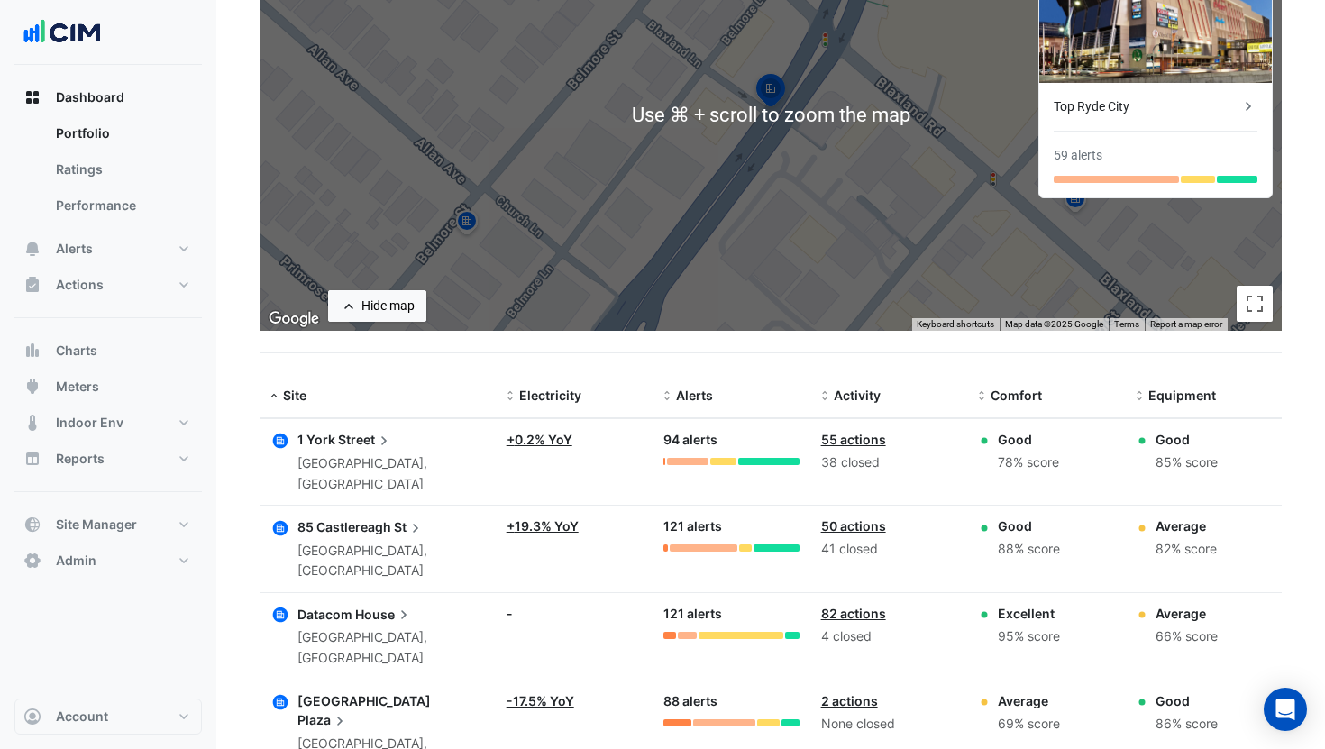
click at [342, 449] on div "1 York Street Sydney, New South Wales" at bounding box center [391, 462] width 188 height 65
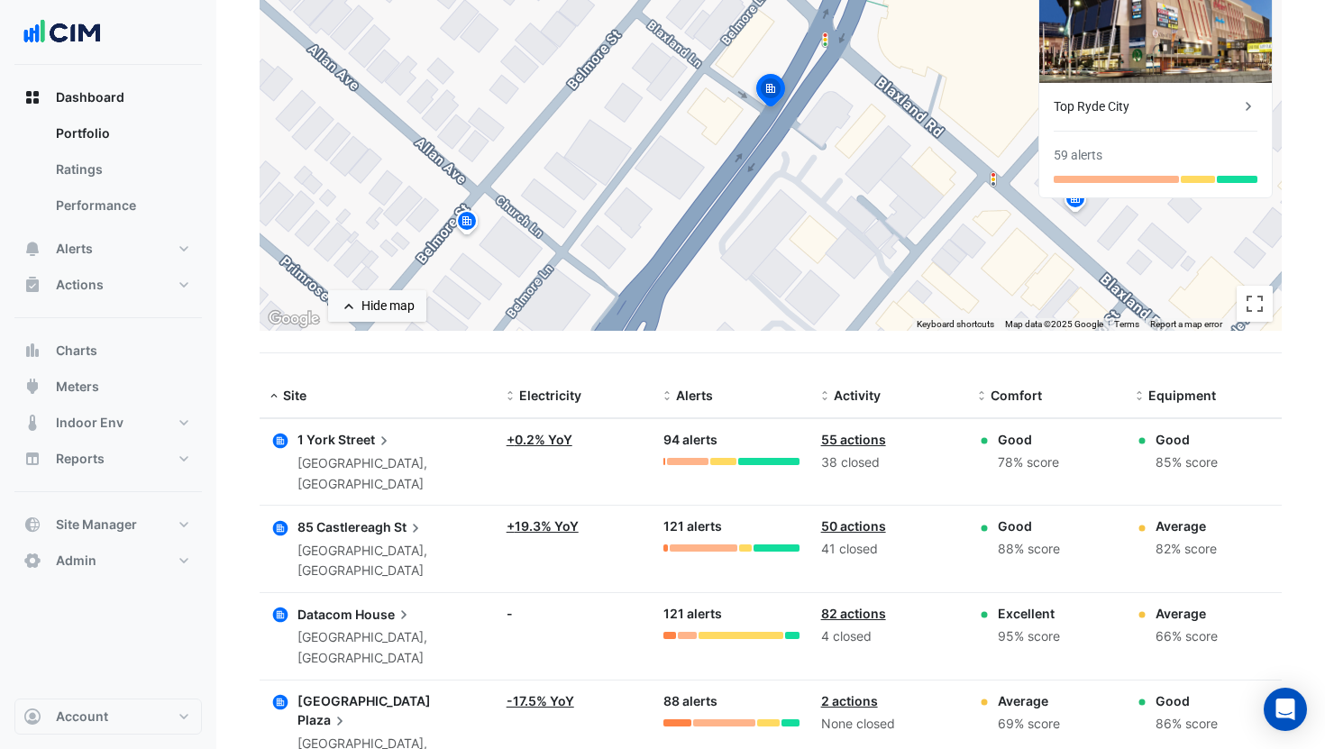
click at [105, 369] on ngb-offcanvas-backdrop at bounding box center [662, 374] width 1325 height 749
click at [83, 358] on span "Charts" at bounding box center [76, 351] width 41 height 18
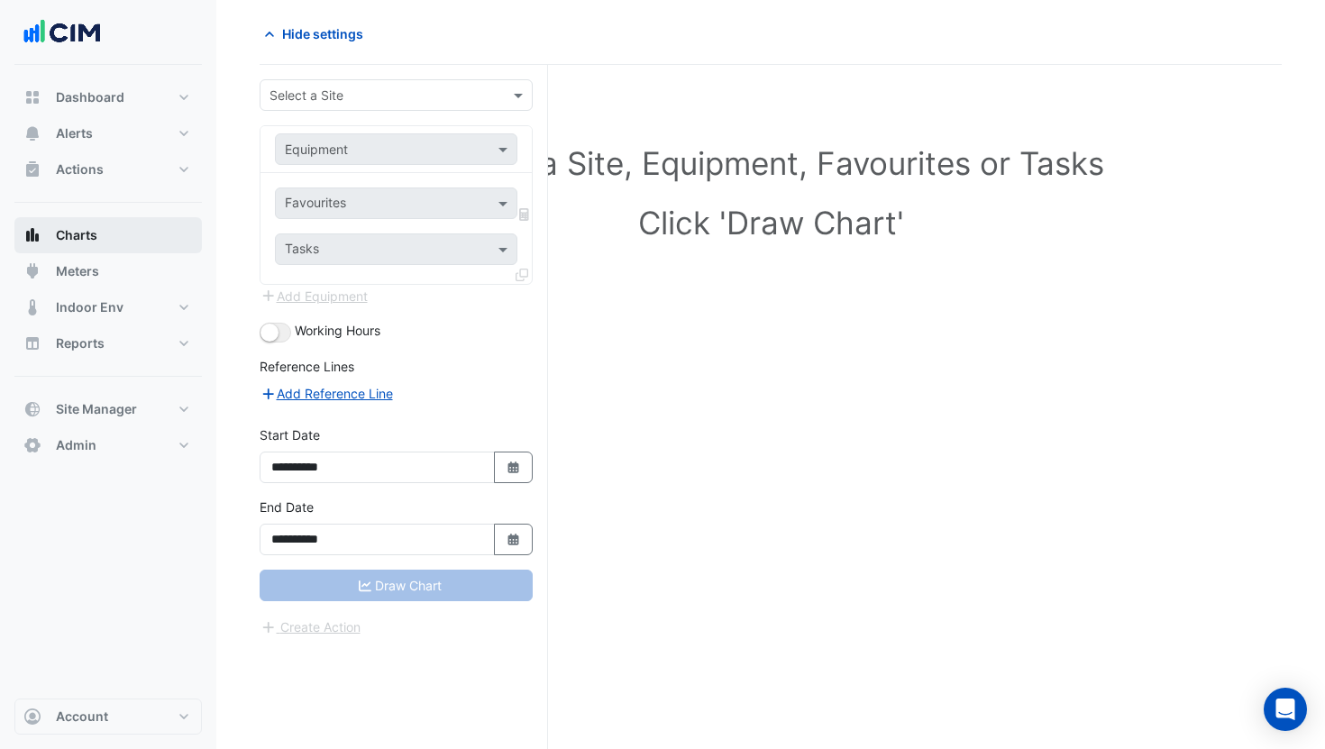
scroll to position [69, 0]
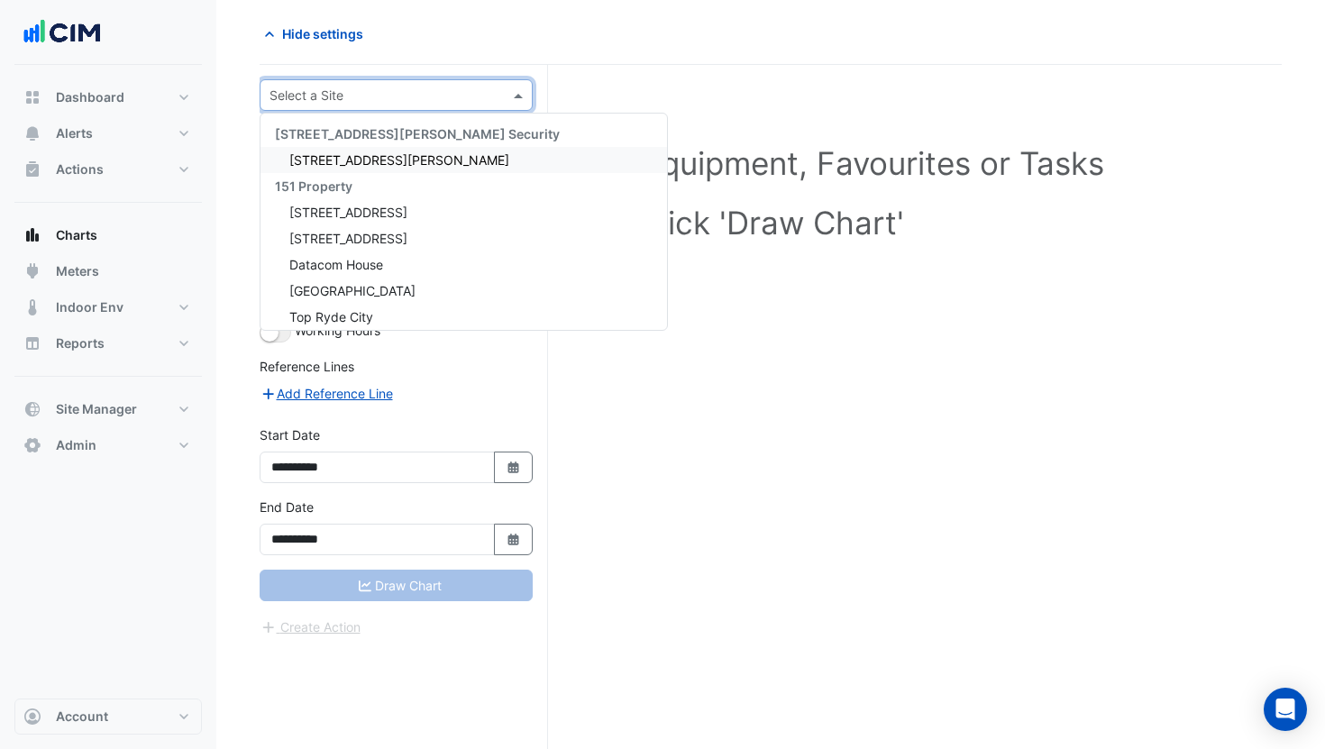
click at [374, 99] on input "text" at bounding box center [378, 96] width 217 height 19
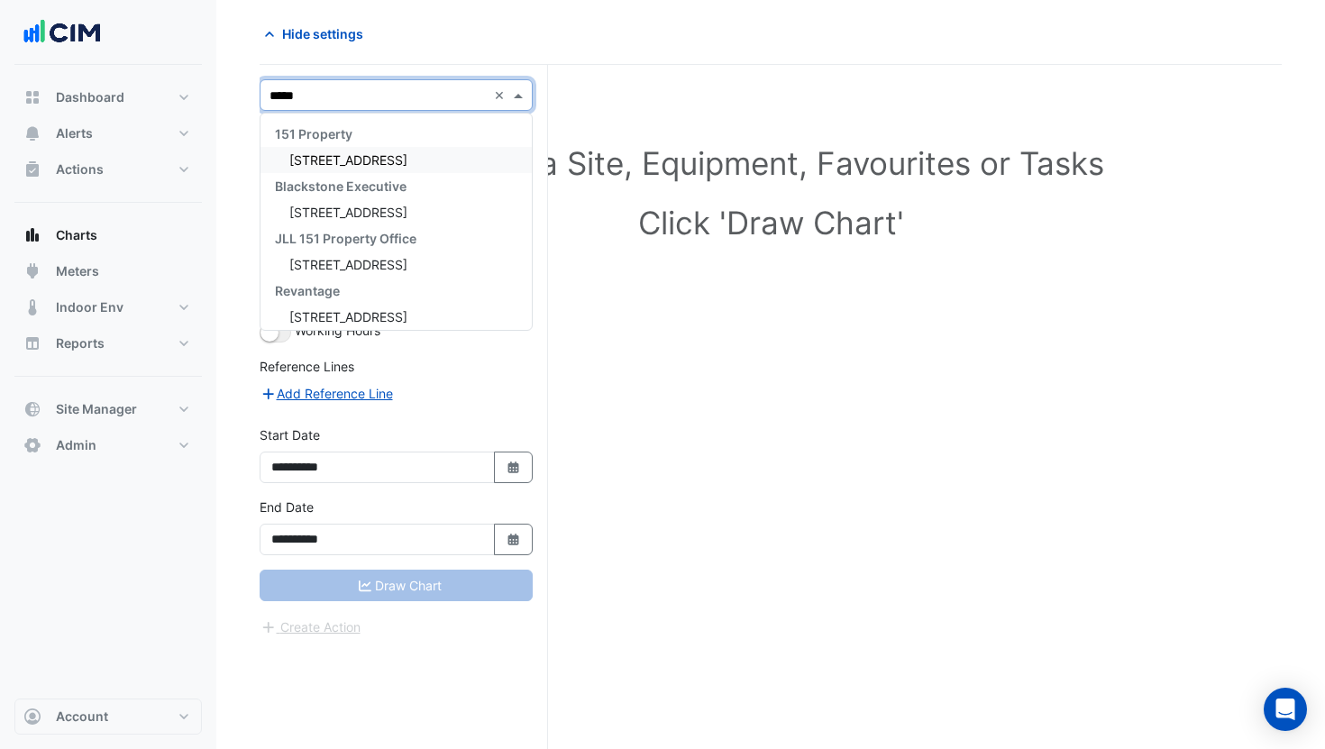
type input "******"
click at [358, 159] on span "[STREET_ADDRESS]" at bounding box center [348, 159] width 118 height 15
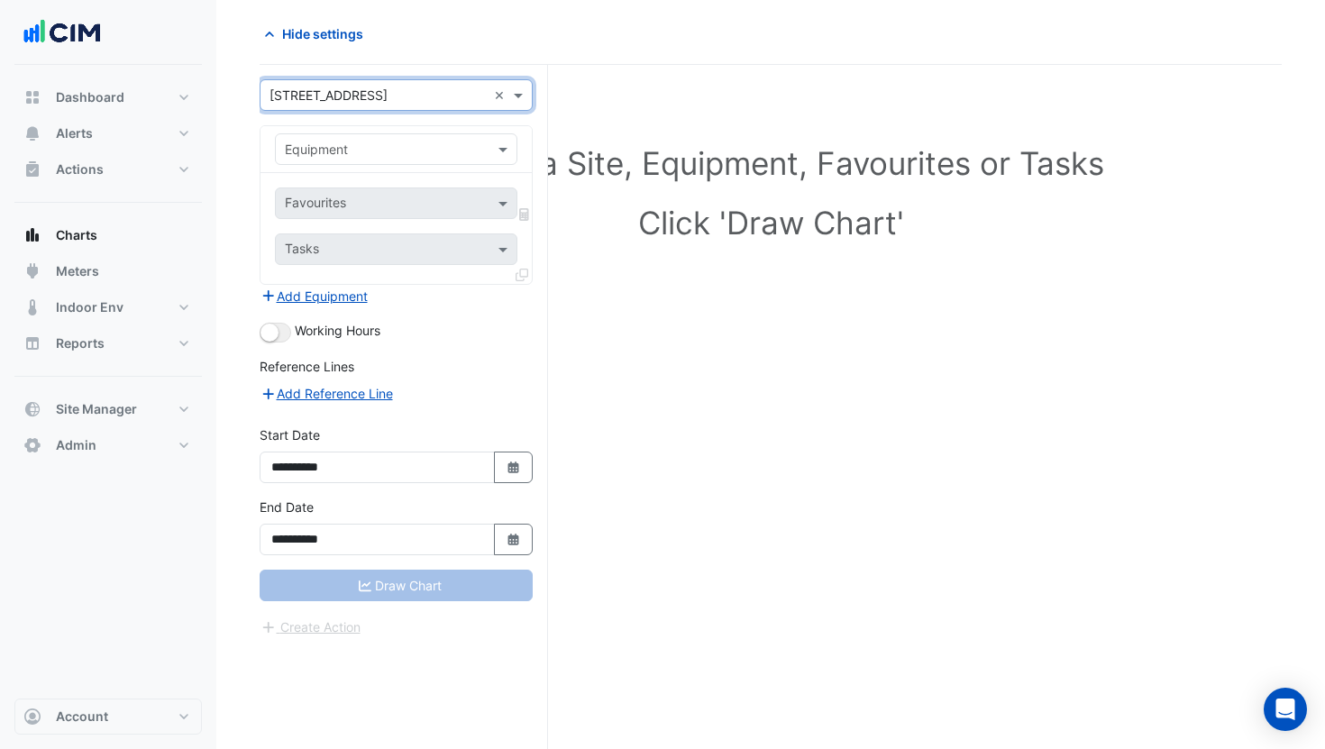
click at [352, 150] on input "text" at bounding box center [378, 150] width 187 height 19
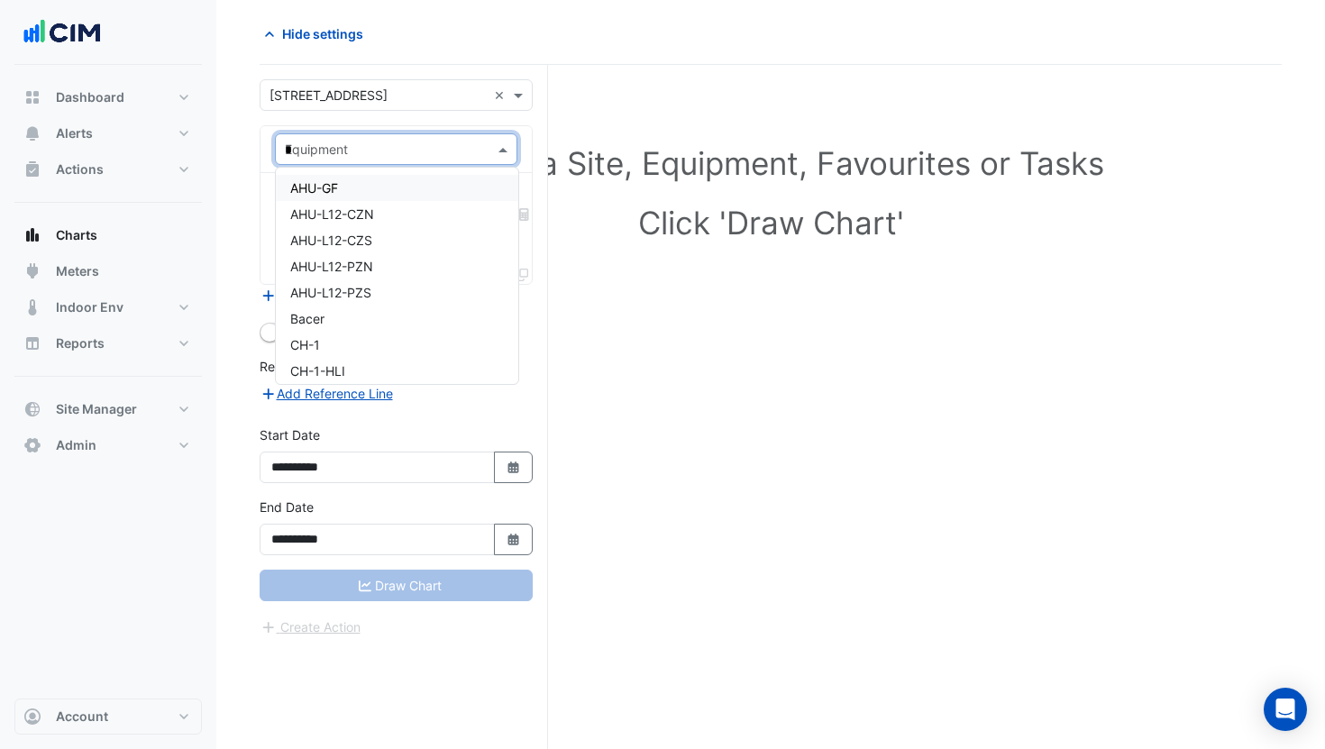
type input "**"
click at [339, 188] on div "CH-1" at bounding box center [396, 188] width 241 height 26
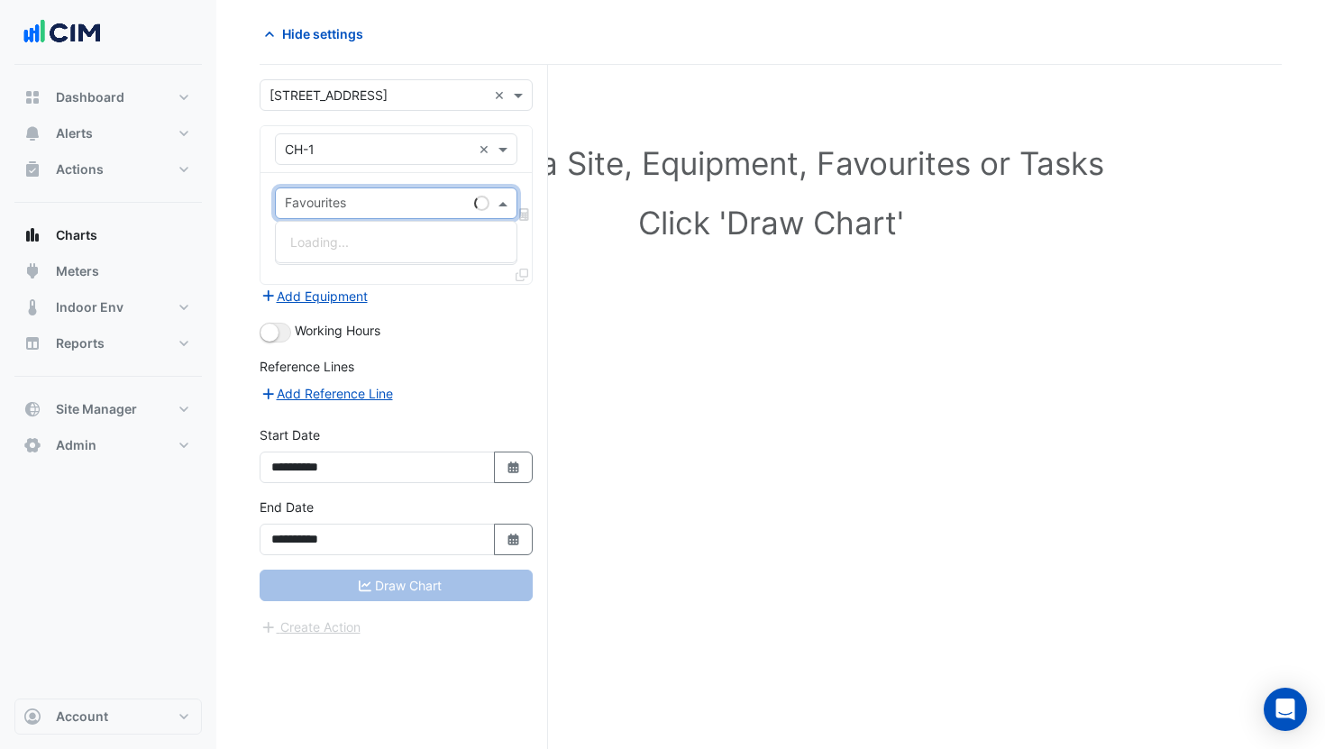
click at [360, 207] on input "text" at bounding box center [376, 205] width 182 height 19
type input "******"
click at [360, 237] on span "Chiller Status - Plantroom, Plantroom" at bounding box center [398, 241] width 216 height 15
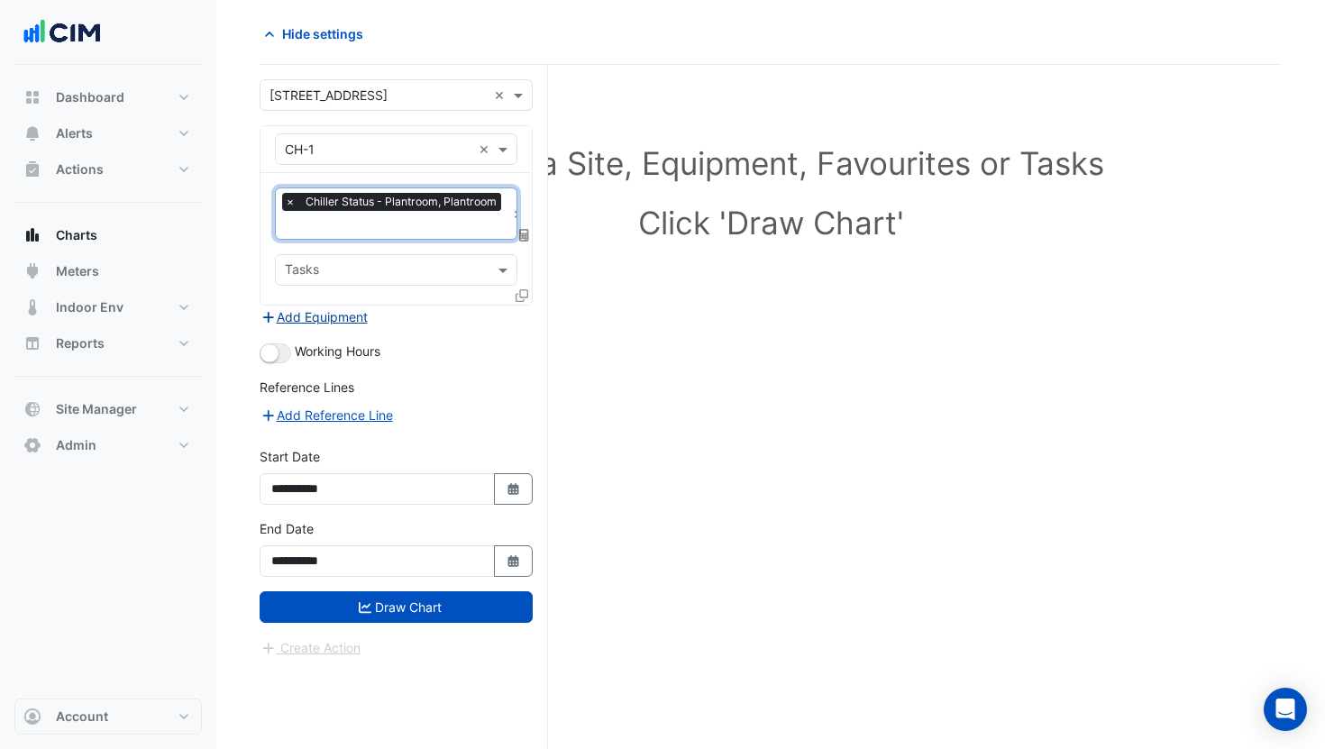
click at [334, 319] on button "Add Equipment" at bounding box center [314, 317] width 109 height 21
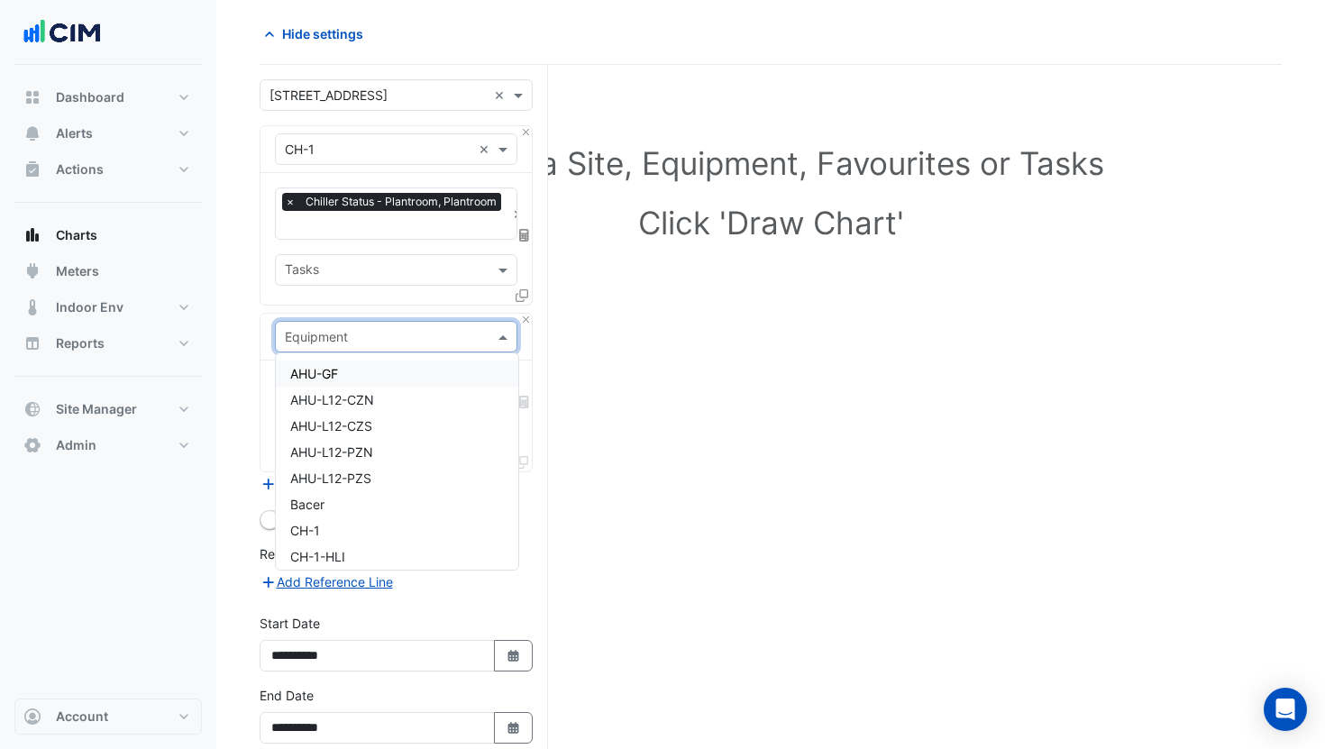
click at [346, 328] on input "text" at bounding box center [378, 337] width 187 height 19
type input "****"
type input "**"
click at [333, 427] on div "CH-2" at bounding box center [396, 426] width 241 height 26
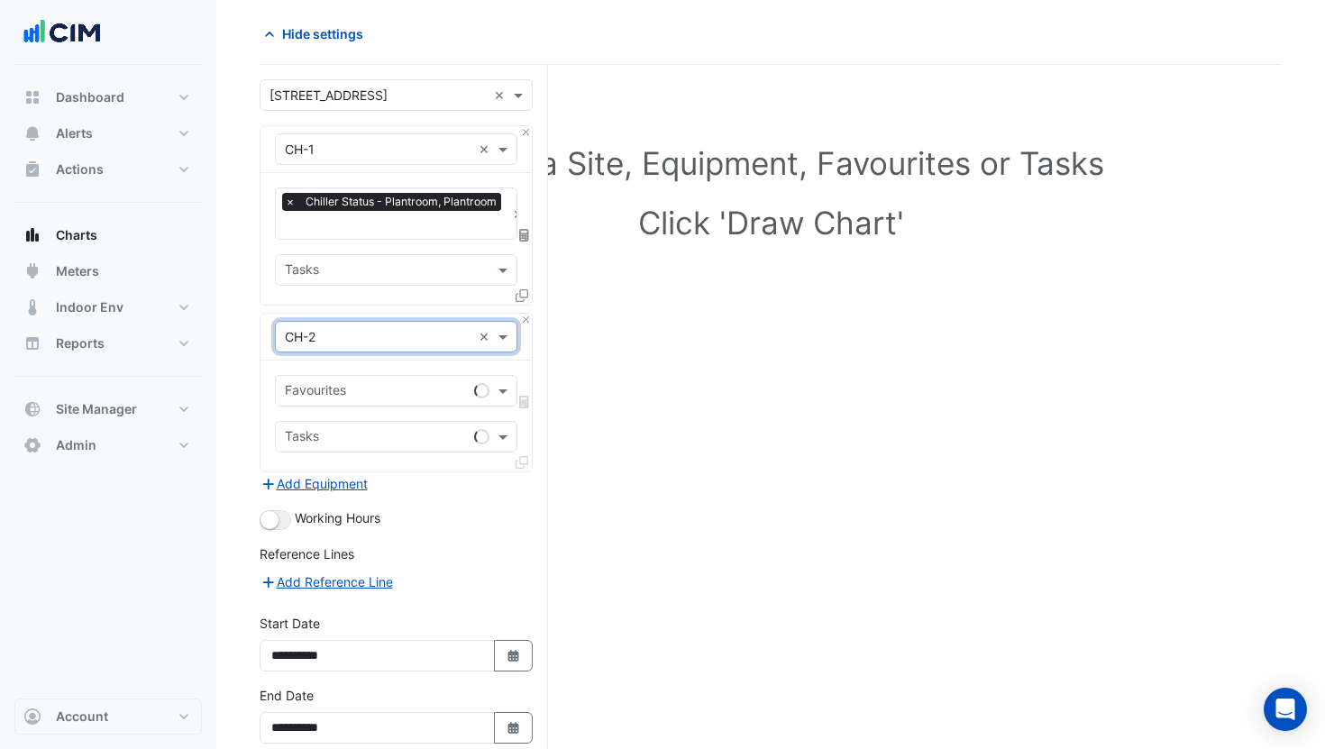
click at [374, 389] on input "text" at bounding box center [376, 392] width 182 height 19
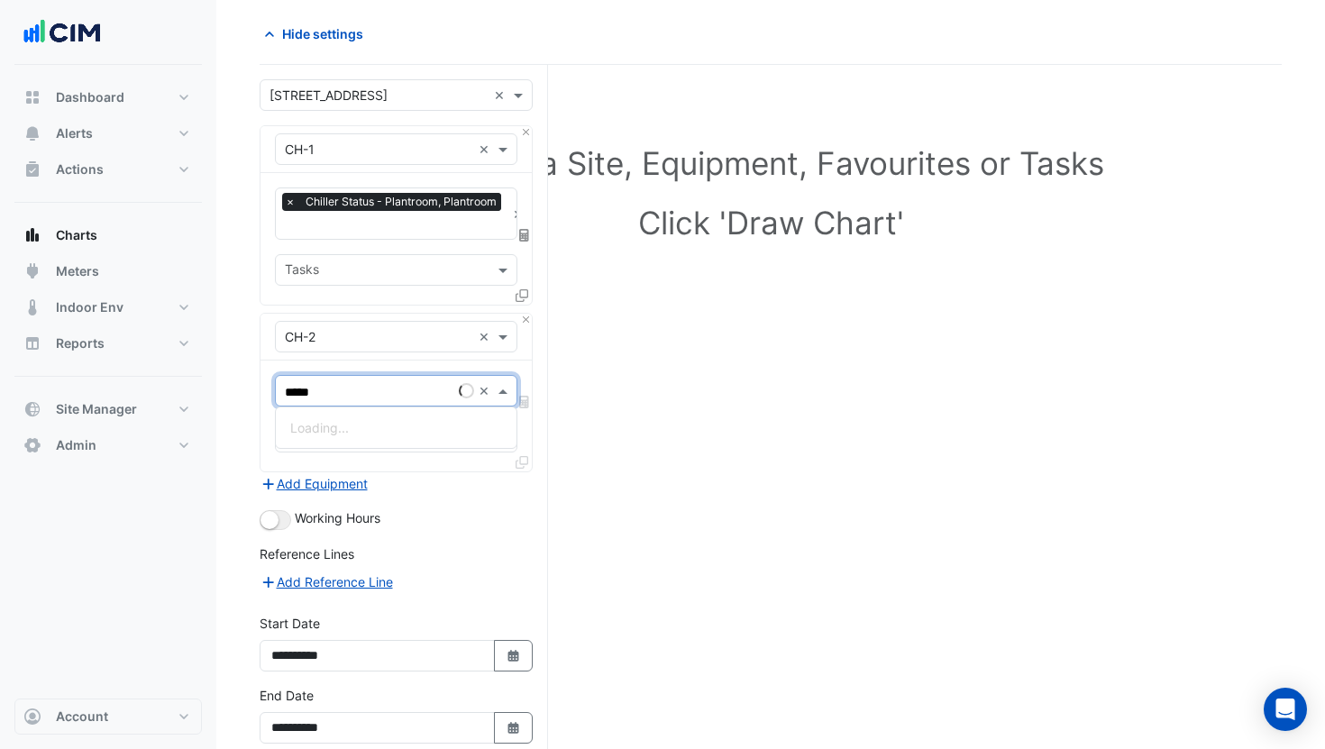
type input "******"
click at [368, 424] on span "Chiller Status - Plantroom, Plantroom" at bounding box center [398, 427] width 216 height 15
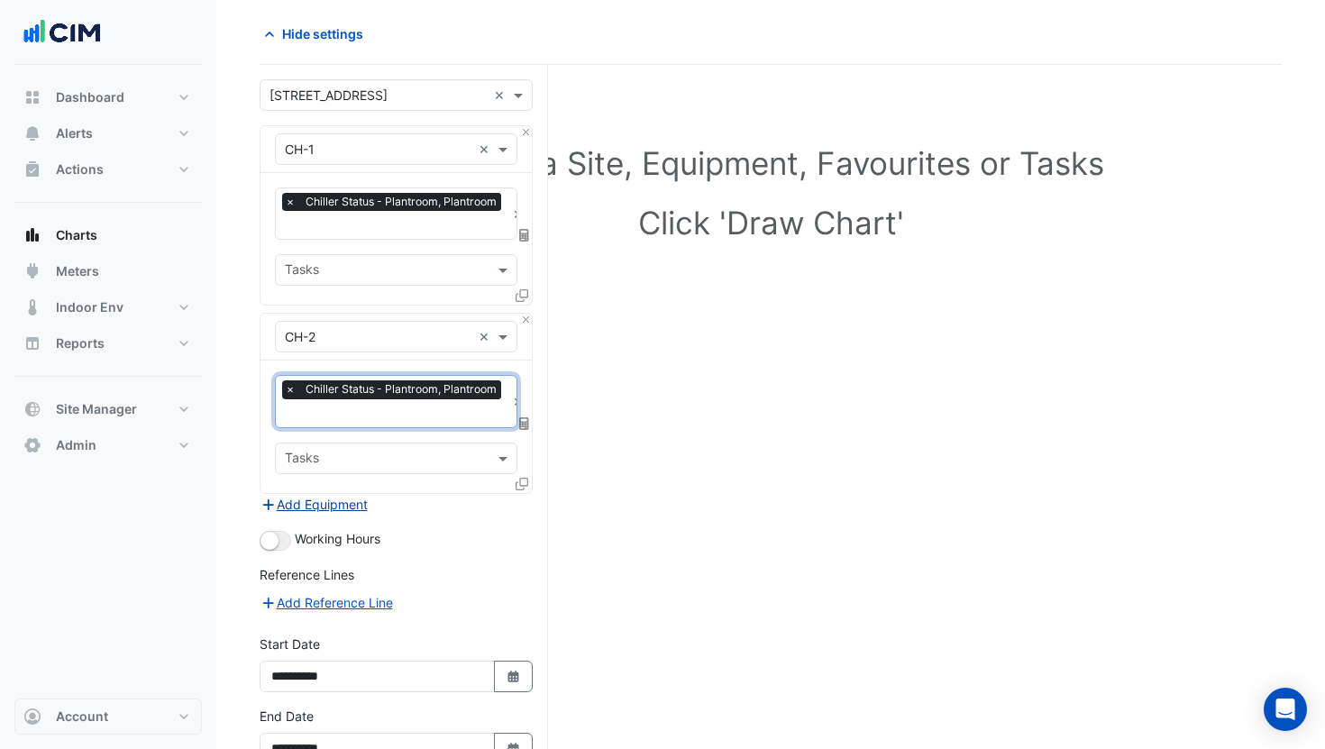
click at [344, 499] on button "Add Equipment" at bounding box center [314, 504] width 109 height 21
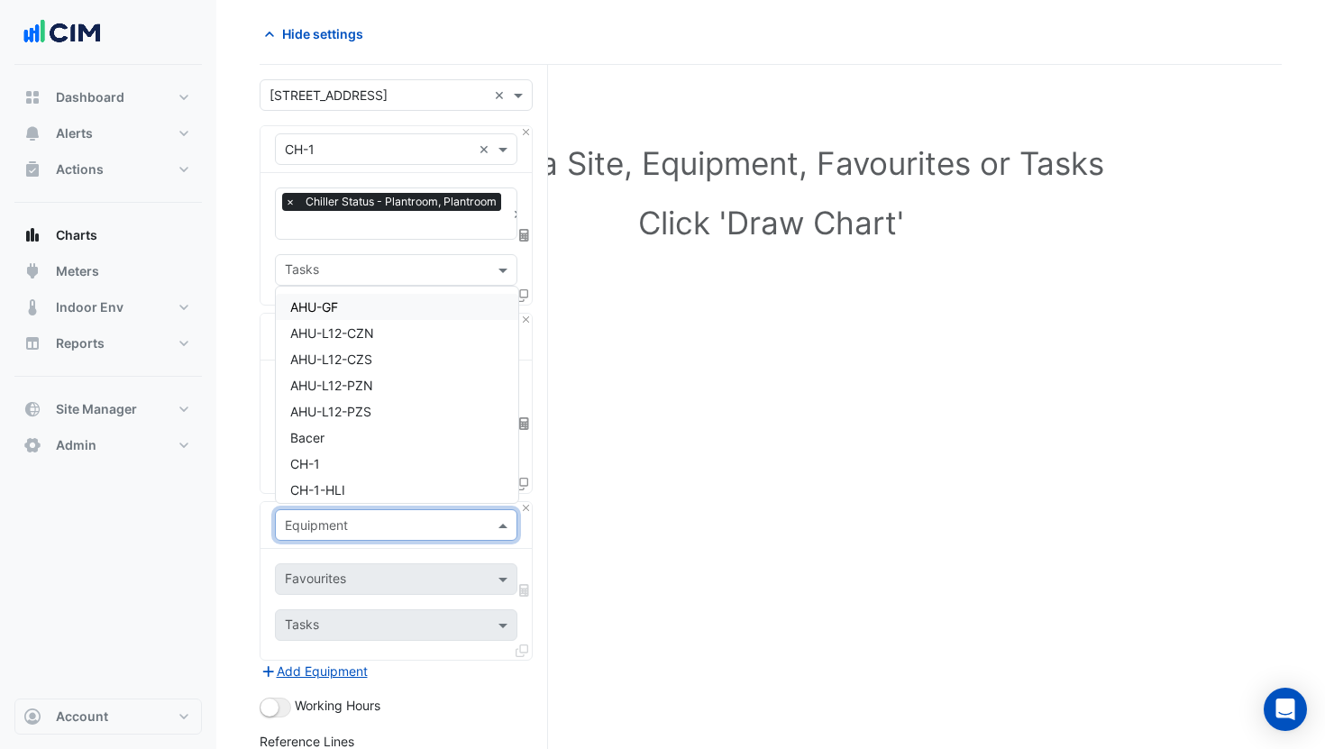
click at [344, 517] on input "text" at bounding box center [378, 526] width 187 height 19
type input "***"
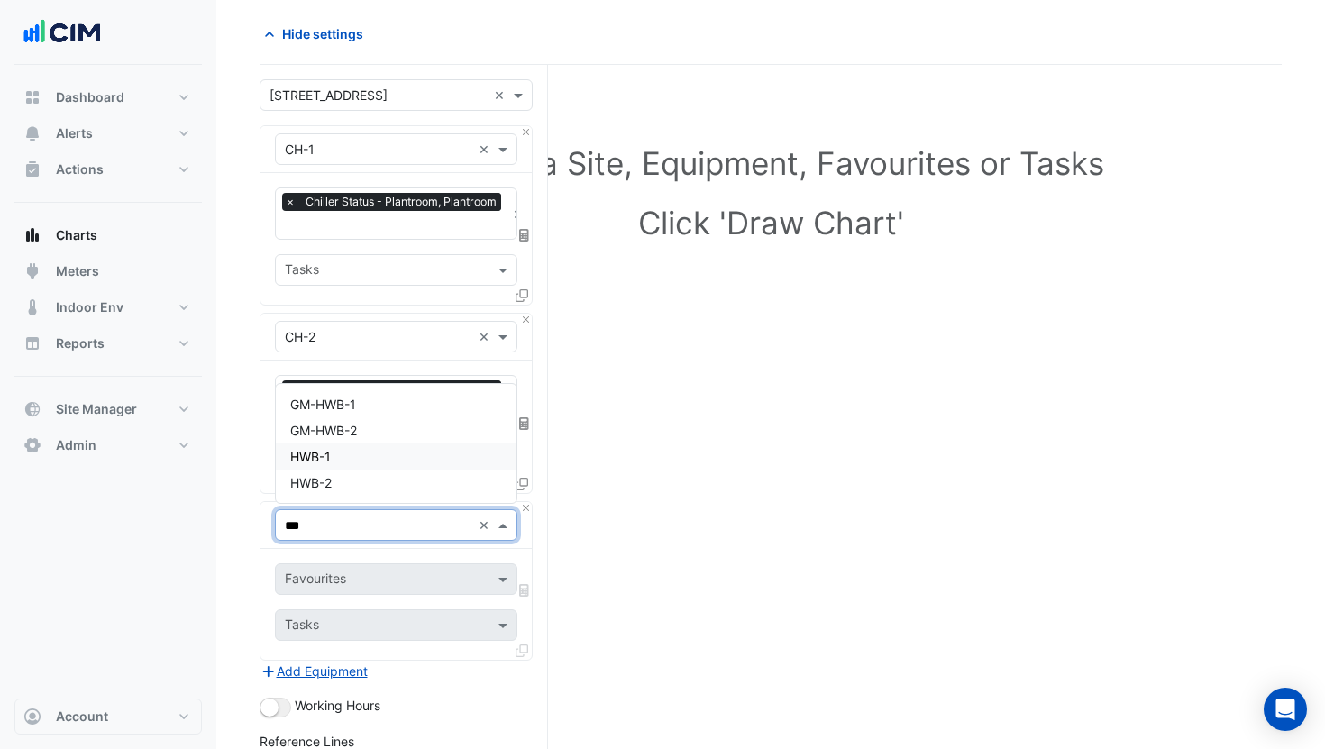
click at [349, 464] on div "HWB-1" at bounding box center [396, 457] width 241 height 26
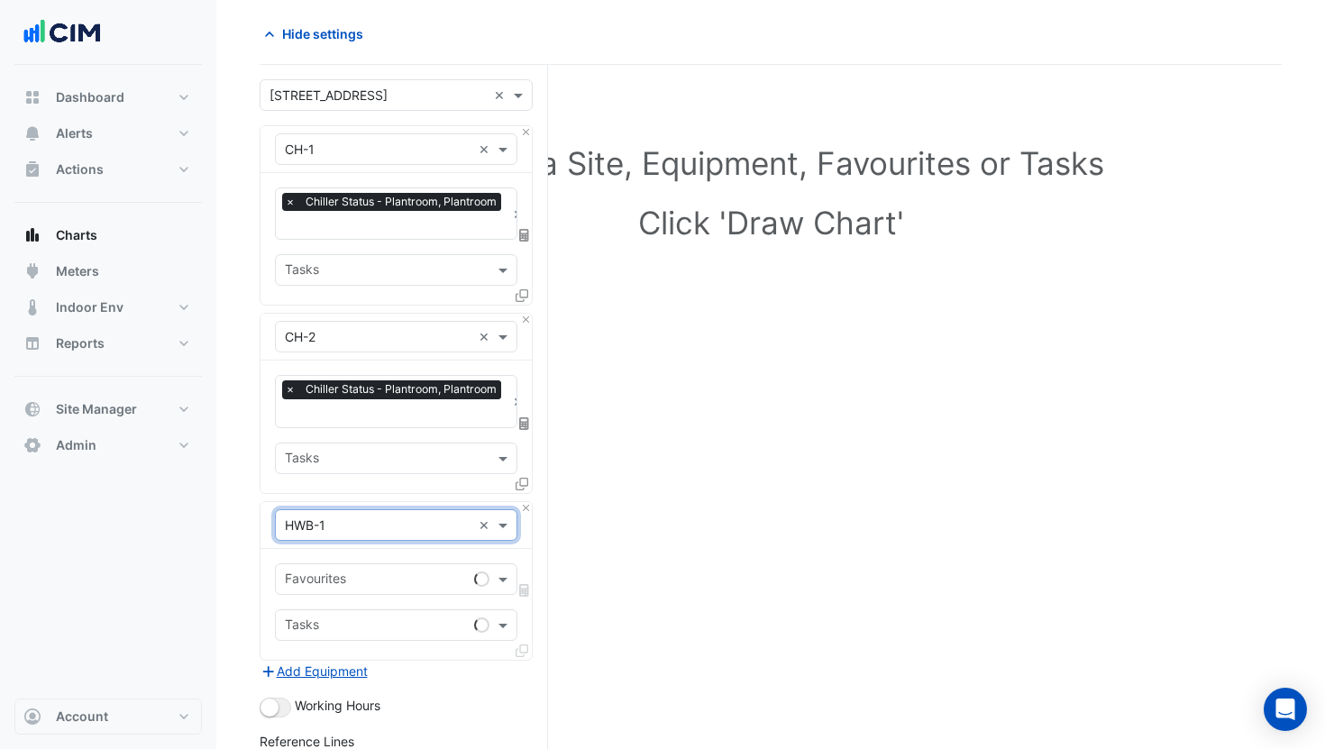
click at [343, 572] on input "text" at bounding box center [376, 581] width 182 height 19
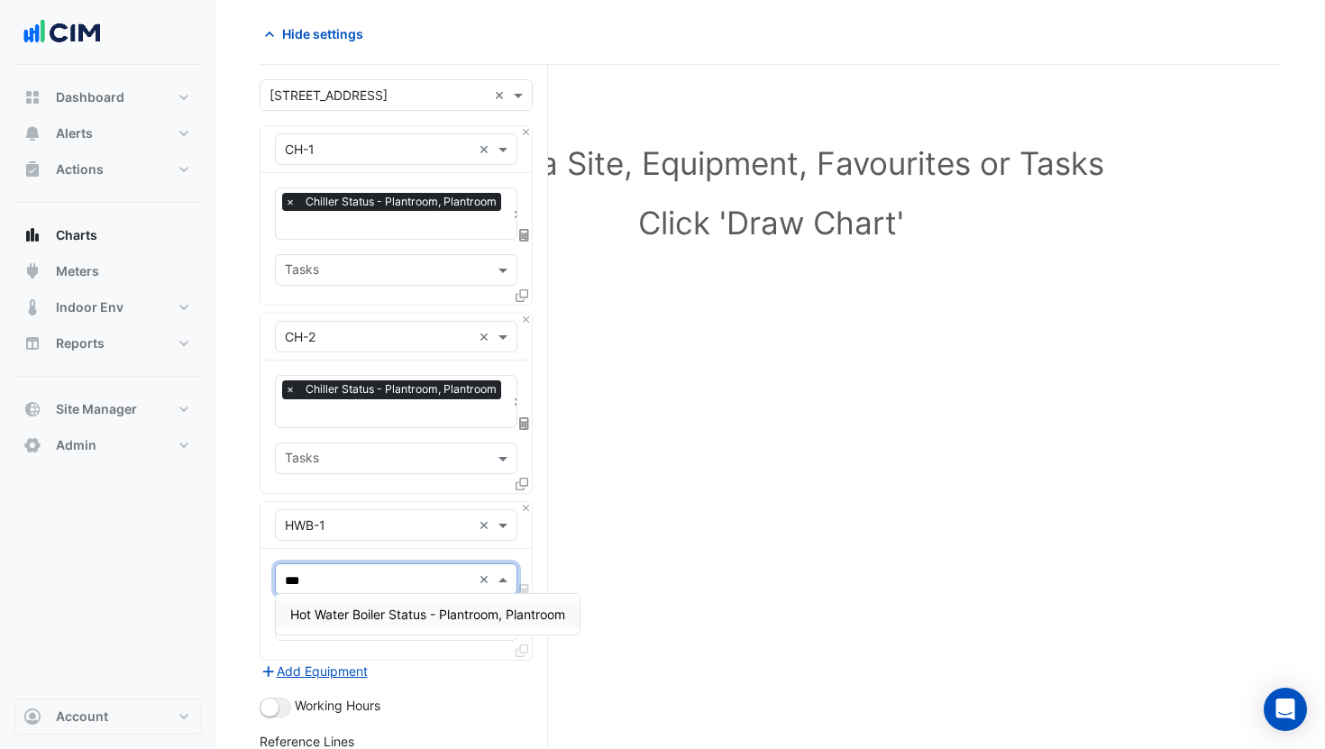
type input "****"
click at [357, 608] on span "Hot Water Boiler Status - Plantroom, Plantroom" at bounding box center [427, 614] width 275 height 15
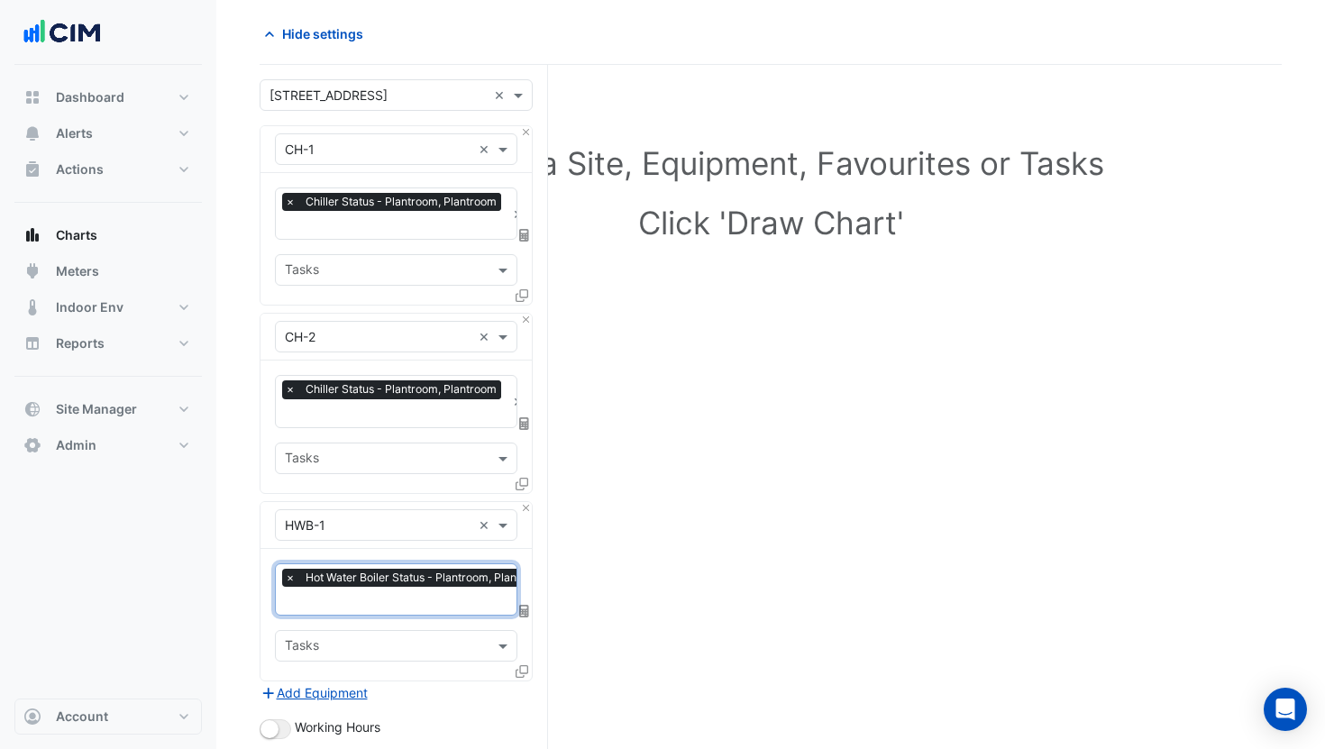
scroll to position [180, 0]
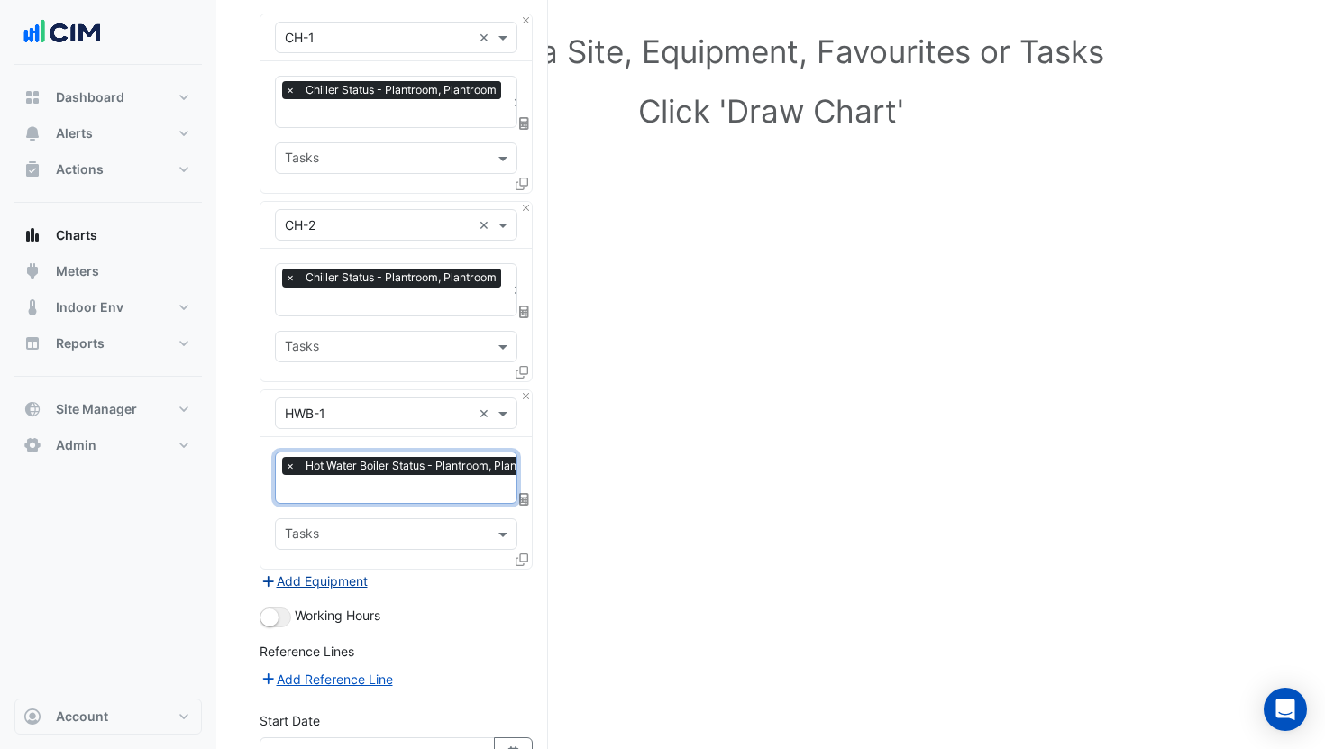
click at [326, 575] on button "Add Equipment" at bounding box center [314, 581] width 109 height 21
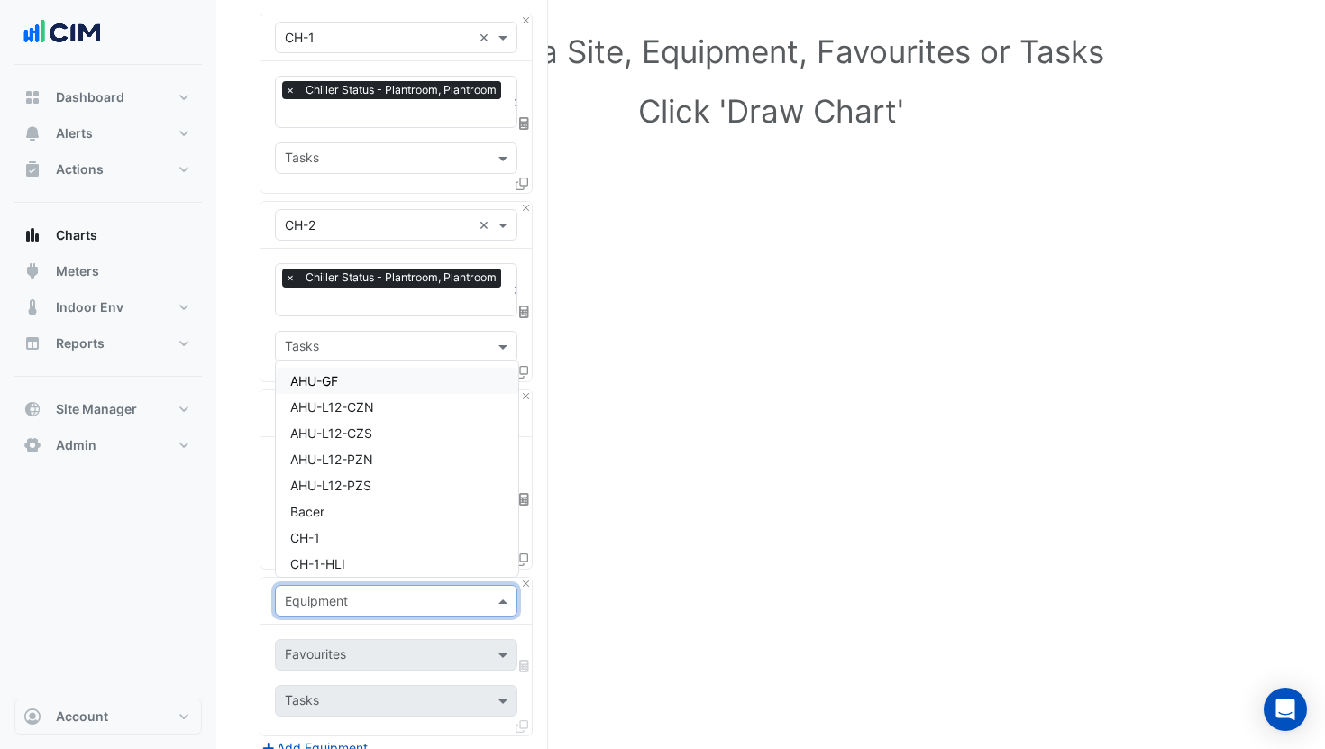
click at [352, 592] on input "text" at bounding box center [378, 601] width 187 height 19
type input "*****"
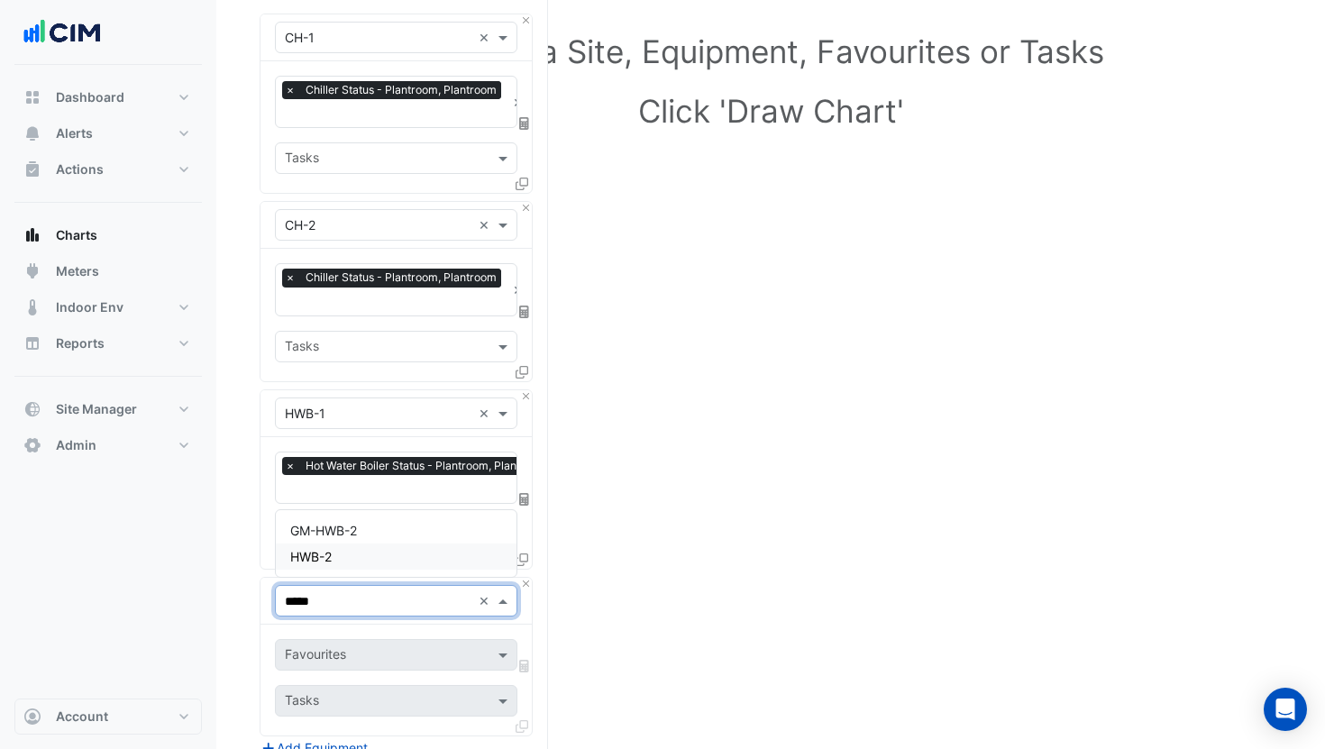
click at [317, 561] on span "HWB-2" at bounding box center [310, 556] width 41 height 15
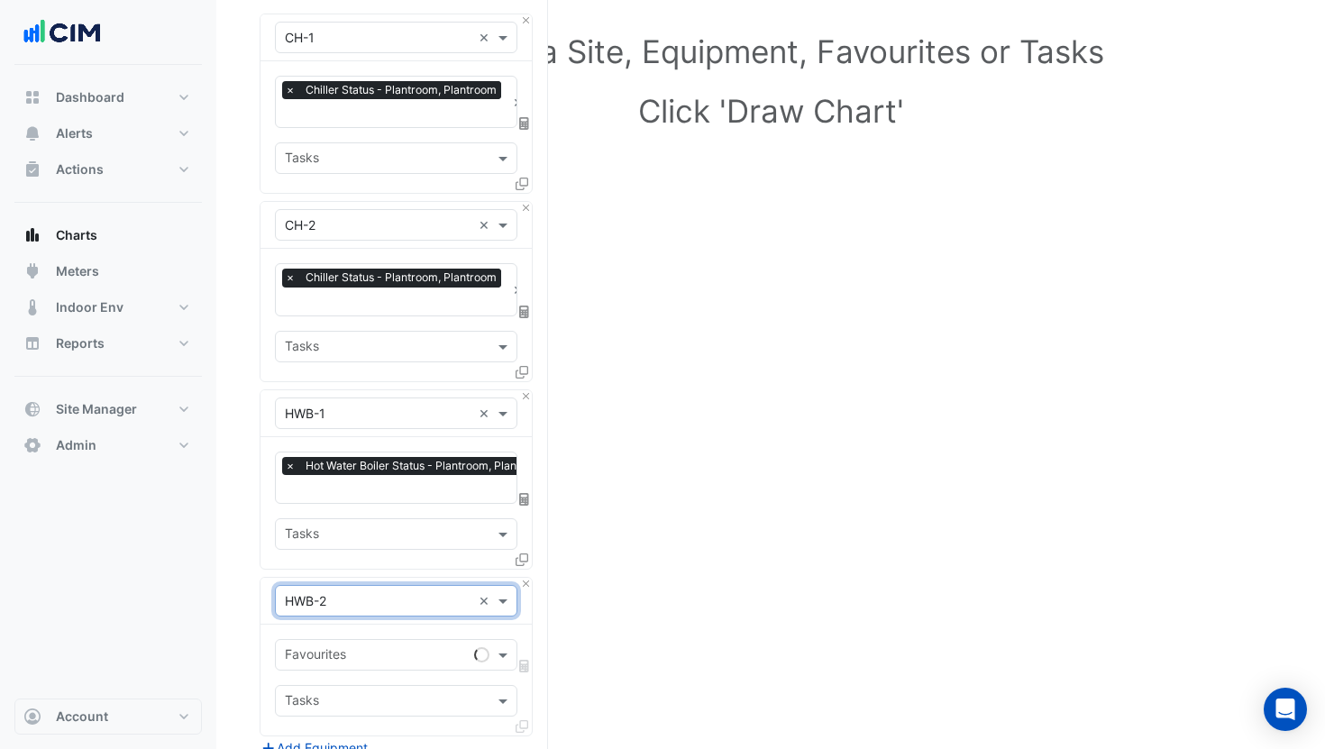
click at [351, 647] on input "text" at bounding box center [376, 656] width 182 height 19
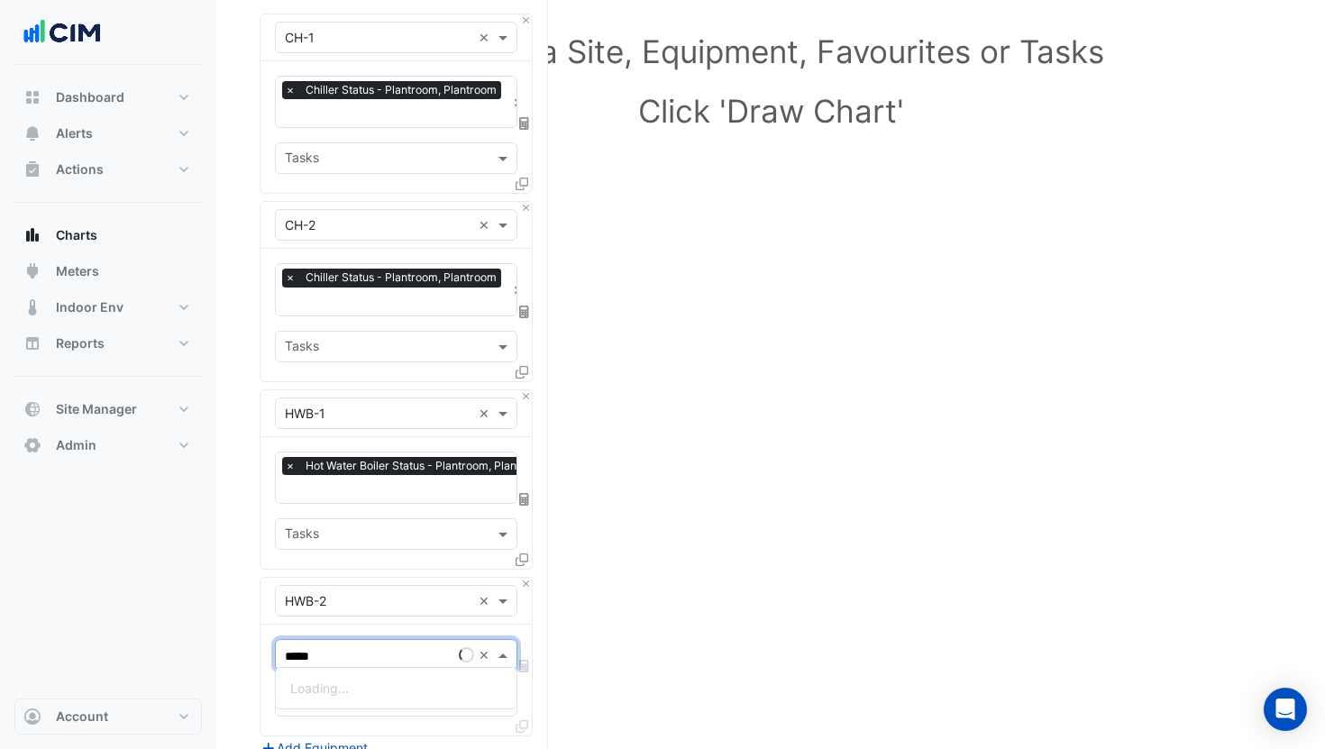
type input "******"
click at [351, 679] on div "Hot Water Boiler Status - Plantroom, Plantroom" at bounding box center [428, 688] width 304 height 26
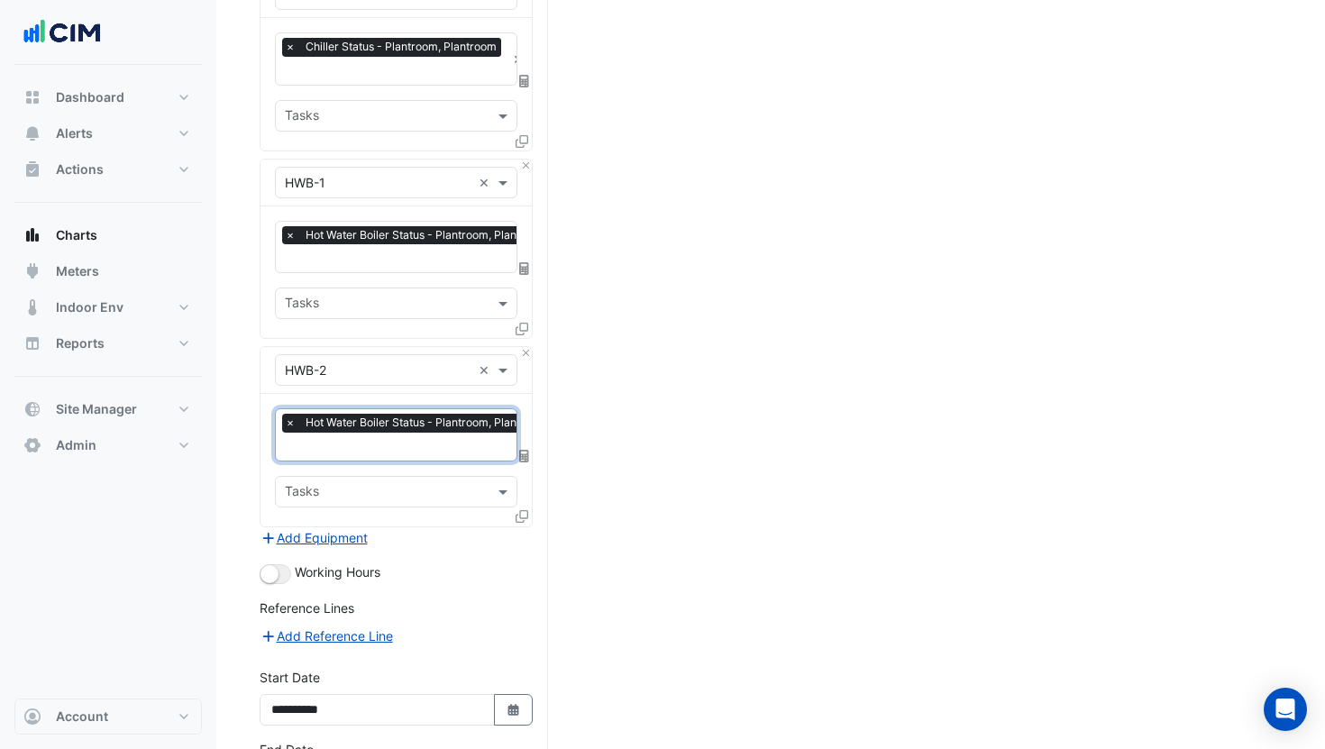
scroll to position [444, 0]
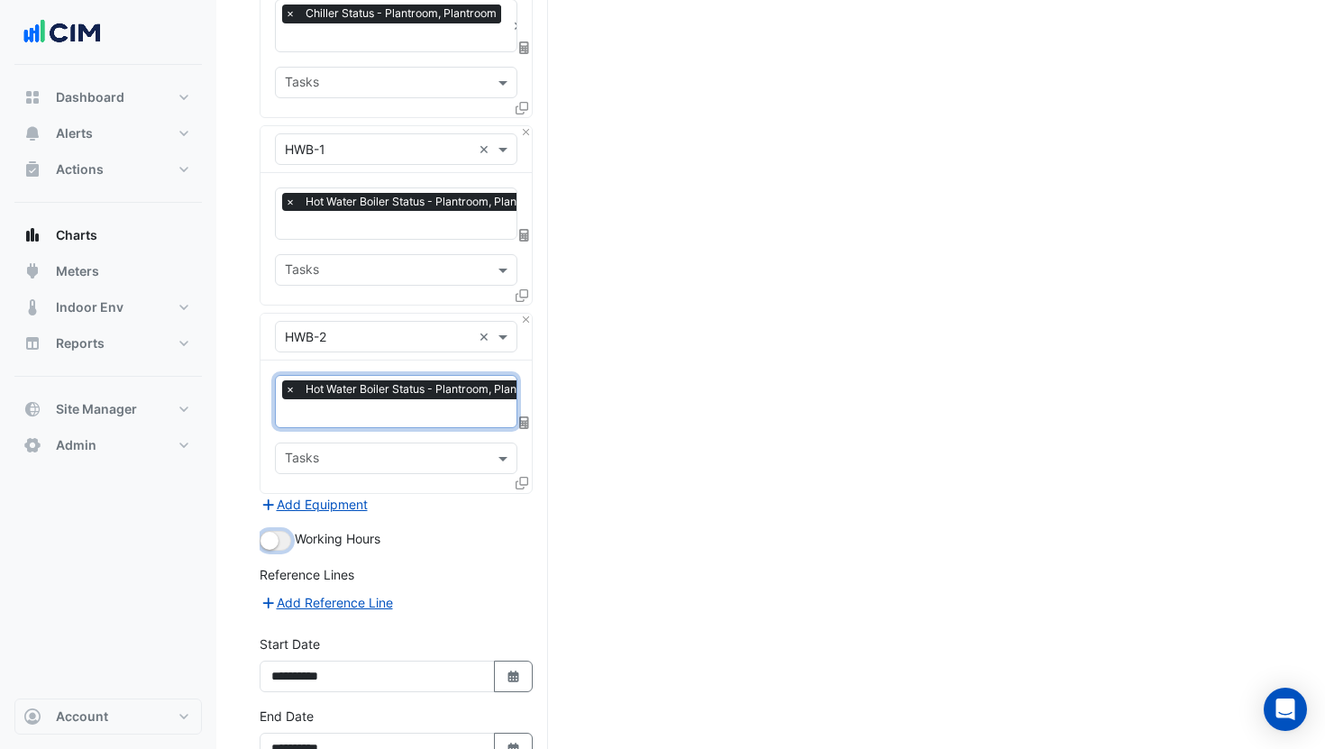
click at [279, 531] on button "button" at bounding box center [276, 541] width 32 height 20
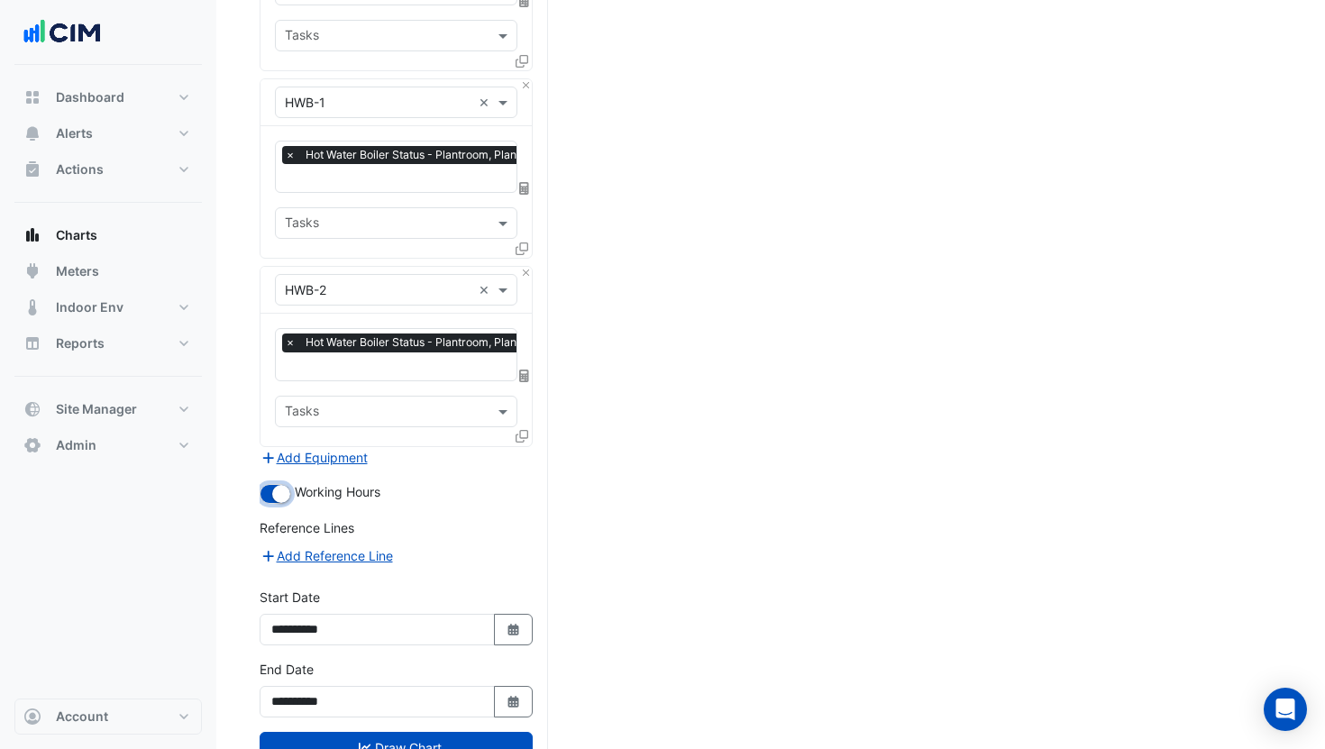
scroll to position [547, 0]
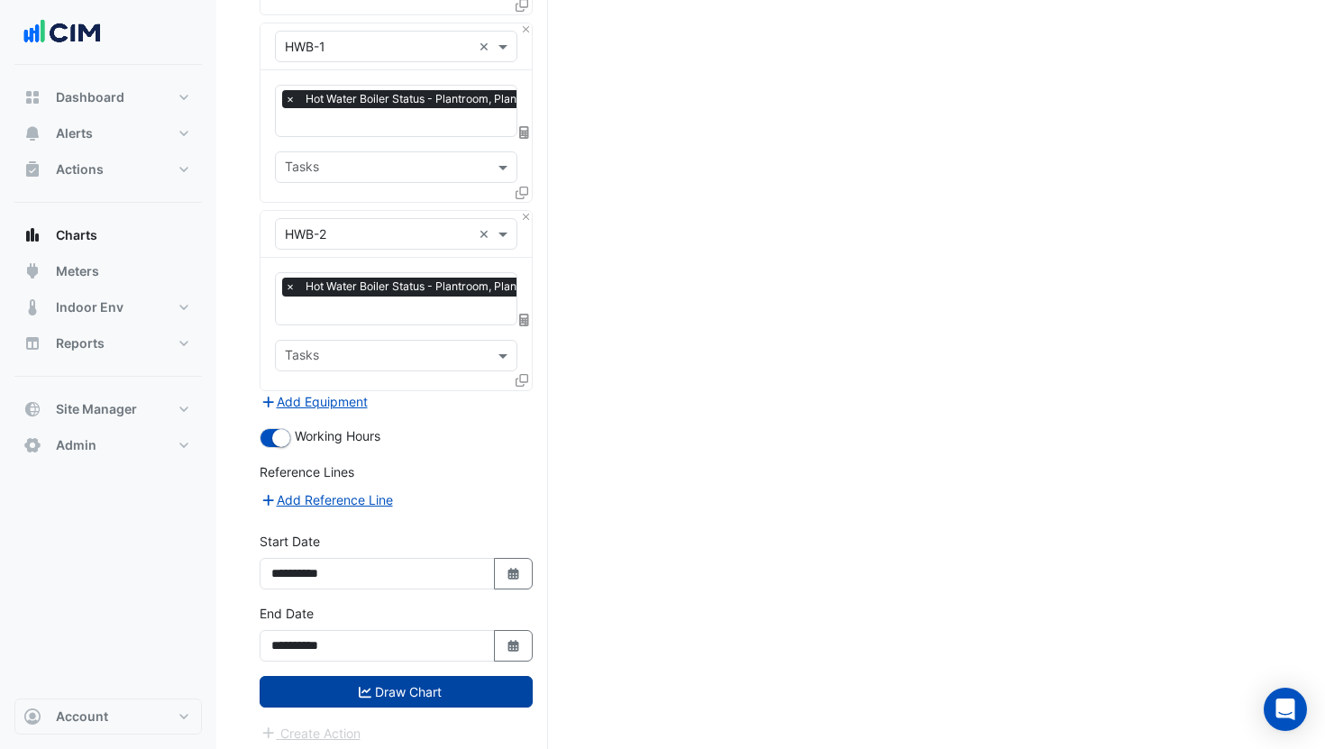
click at [373, 682] on button "Draw Chart" at bounding box center [396, 692] width 273 height 32
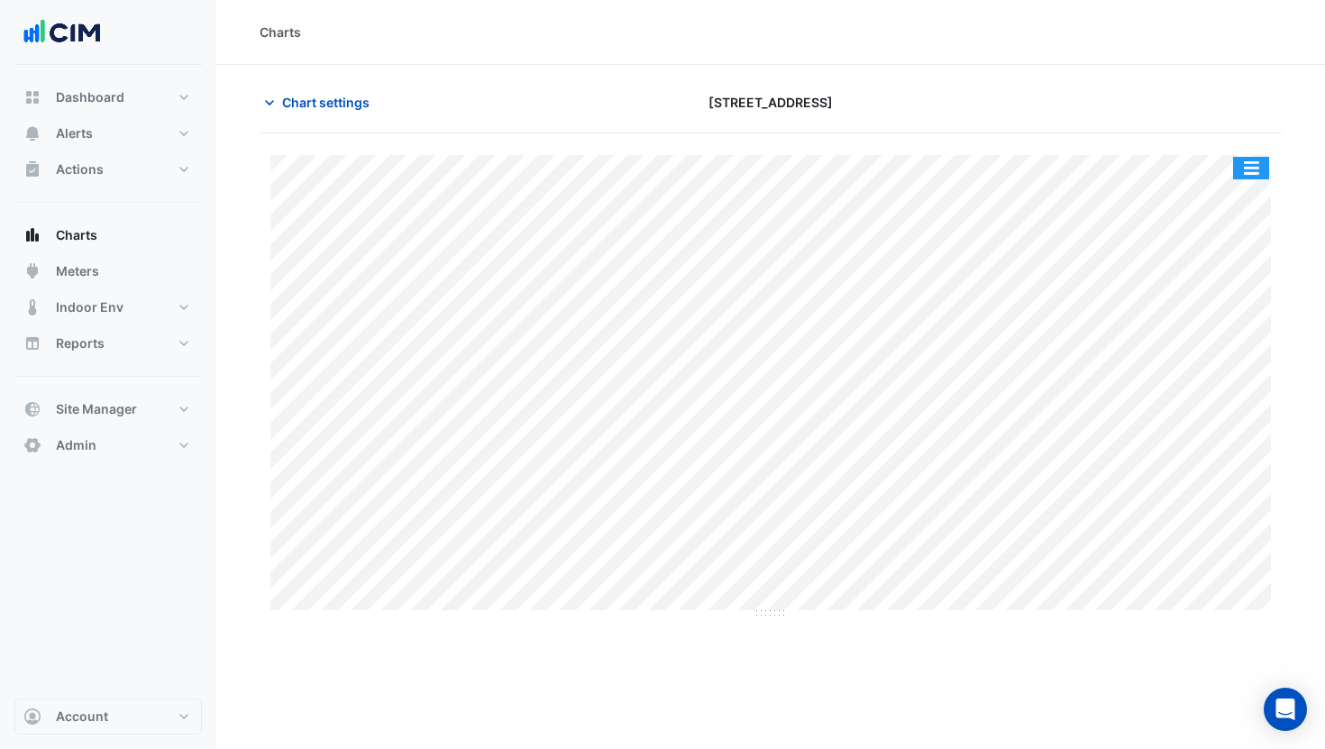
click at [1261, 168] on button "button" at bounding box center [1251, 168] width 36 height 23
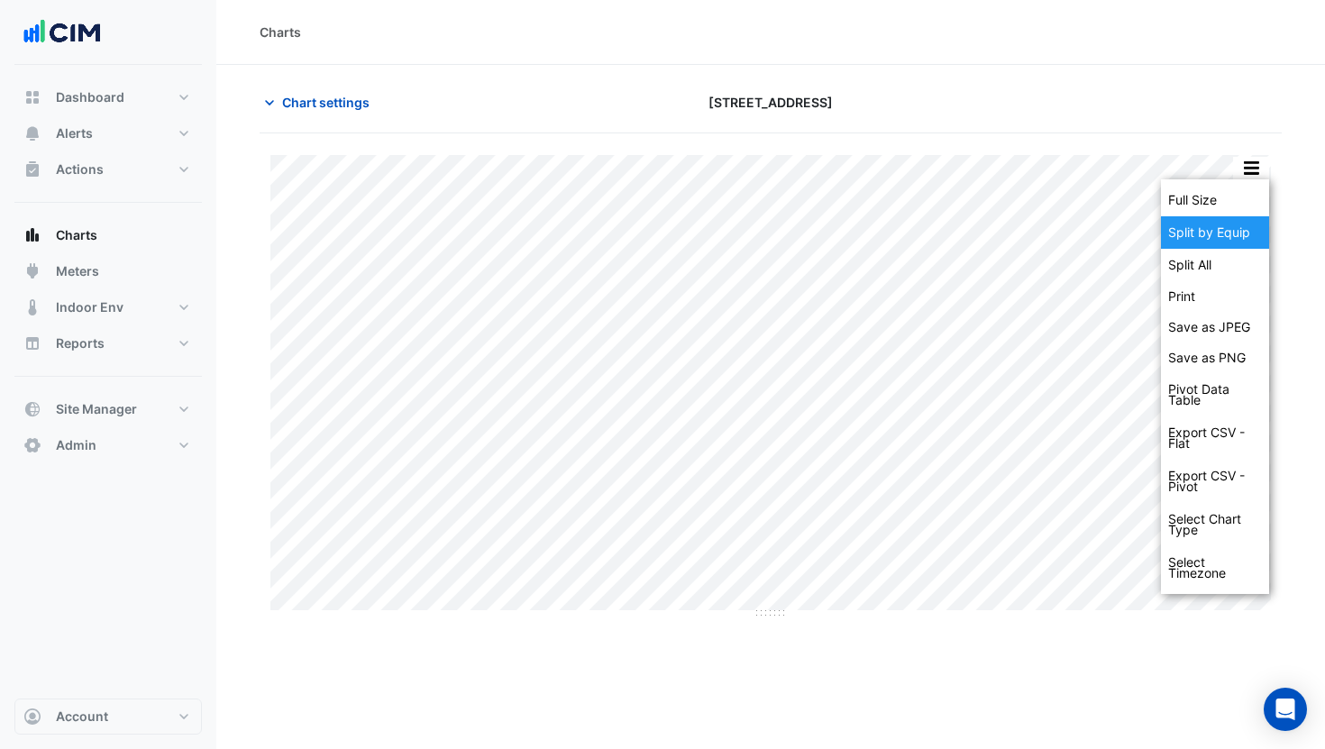
click at [1229, 224] on div "Split by Equip" at bounding box center [1215, 232] width 108 height 32
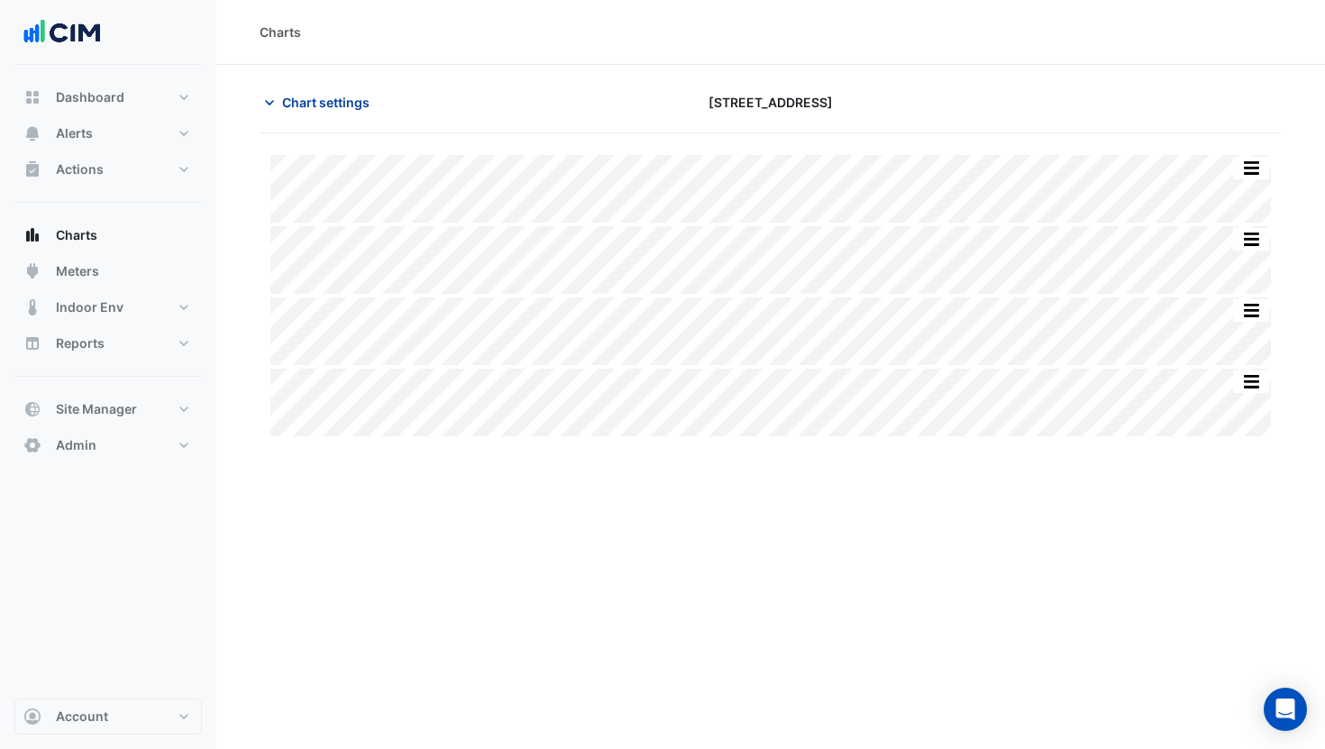
click at [327, 106] on span "Chart settings" at bounding box center [325, 102] width 87 height 19
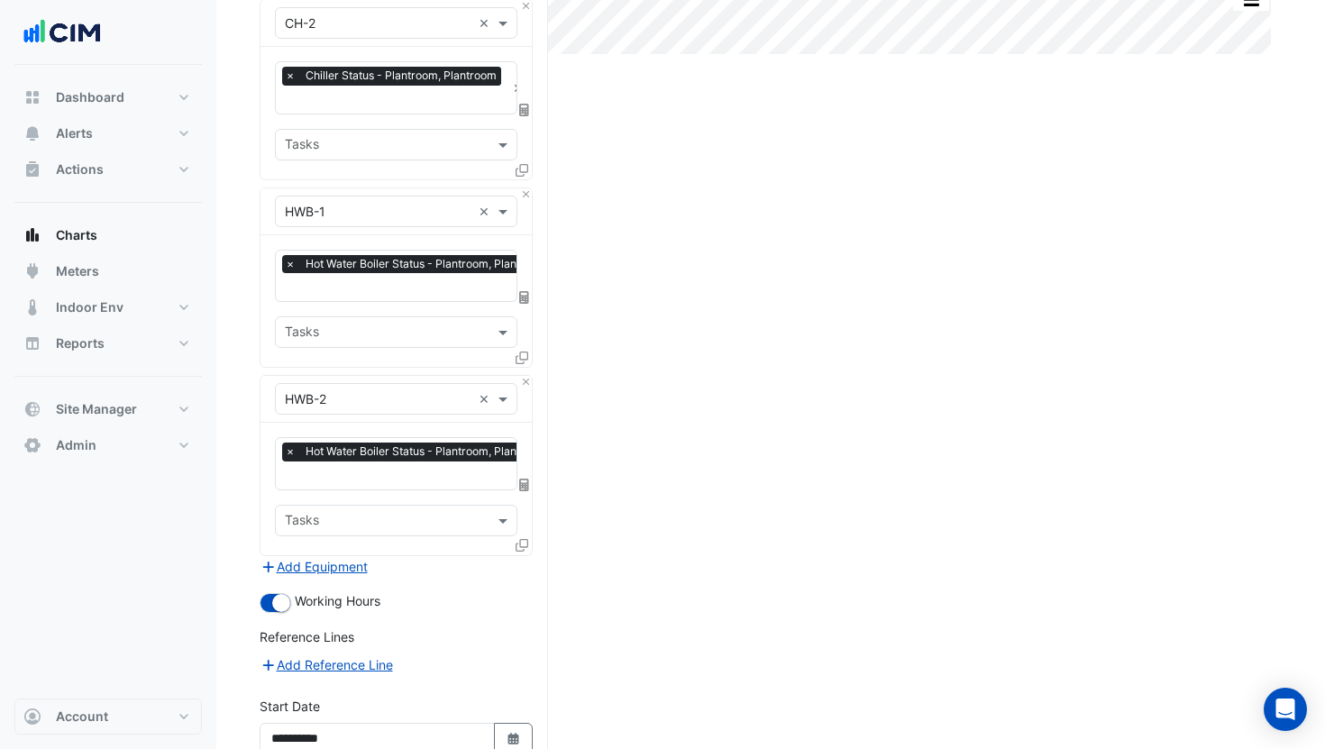
scroll to position [547, 0]
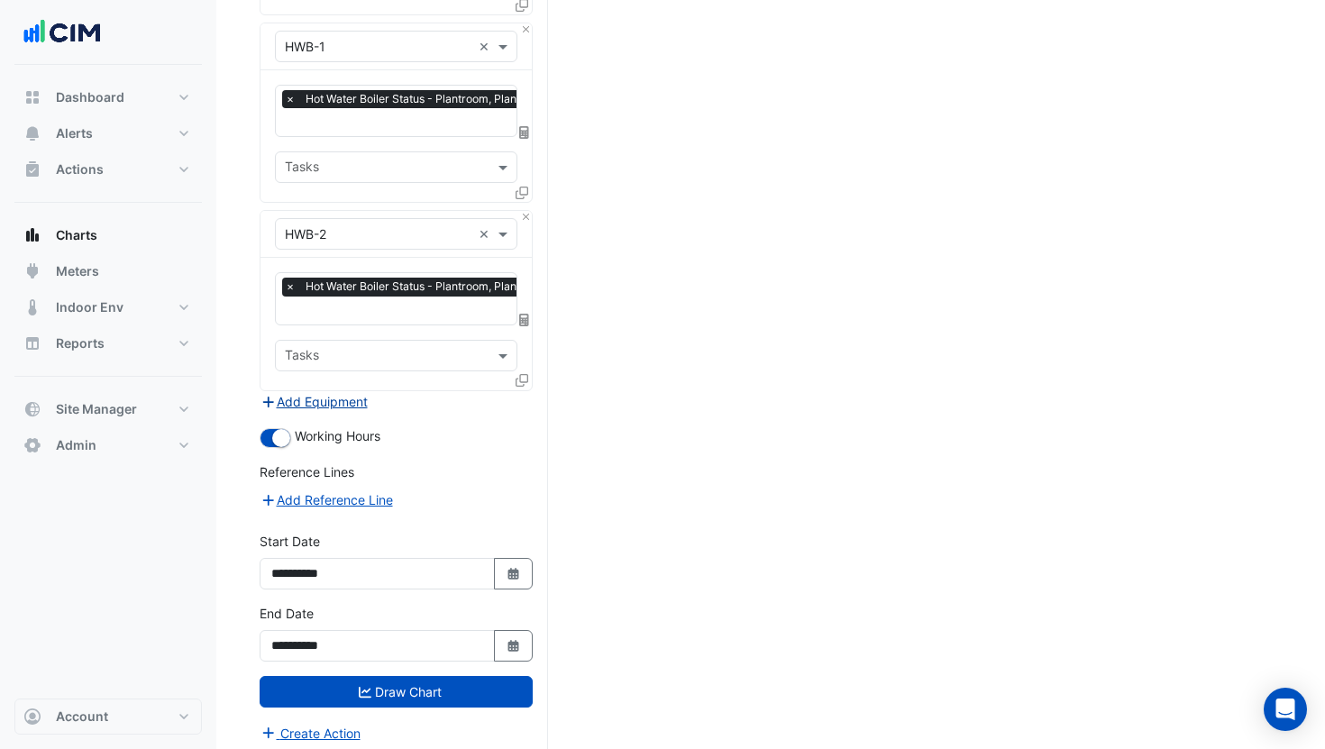
click at [352, 391] on button "Add Equipment" at bounding box center [314, 401] width 109 height 21
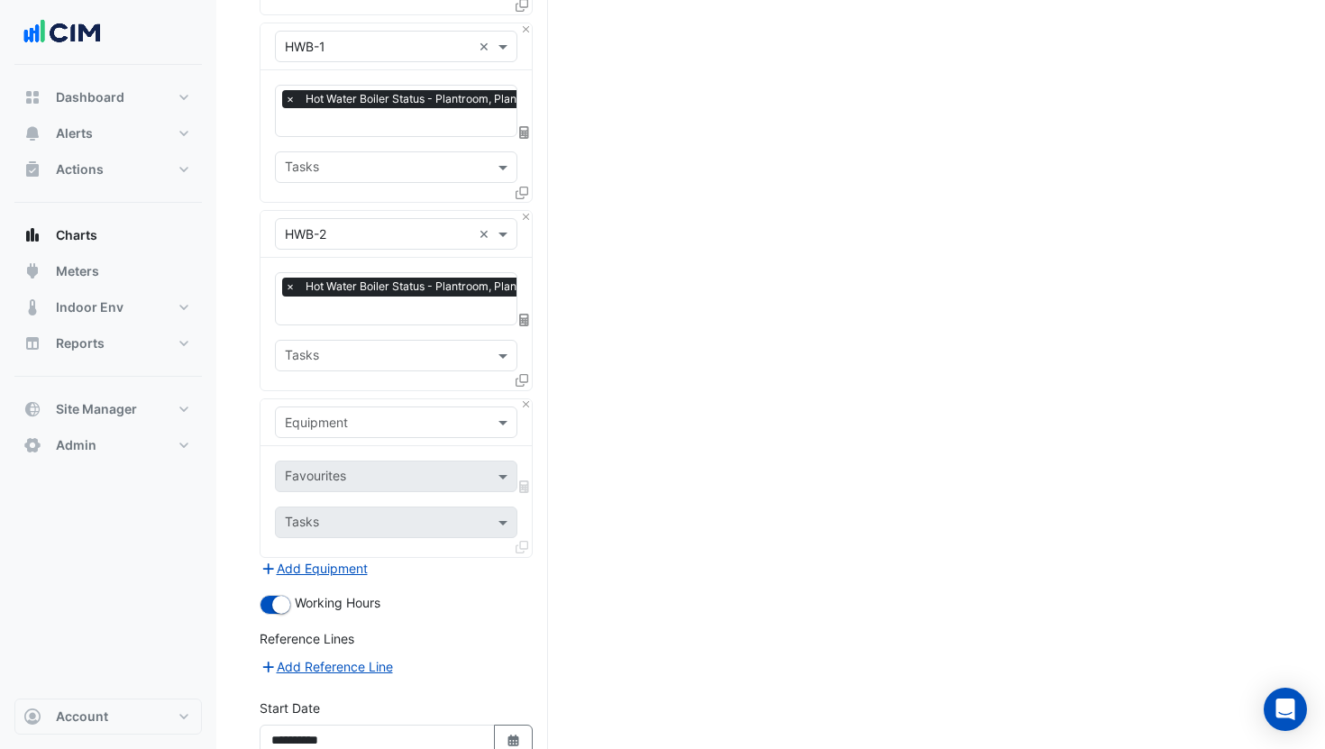
click at [348, 421] on input "text" at bounding box center [378, 423] width 187 height 19
type input "****"
click at [342, 451] on div "Weather" at bounding box center [396, 454] width 241 height 26
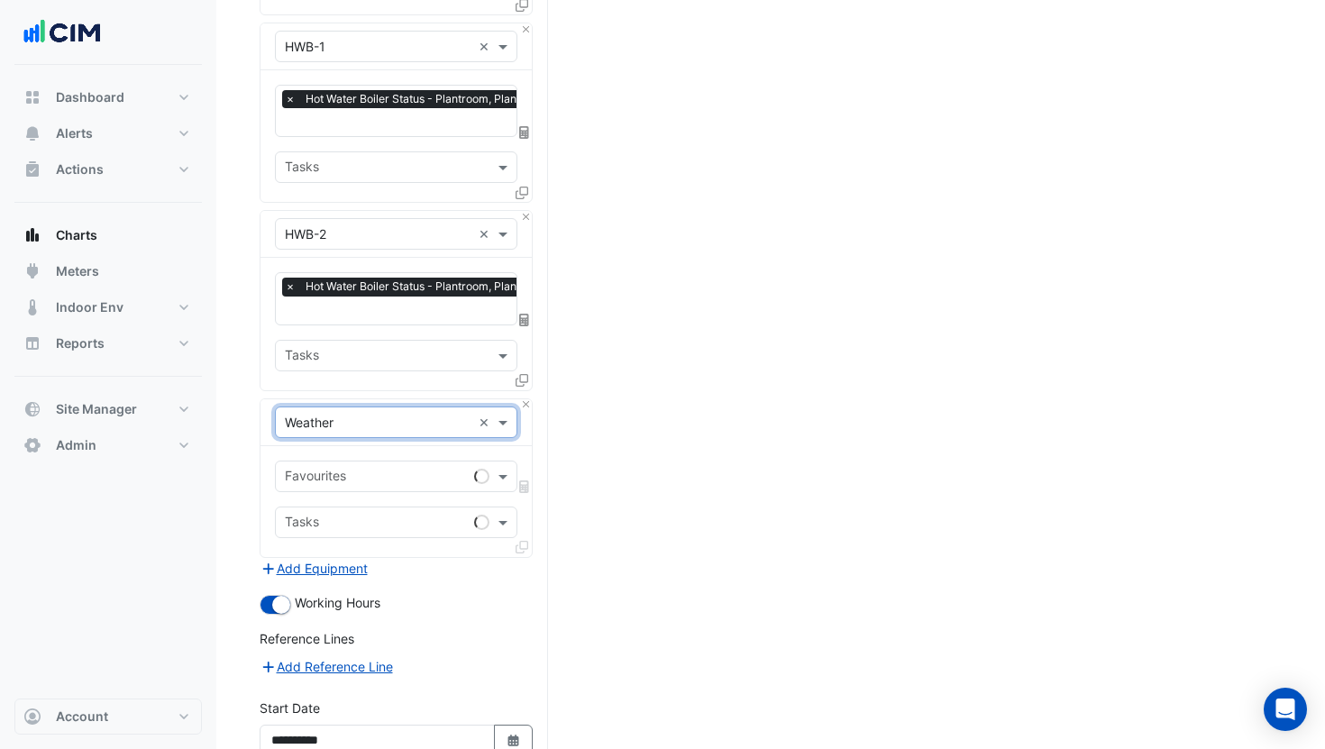
click at [351, 469] on input "text" at bounding box center [376, 478] width 182 height 19
type input "****"
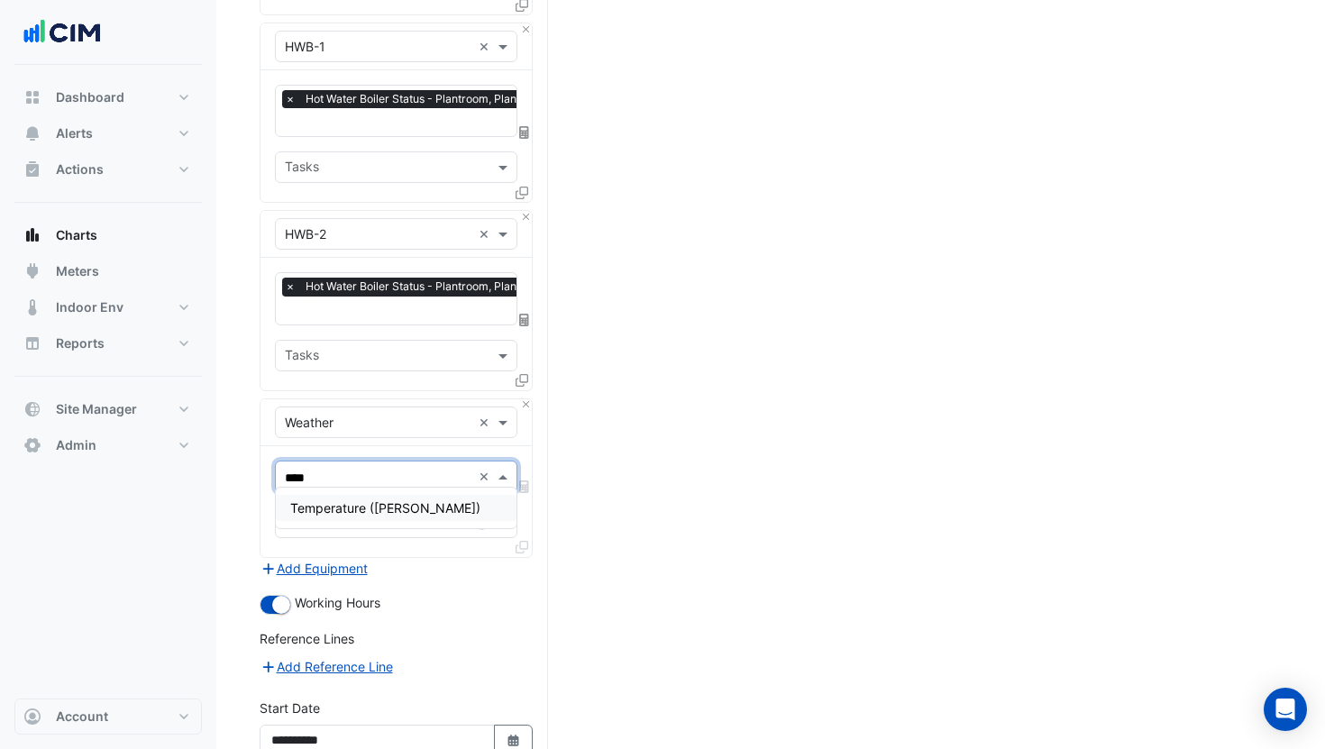
click at [366, 513] on span "Temperature ([PERSON_NAME])" at bounding box center [385, 507] width 190 height 15
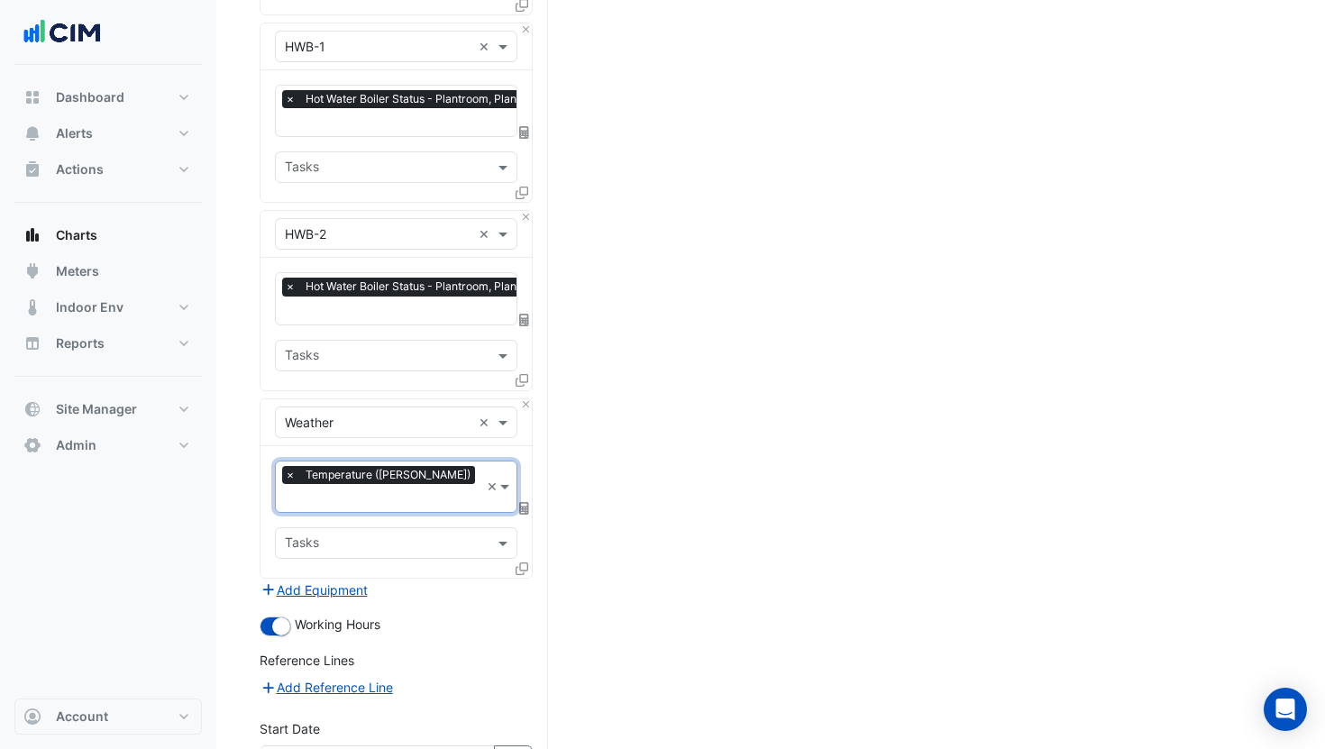
click at [520, 502] on icon at bounding box center [524, 508] width 10 height 13
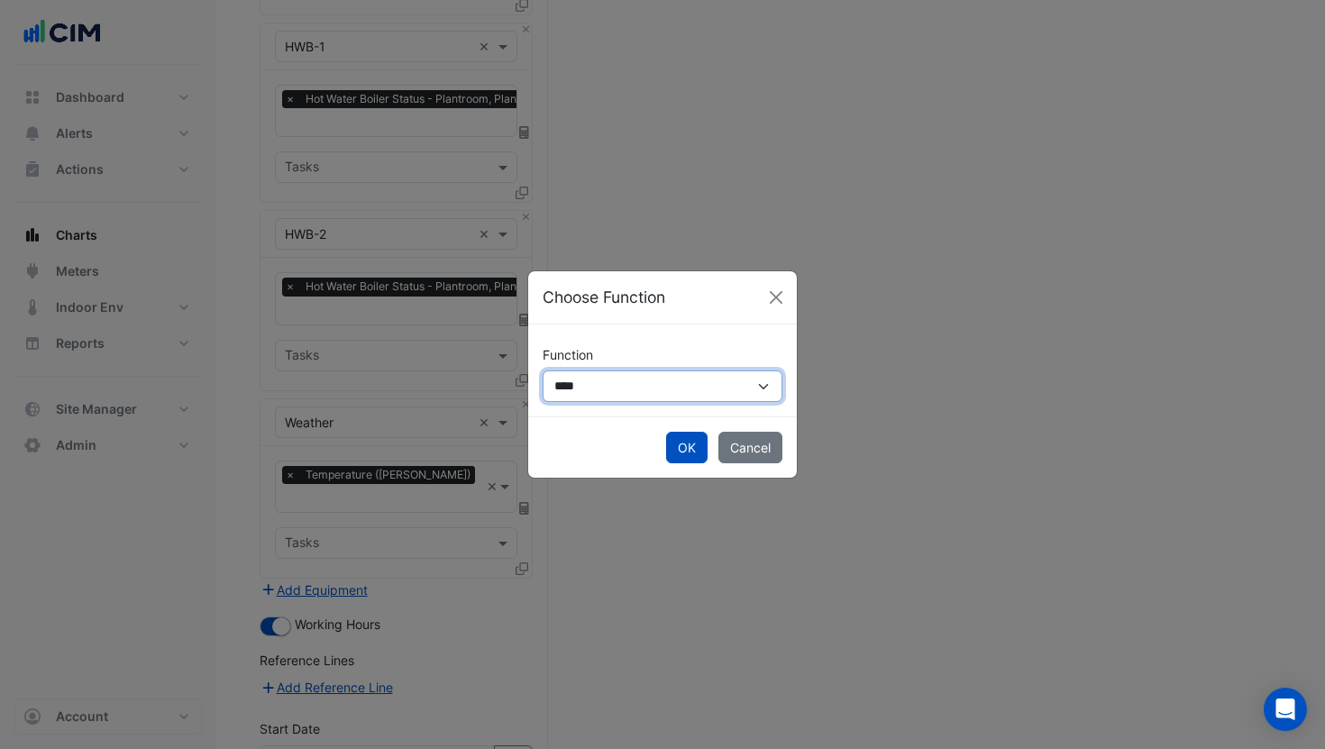
click at [581, 383] on select "**********" at bounding box center [663, 387] width 240 height 32
select select "******"
click at [543, 371] on select "**********" at bounding box center [663, 387] width 240 height 32
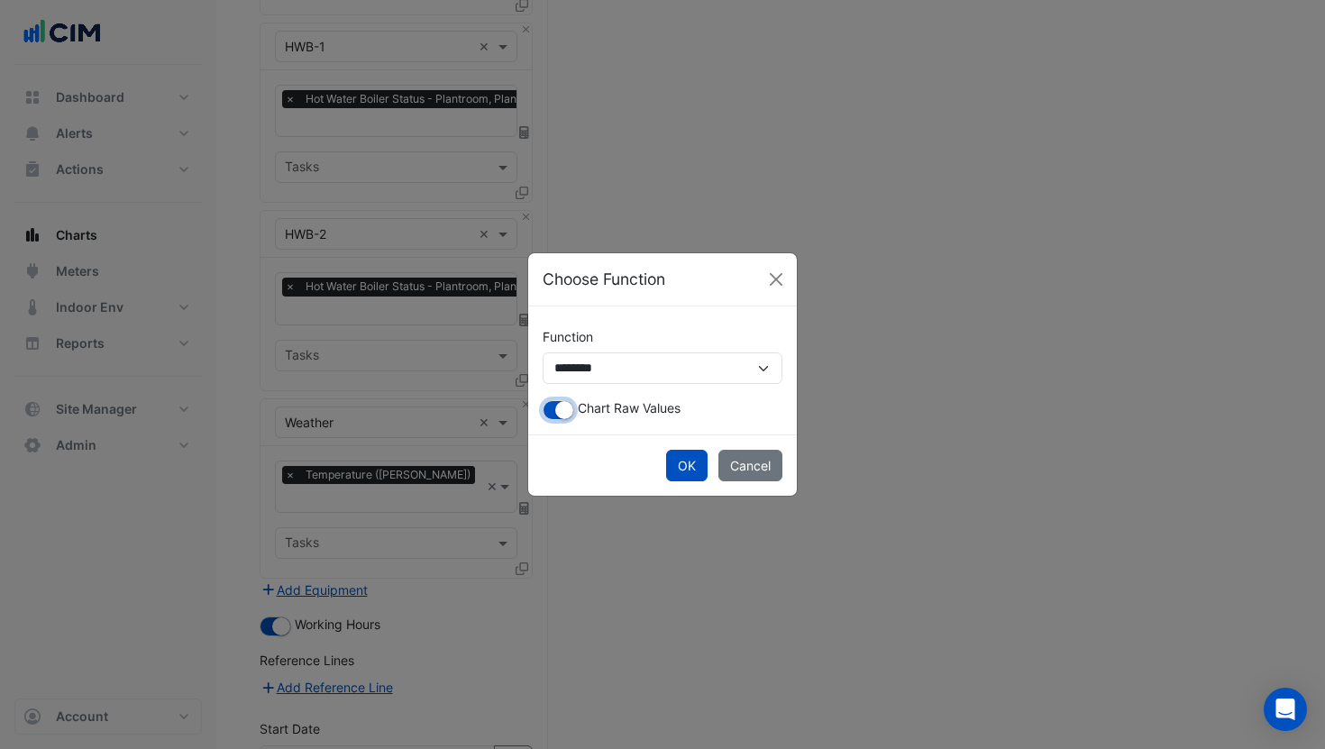
click at [560, 413] on small "button" at bounding box center [564, 410] width 18 height 18
click at [677, 459] on button "OK" at bounding box center [686, 466] width 41 height 32
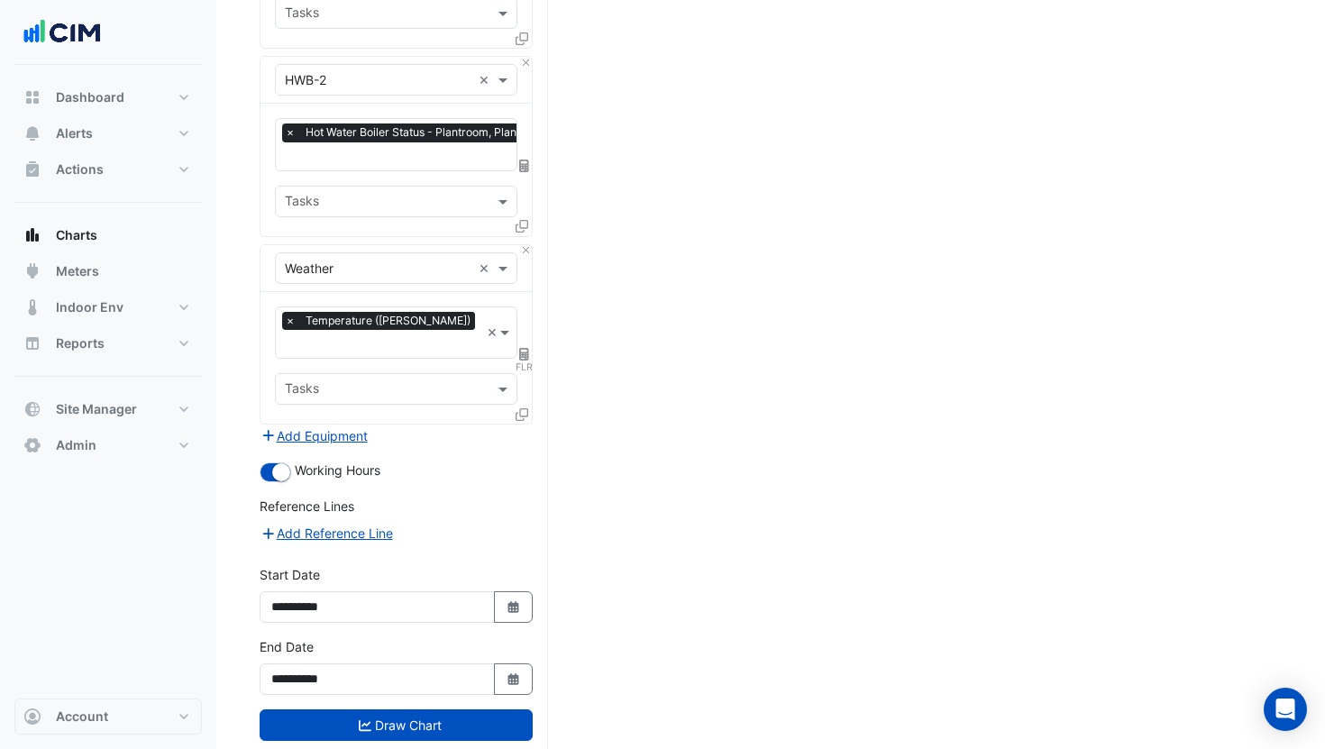
scroll to position [714, 0]
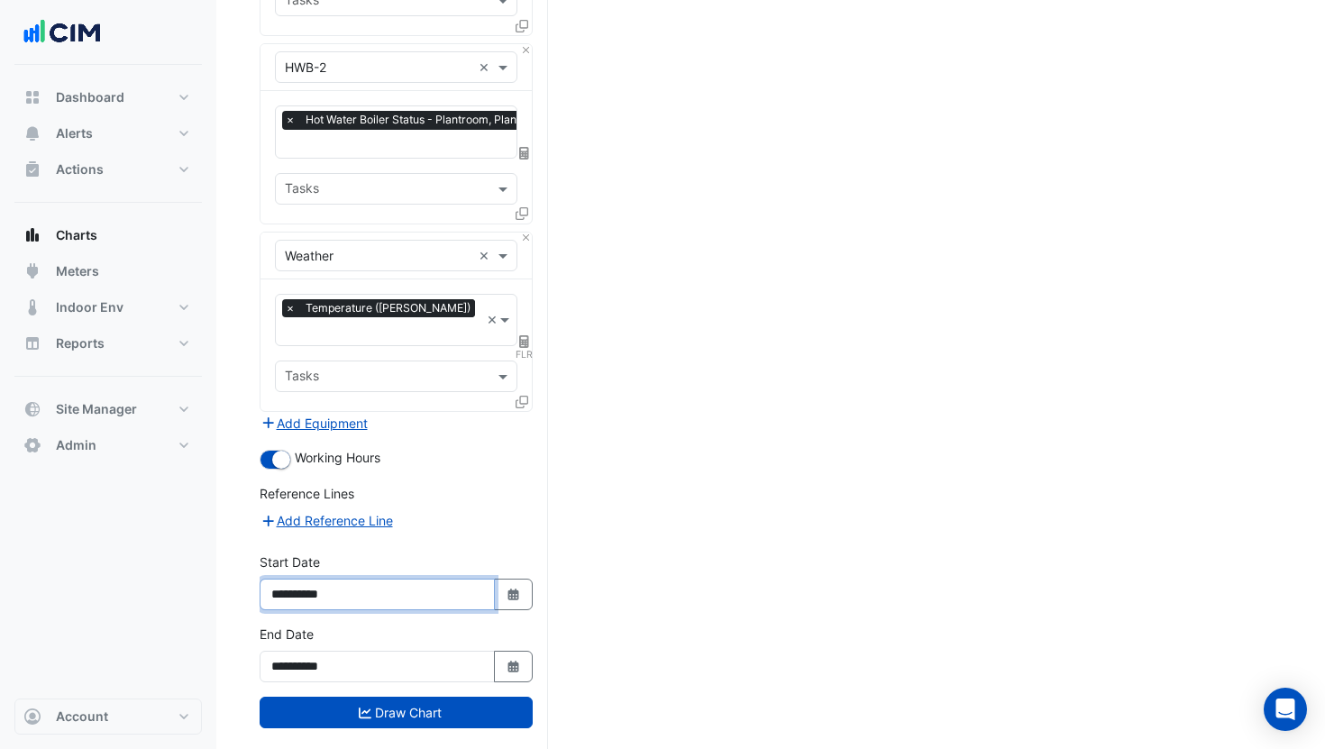
click at [316, 579] on input "**********" at bounding box center [377, 595] width 235 height 32
type input "**********"
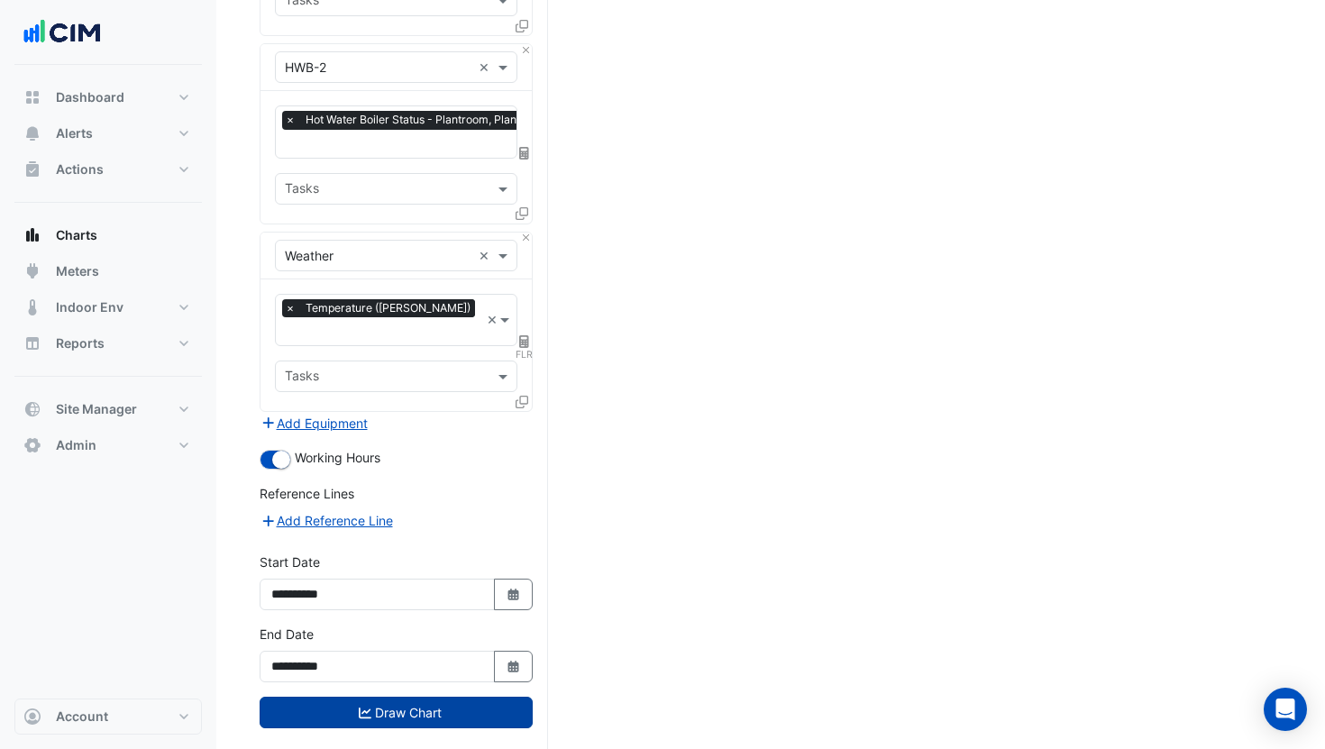
click at [463, 697] on button "Draw Chart" at bounding box center [396, 713] width 273 height 32
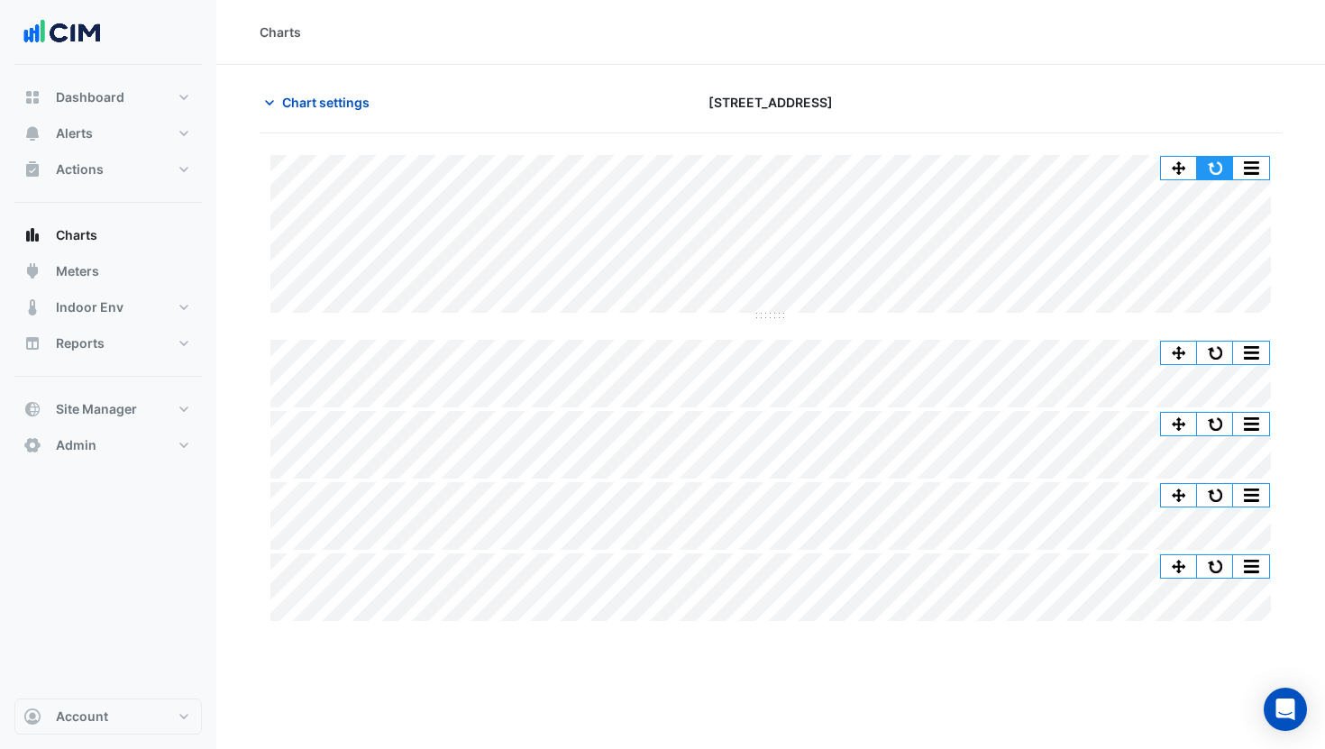
click at [1209, 160] on button "button" at bounding box center [1215, 168] width 36 height 23
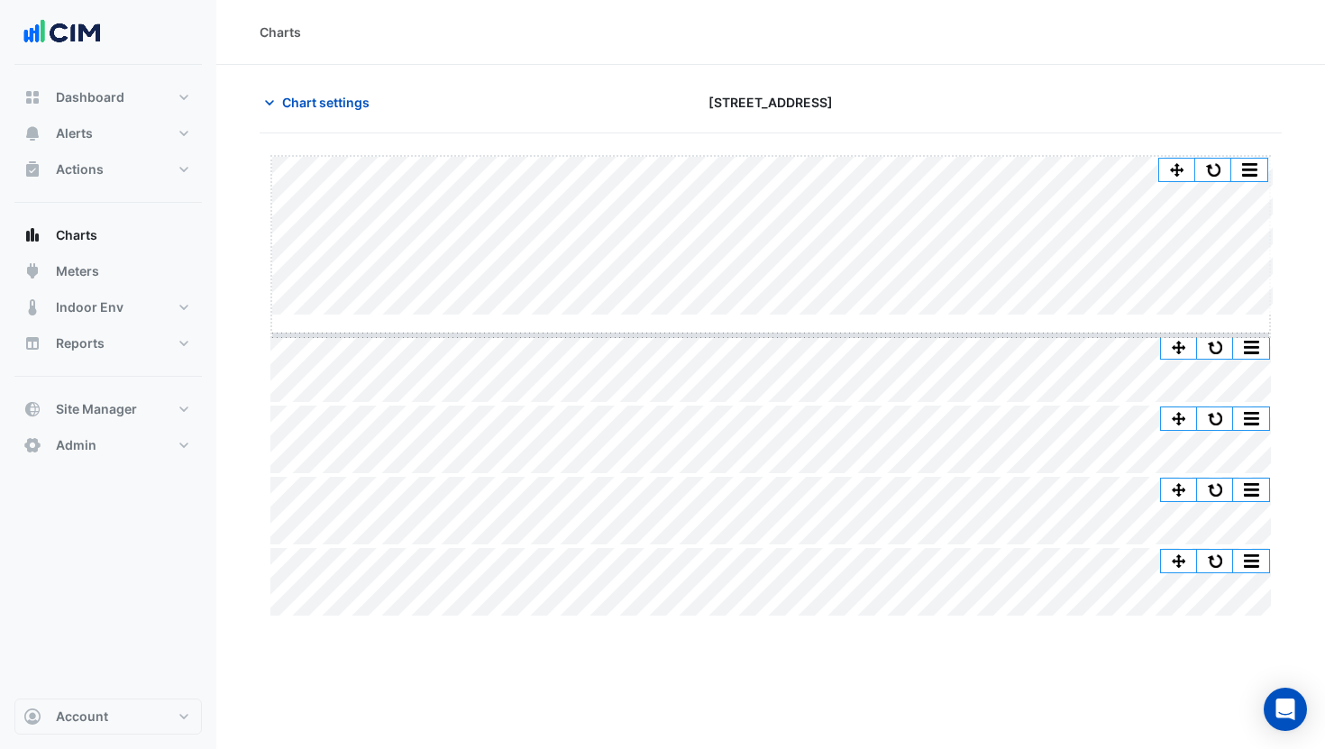
drag, startPoint x: 774, startPoint y: 316, endPoint x: 772, endPoint y: 371, distance: 56.0
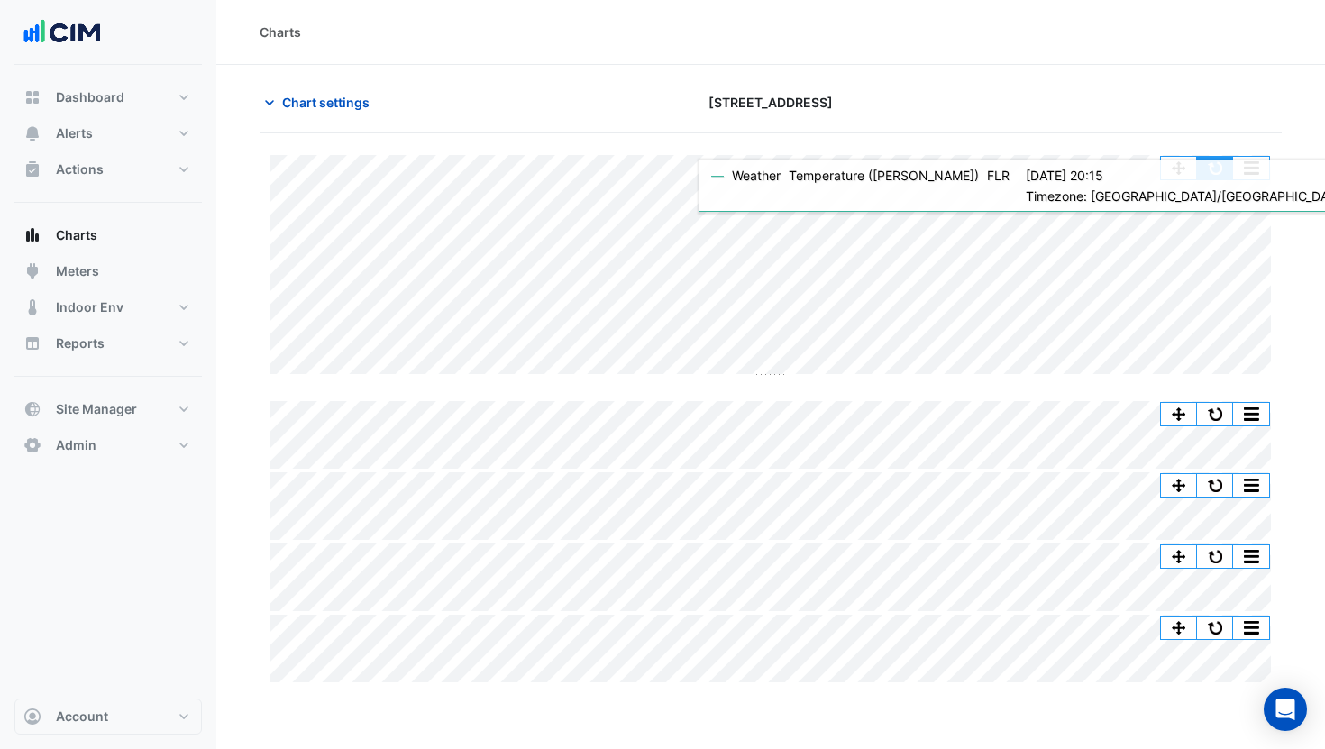
click at [1211, 169] on button "button" at bounding box center [1215, 168] width 36 height 23
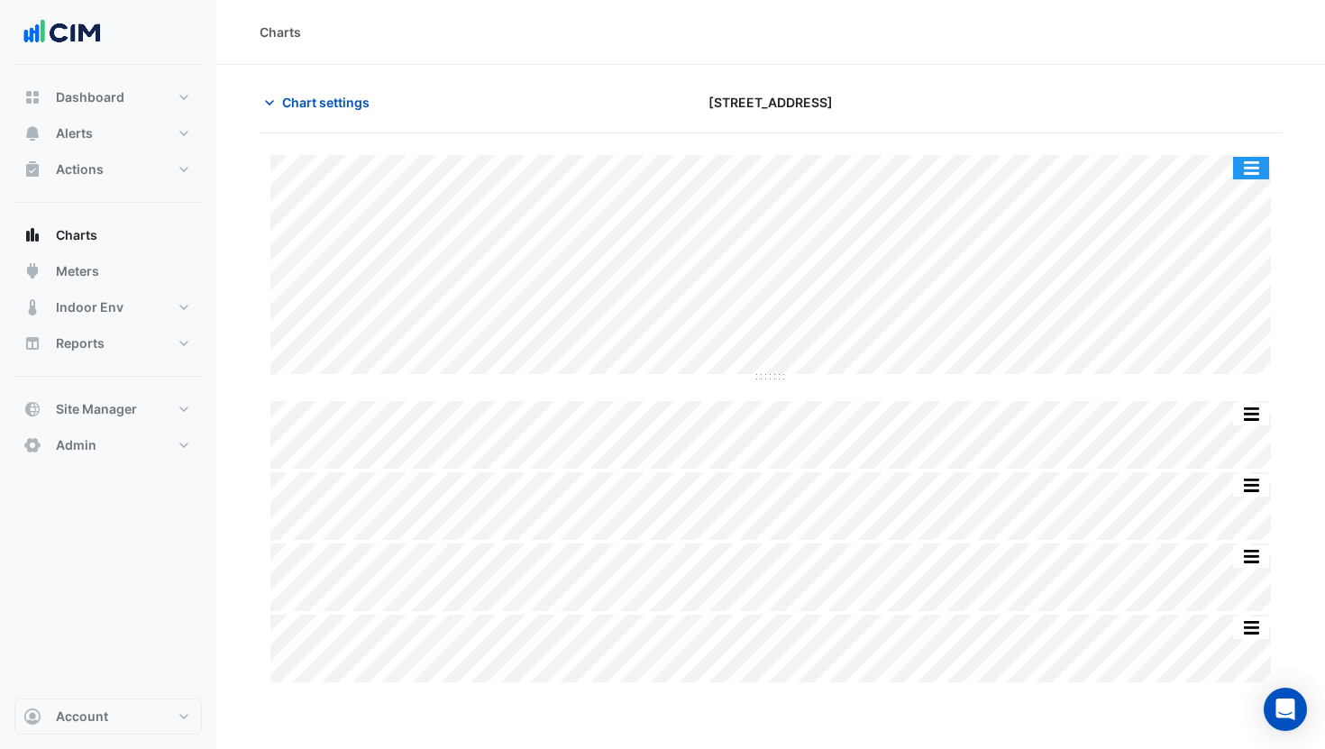
click at [1237, 166] on button "button" at bounding box center [1251, 168] width 36 height 23
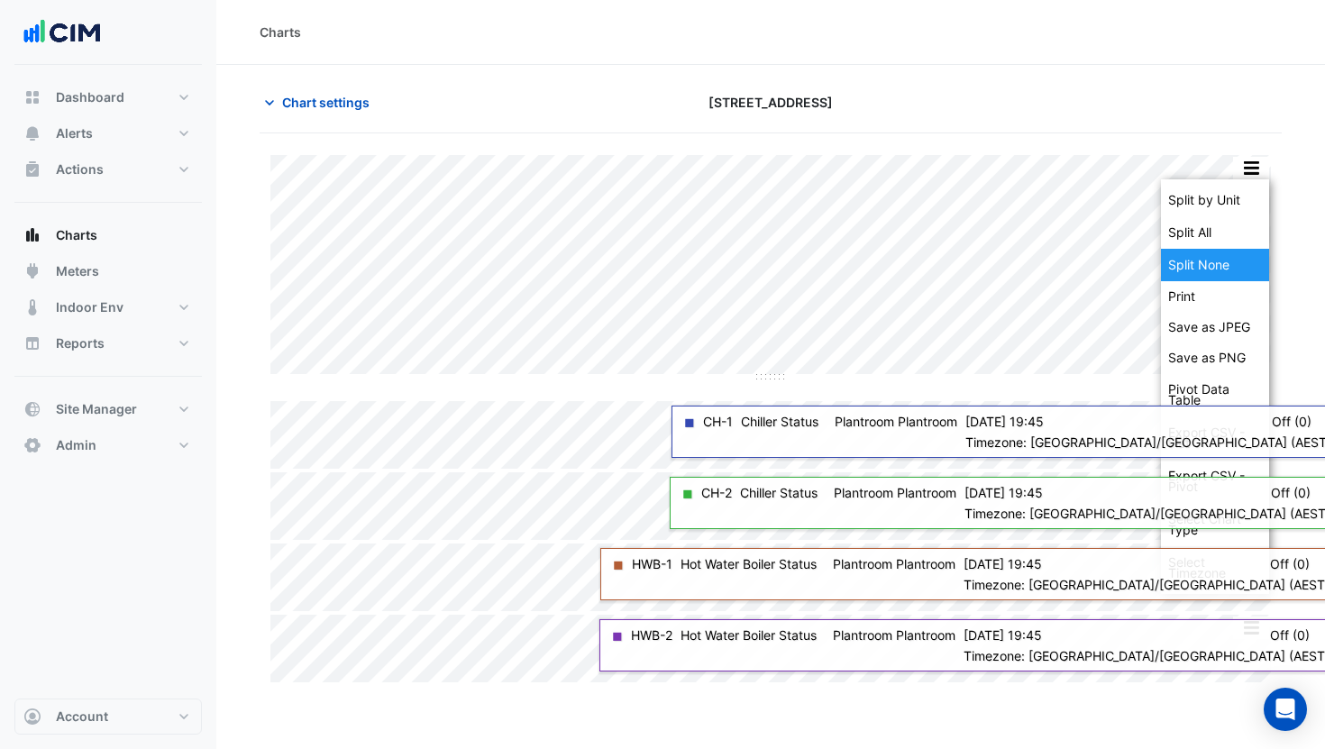
click at [1196, 260] on div "Split None" at bounding box center [1215, 265] width 108 height 32
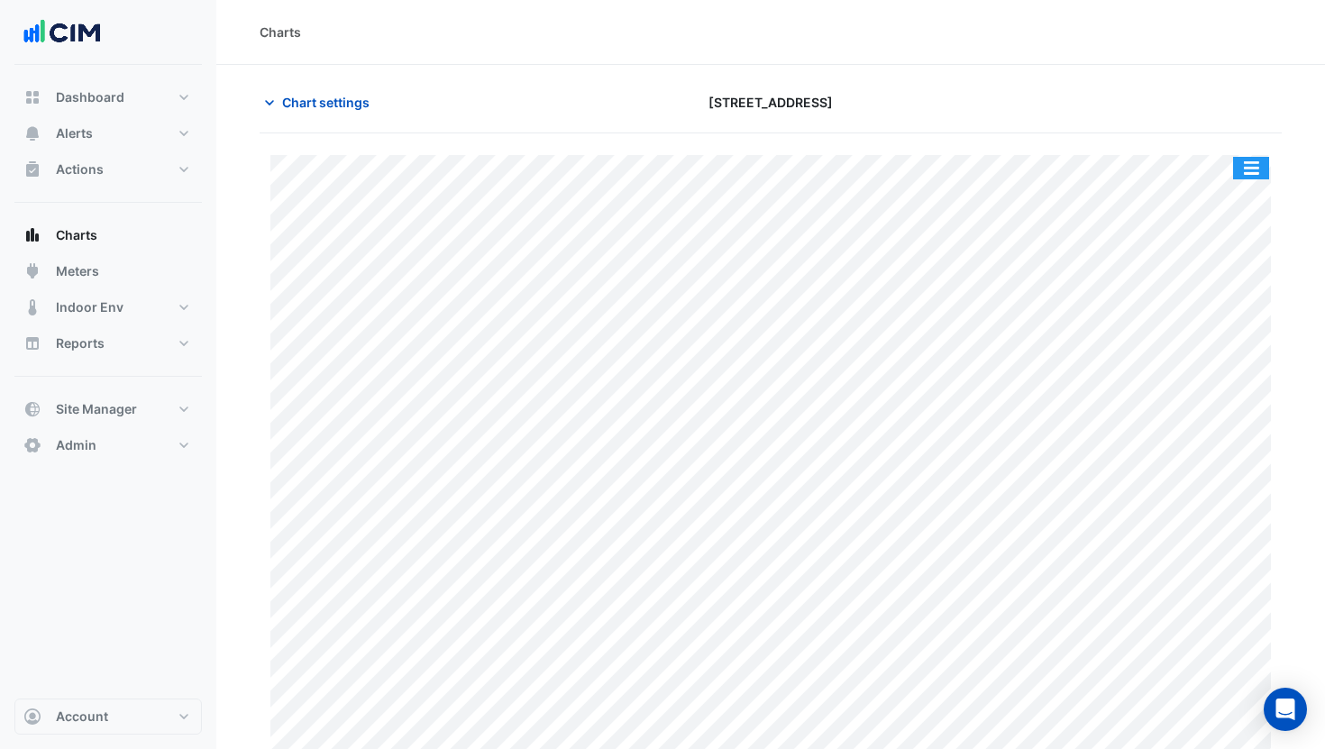
click at [1250, 164] on button "button" at bounding box center [1251, 168] width 36 height 23
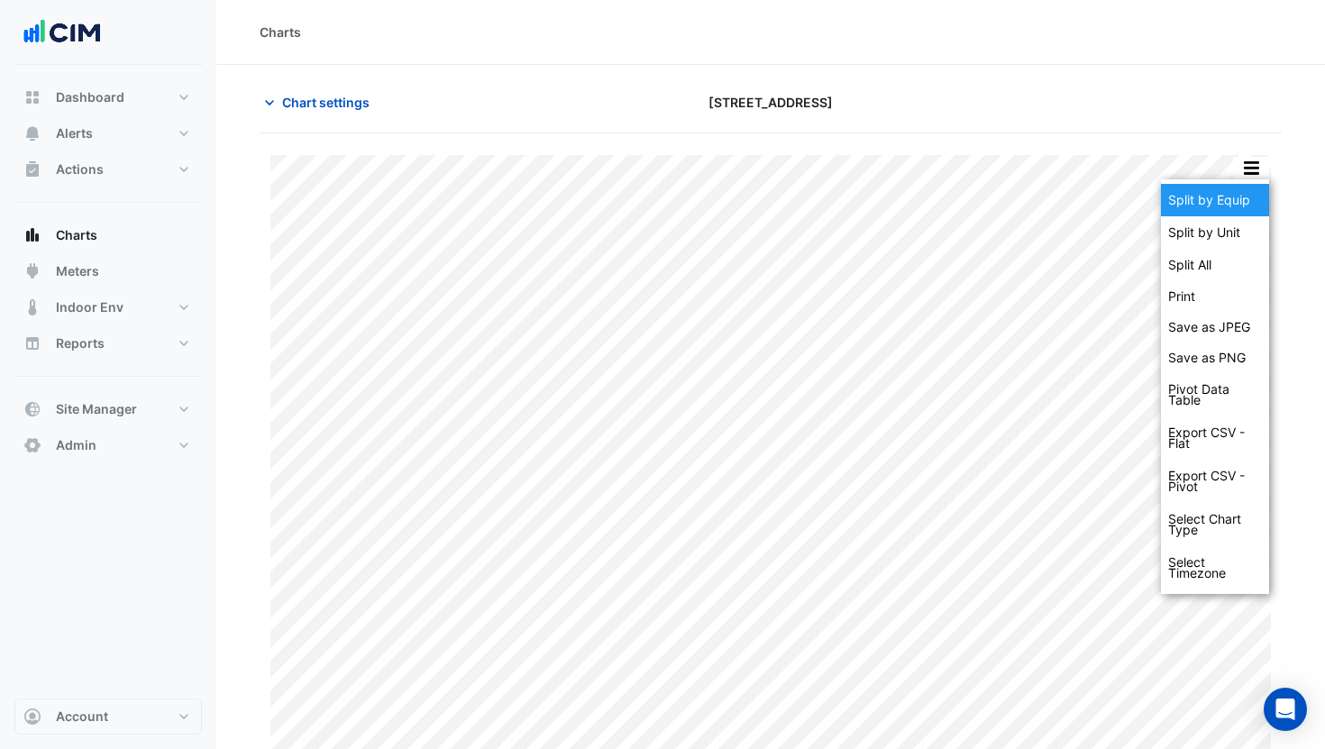
click at [1233, 191] on div "Split by Equip" at bounding box center [1215, 200] width 108 height 32
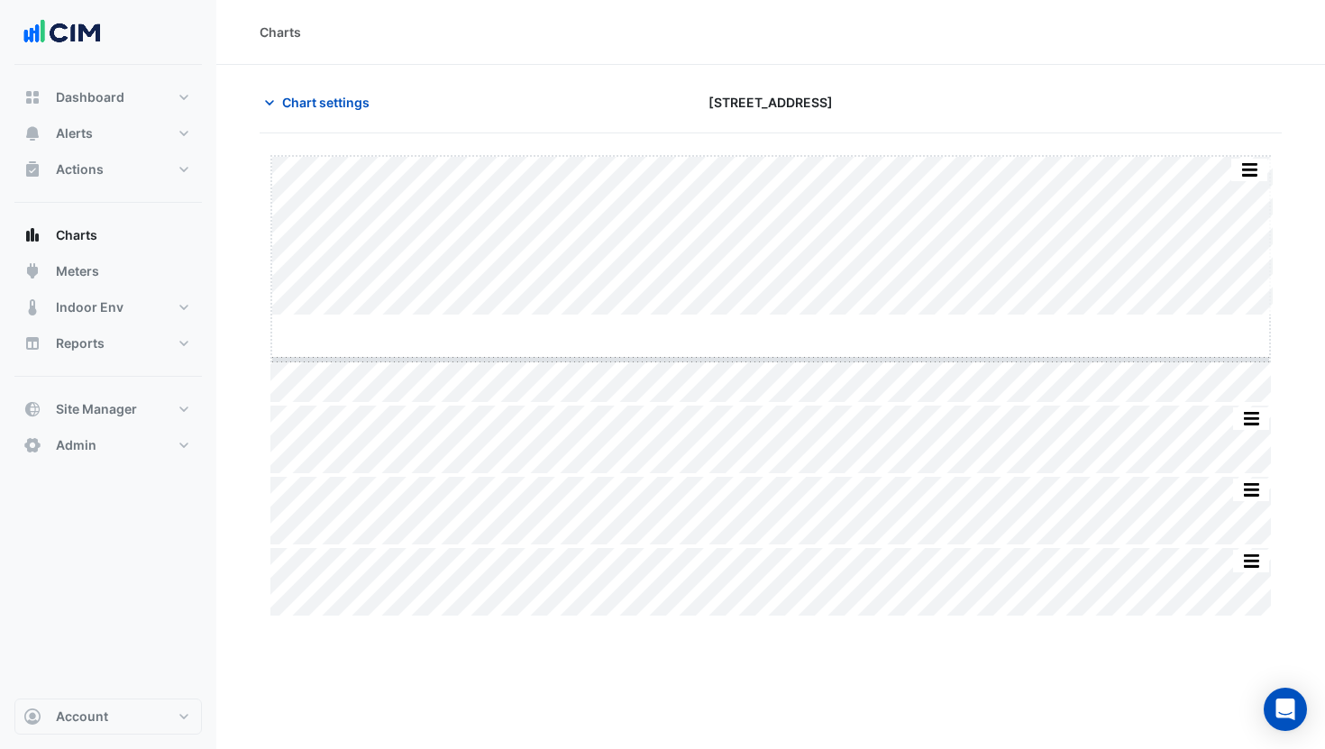
drag, startPoint x: 767, startPoint y: 314, endPoint x: 762, endPoint y: 359, distance: 45.4
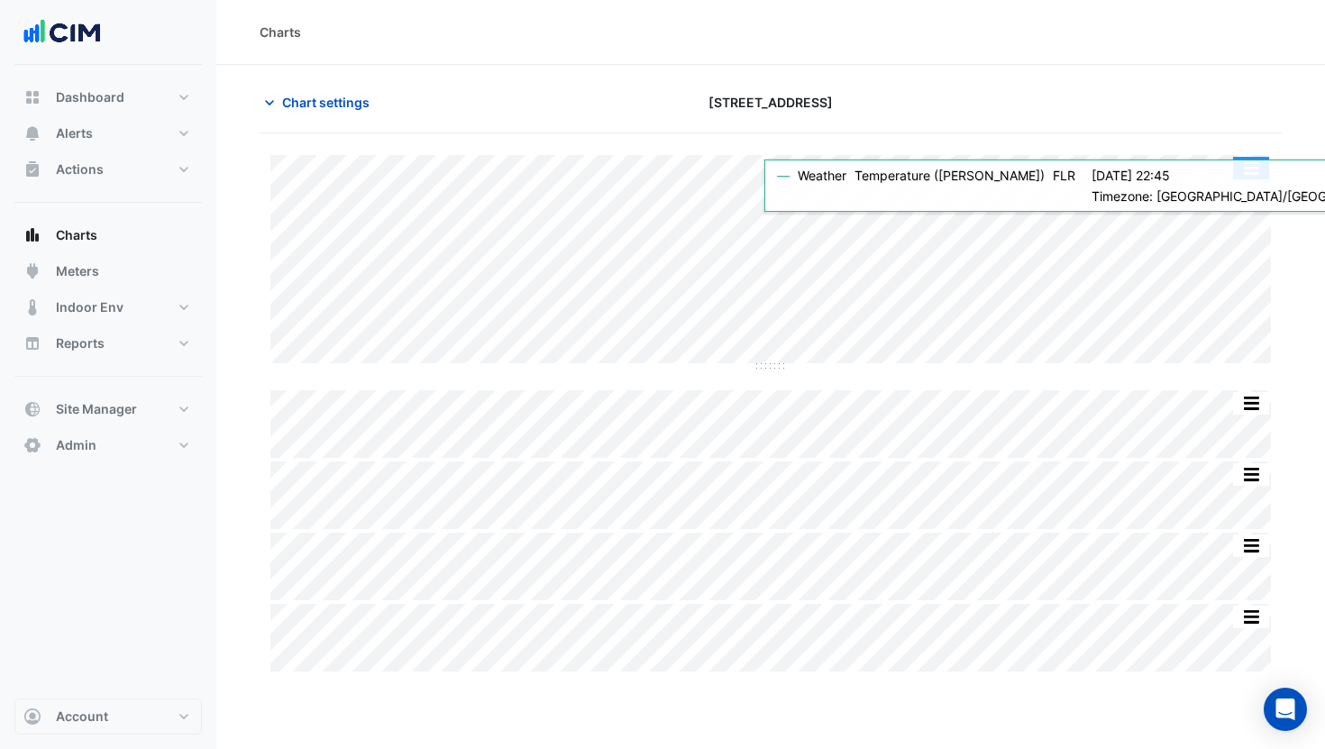
click at [1253, 177] on button "button" at bounding box center [1251, 168] width 36 height 23
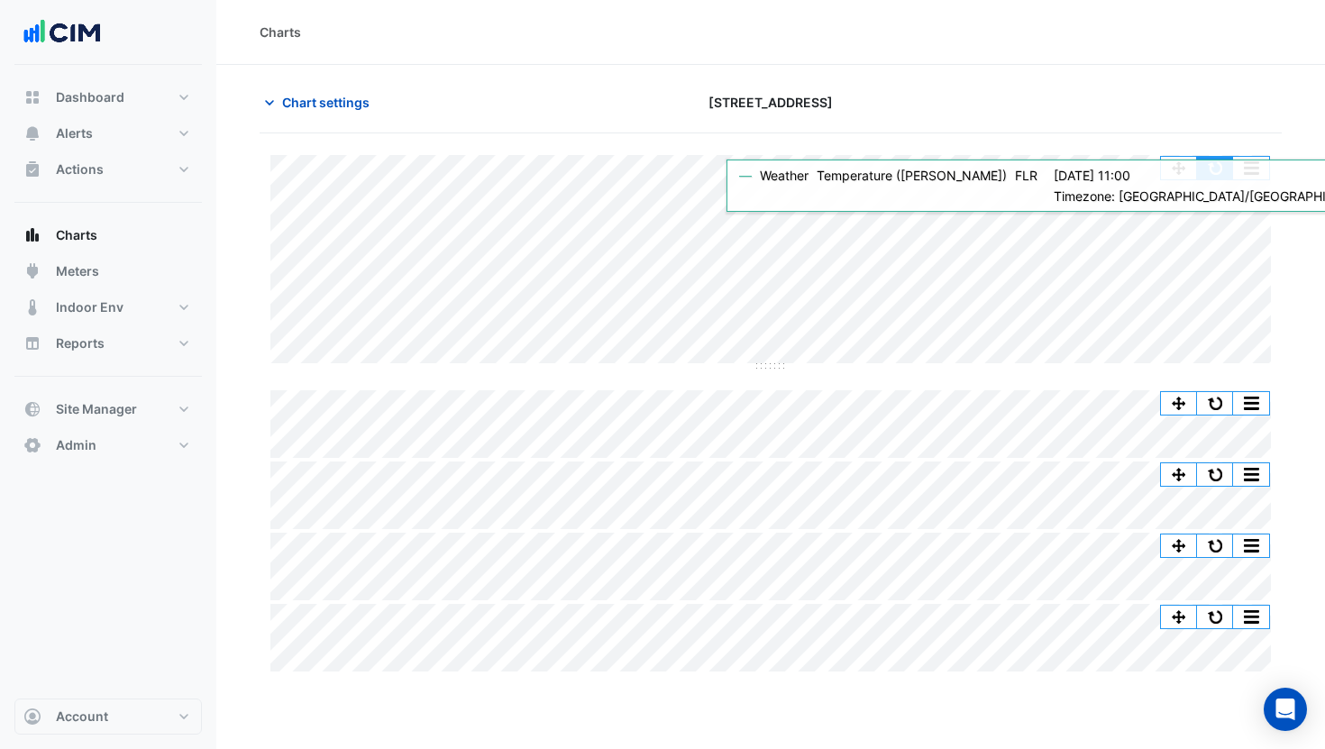
click at [1219, 172] on button "button" at bounding box center [1215, 168] width 36 height 23
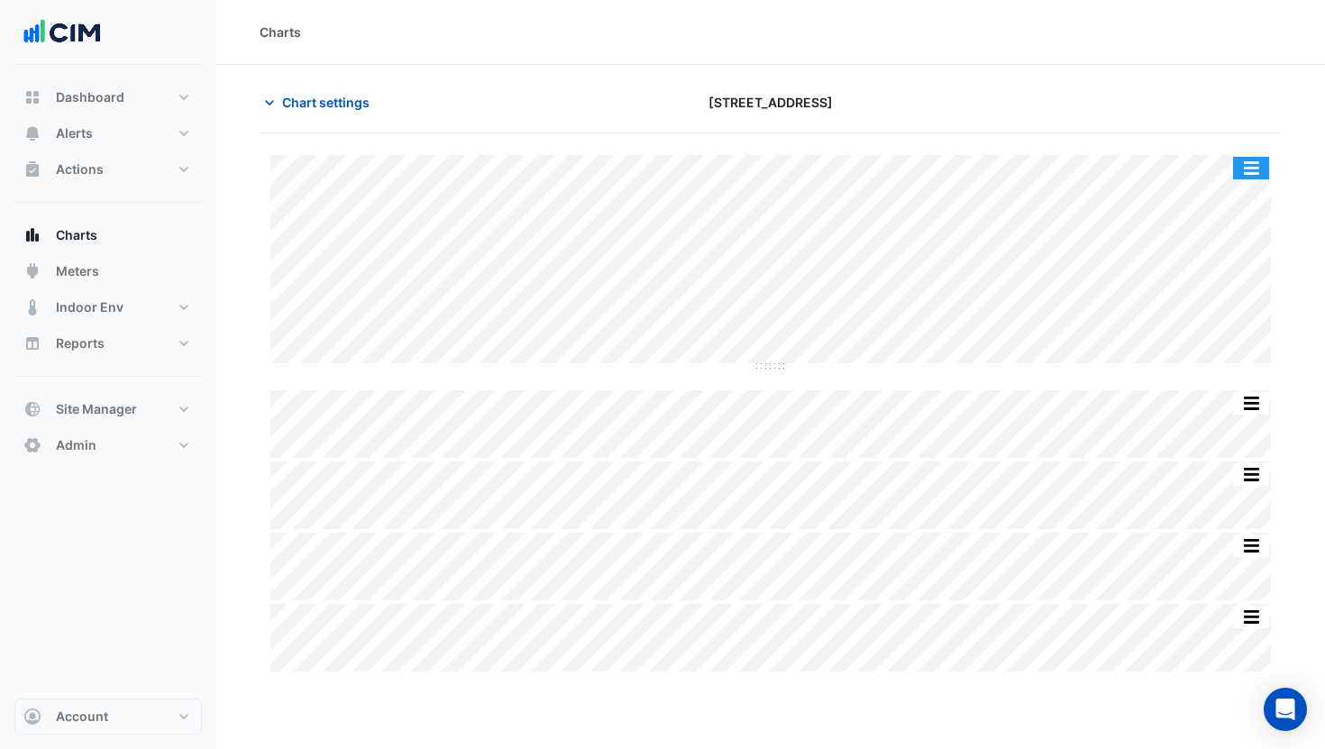
click at [1249, 167] on button "button" at bounding box center [1251, 168] width 36 height 23
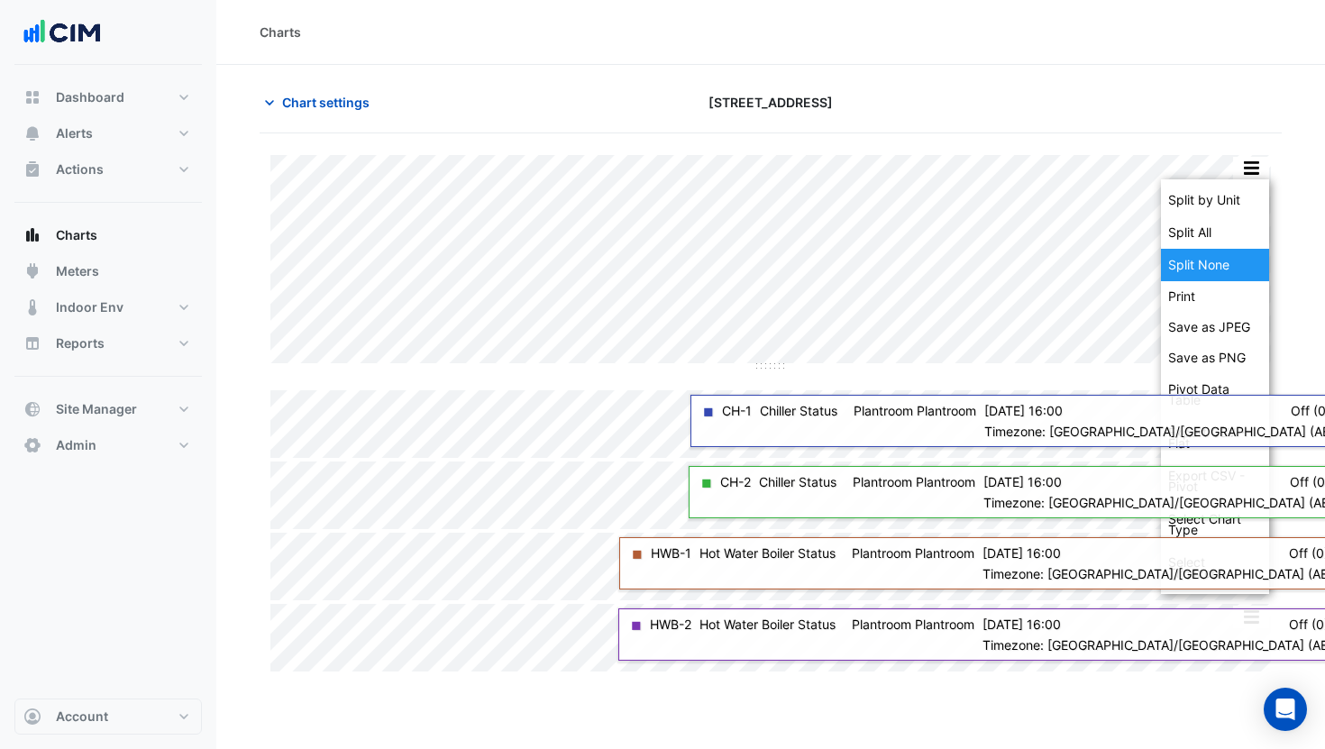
click at [1217, 256] on div "Split None" at bounding box center [1215, 265] width 108 height 32
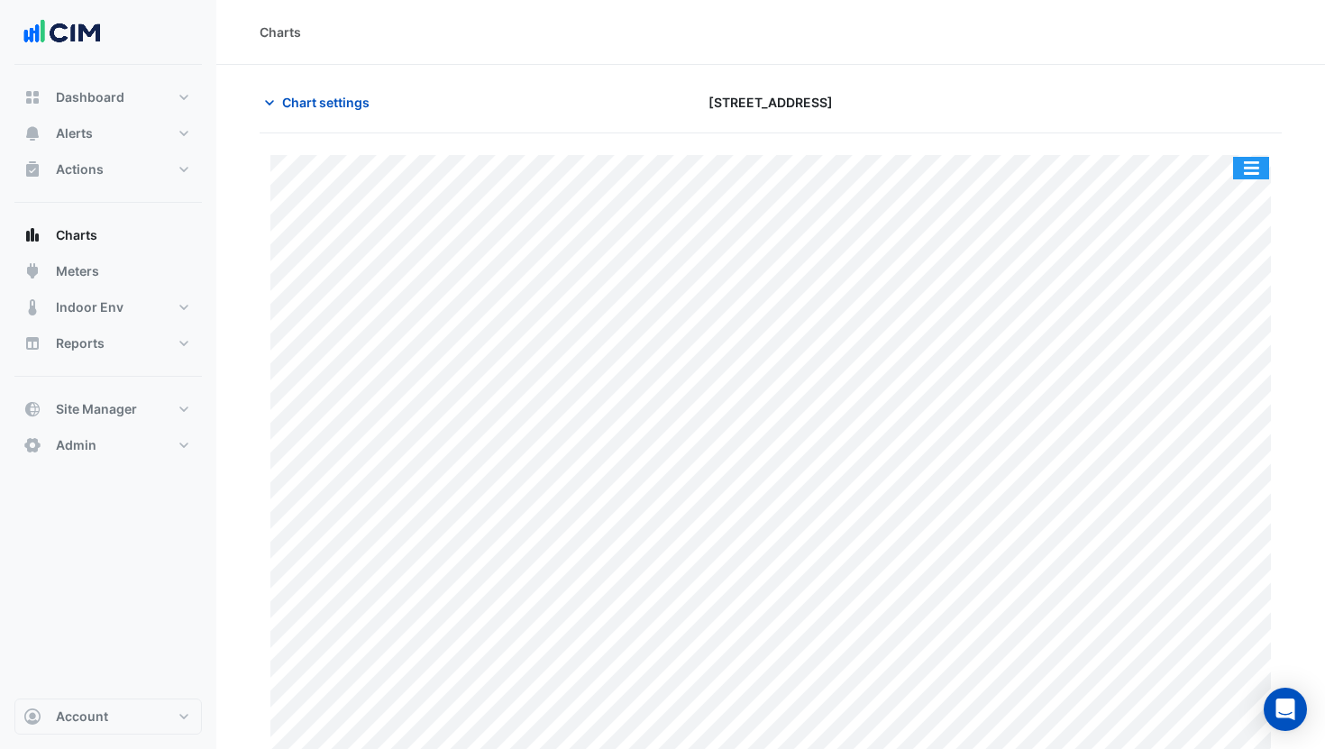
click at [1252, 172] on button "button" at bounding box center [1251, 168] width 36 height 23
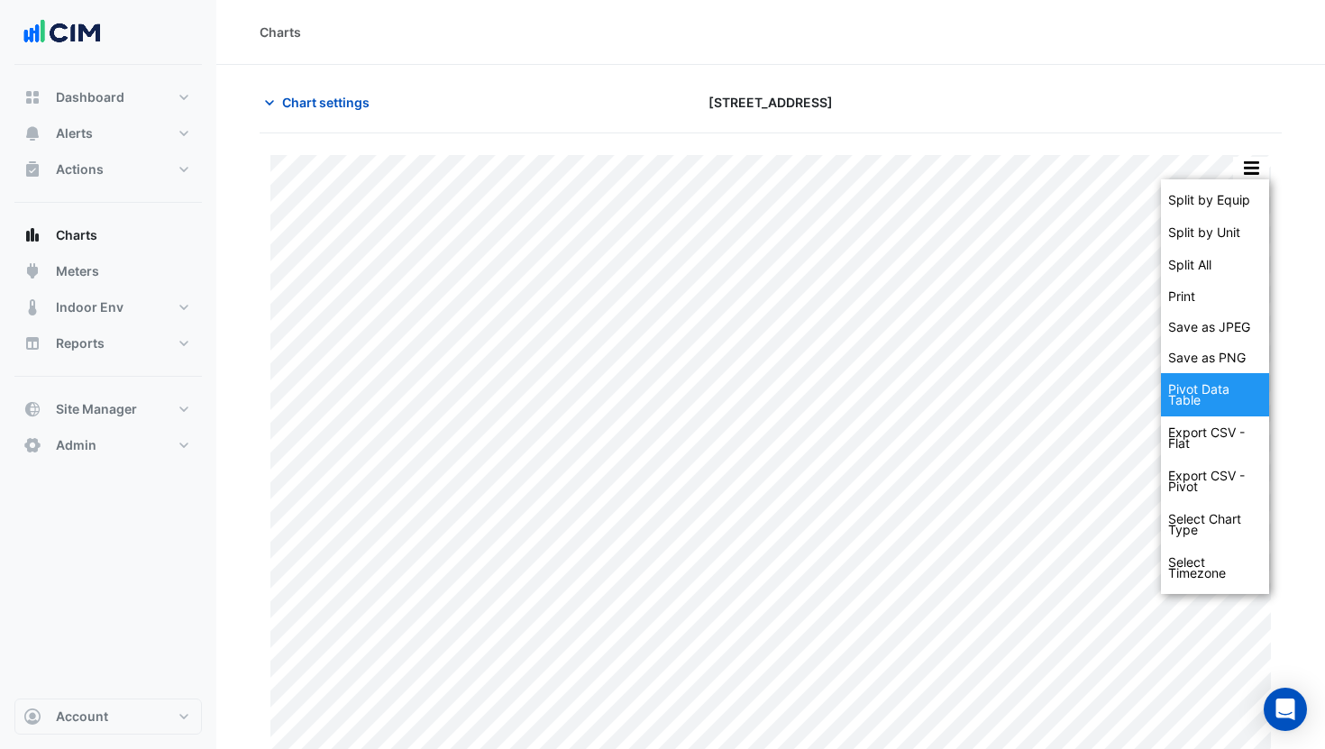
click at [1220, 394] on div "Pivot Data Table" at bounding box center [1215, 394] width 108 height 43
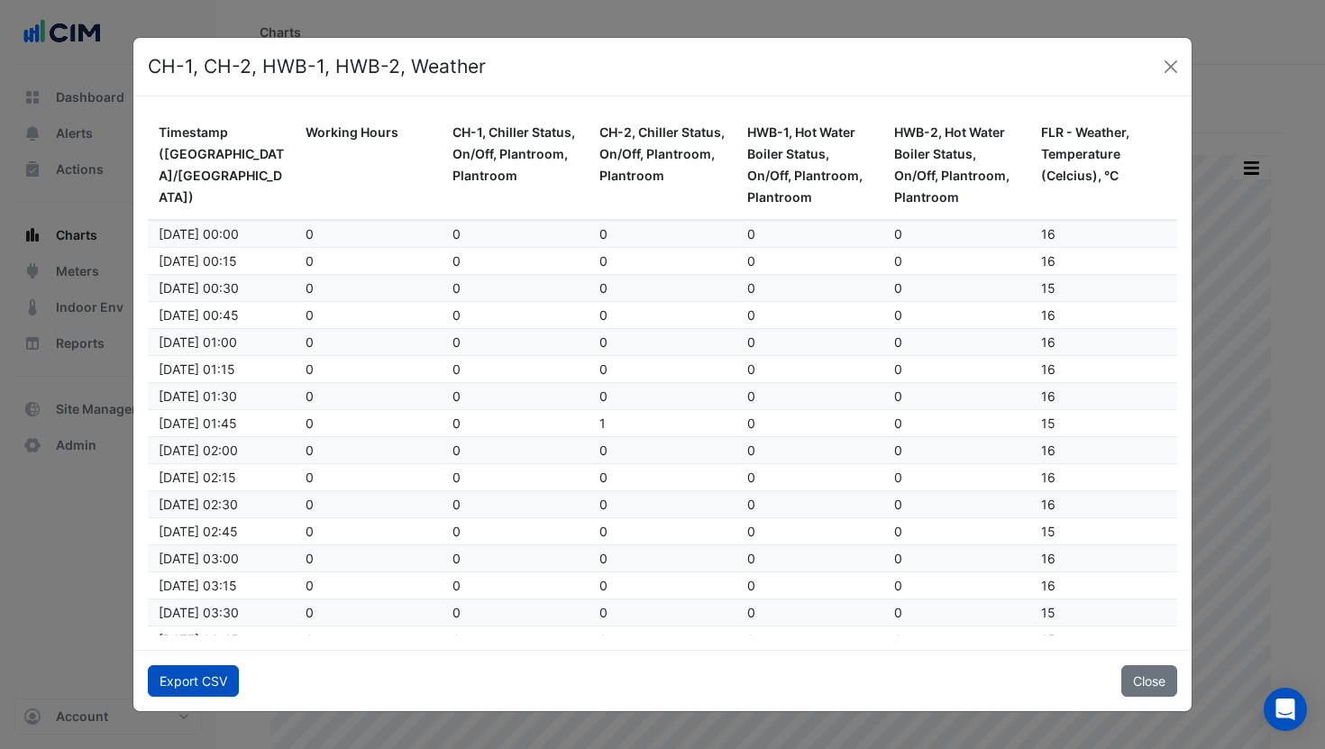
click at [221, 677] on button "Export CSV" at bounding box center [193, 681] width 91 height 32
click at [1165, 69] on button "Close" at bounding box center [1171, 66] width 27 height 27
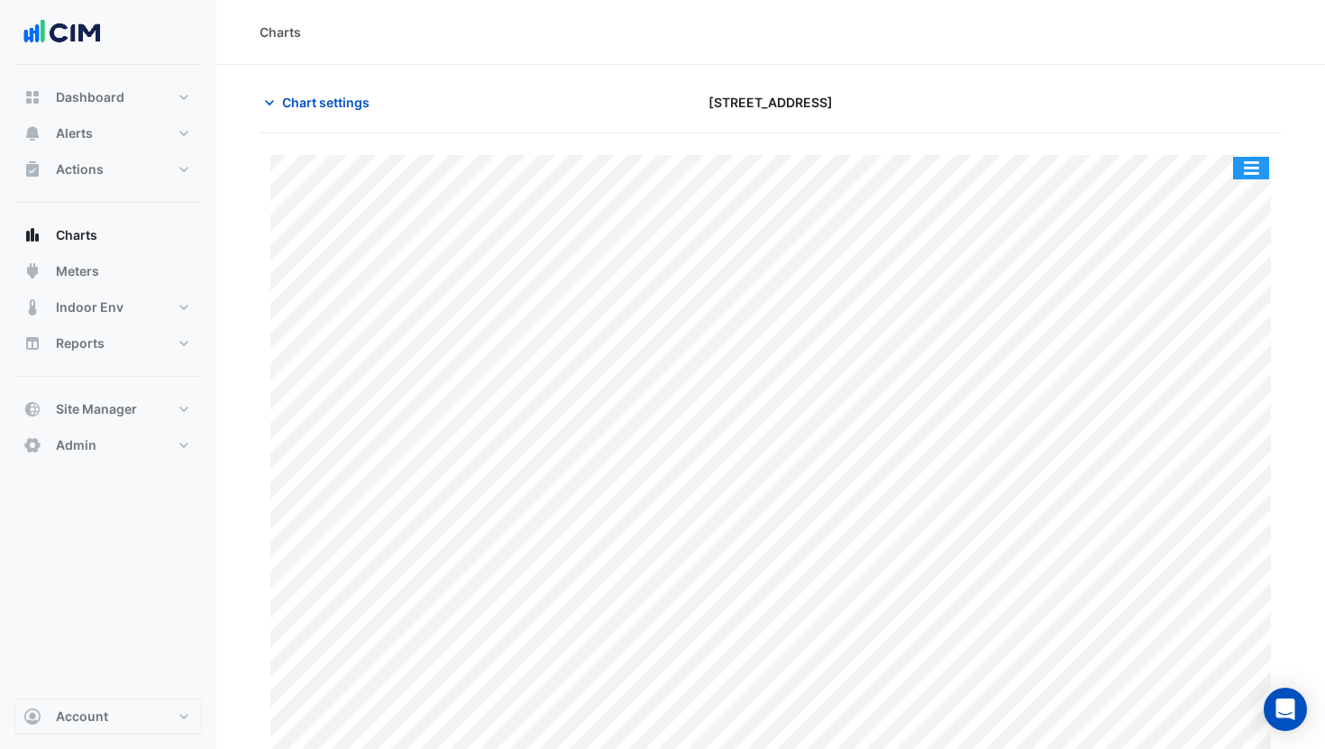
click at [1252, 170] on button "button" at bounding box center [1251, 168] width 36 height 23
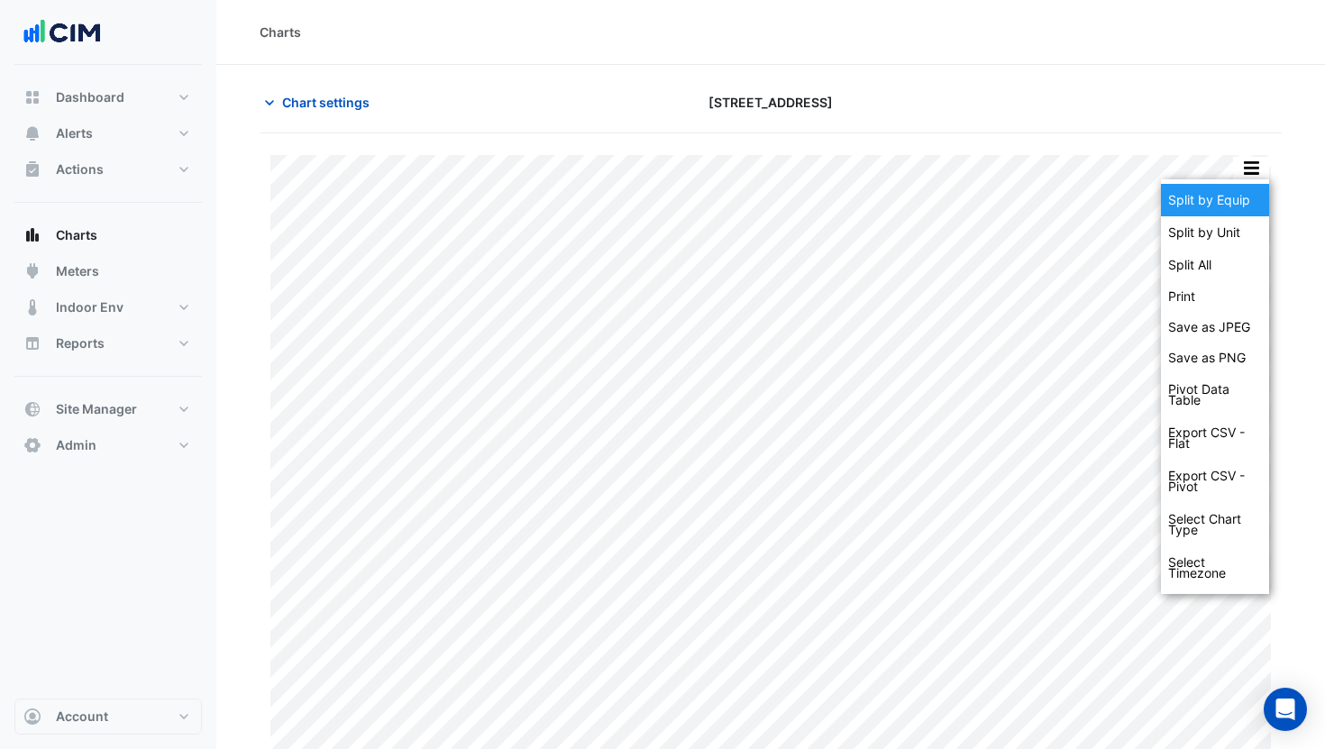
click at [1244, 206] on div "Split by Equip" at bounding box center [1215, 200] width 108 height 32
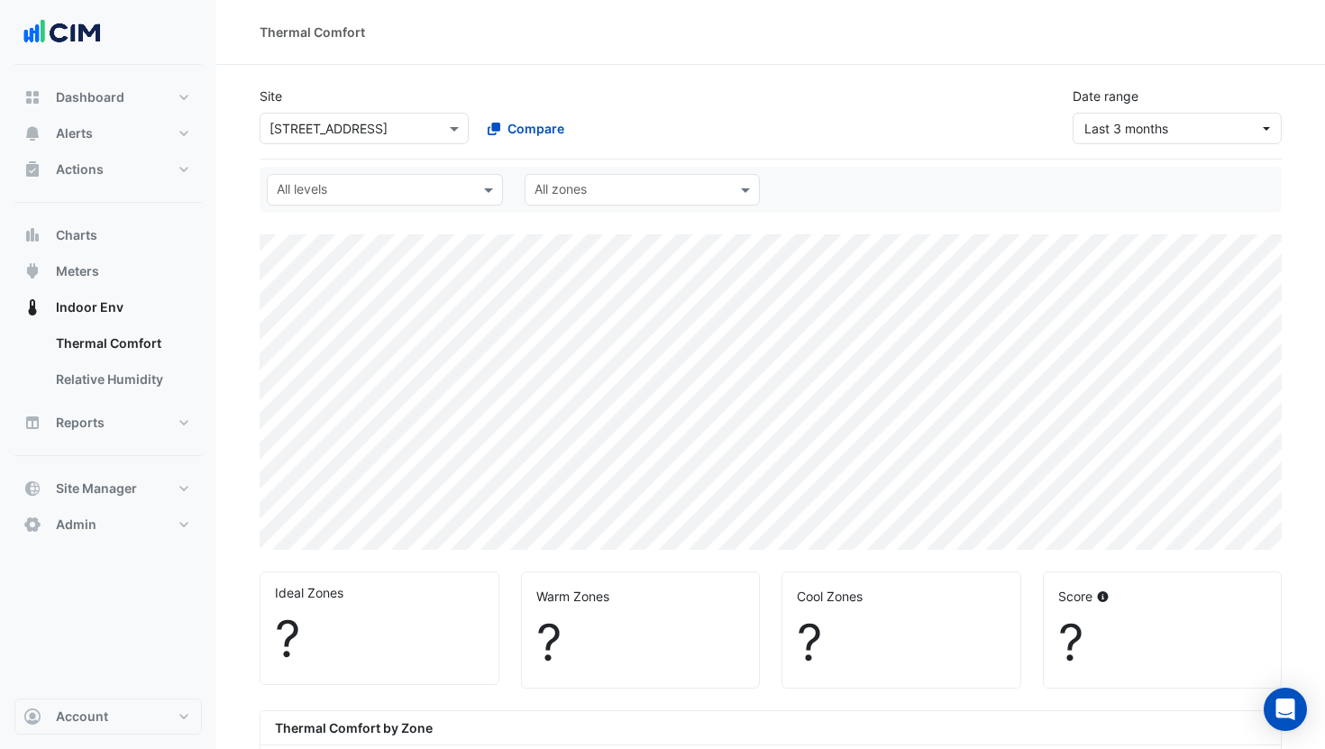
select select "***"
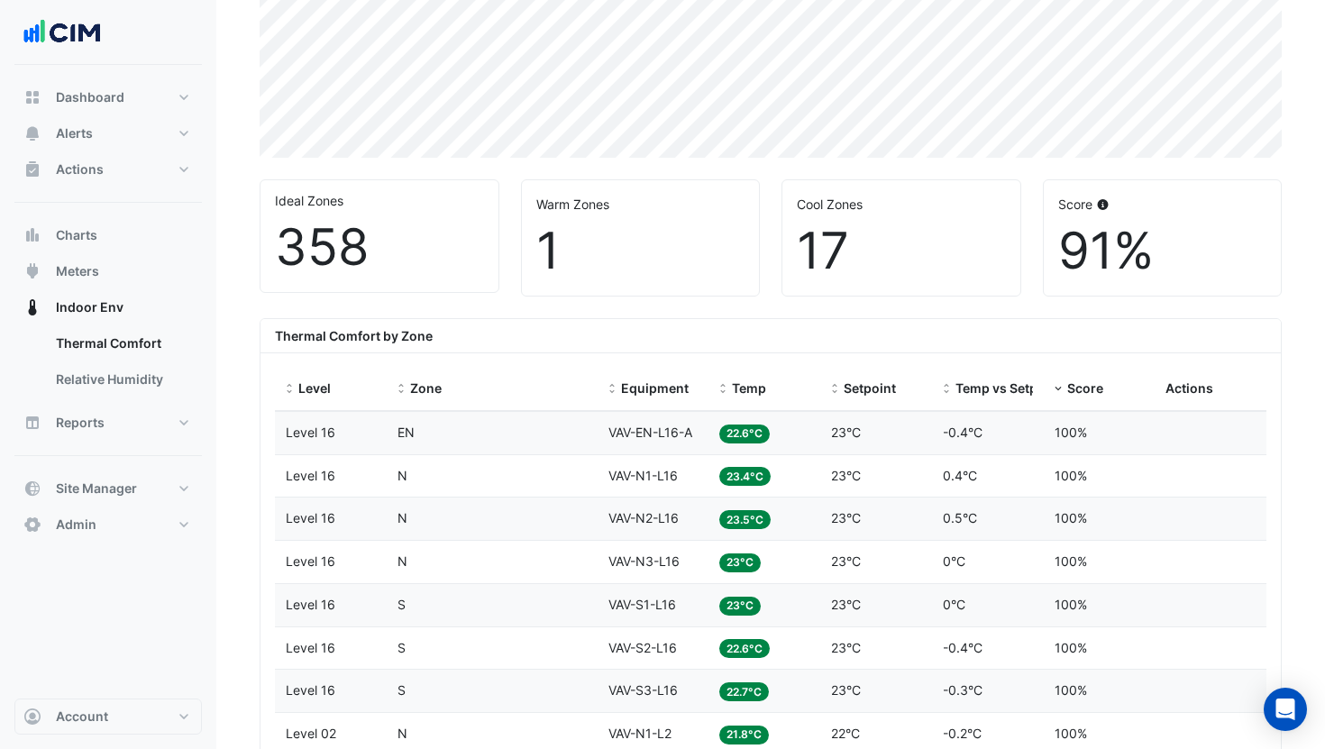
scroll to position [541, 0]
